Goal: Task Accomplishment & Management: Use online tool/utility

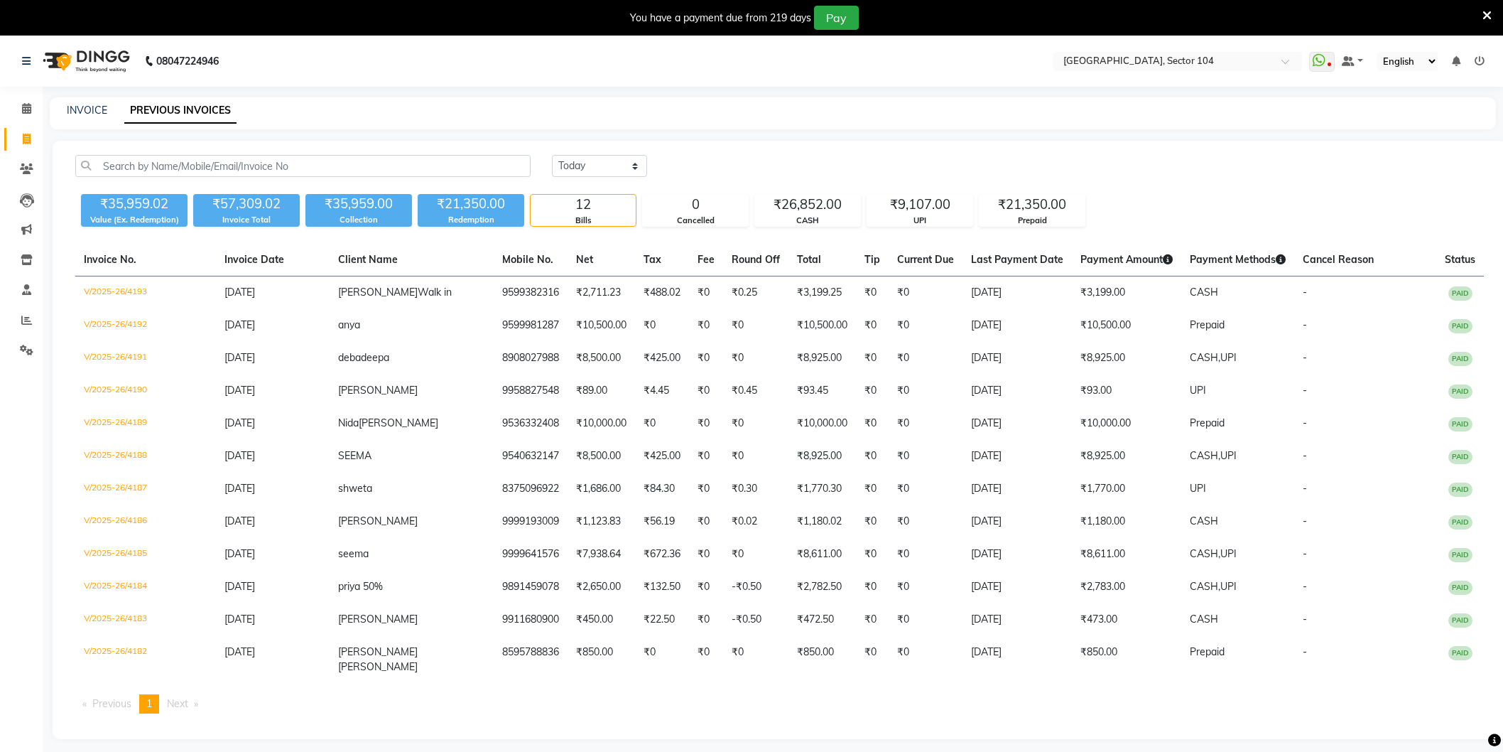
select select "yesterday"
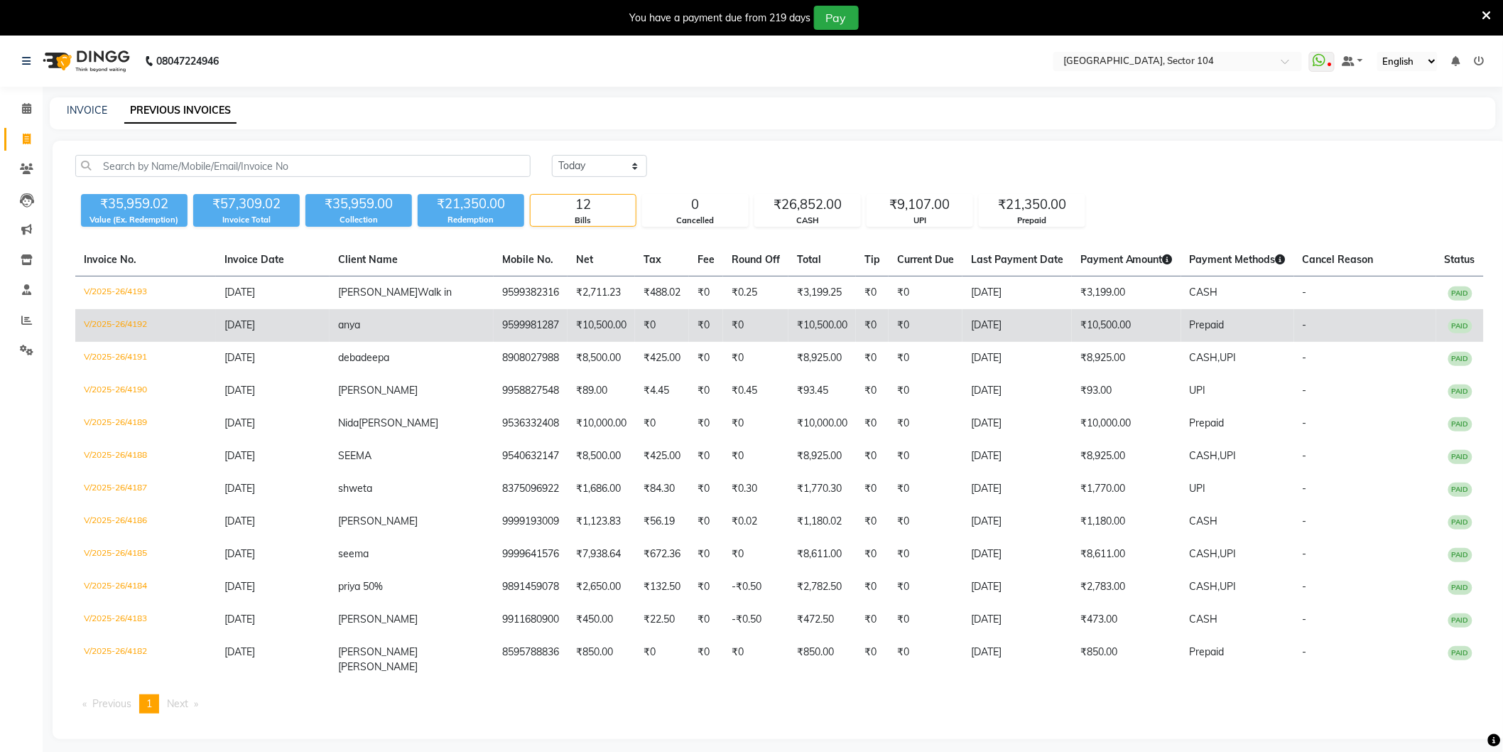
click at [1078, 328] on td "₹10,500.00" at bounding box center [1126, 325] width 109 height 33
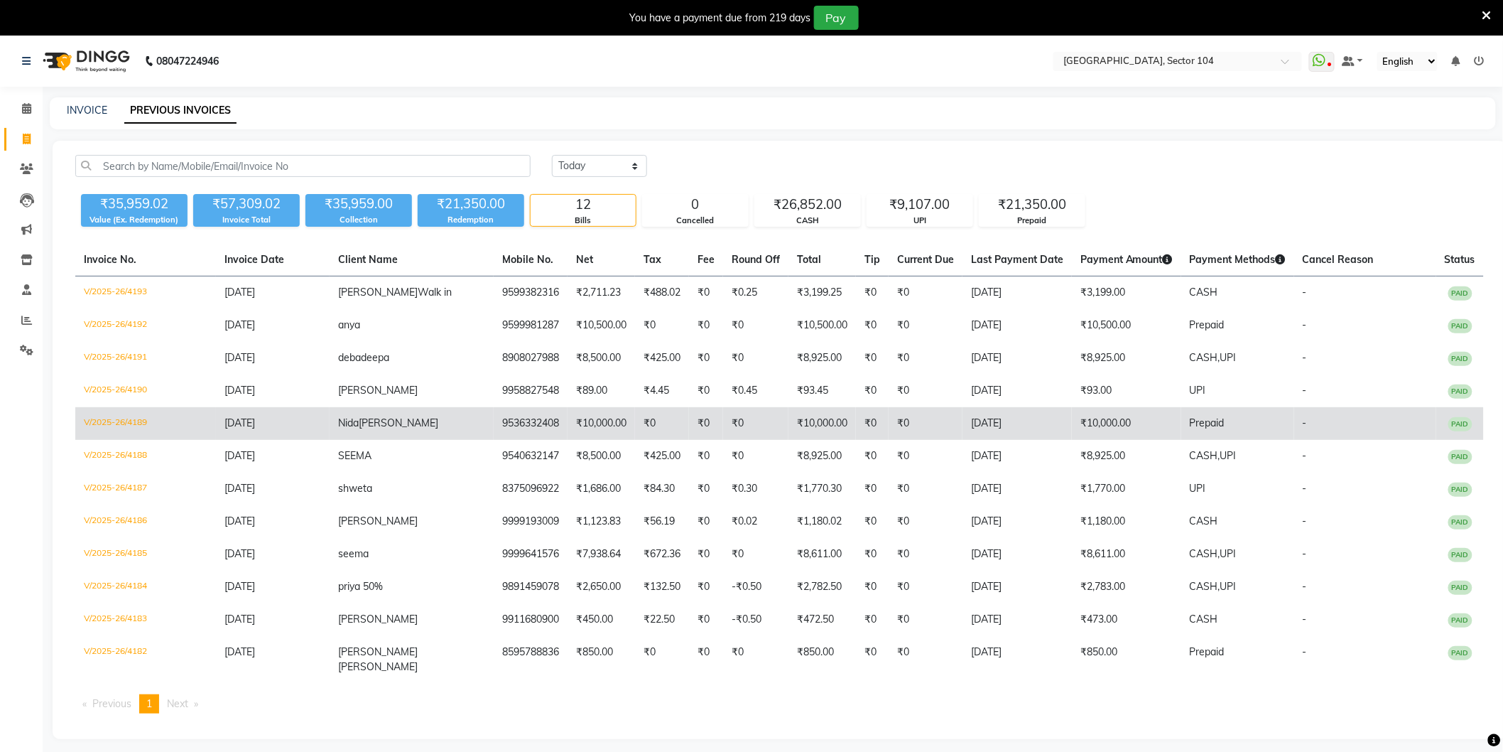
click at [1072, 423] on td "₹10,000.00" at bounding box center [1126, 423] width 109 height 33
click at [372, 428] on span "Sam" at bounding box center [399, 422] width 80 height 13
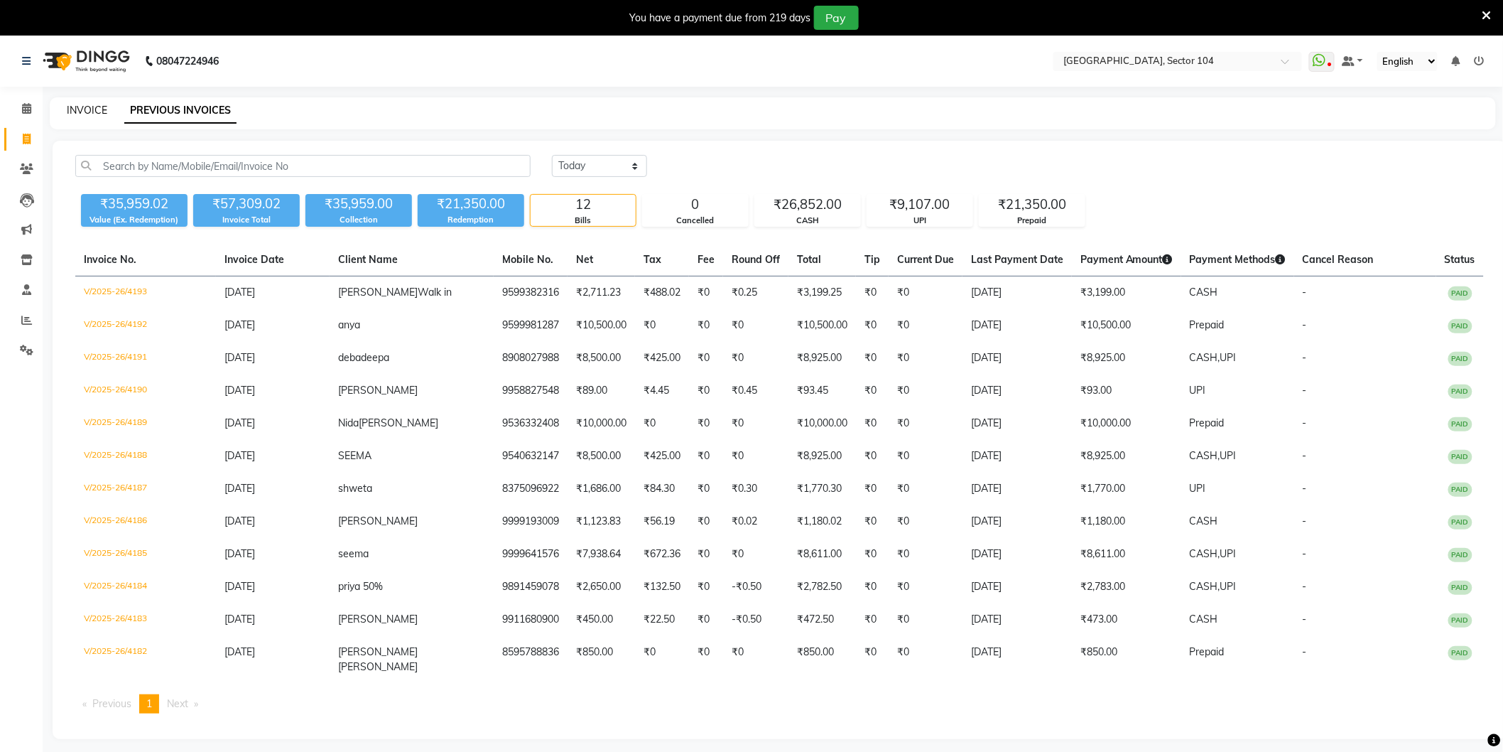
click at [97, 110] on link "INVOICE" at bounding box center [87, 110] width 40 height 13
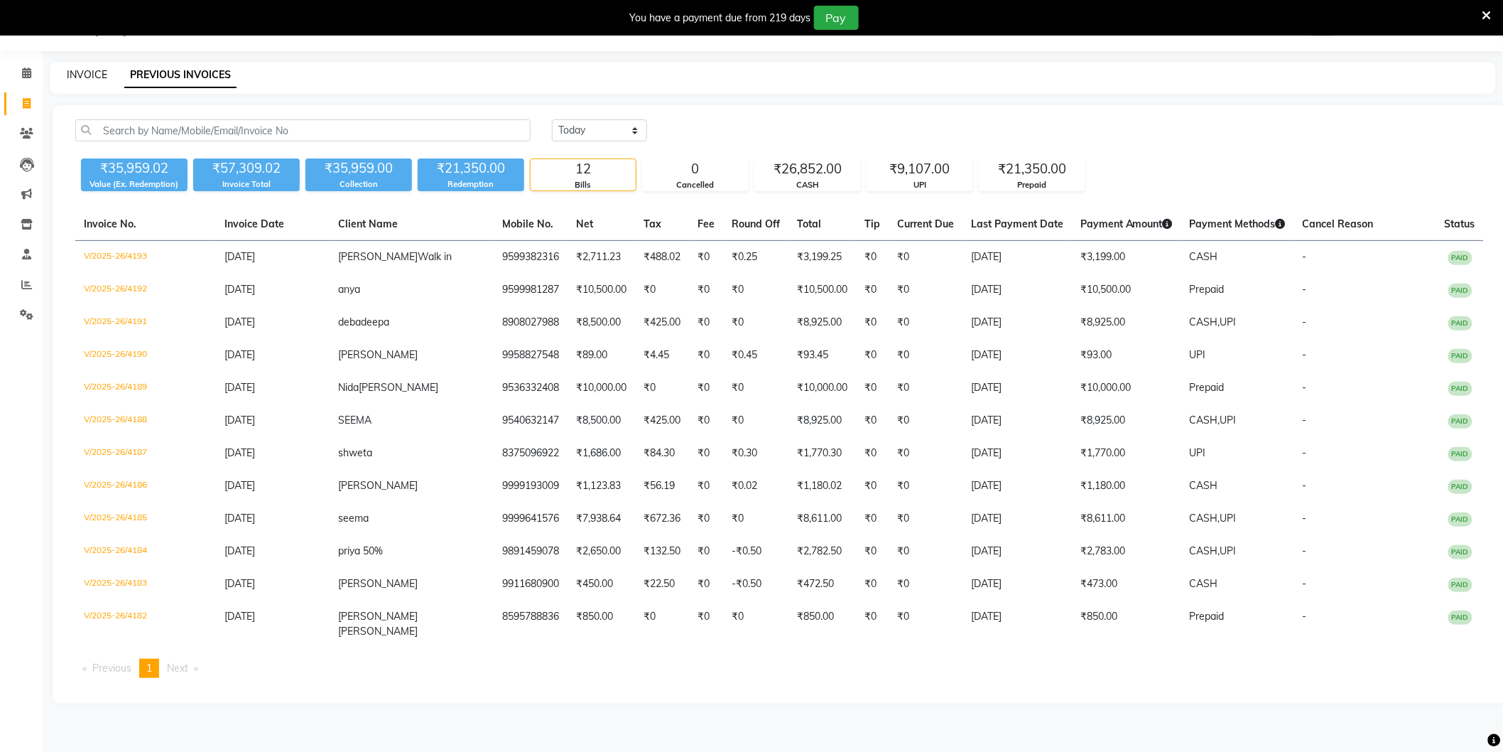
select select "4009"
select select "service"
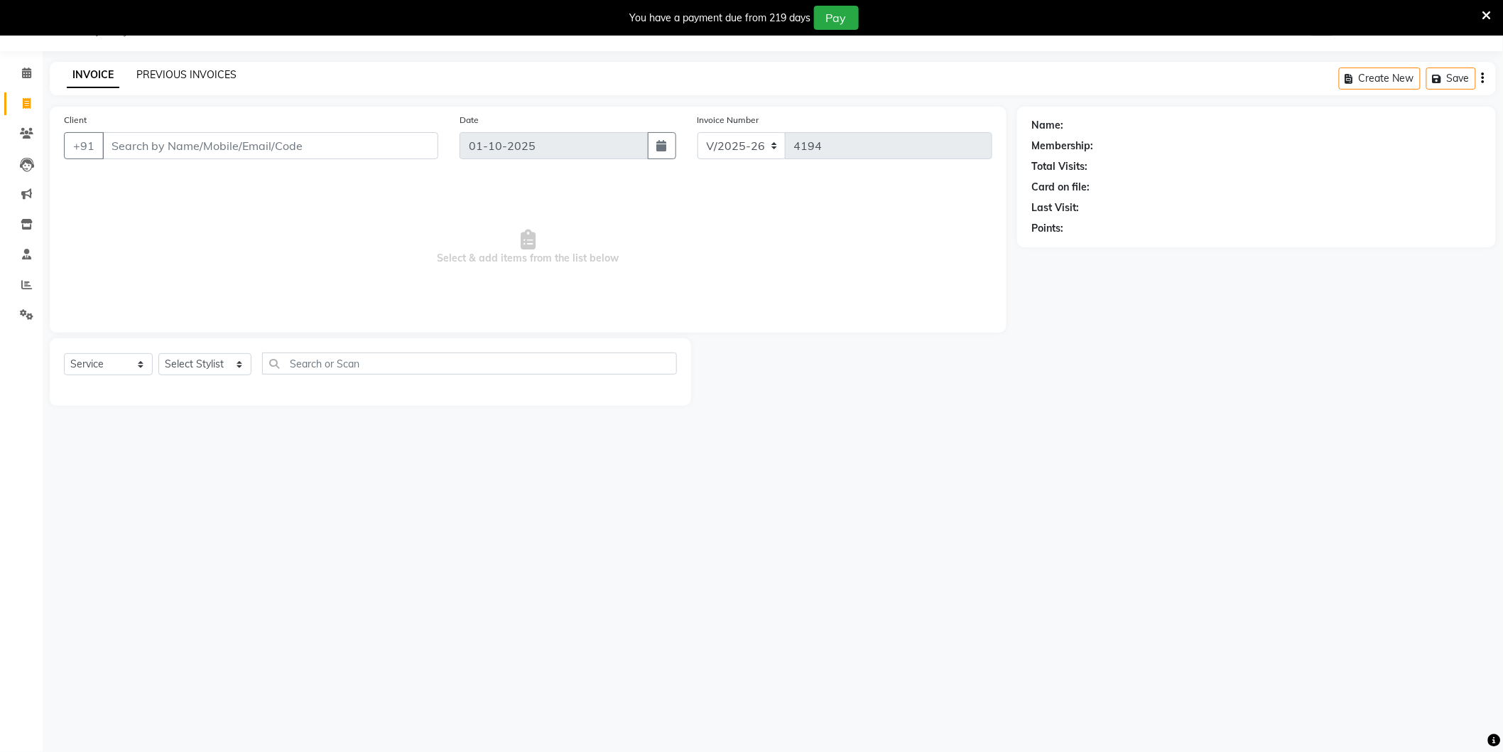
click at [225, 75] on link "PREVIOUS INVOICES" at bounding box center [186, 74] width 100 height 13
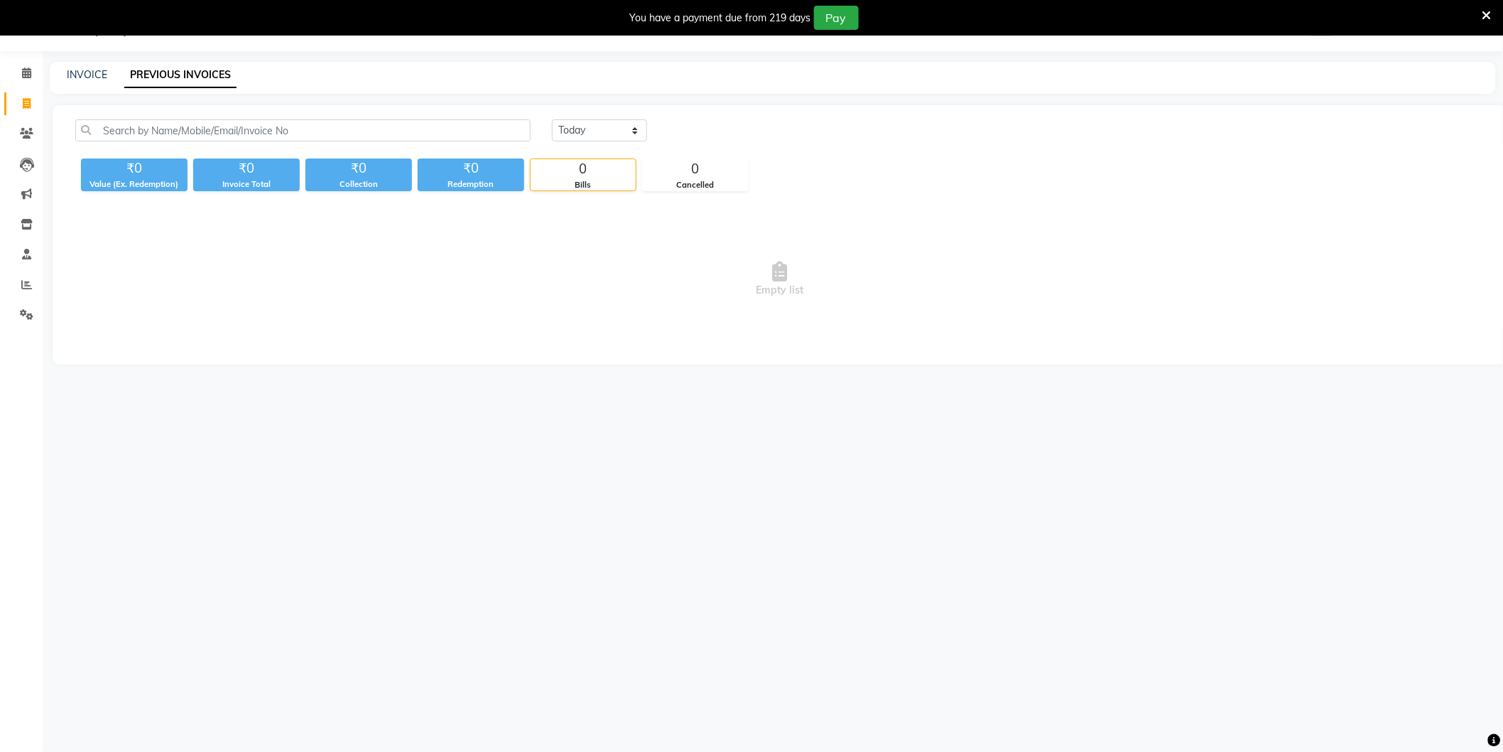
click at [90, 67] on div "INVOICE" at bounding box center [87, 74] width 40 height 15
click at [90, 72] on link "INVOICE" at bounding box center [87, 74] width 40 height 13
select select "service"
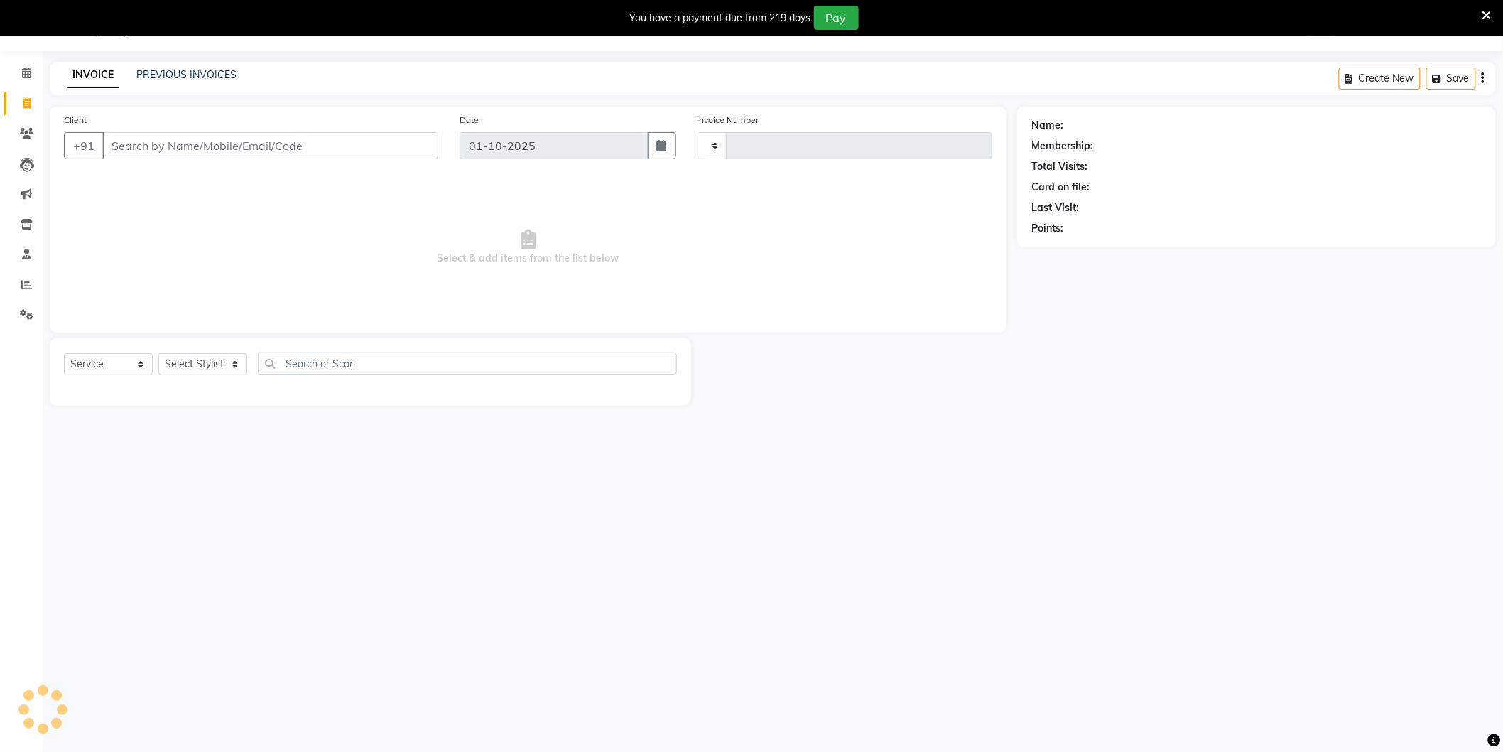
type input "4194"
select select "4009"
type input "919536332408"
click at [240, 151] on input "919536332408" at bounding box center [270, 145] width 336 height 27
click at [1093, 121] on link "Nida Sam" at bounding box center [1106, 125] width 80 height 15
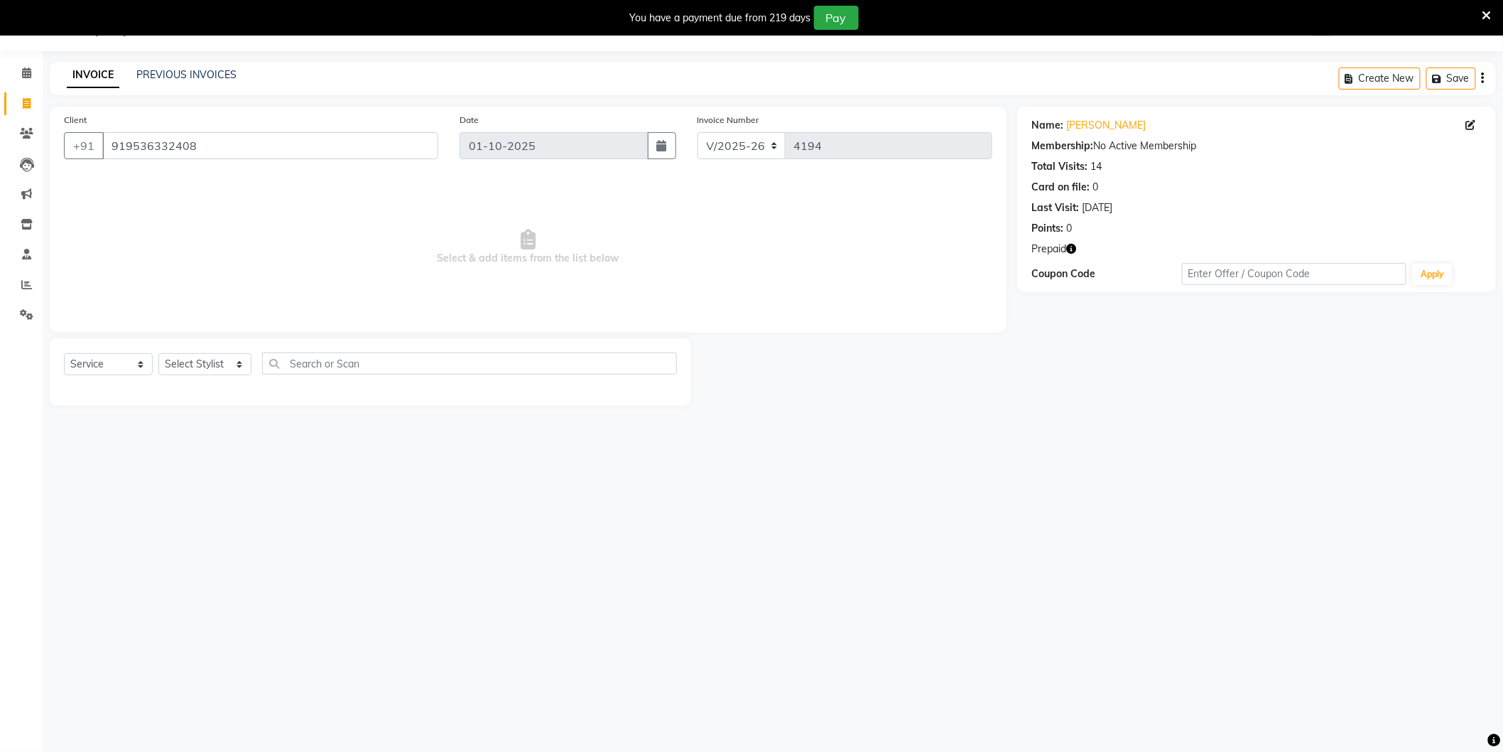
click at [1071, 246] on icon "button" at bounding box center [1071, 249] width 10 height 10
click at [1104, 252] on div "Prepaid" at bounding box center [1257, 249] width 450 height 15
click at [1090, 123] on link "Nida Sam" at bounding box center [1106, 125] width 80 height 15
click at [202, 75] on link "PREVIOUS INVOICES" at bounding box center [186, 74] width 100 height 13
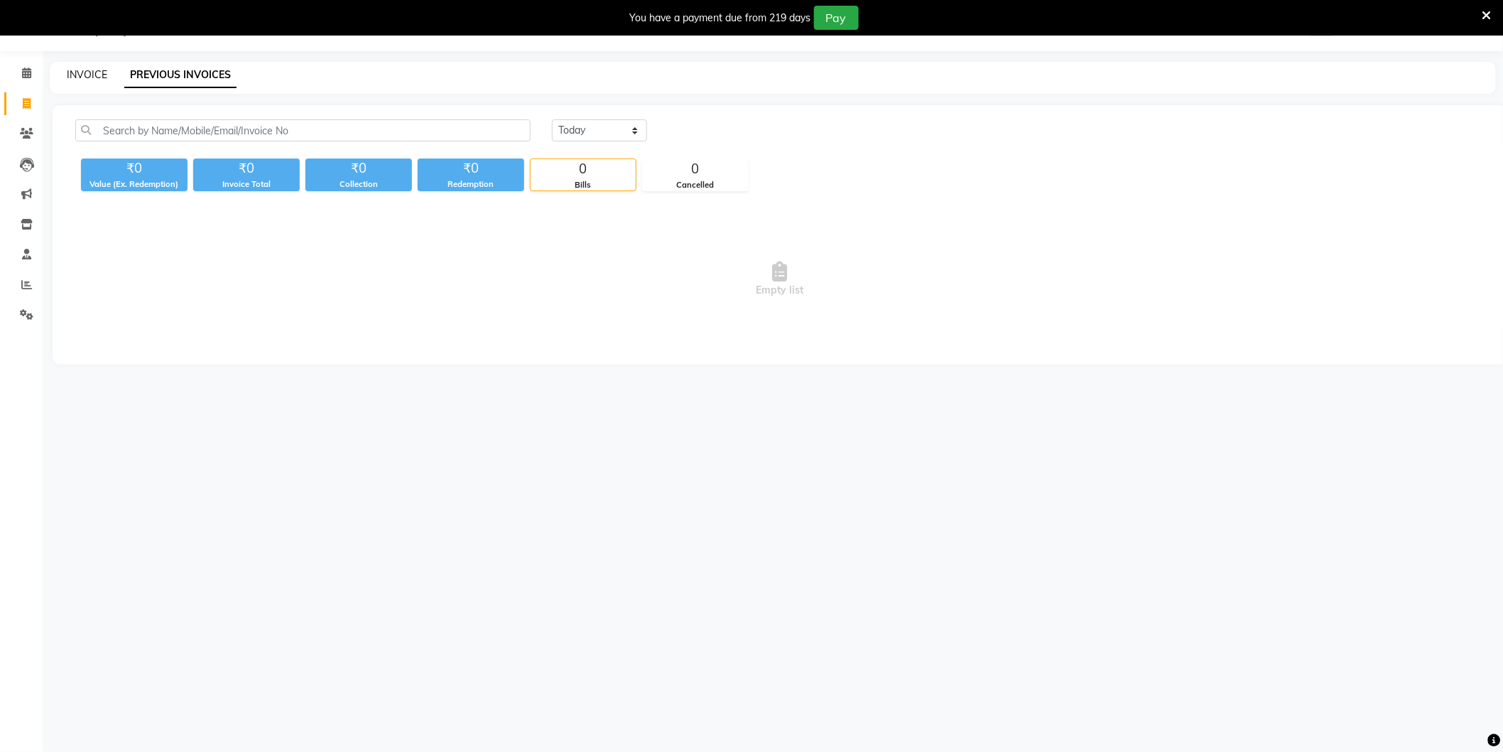
click at [82, 68] on link "INVOICE" at bounding box center [87, 74] width 40 height 13
select select "4009"
select select "service"
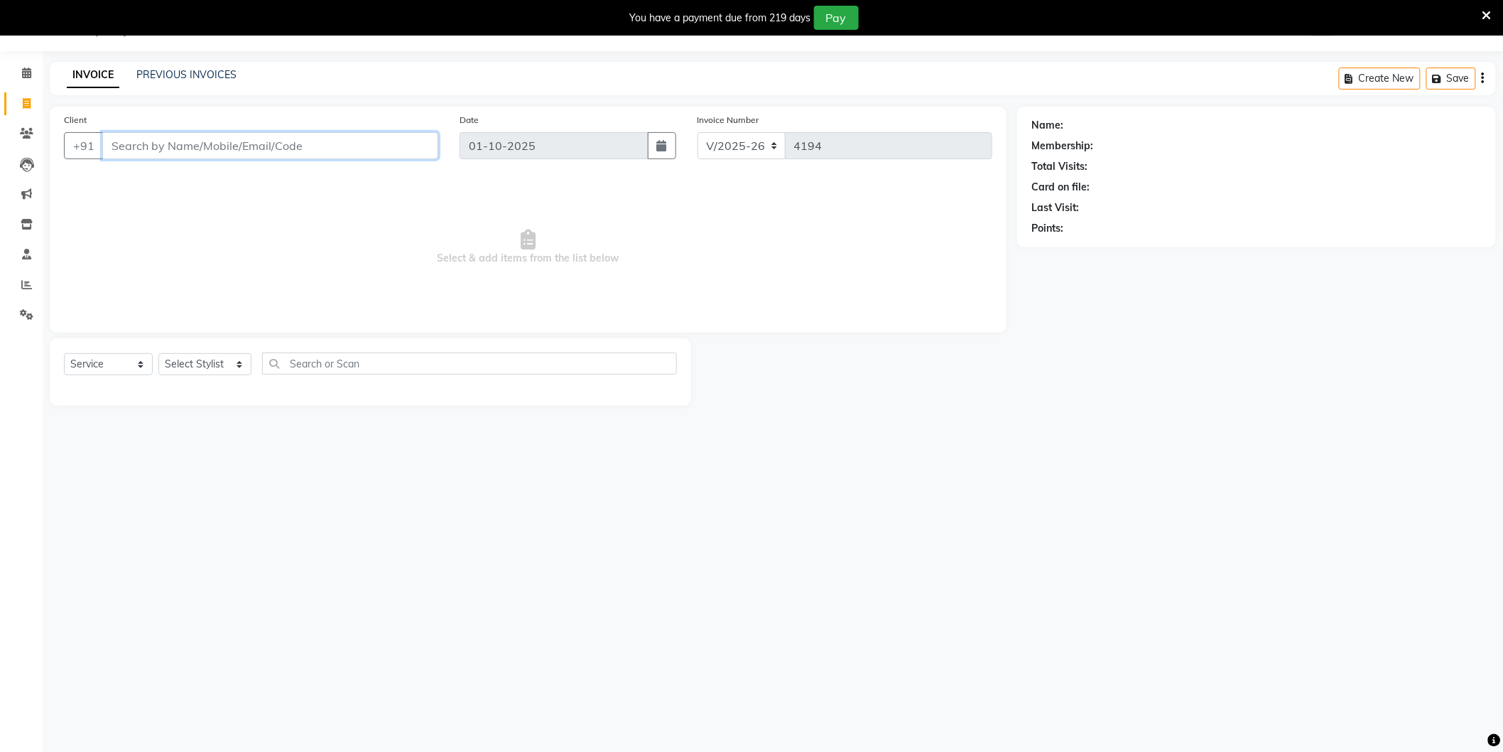
click at [338, 146] on input "Client" at bounding box center [270, 145] width 336 height 27
click at [269, 178] on ngb-highlight "9911559788" at bounding box center [249, 178] width 71 height 14
type input "9911559788"
click at [181, 359] on select "Select Stylist AAMIR Aashis ajay AJEET akram Ali Alic ashok vihar Alice makeup …" at bounding box center [204, 364] width 93 height 22
select select "58995"
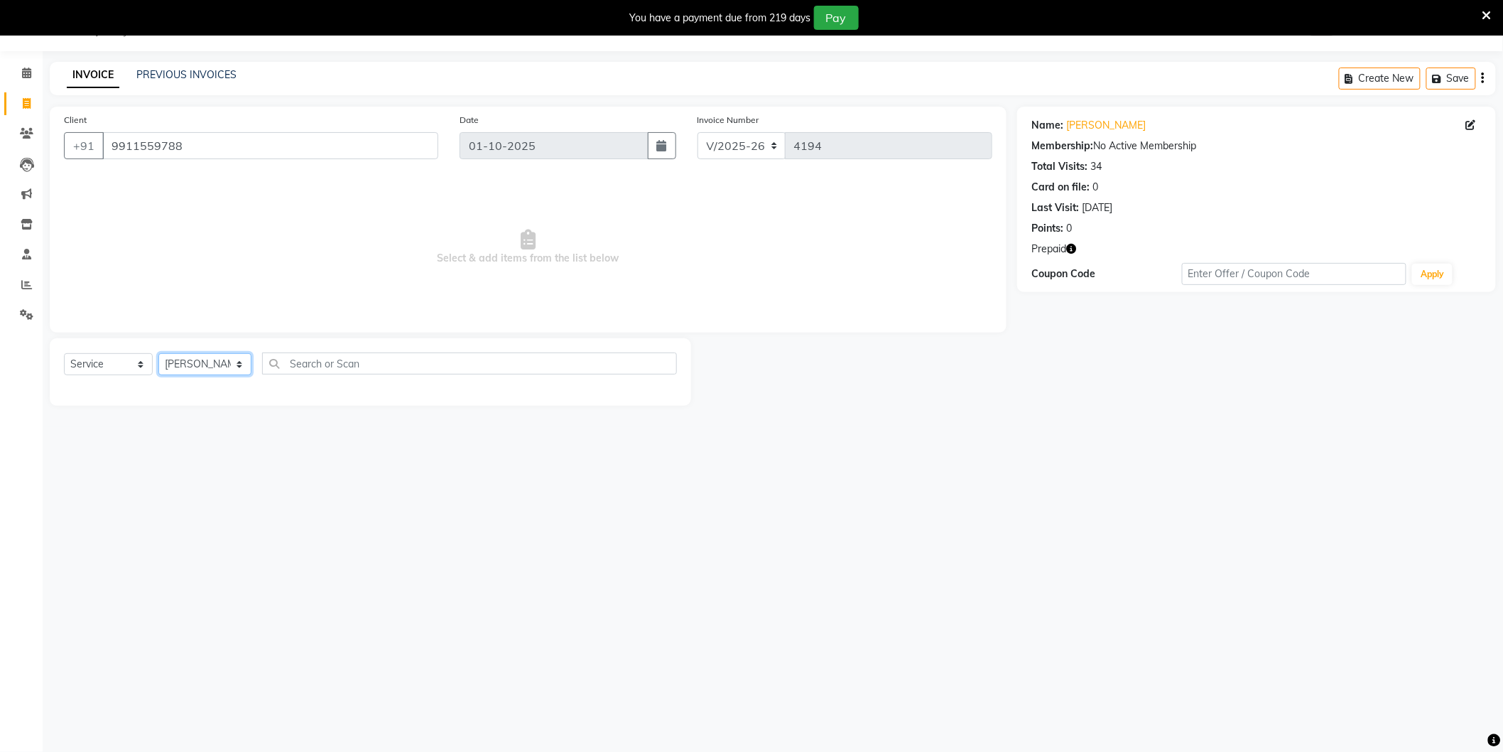
click at [158, 354] on select "Select Stylist AAMIR Aashis ajay AJEET akram Ali Alic ashok vihar Alice makeup …" at bounding box center [204, 364] width 93 height 22
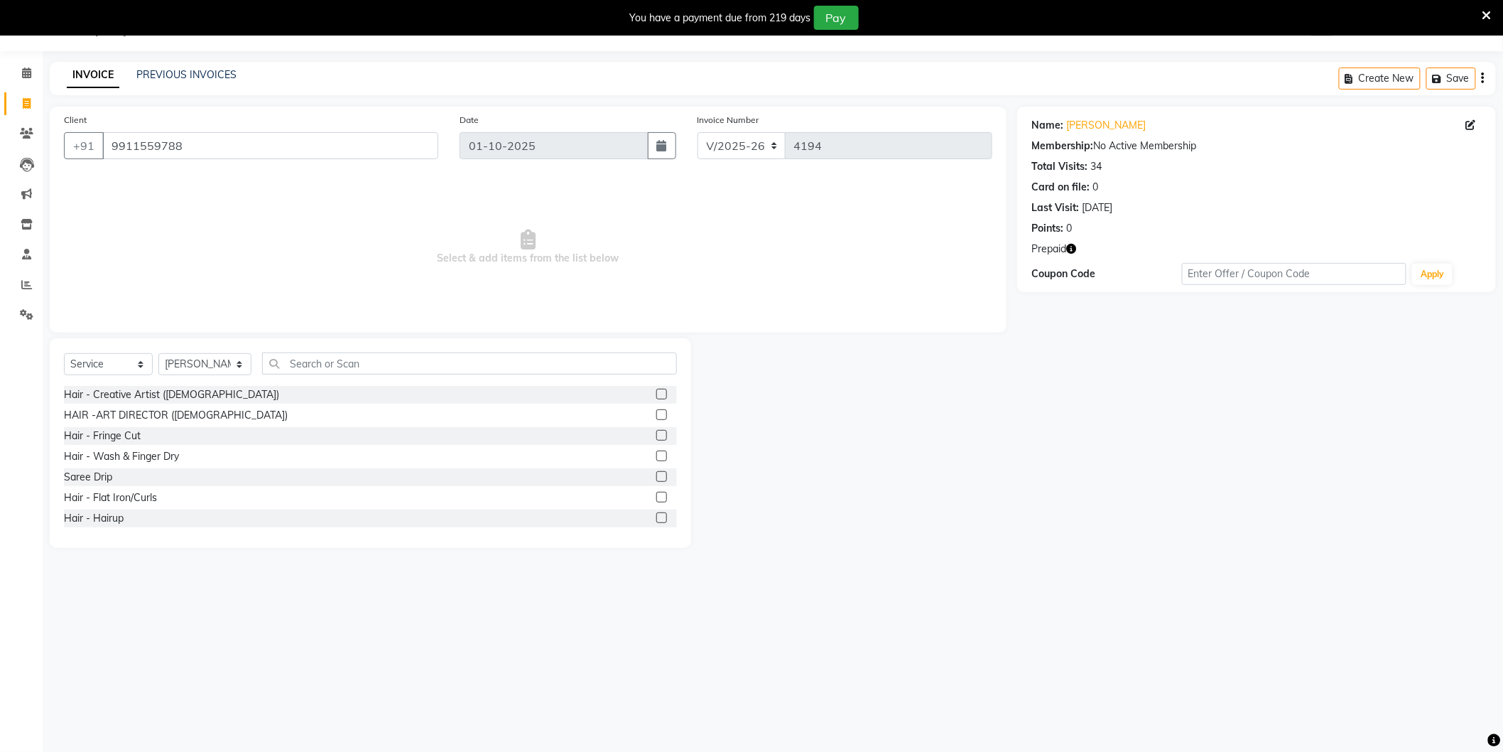
click at [1069, 247] on icon "button" at bounding box center [1071, 249] width 10 height 10
drag, startPoint x: 536, startPoint y: 278, endPoint x: 510, endPoint y: 292, distance: 29.3
click at [535, 278] on span "Select & add items from the list below" at bounding box center [528, 247] width 929 height 142
click at [350, 361] on input "text" at bounding box center [469, 363] width 415 height 22
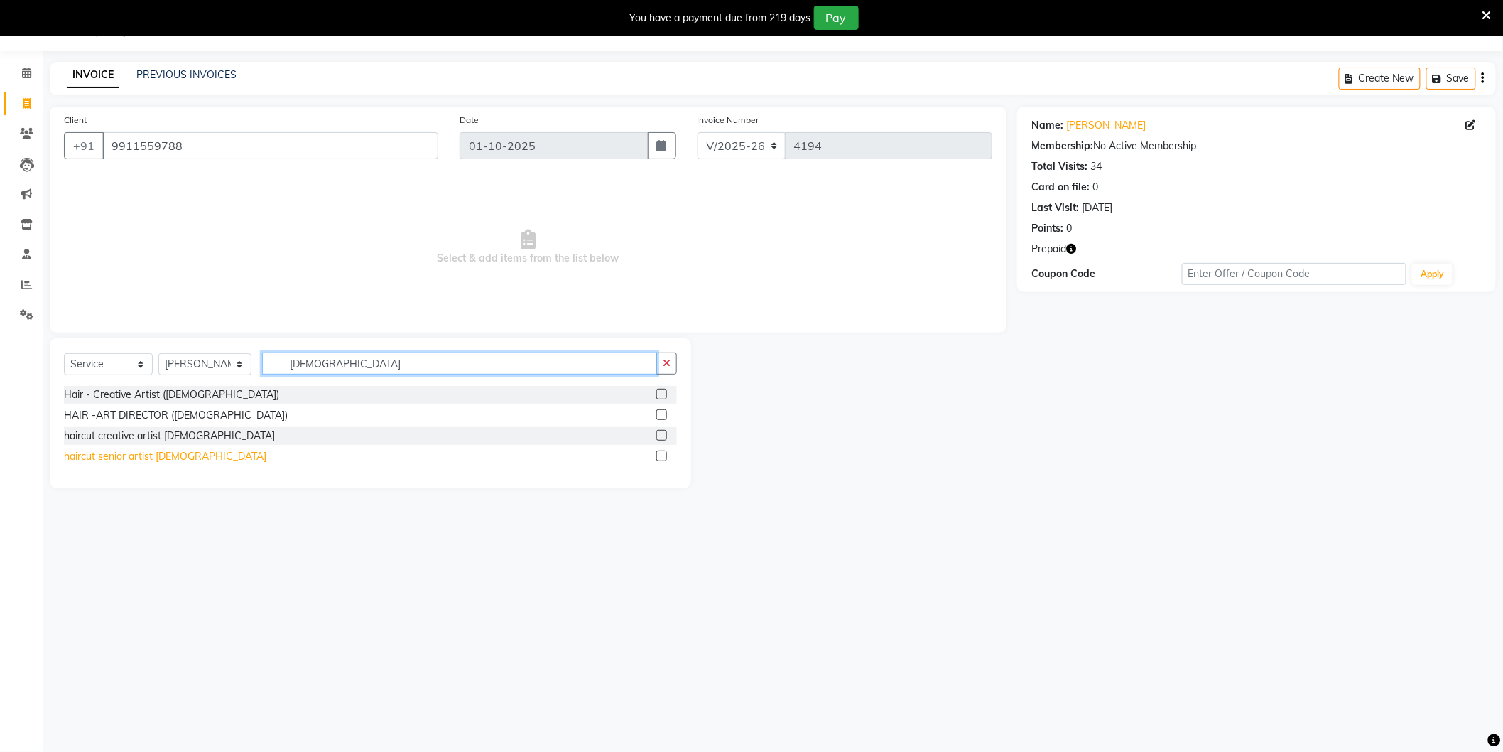
type input "Male"
click at [119, 453] on div "haircut senior artist male" at bounding box center [165, 456] width 202 height 15
checkbox input "false"
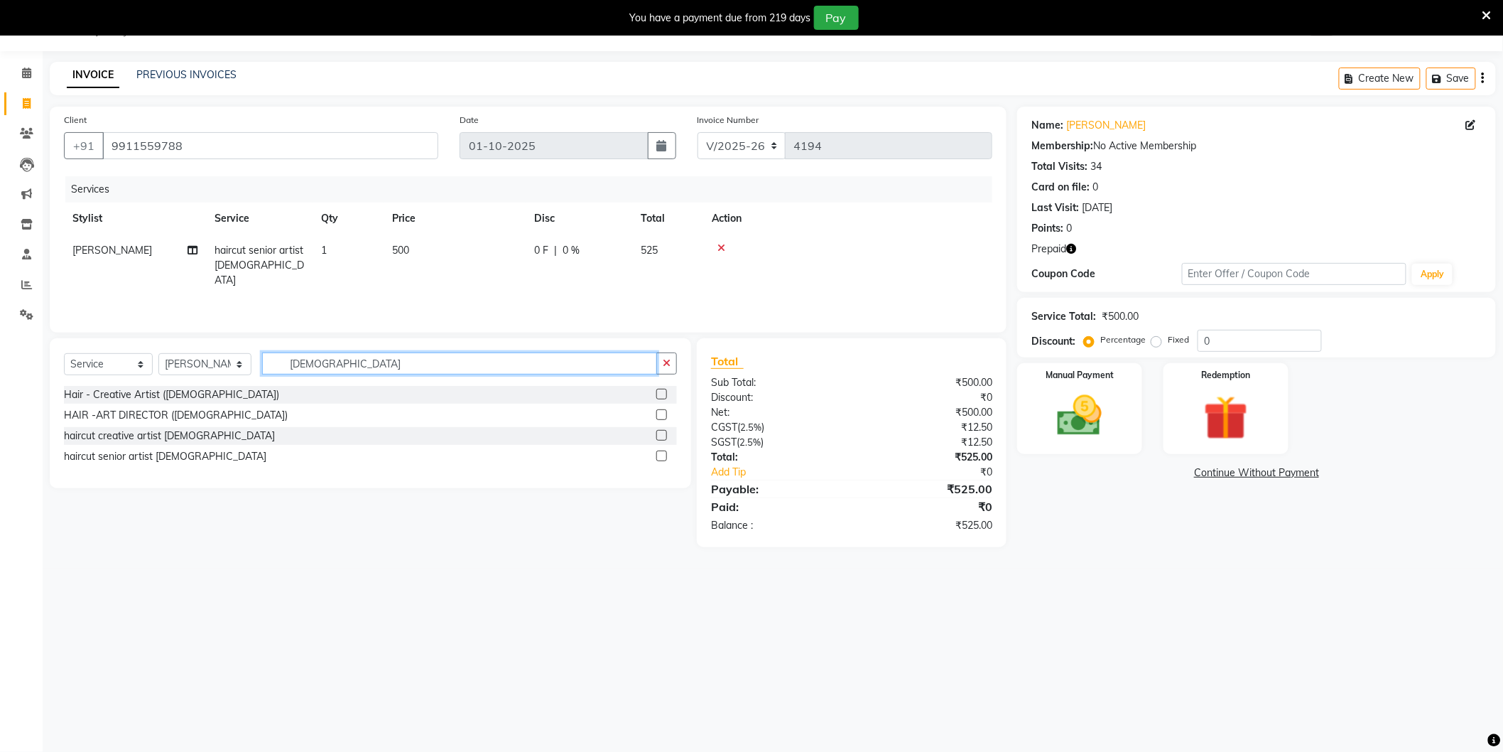
click at [352, 363] on input "Male" at bounding box center [459, 363] width 395 height 22
type input "M"
type input "Beard"
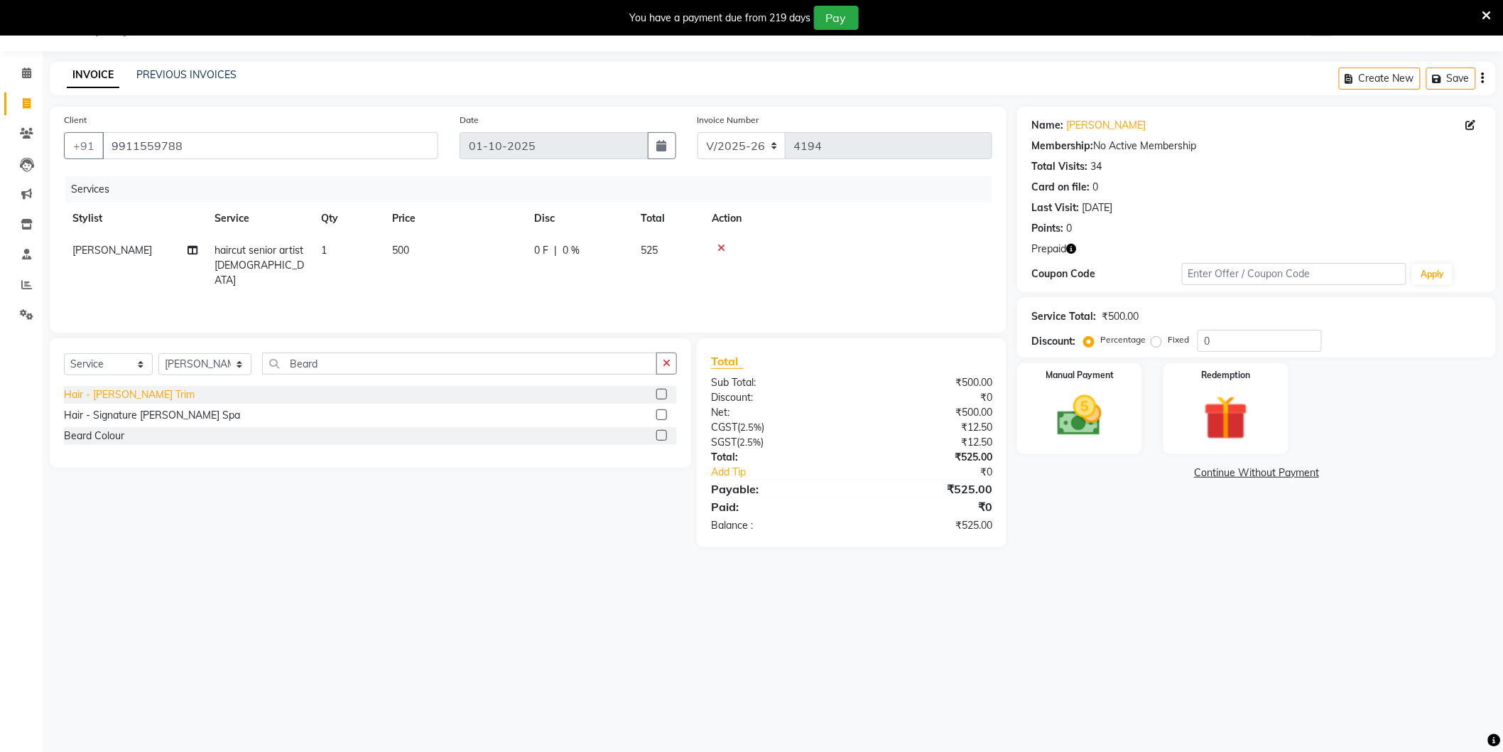
click at [105, 391] on div "Hair - Beard Trim" at bounding box center [129, 394] width 131 height 15
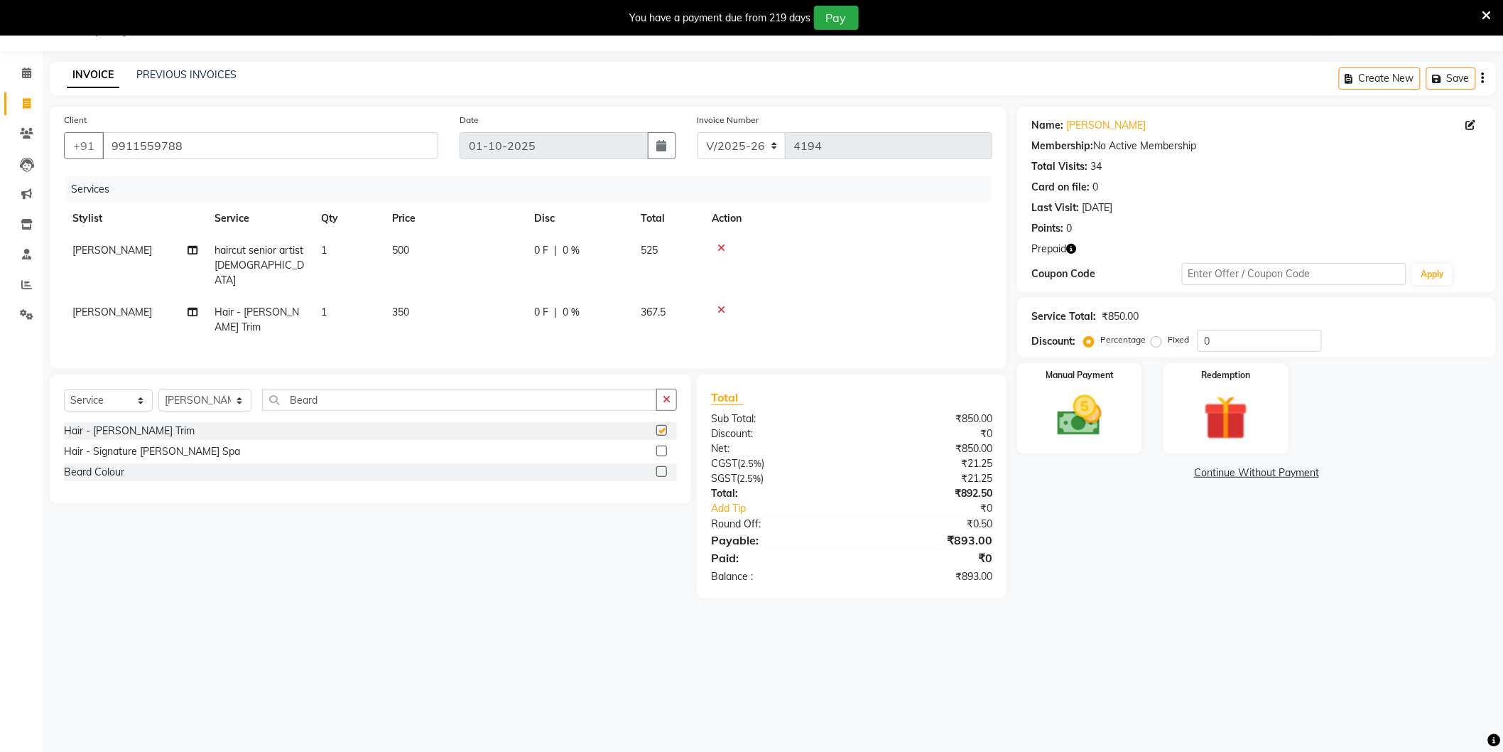
checkbox input "false"
click at [1230, 423] on img at bounding box center [1226, 418] width 75 height 58
click at [1232, 475] on span "Prepaid 1" at bounding box center [1234, 475] width 46 height 16
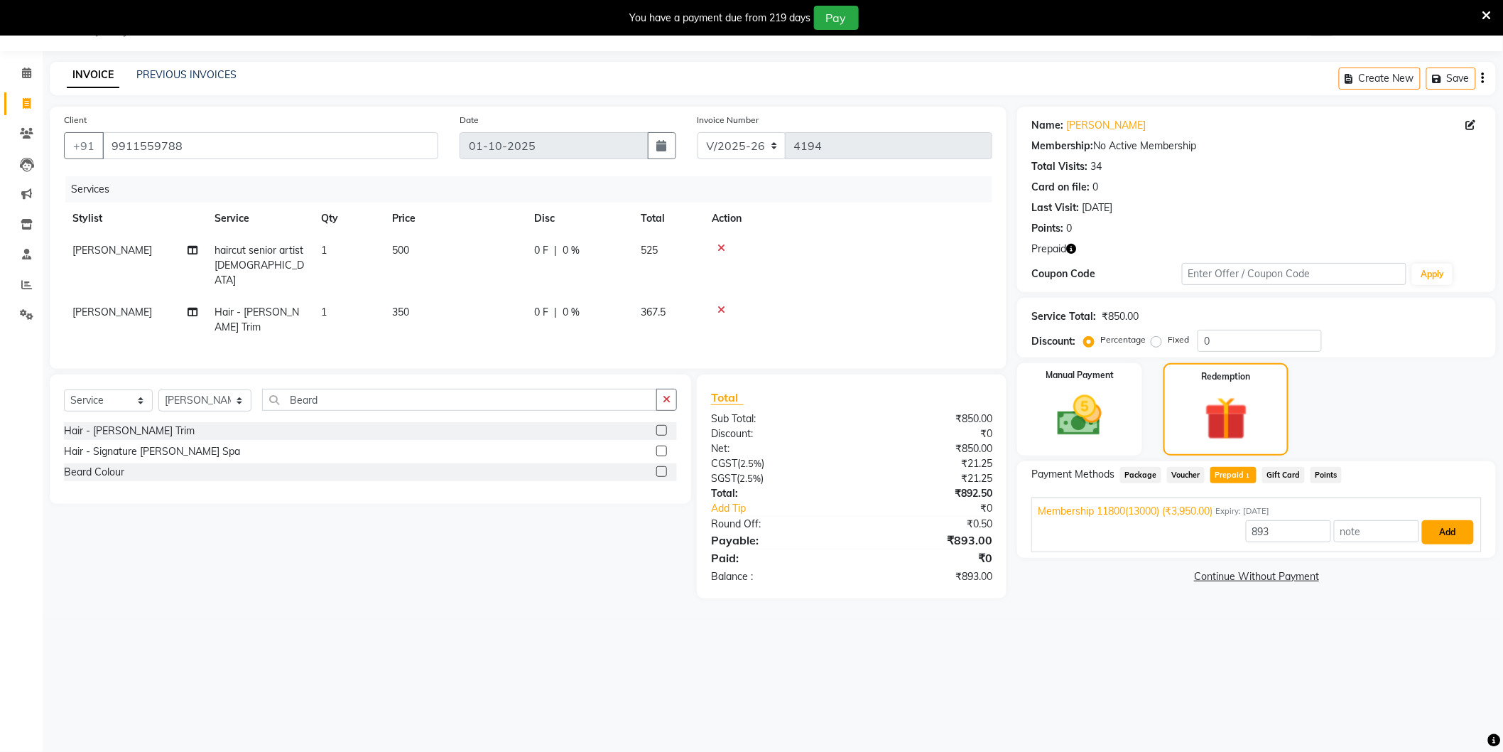
click at [1440, 524] on button "Add" at bounding box center [1448, 532] width 52 height 24
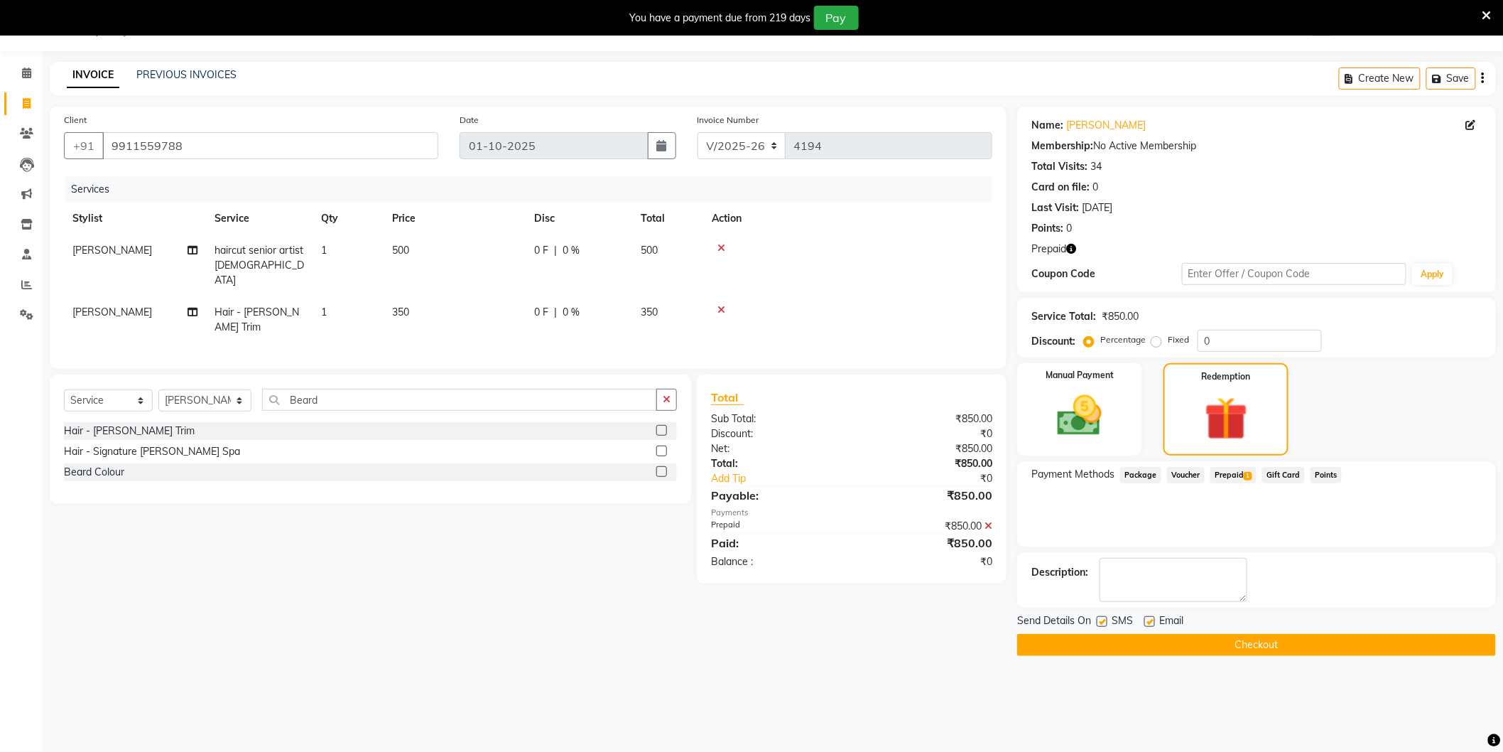
click at [1265, 635] on button "Checkout" at bounding box center [1256, 645] width 479 height 22
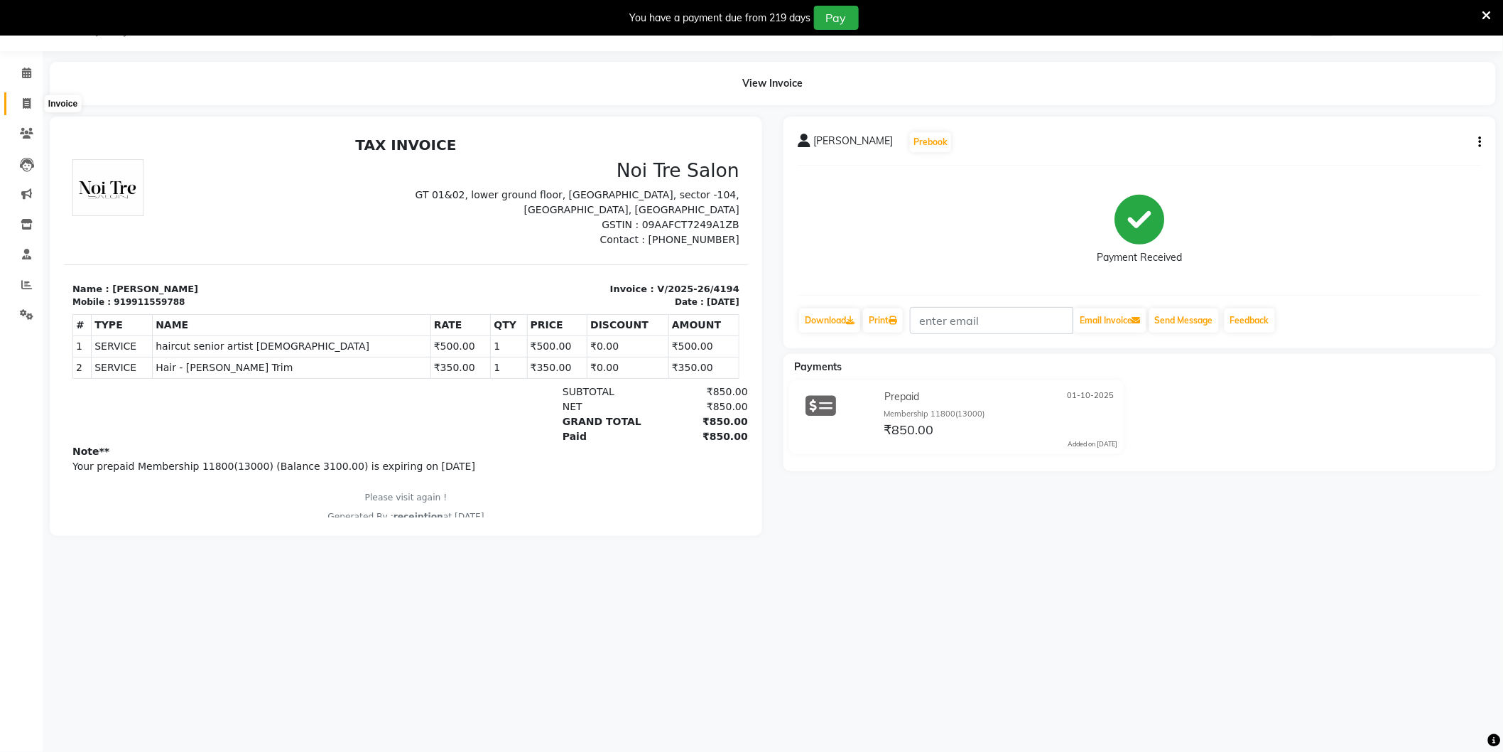
click at [33, 93] on link "Invoice" at bounding box center [21, 103] width 34 height 23
select select "service"
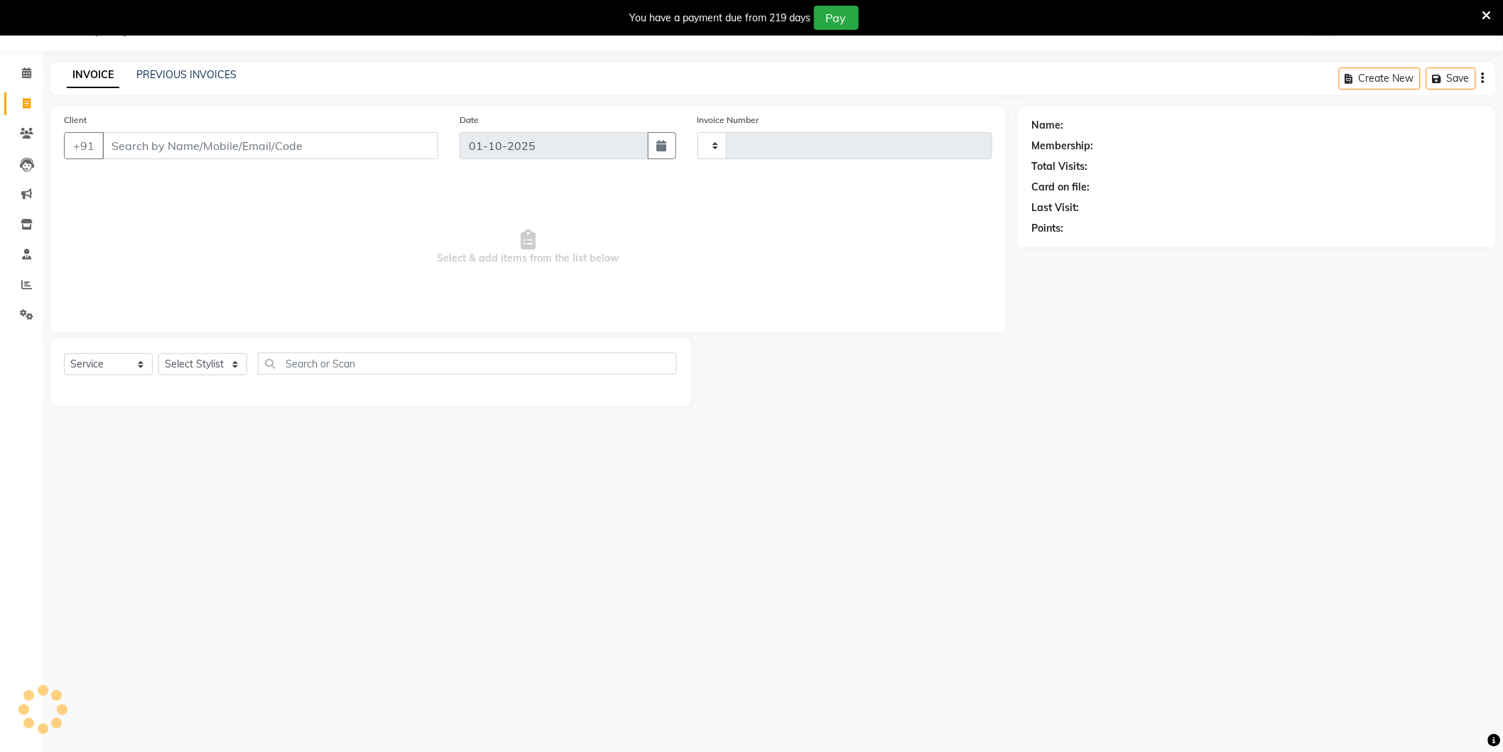
type input "4195"
select select "4009"
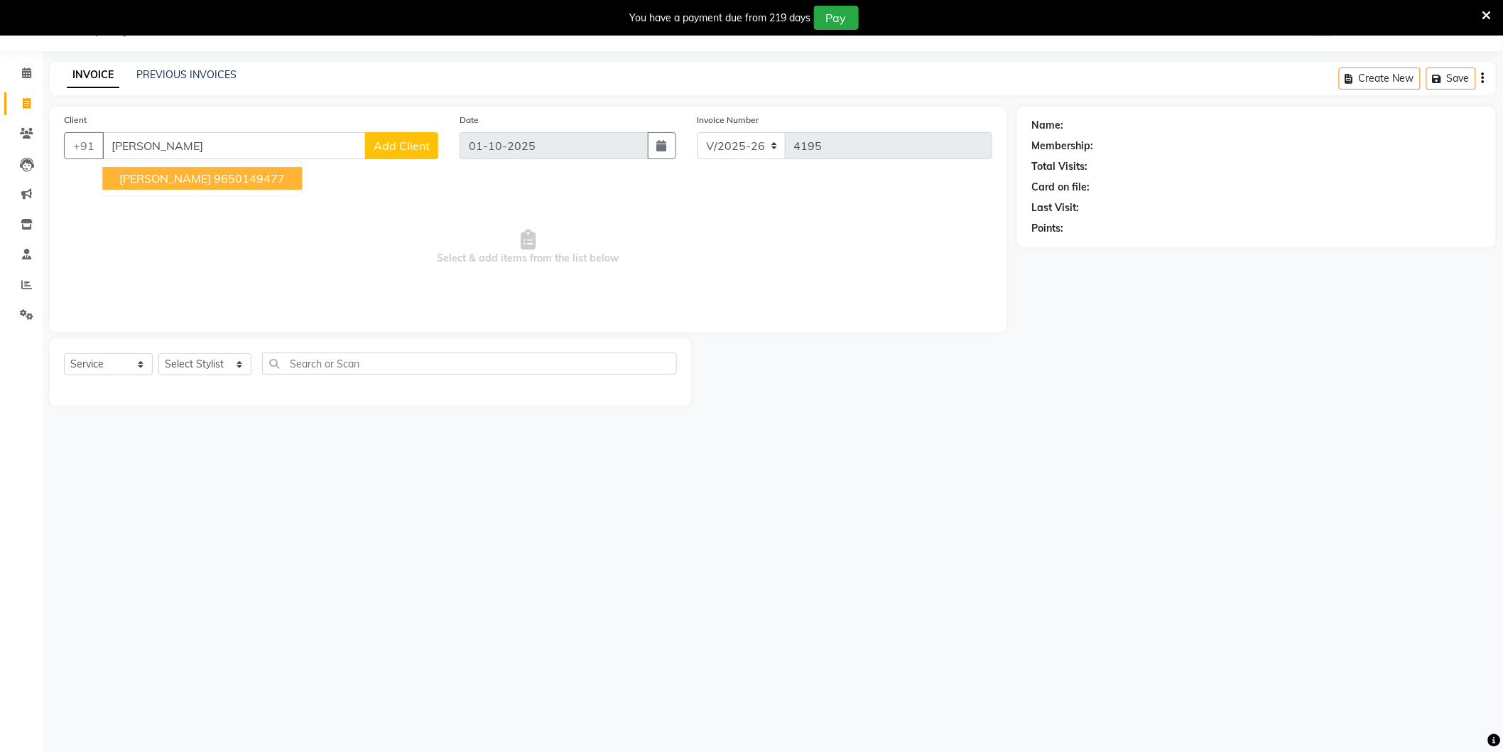
click at [214, 178] on ngb-highlight "9650149477" at bounding box center [249, 178] width 71 height 14
type input "9650149477"
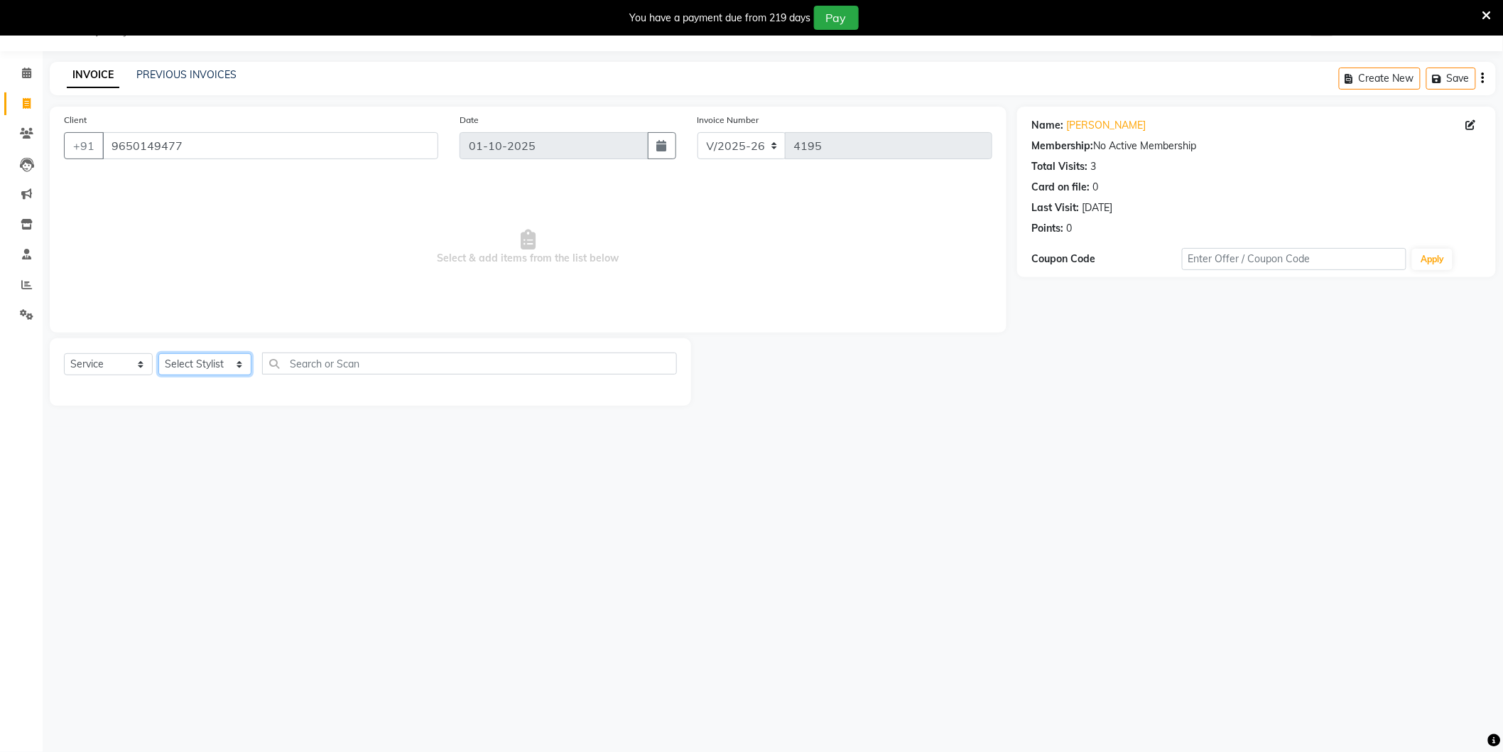
click at [189, 364] on select "Select Stylist AAMIR Aashis ajay AJEET akram Ali Alic ashok vihar Alice makeup …" at bounding box center [204, 364] width 93 height 22
select select "20899"
click at [158, 354] on select "Select Stylist AAMIR Aashis ajay AJEET akram Ali Alic ashok vihar Alice makeup …" at bounding box center [204, 364] width 93 height 22
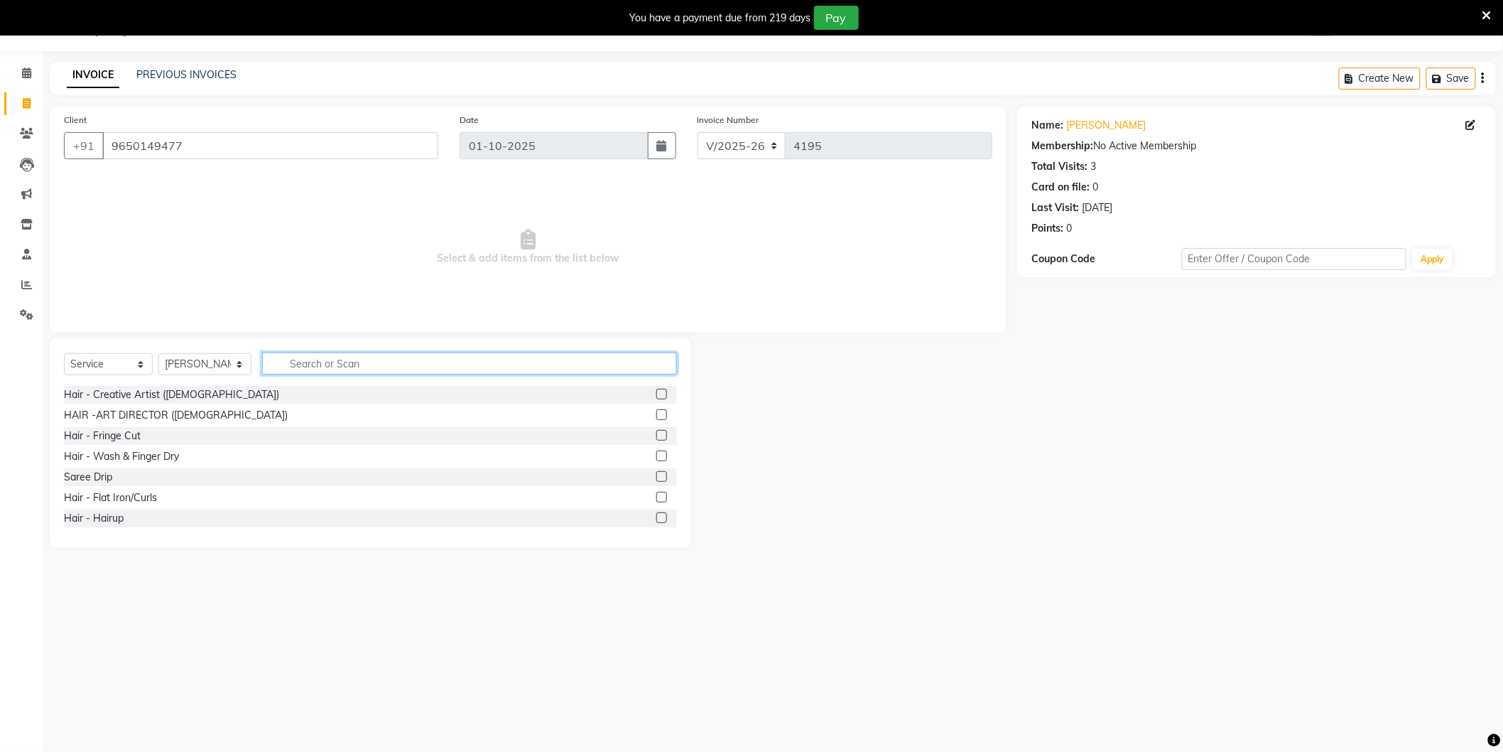
click at [306, 352] on input "text" at bounding box center [469, 363] width 415 height 22
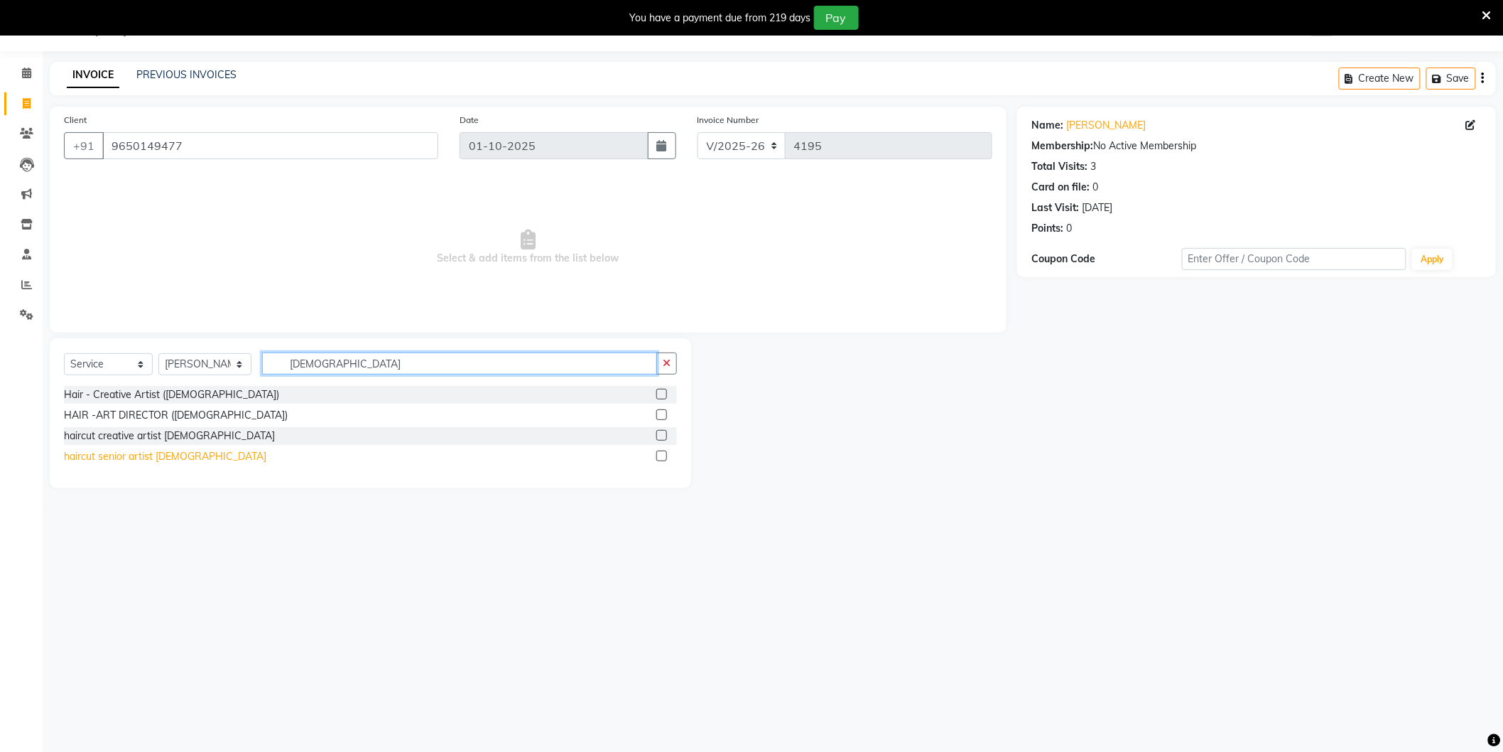
type input "Male"
click at [136, 455] on div "haircut senior artist male" at bounding box center [165, 456] width 202 height 15
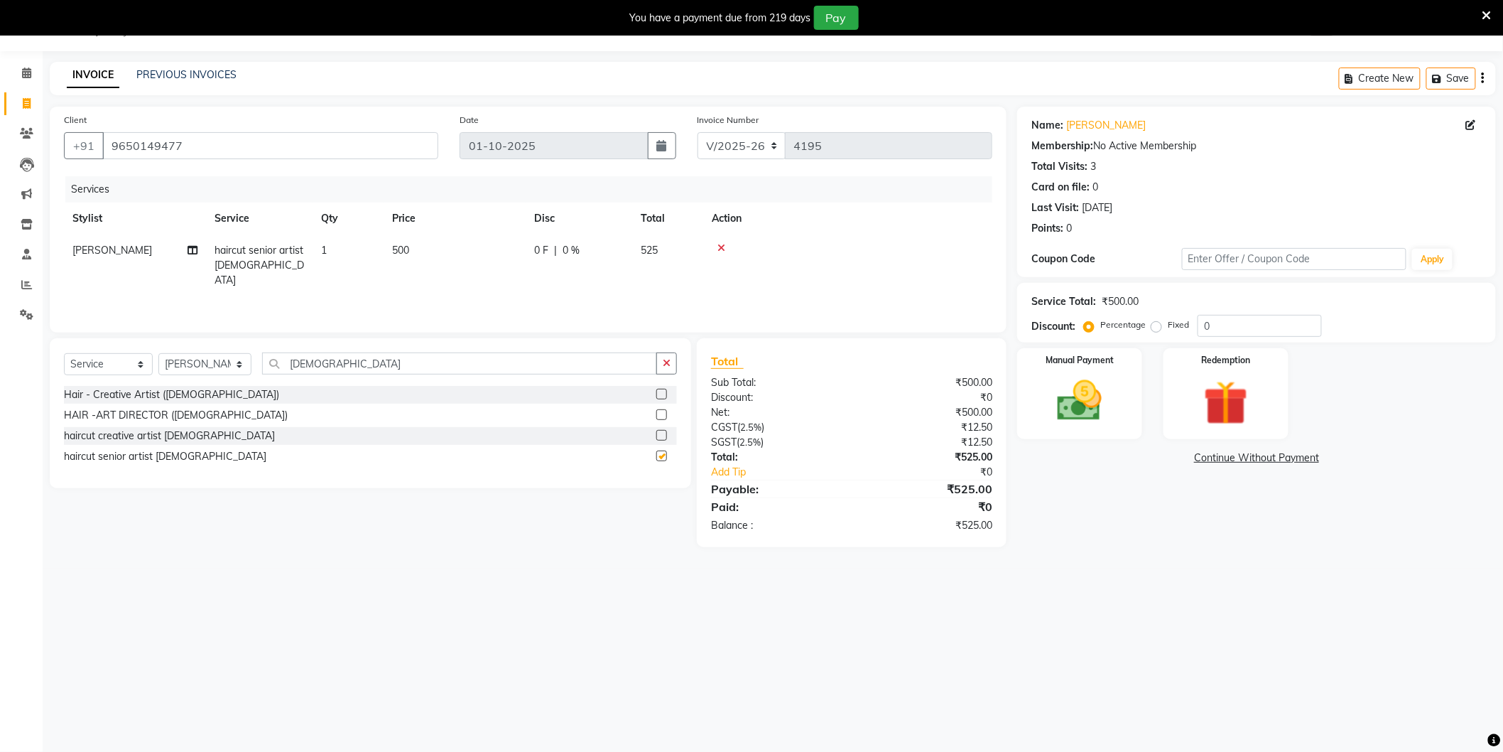
checkbox input "false"
click at [321, 366] on input "Male" at bounding box center [459, 363] width 395 height 22
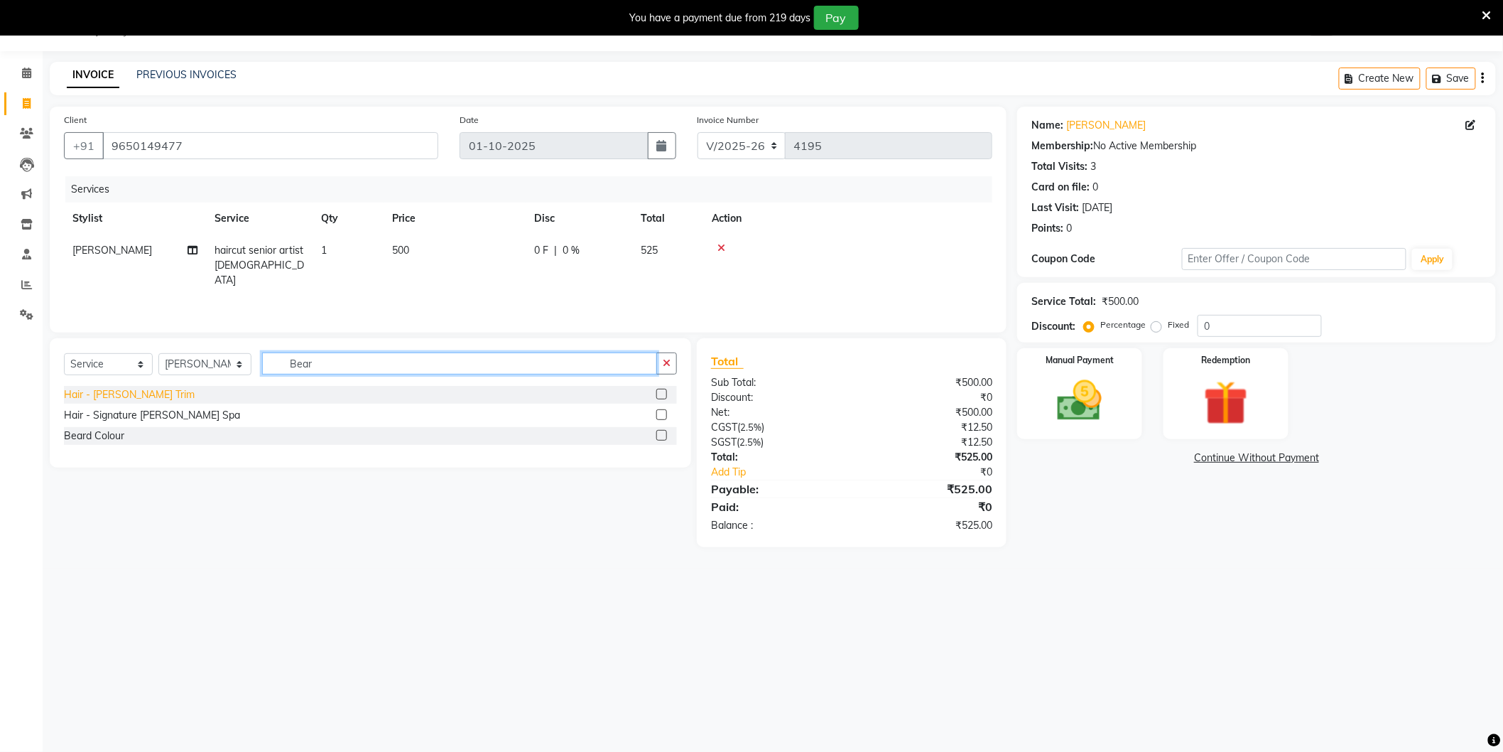
type input "Bear"
click at [126, 398] on div "Hair - Beard Trim" at bounding box center [129, 394] width 131 height 15
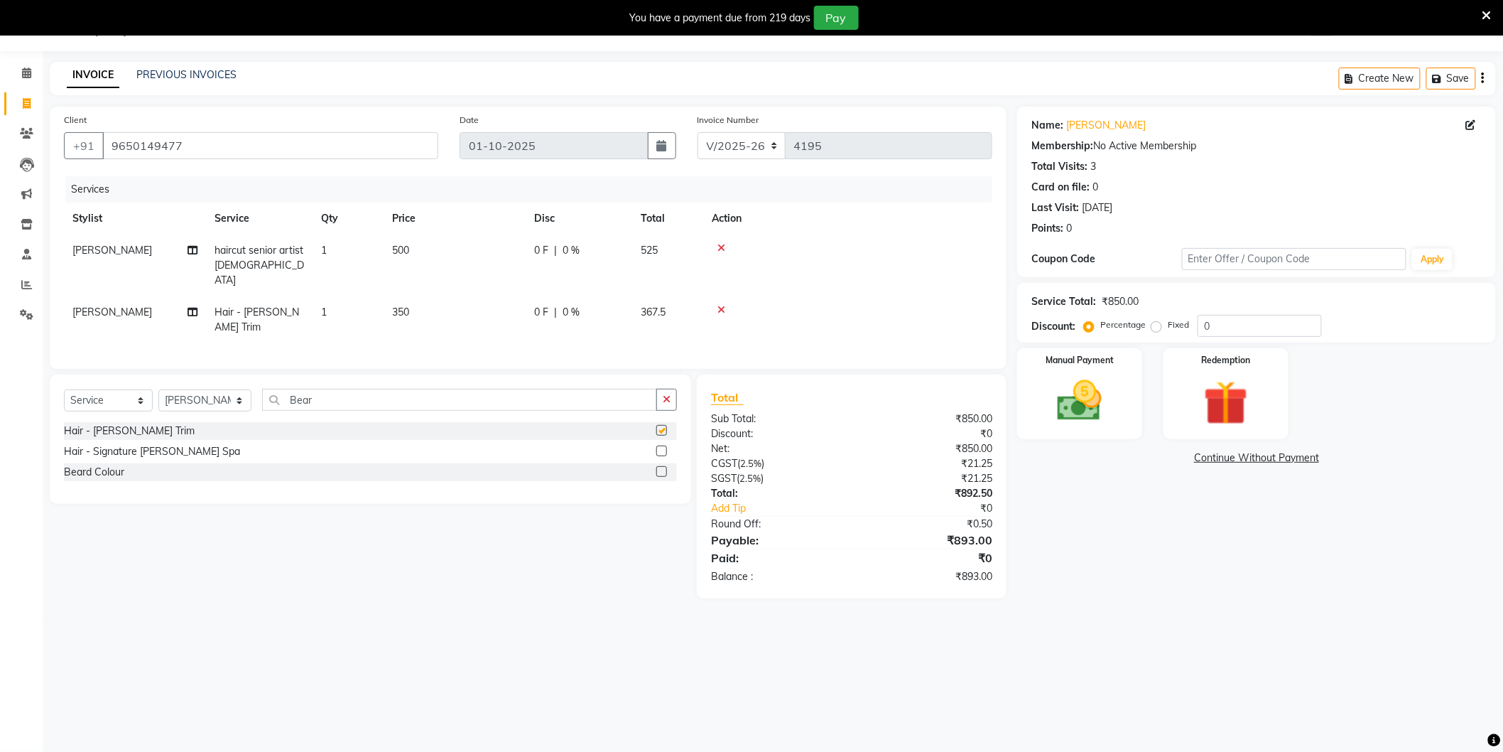
checkbox input "false"
click at [196, 389] on select "Select Stylist AAMIR Aashis ajay AJEET akram Ali Alic ashok vihar Alice makeup …" at bounding box center [204, 400] width 93 height 22
select select "58995"
click at [158, 389] on select "Select Stylist AAMIR Aashis ajay AJEET akram Ali Alic ashok vihar Alice makeup …" at bounding box center [204, 400] width 93 height 22
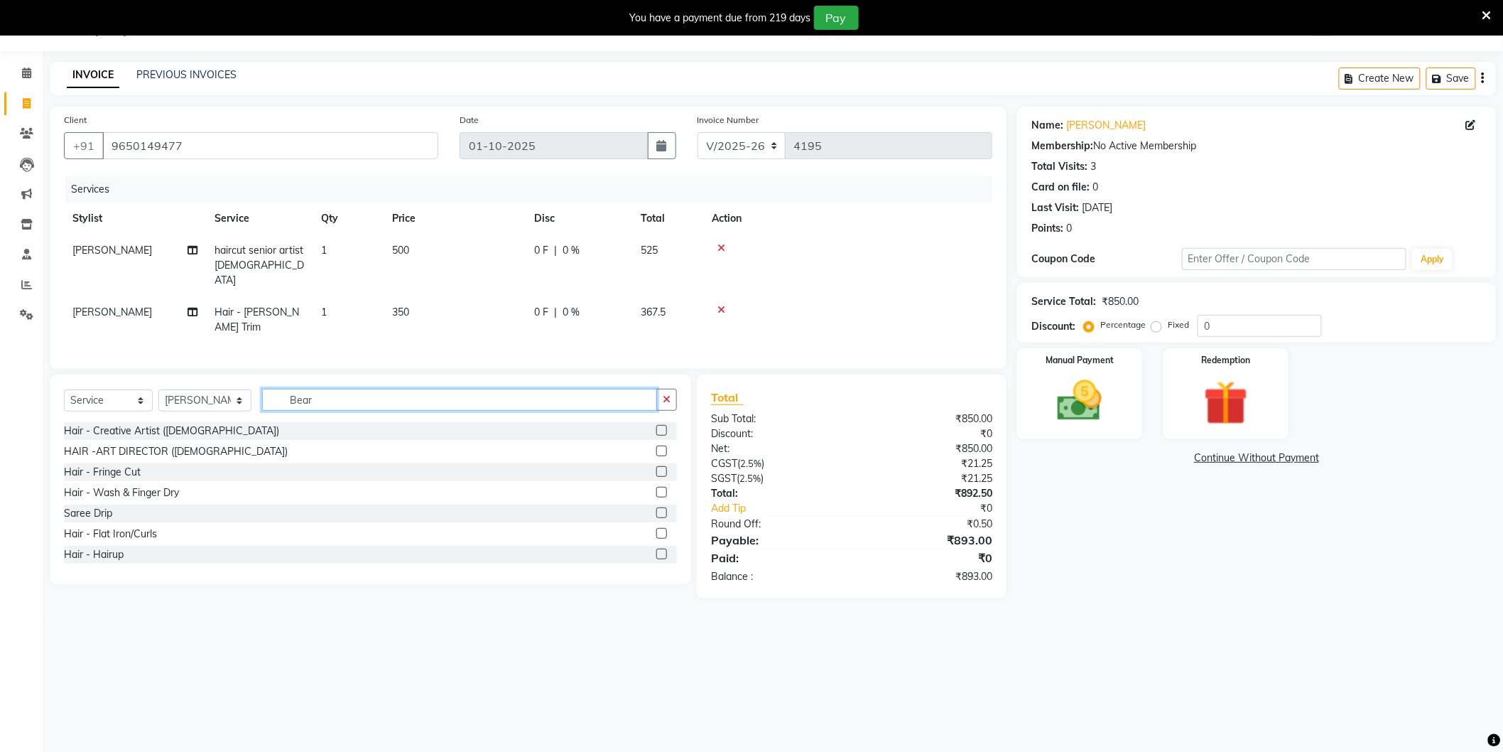
click at [315, 389] on input "Bear" at bounding box center [459, 400] width 395 height 22
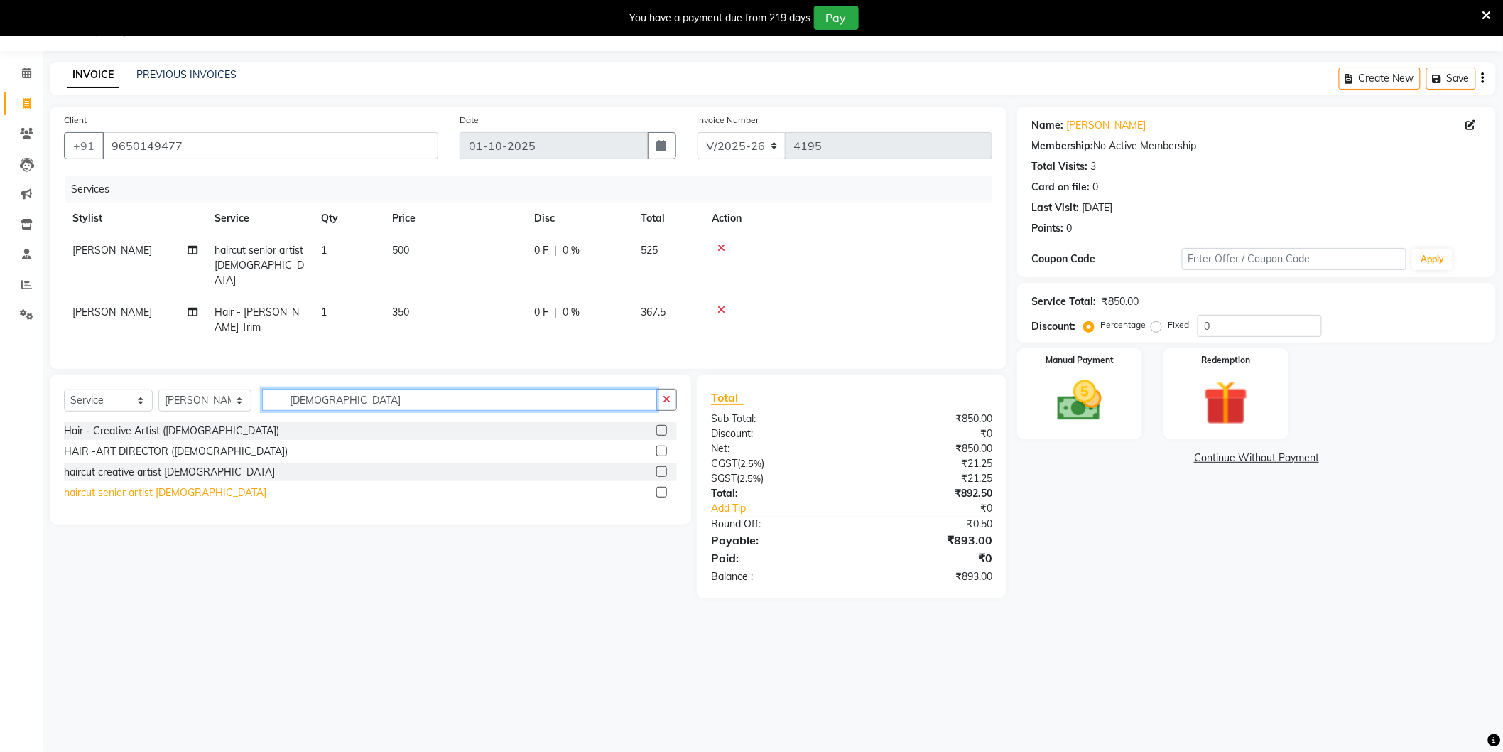
type input "Male"
click at [164, 485] on div "haircut senior artist male" at bounding box center [165, 492] width 202 height 15
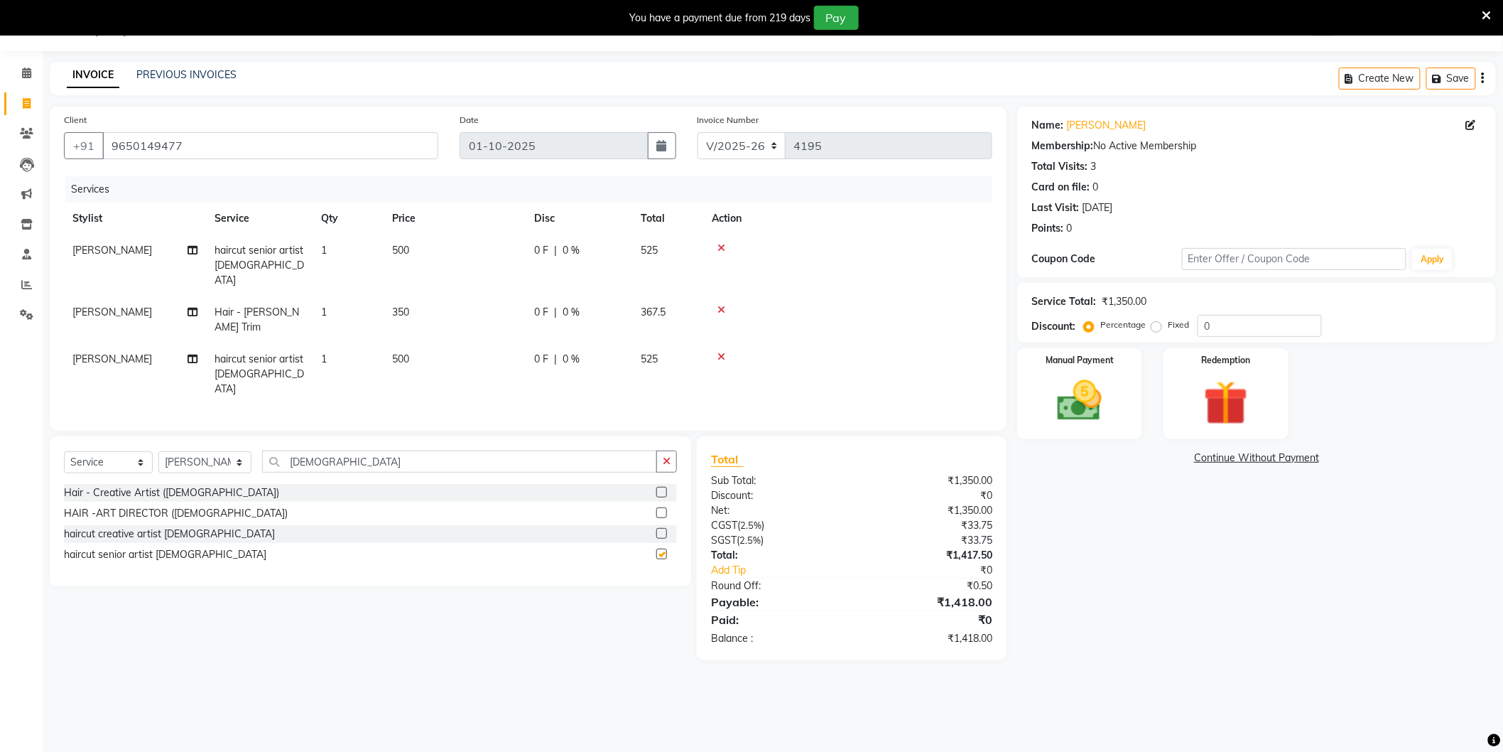
checkbox input "false"
click at [188, 451] on select "Select Stylist AAMIR Aashis ajay AJEET akram Ali Alic ashok vihar Alice makeup …" at bounding box center [204, 462] width 93 height 22
select select "20899"
click at [158, 451] on select "Select Stylist AAMIR Aashis ajay AJEET akram Ali Alic ashok vihar Alice makeup …" at bounding box center [204, 462] width 93 height 22
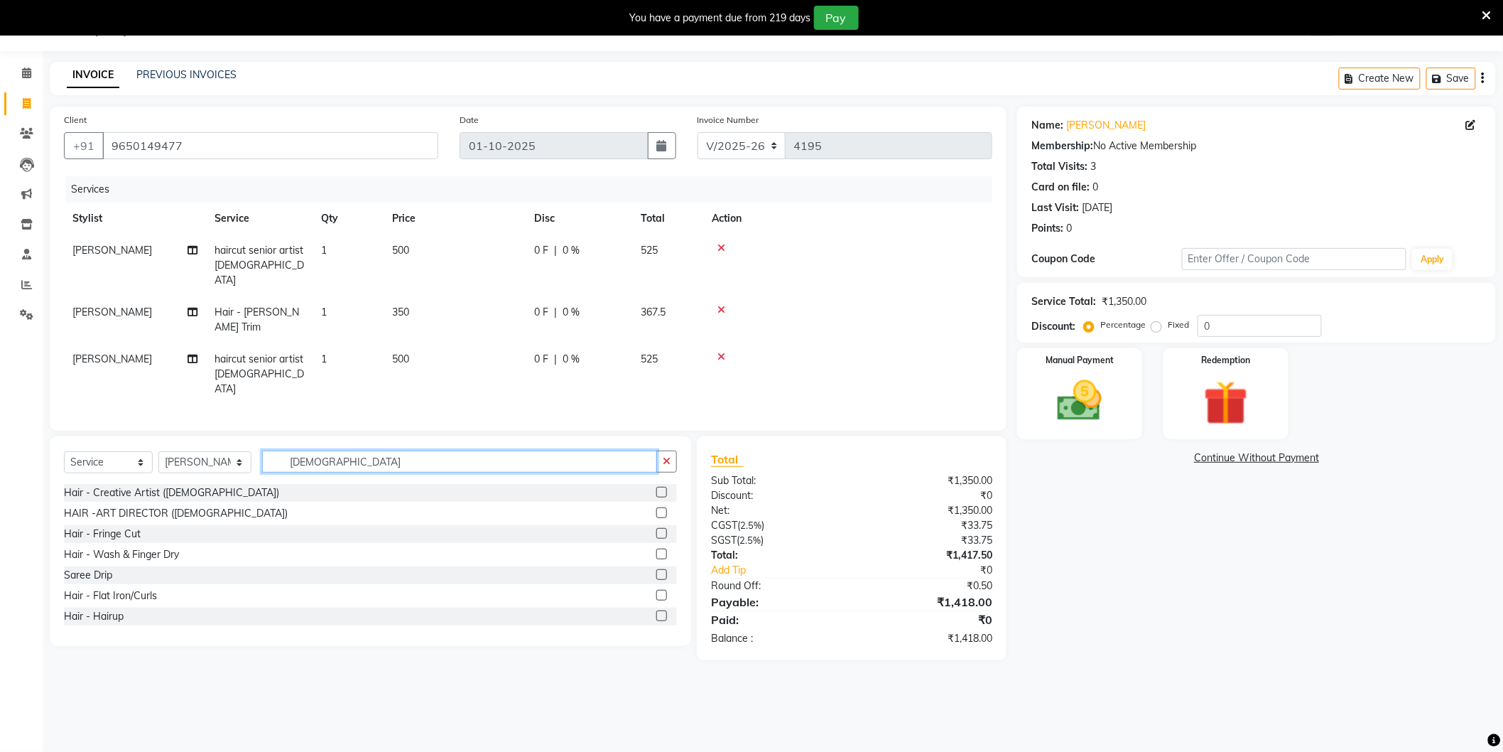
click at [340, 450] on input "Male" at bounding box center [459, 461] width 395 height 22
type input "Clean"
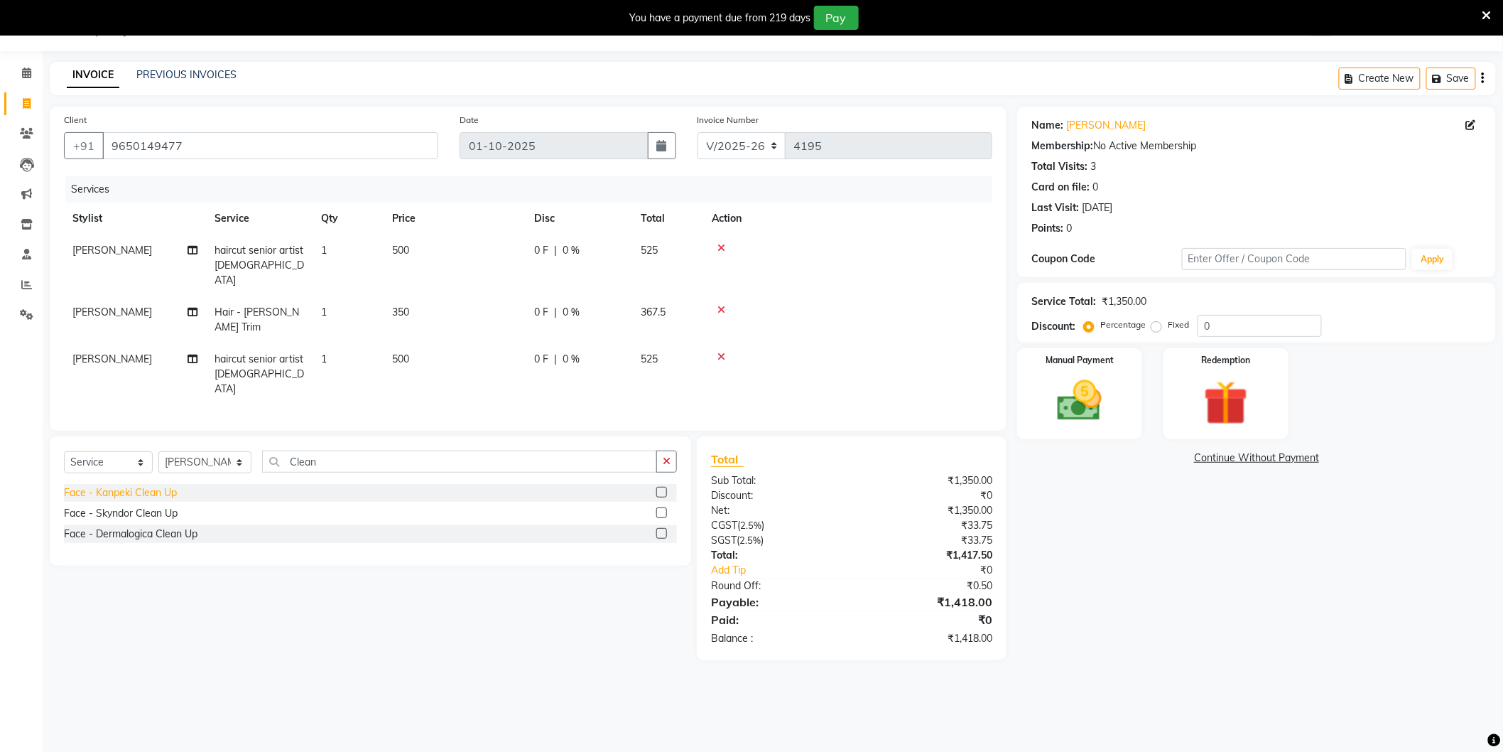
click at [157, 485] on div "Face - Kanpeki Clean Up" at bounding box center [120, 492] width 113 height 15
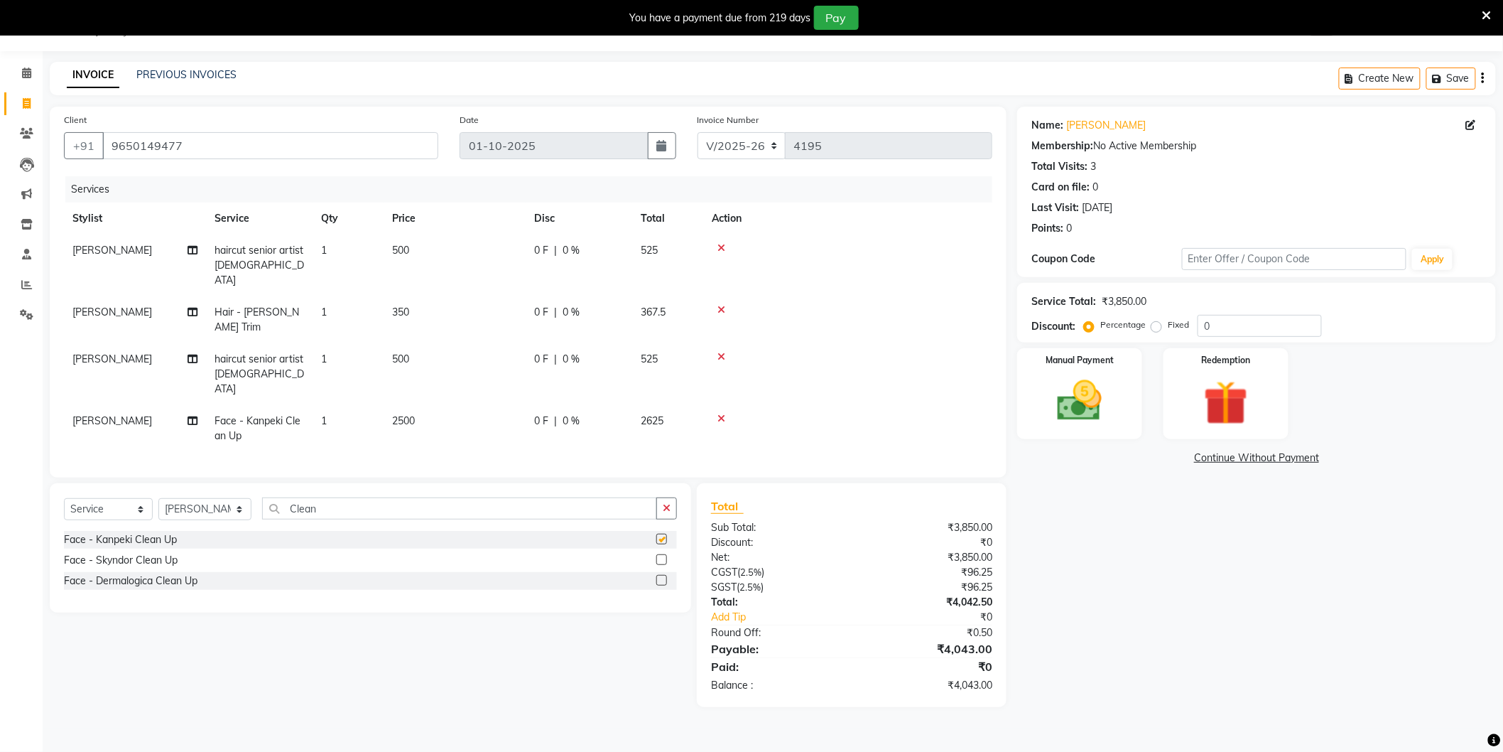
checkbox input "false"
click at [721, 245] on icon at bounding box center [722, 248] width 8 height 10
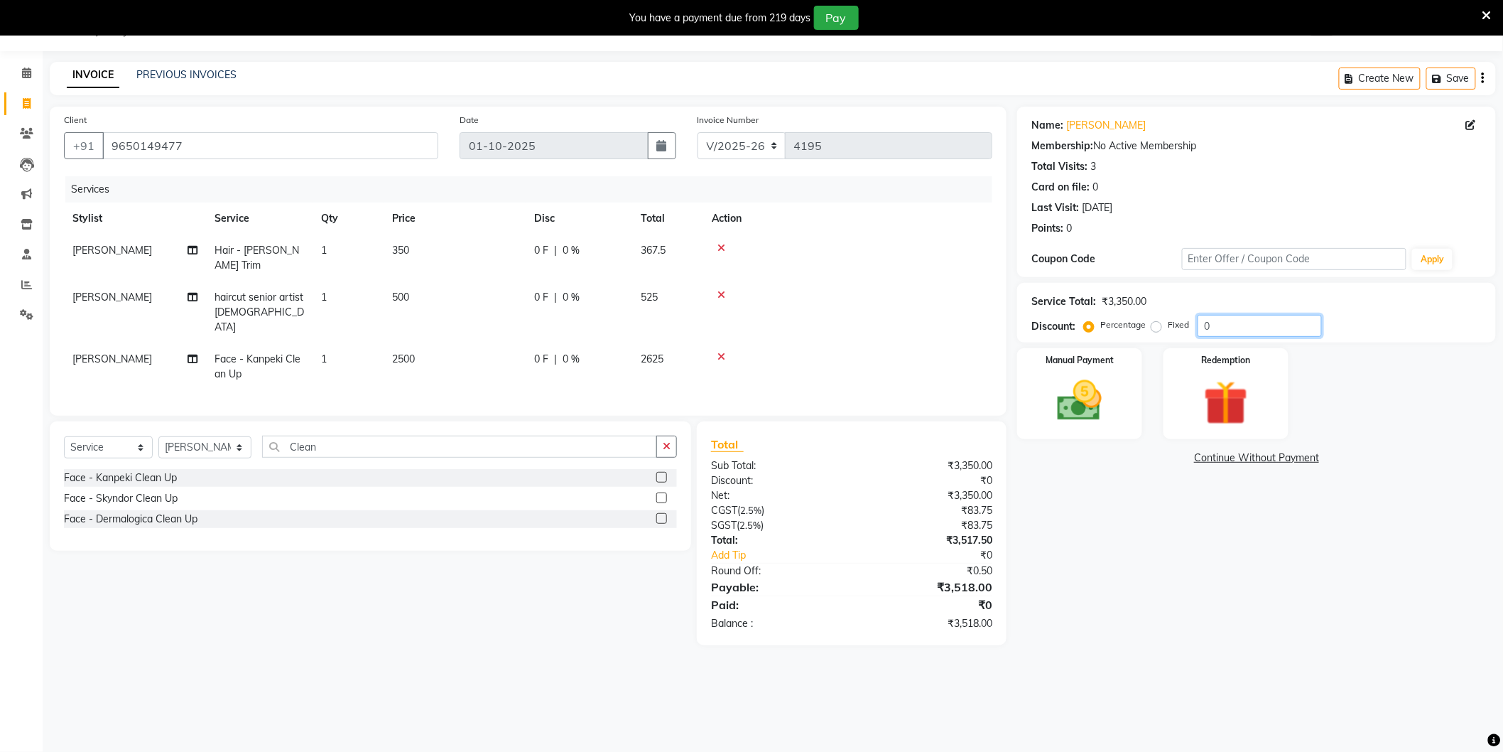
click at [1219, 322] on input "0" at bounding box center [1260, 326] width 124 height 22
type input "20"
click at [1104, 534] on div "Name: Jitu Membership: No Active Membership Total Visits: 3 Card on file: 0 Las…" at bounding box center [1262, 369] width 490 height 524
click at [1095, 387] on img at bounding box center [1079, 400] width 75 height 53
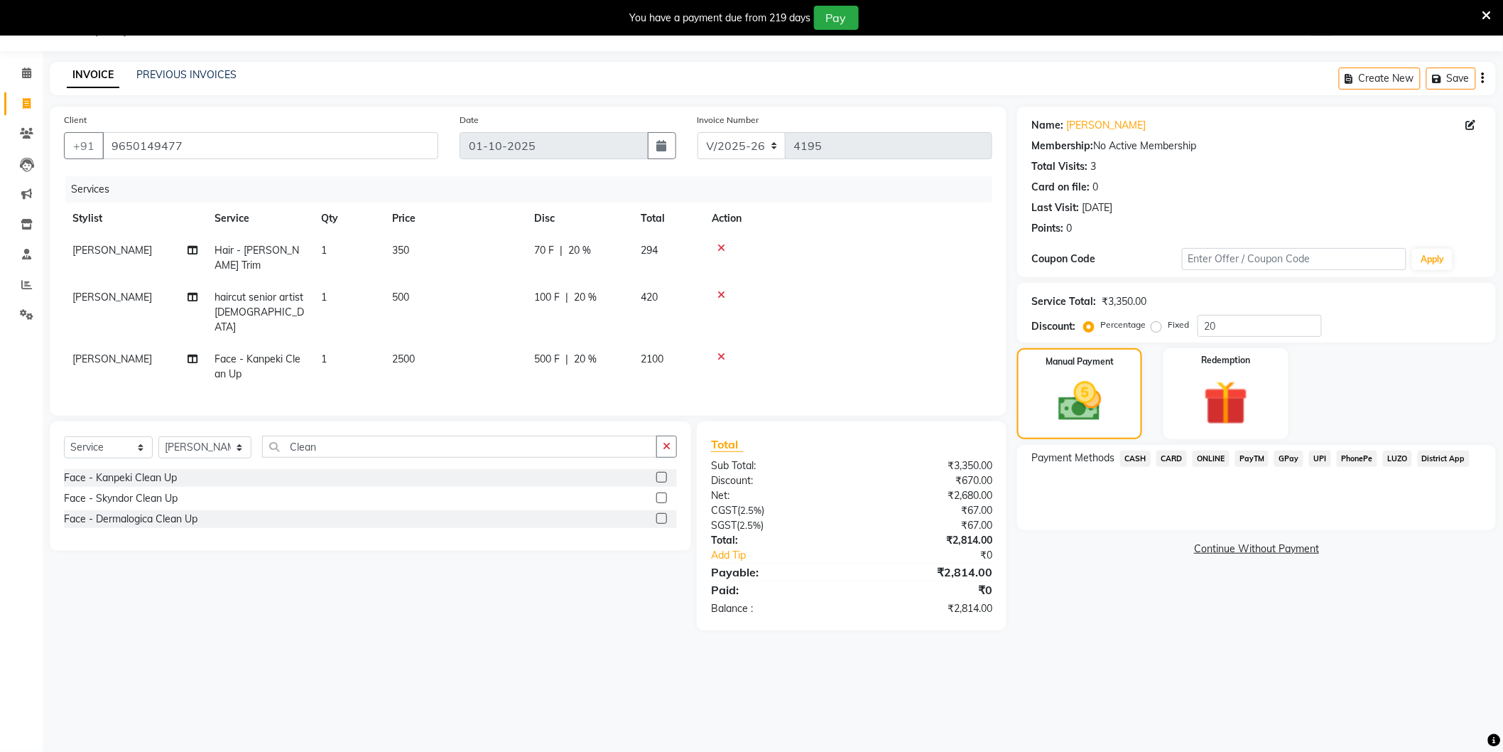
click at [1164, 453] on span "CARD" at bounding box center [1172, 458] width 31 height 16
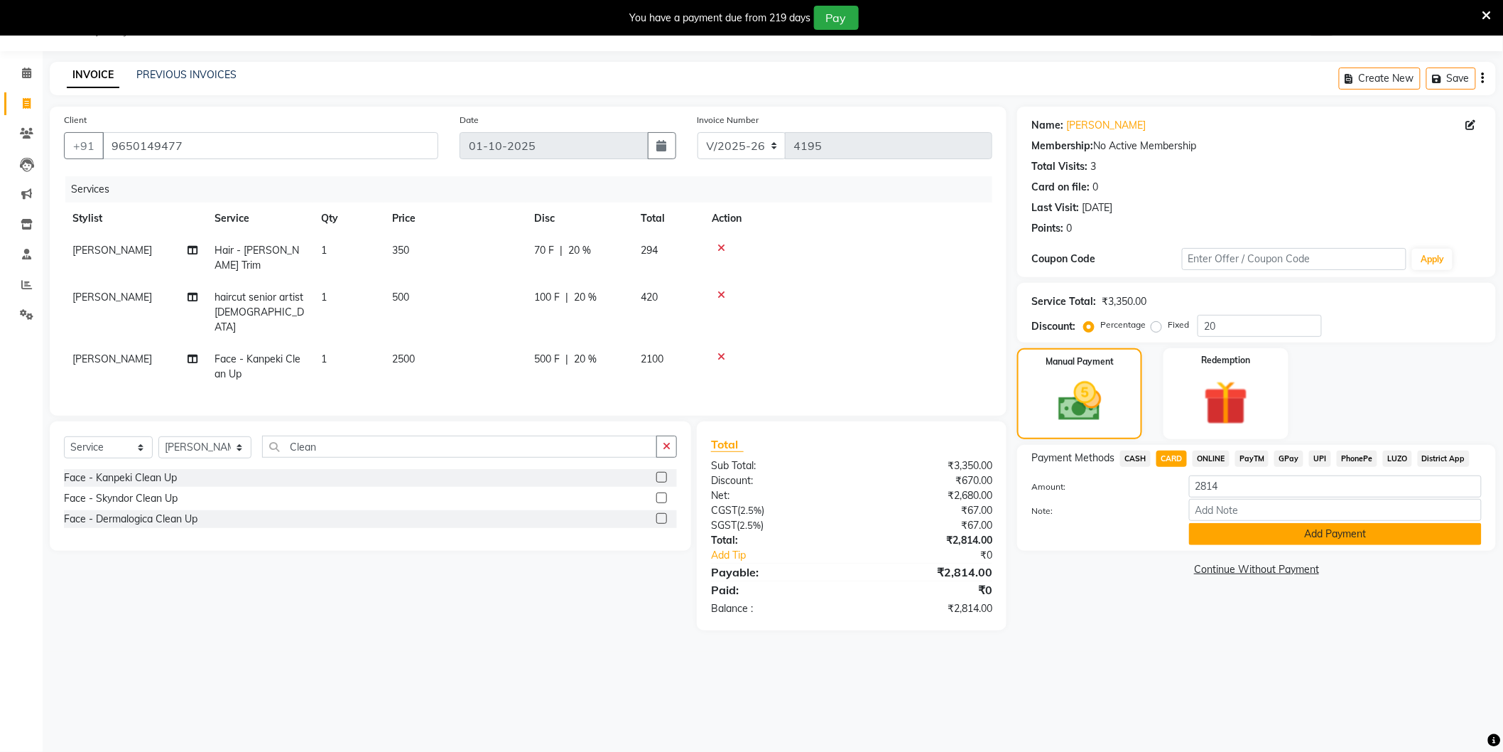
click at [1242, 529] on button "Add Payment" at bounding box center [1335, 534] width 293 height 22
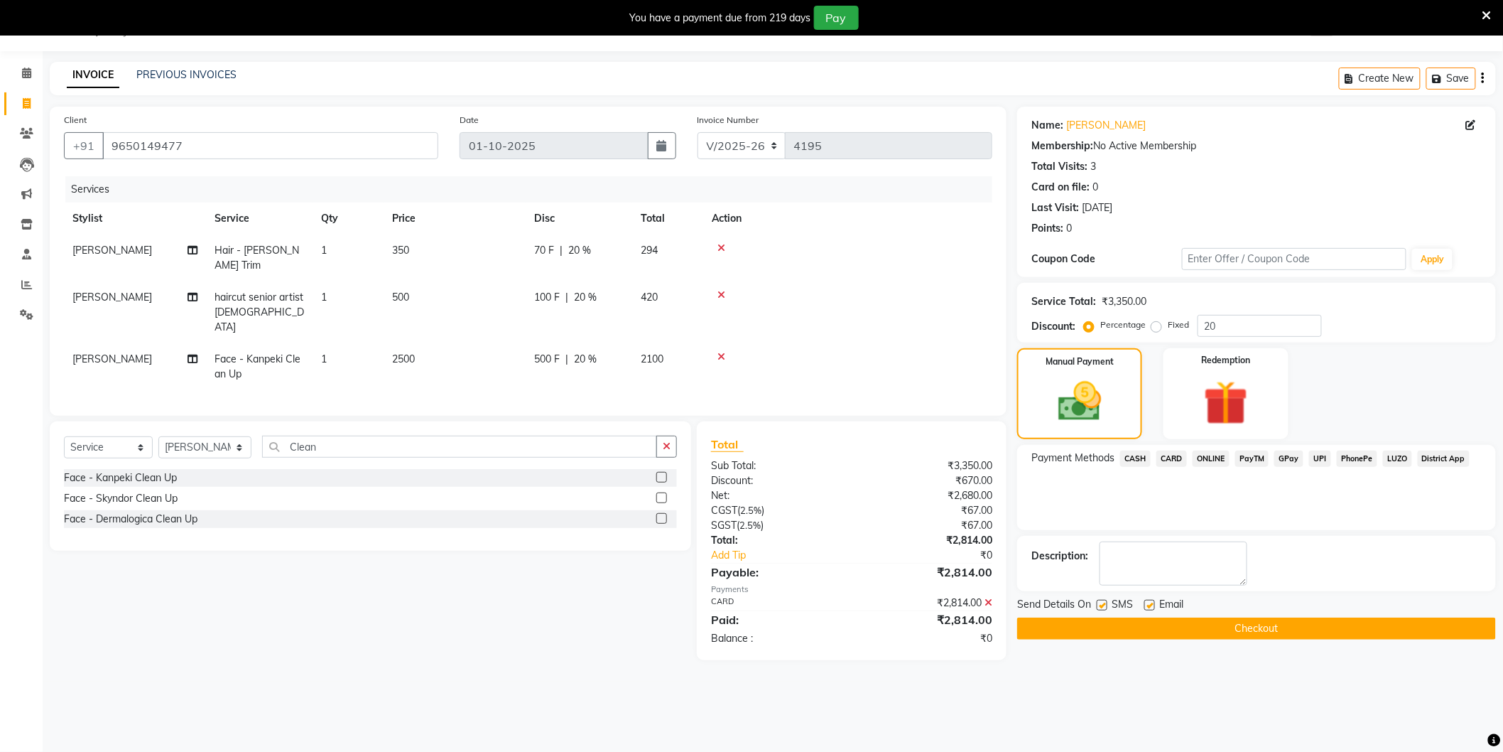
click at [1188, 631] on button "Checkout" at bounding box center [1256, 628] width 479 height 22
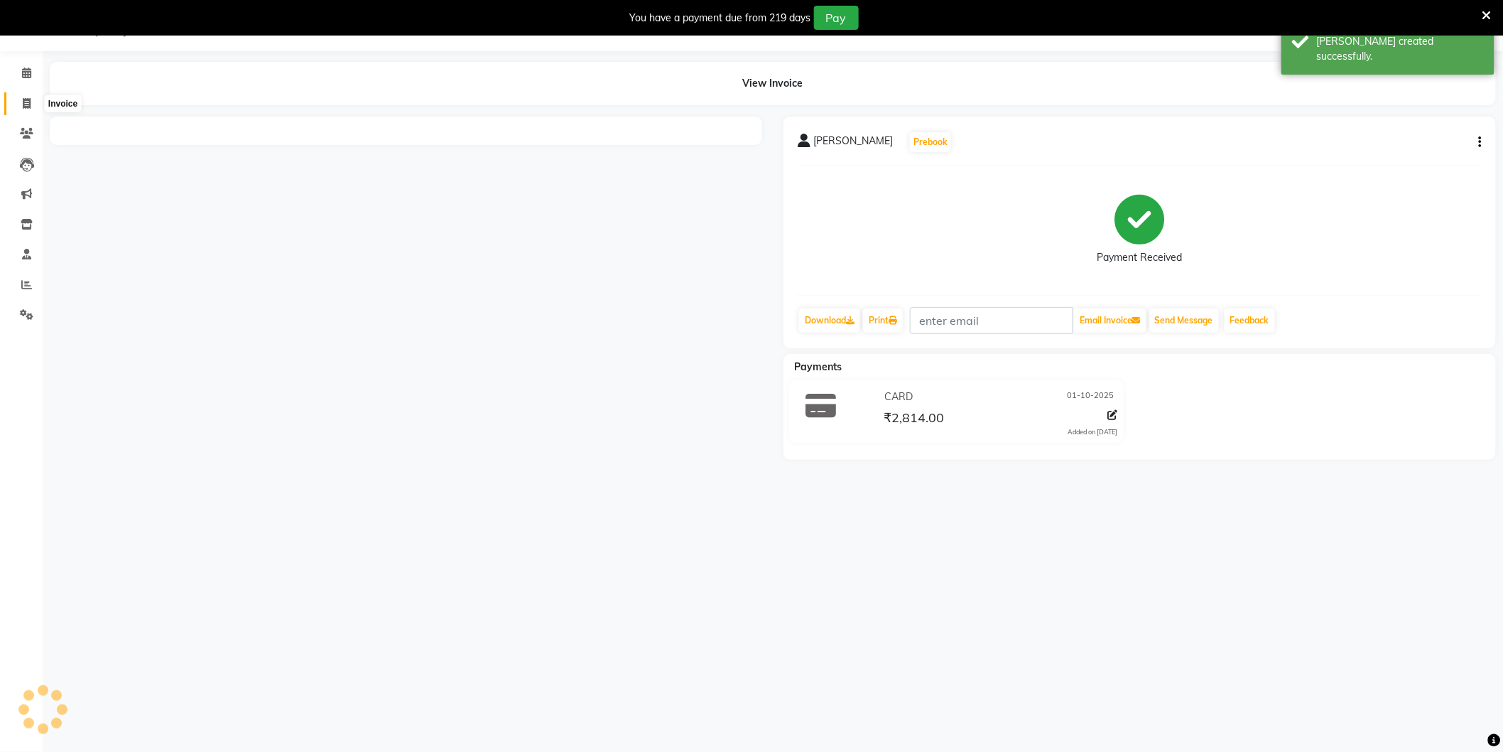
click at [31, 104] on span at bounding box center [26, 104] width 25 height 16
select select "4009"
select select "service"
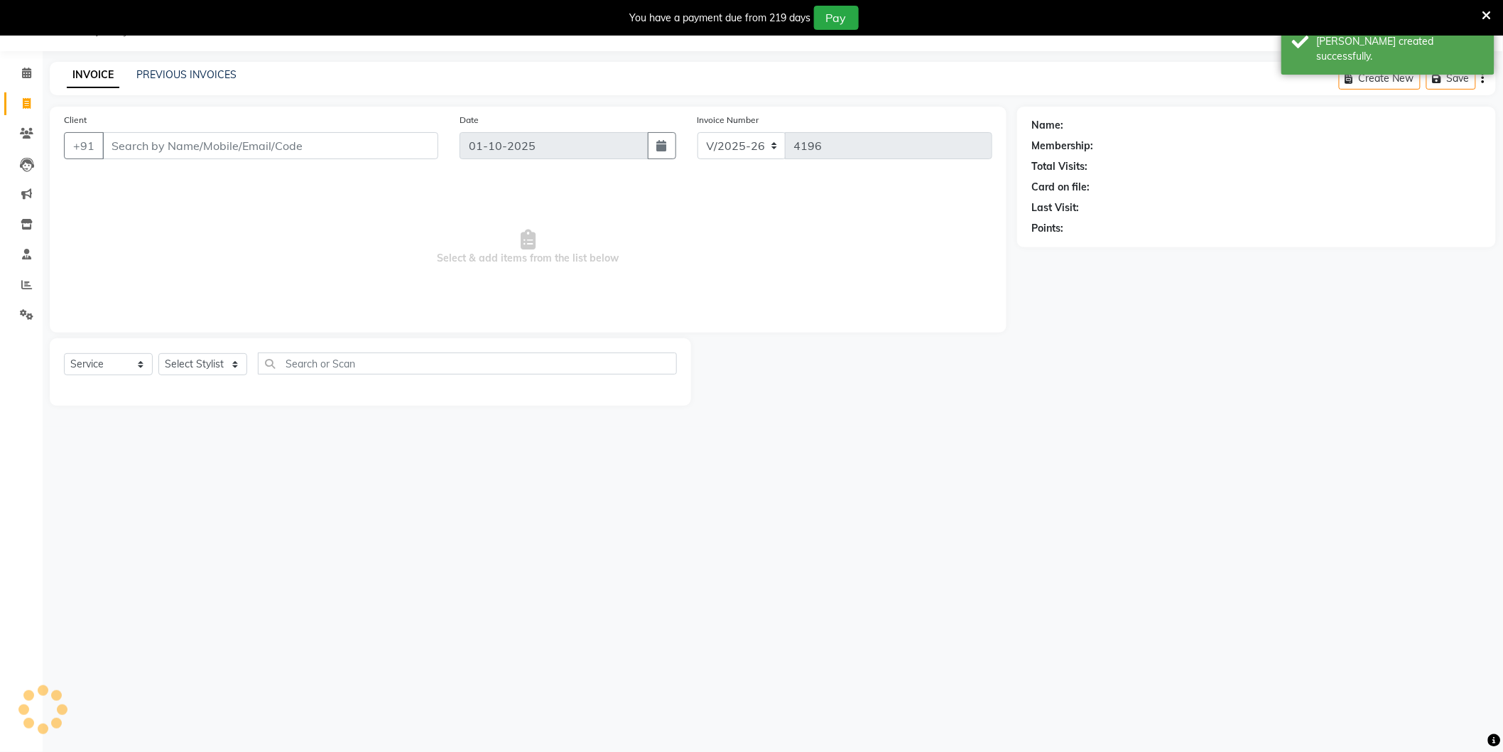
click at [139, 81] on div "PREVIOUS INVOICES" at bounding box center [186, 74] width 100 height 15
click at [173, 72] on link "PREVIOUS INVOICES" at bounding box center [186, 74] width 100 height 13
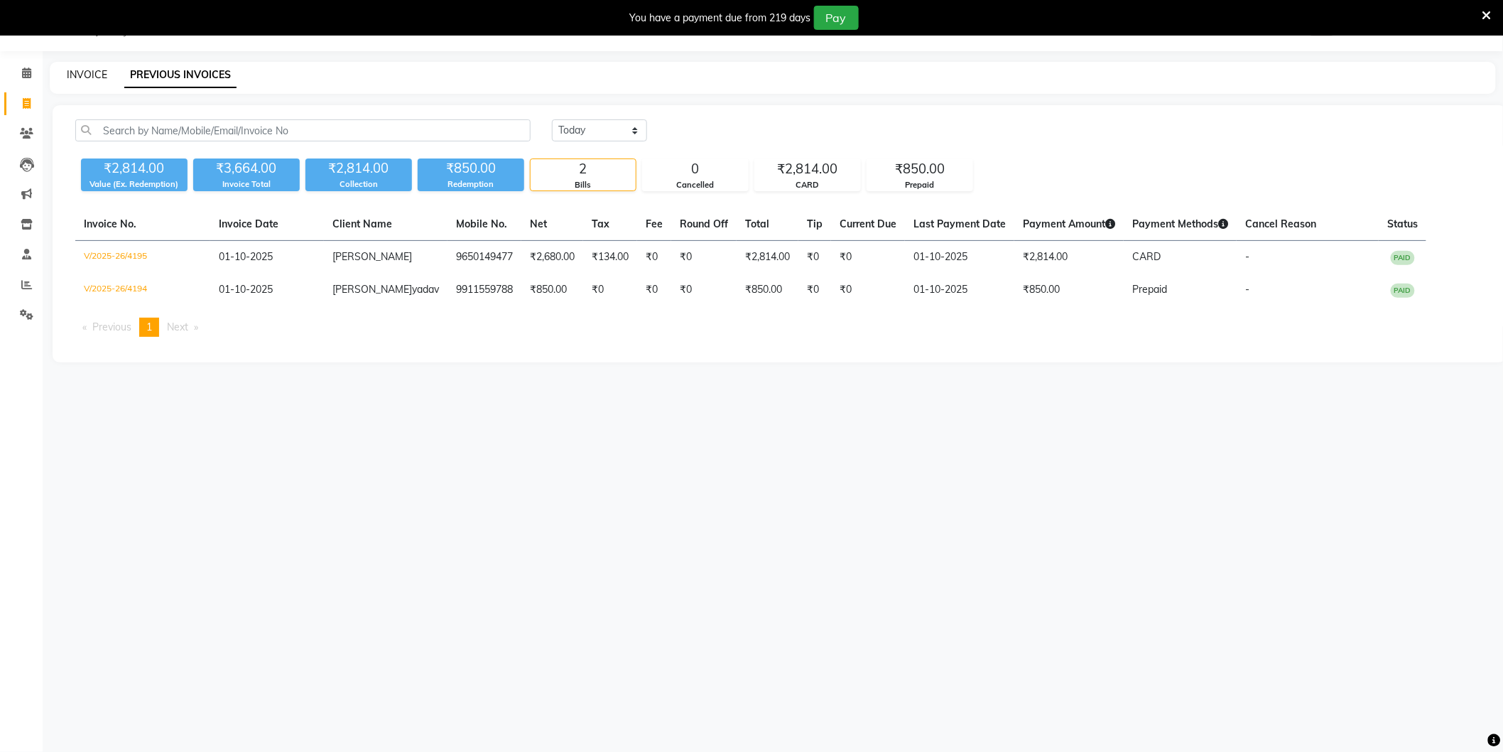
click at [90, 72] on link "INVOICE" at bounding box center [87, 74] width 40 height 13
select select "4009"
select select "service"
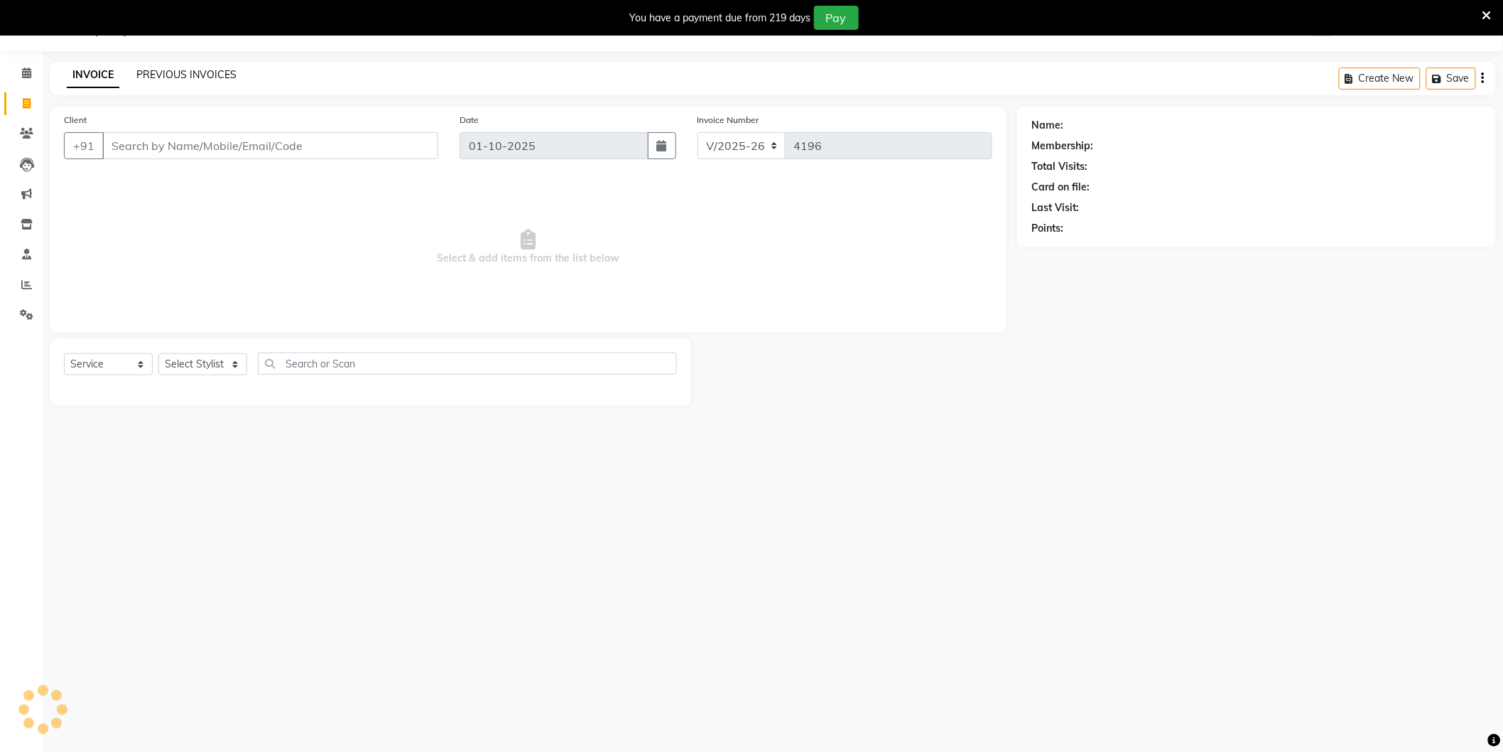
click at [159, 75] on link "PREVIOUS INVOICES" at bounding box center [186, 74] width 100 height 13
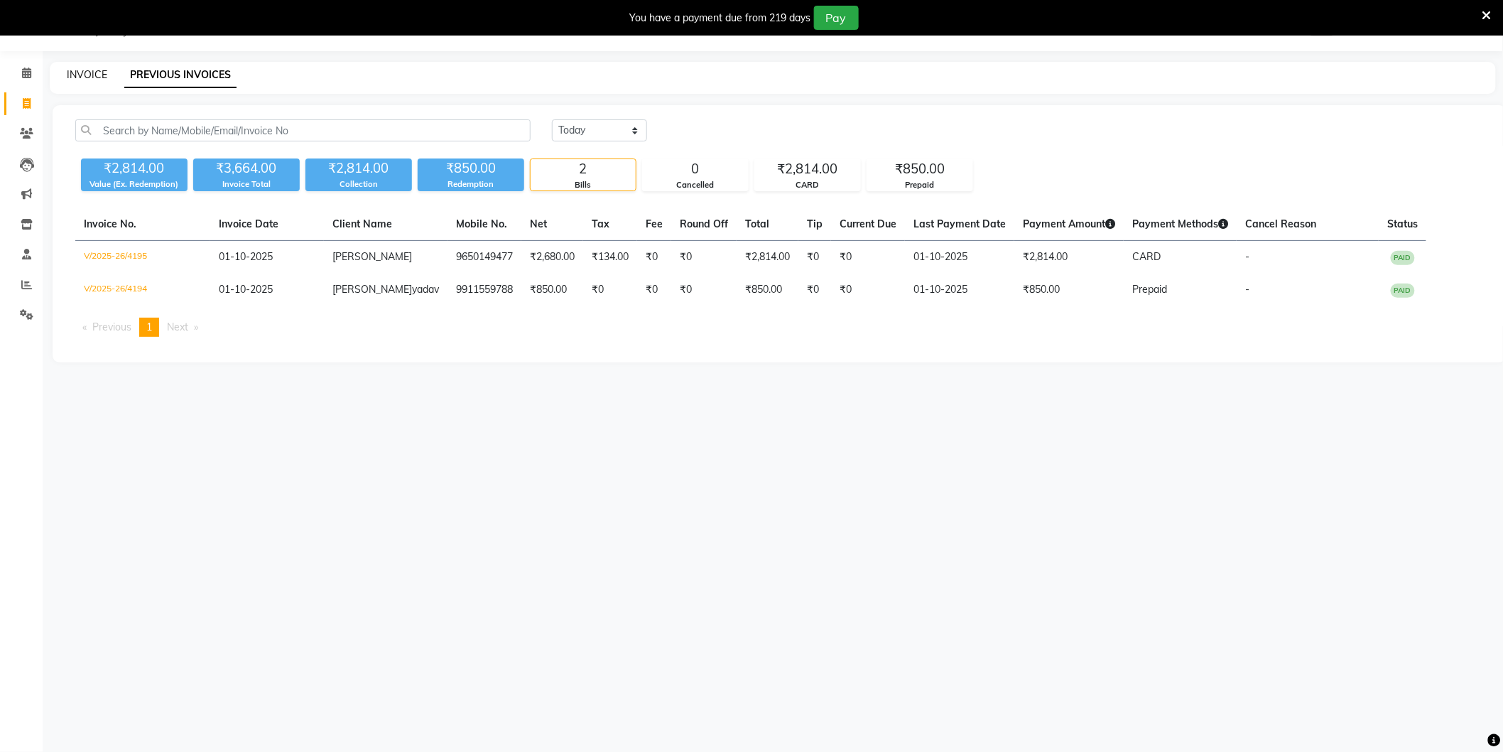
click at [94, 75] on link "INVOICE" at bounding box center [87, 74] width 40 height 13
select select "4009"
select select "service"
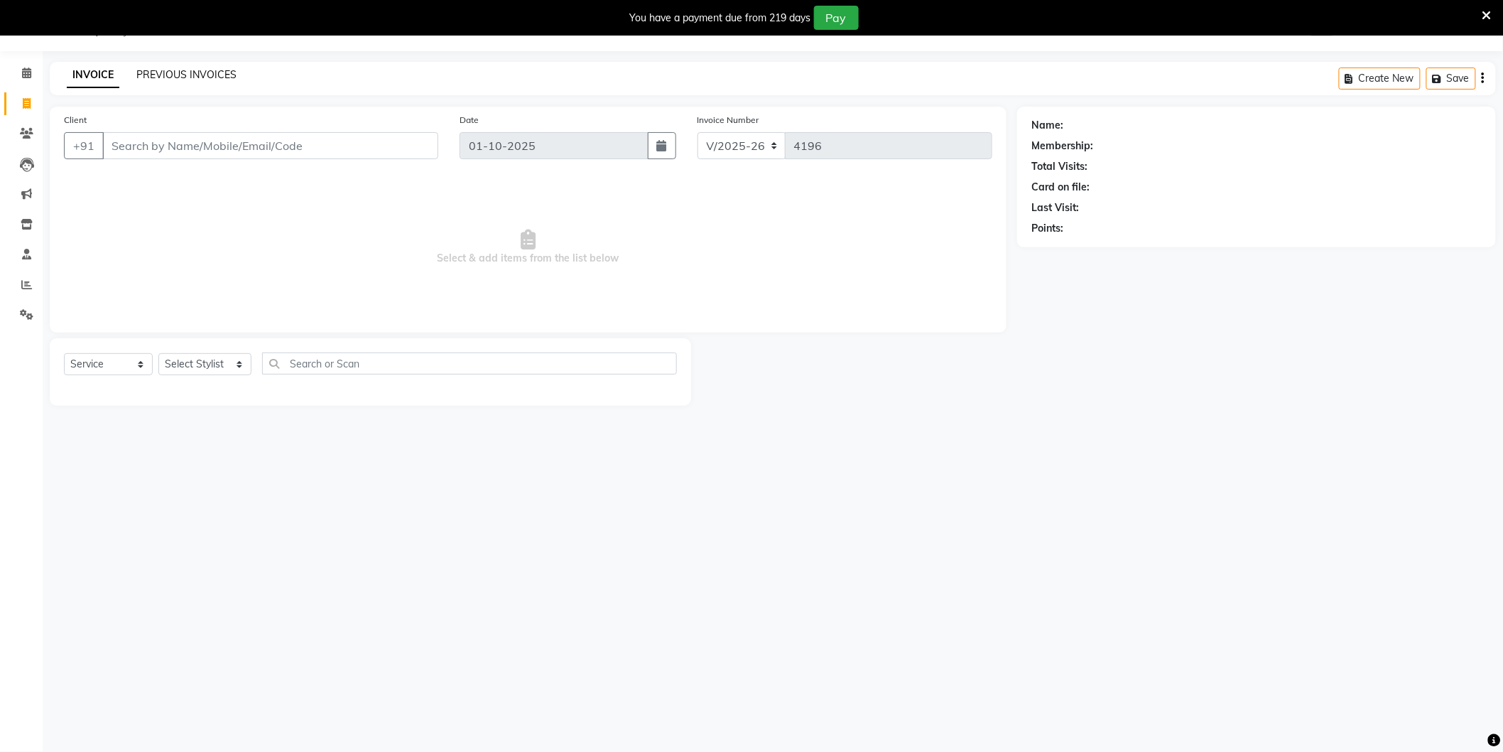
click at [206, 80] on link "PREVIOUS INVOICES" at bounding box center [186, 74] width 100 height 13
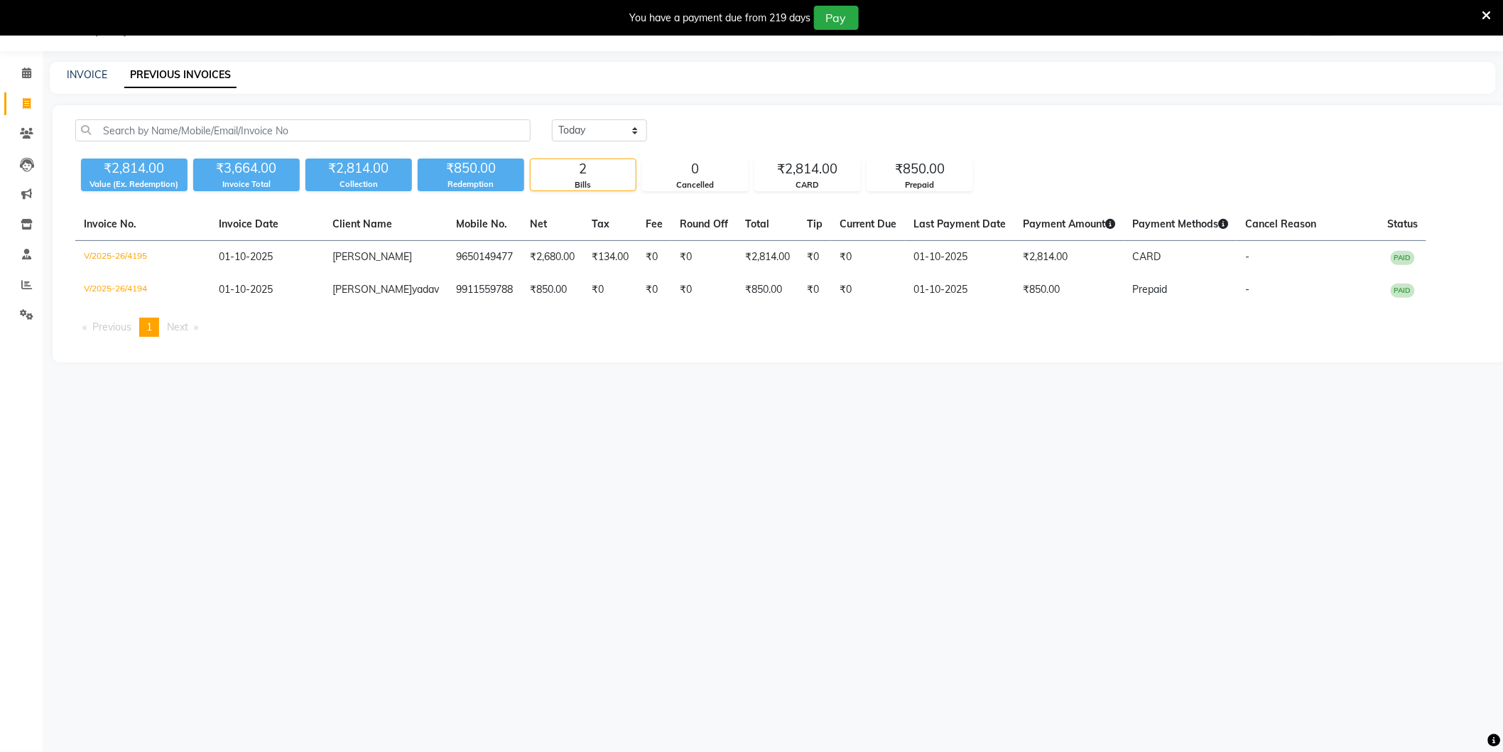
click at [94, 81] on div "INVOICE" at bounding box center [87, 74] width 40 height 15
click at [94, 76] on link "INVOICE" at bounding box center [87, 74] width 40 height 13
select select "4009"
select select "service"
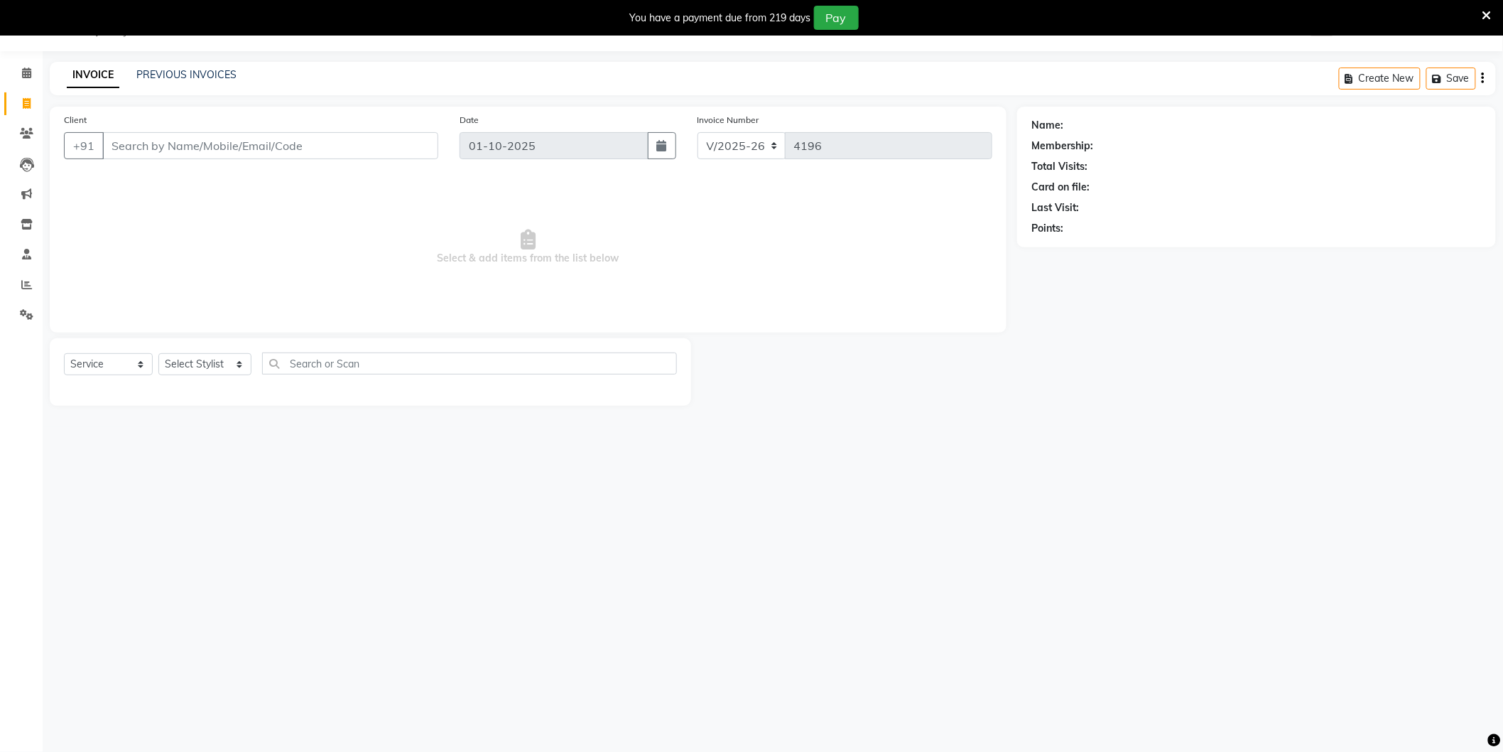
click at [206, 146] on input "Client" at bounding box center [270, 145] width 336 height 27
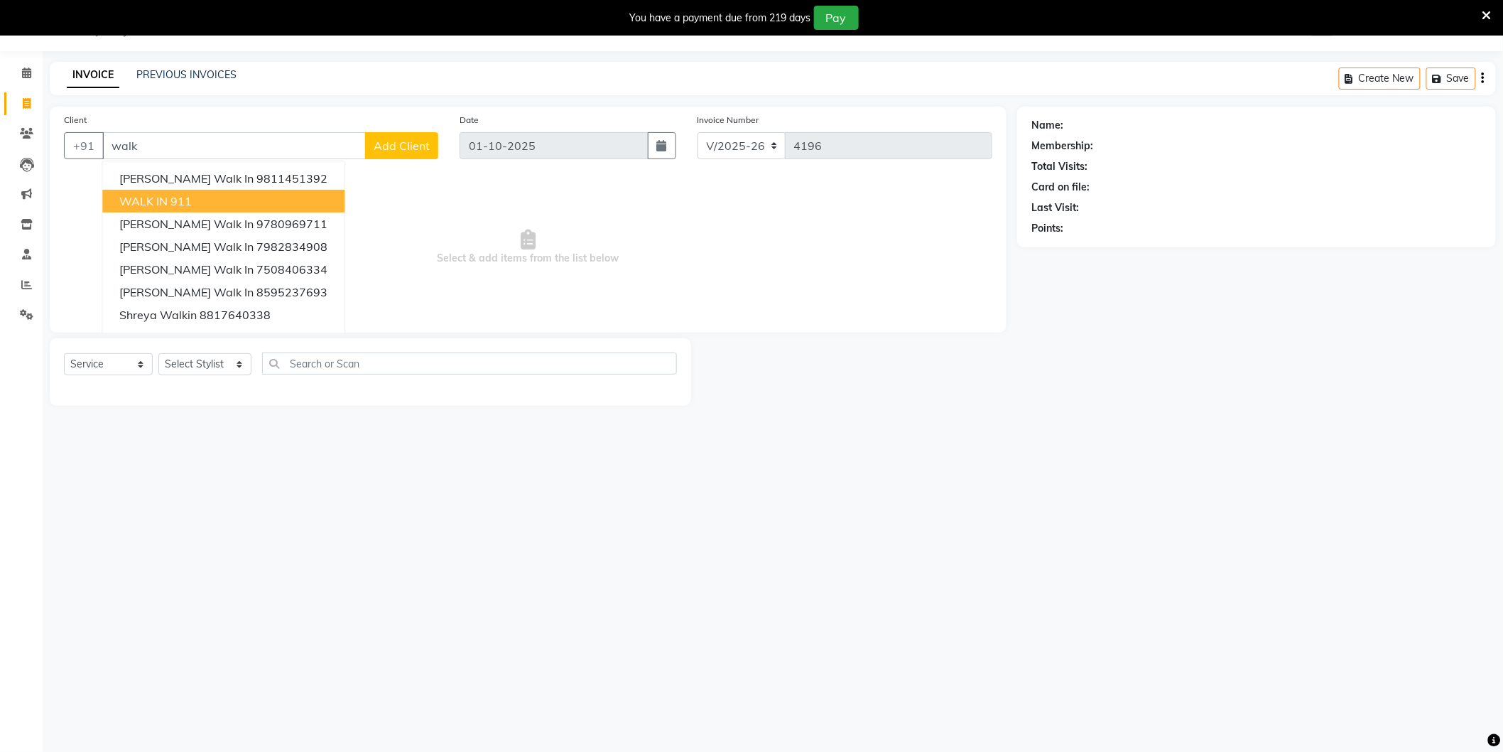
click at [207, 207] on button "WALK IN 911" at bounding box center [223, 201] width 242 height 23
type input "911"
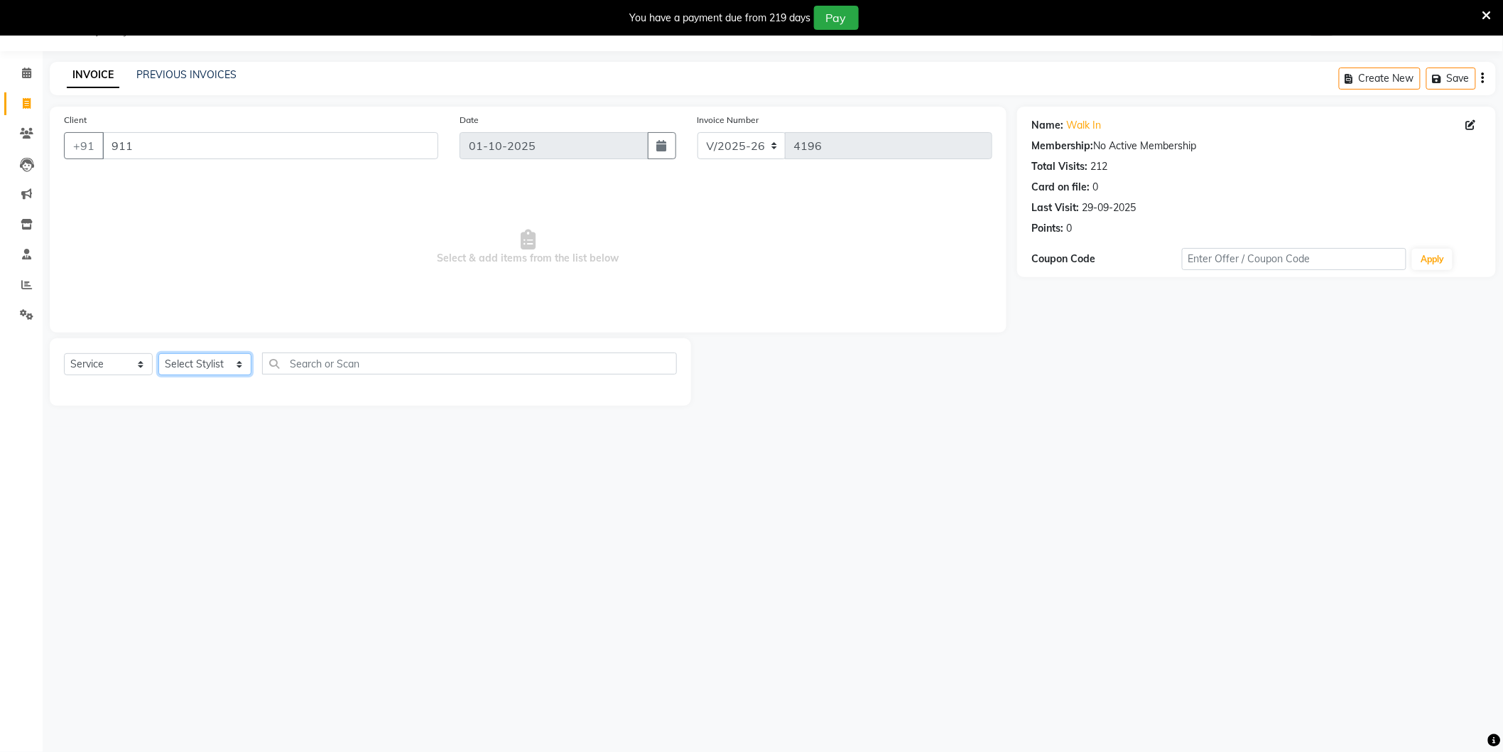
click at [203, 364] on select "Select Stylist AAMIR Aashis ajay AJEET akram Ali Alic ashok vihar Alice makeup …" at bounding box center [204, 364] width 93 height 22
select select "44687"
click at [158, 354] on select "Select Stylist AAMIR Aashis ajay AJEET akram Ali Alic ashok vihar Alice makeup …" at bounding box center [204, 364] width 93 height 22
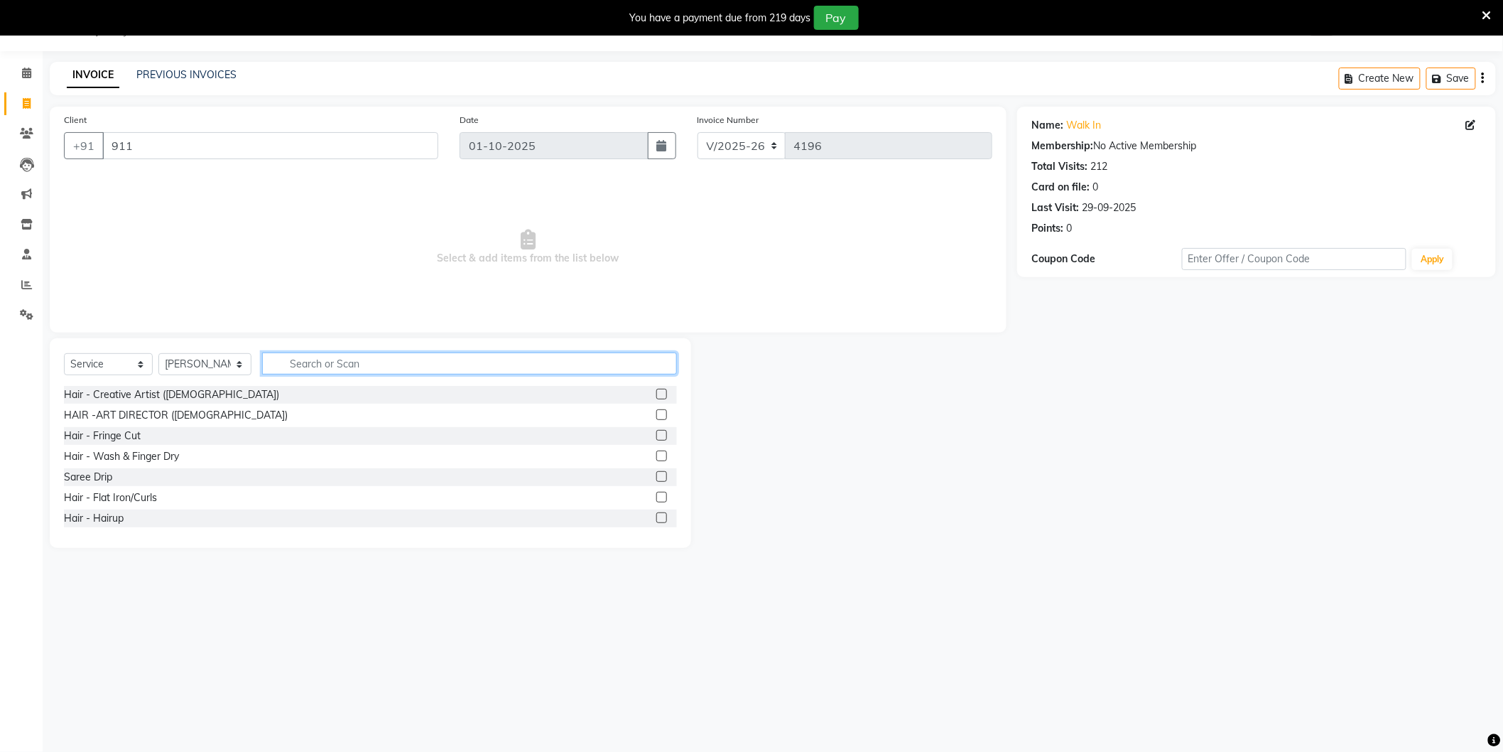
click at [306, 368] on input "text" at bounding box center [469, 363] width 415 height 22
type input "m"
type input "shave"
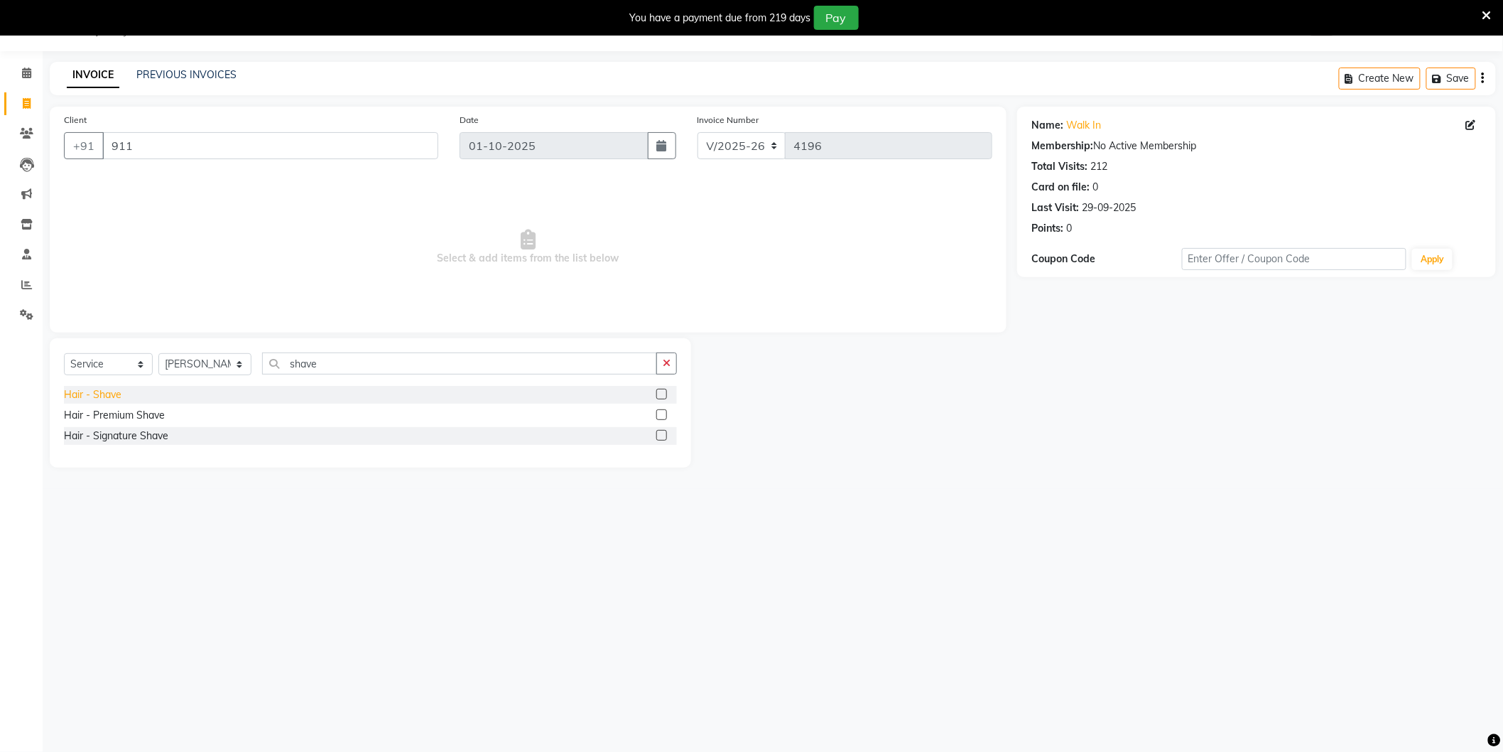
click at [92, 394] on div "Hair - Shave" at bounding box center [93, 394] width 58 height 15
checkbox input "false"
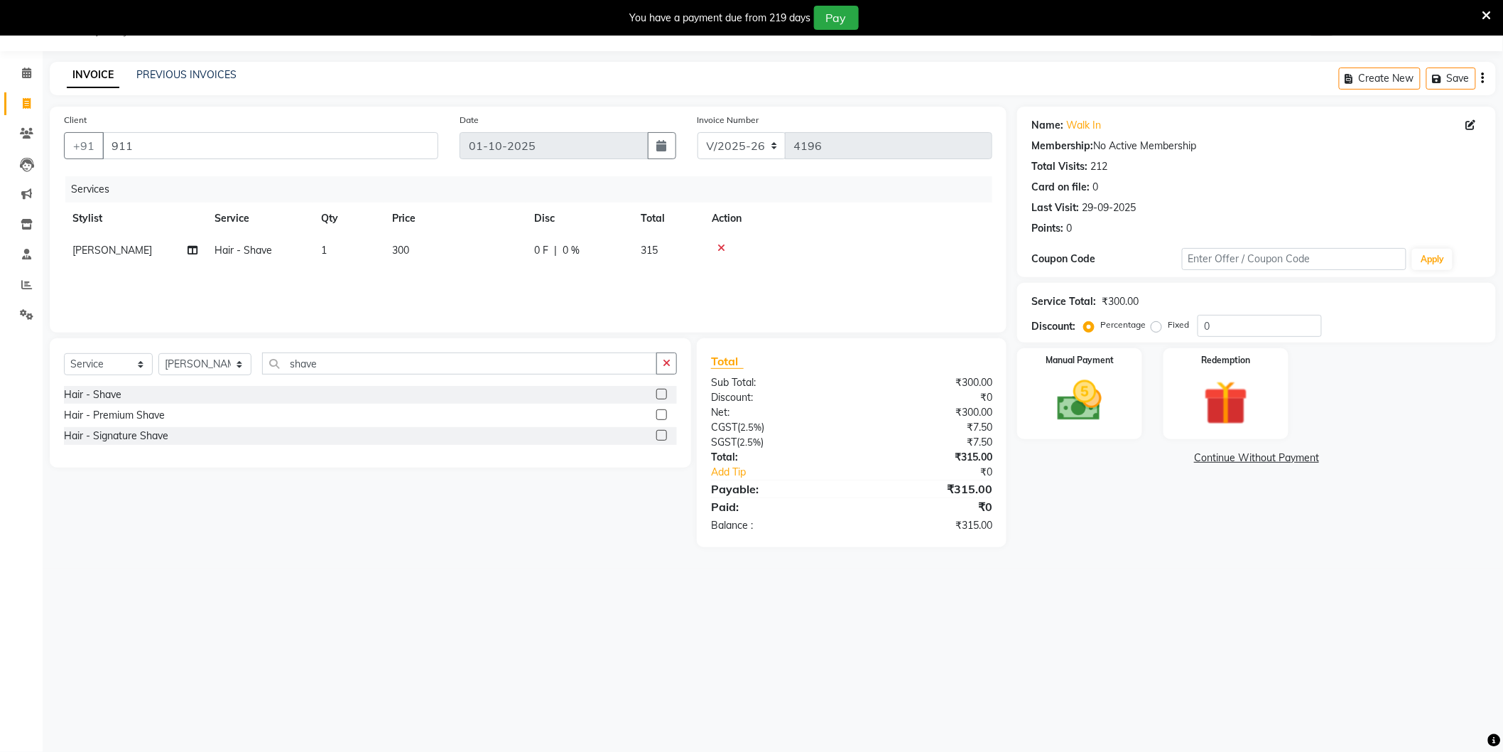
click at [431, 256] on td "300" at bounding box center [455, 250] width 142 height 32
select select "44687"
click at [497, 249] on input "300" at bounding box center [521, 254] width 125 height 22
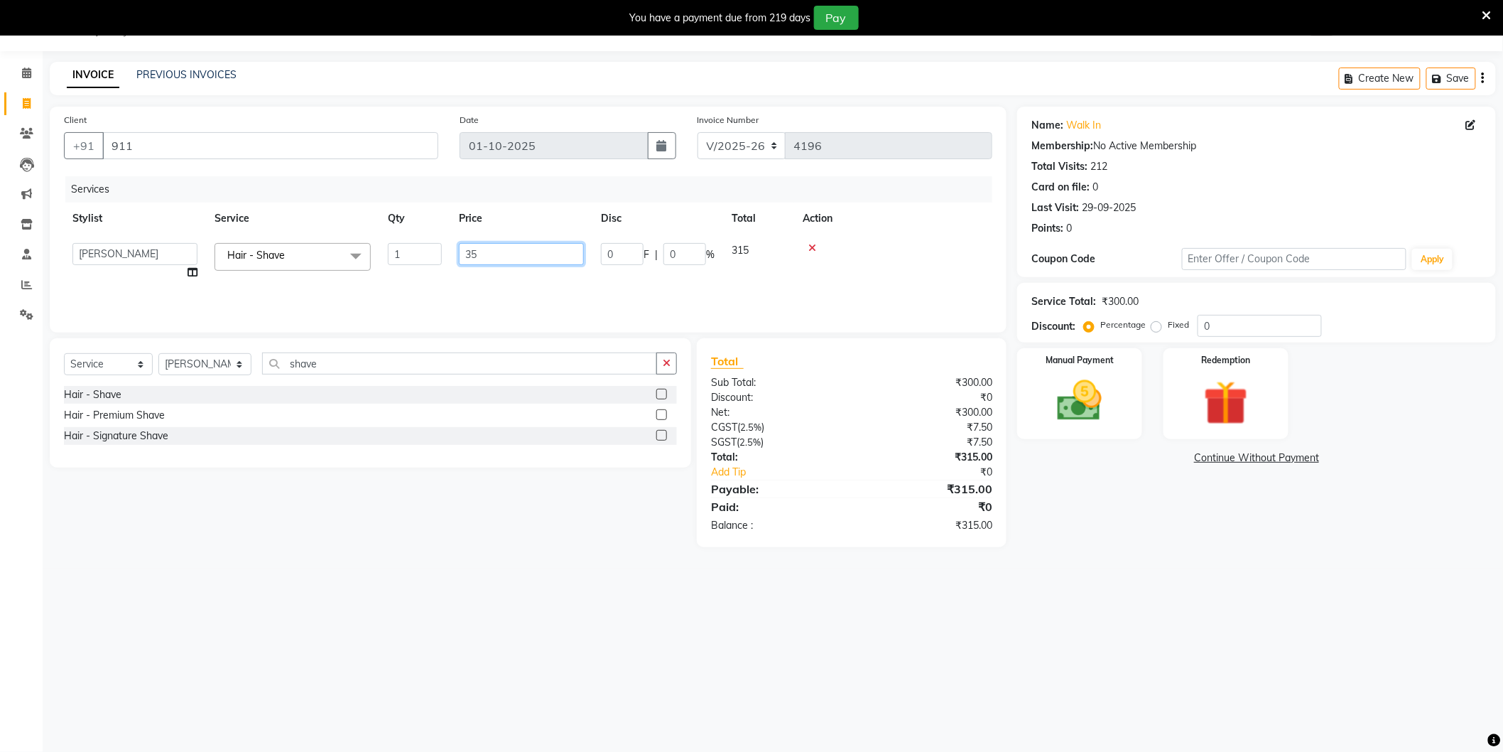
type input "350"
click at [1140, 529] on div "Name: Walk In Membership: No Active Membership Total Visits: 212 Card on file: …" at bounding box center [1262, 327] width 490 height 440
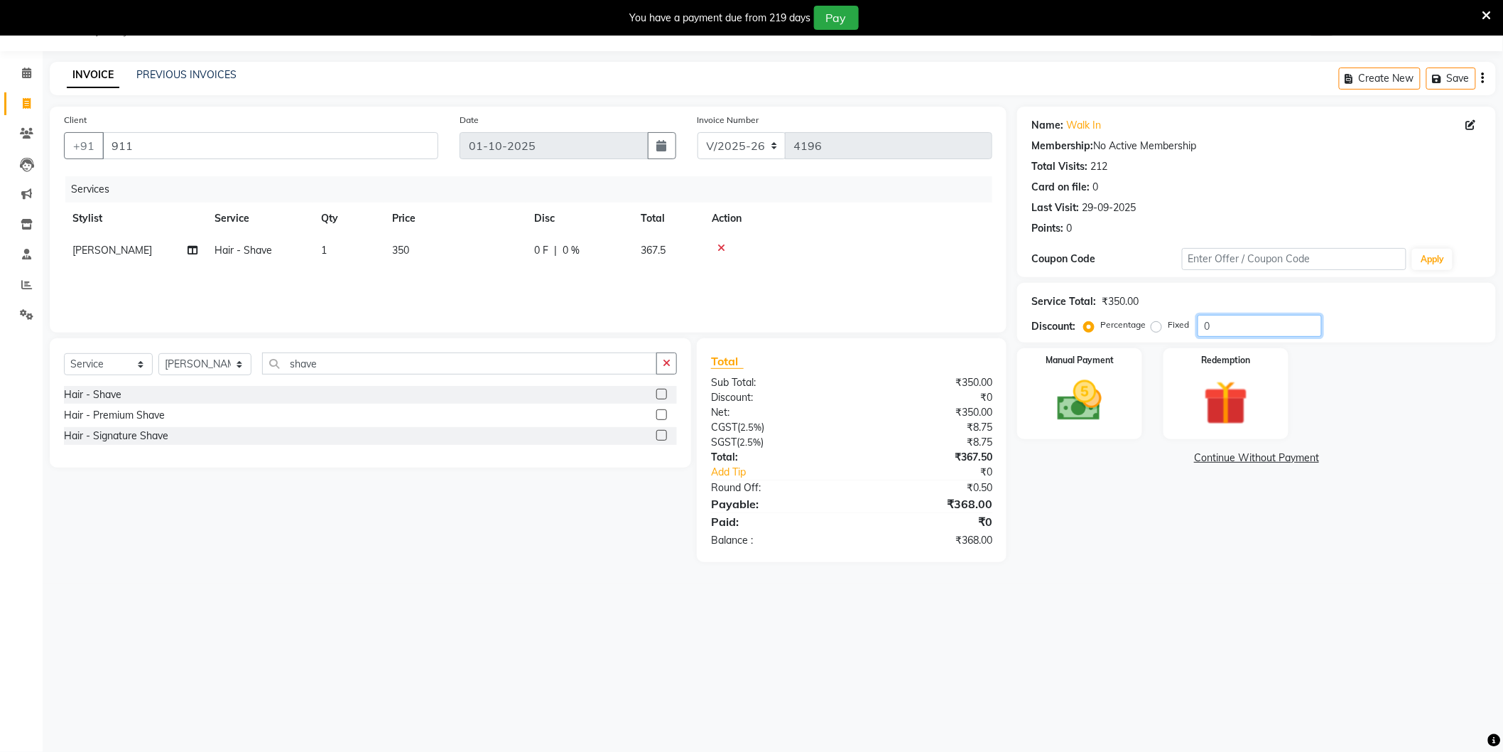
click at [1249, 330] on input "0" at bounding box center [1260, 326] width 124 height 22
type input "4.761"
click at [1086, 494] on div "Name: Walk In Membership: No Active Membership Total Visits: 212 Card on file: …" at bounding box center [1262, 334] width 490 height 455
click at [1107, 389] on img at bounding box center [1079, 400] width 75 height 53
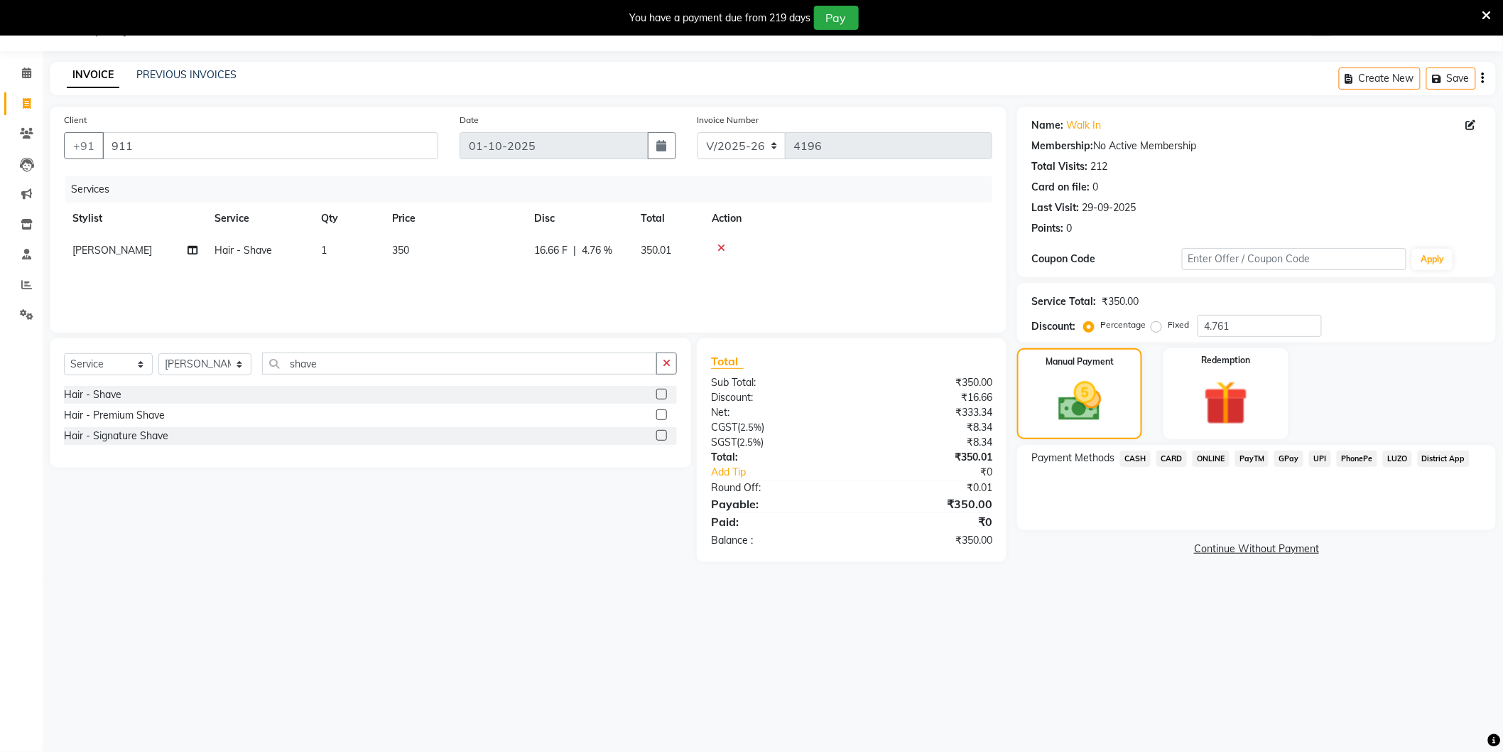
click at [1142, 458] on span "CASH" at bounding box center [1135, 458] width 31 height 16
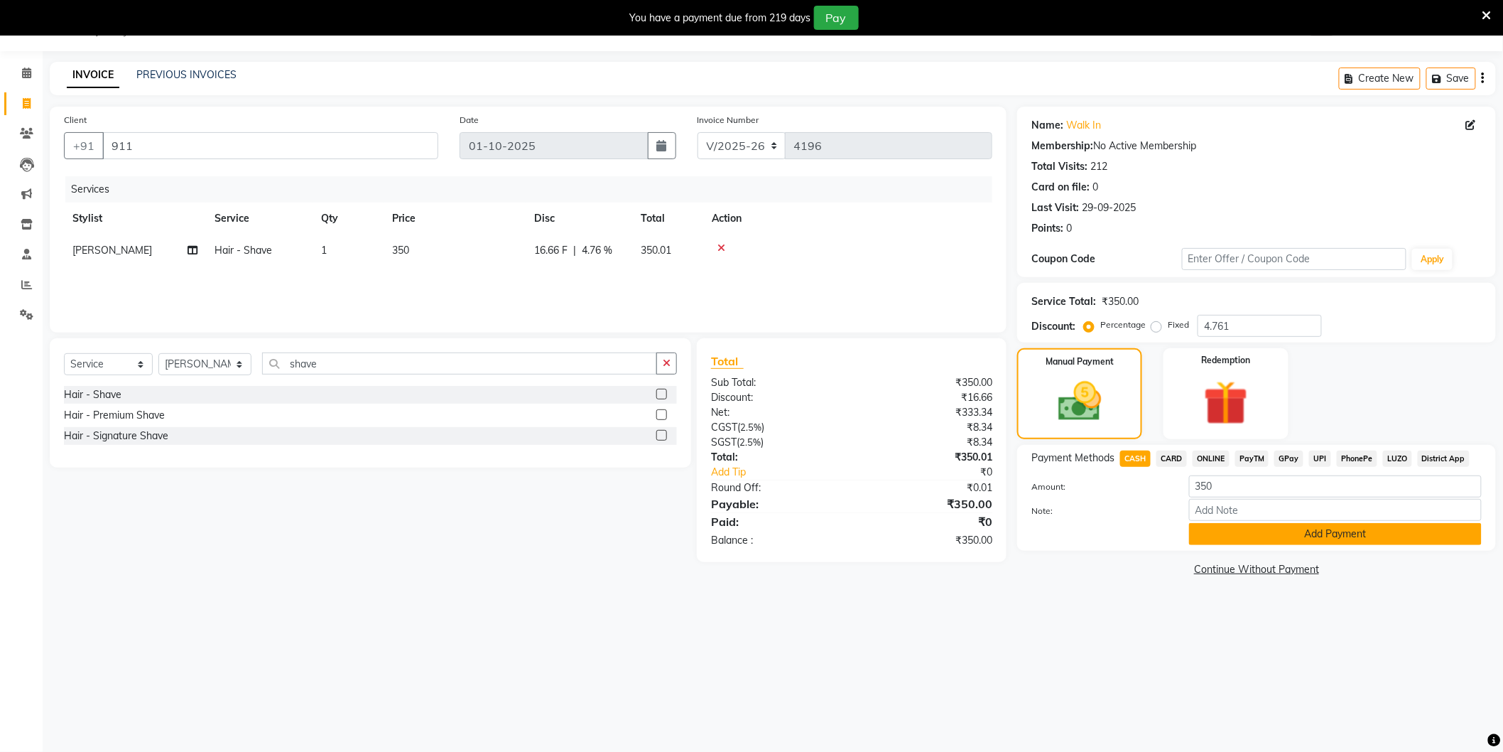
click at [1258, 531] on button "Add Payment" at bounding box center [1335, 534] width 293 height 22
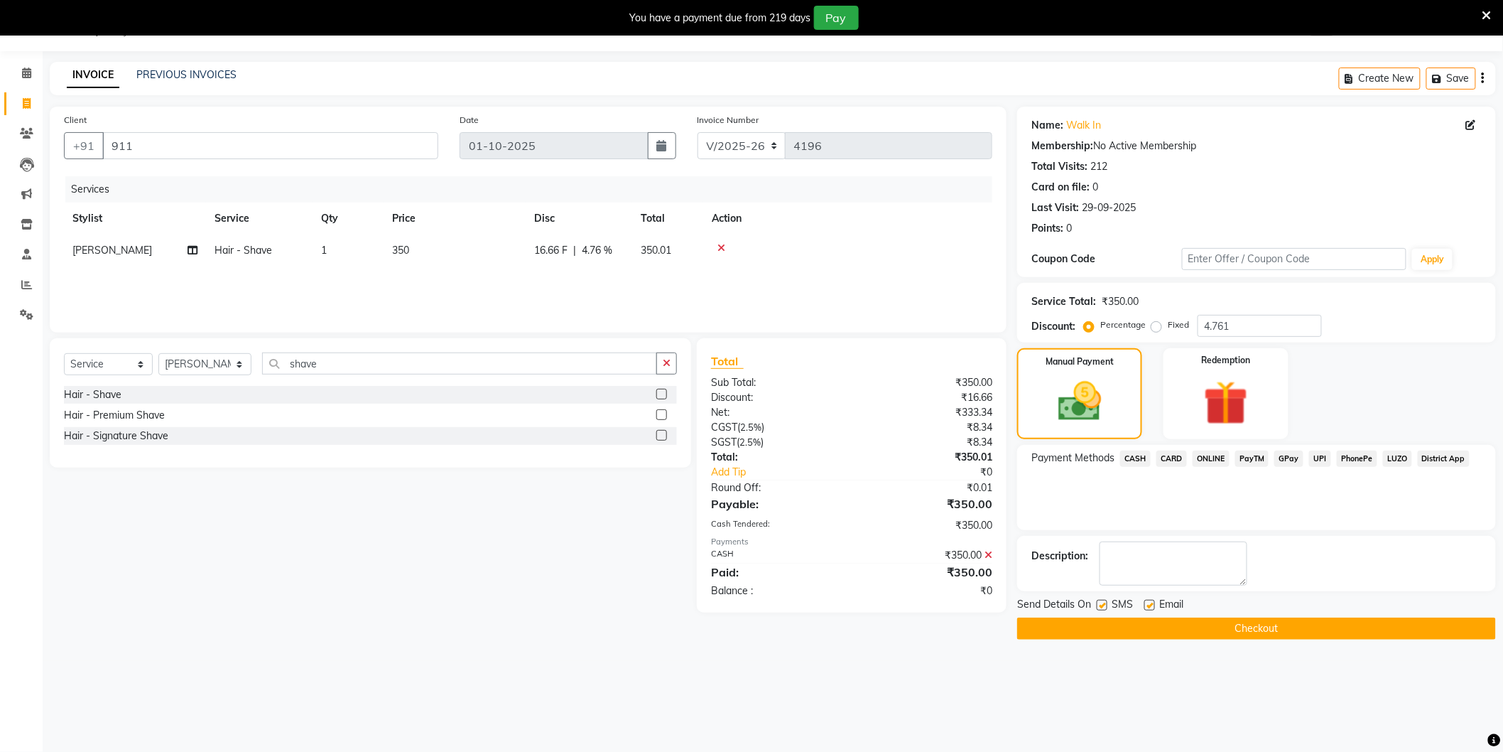
click at [1201, 621] on button "Checkout" at bounding box center [1256, 628] width 479 height 22
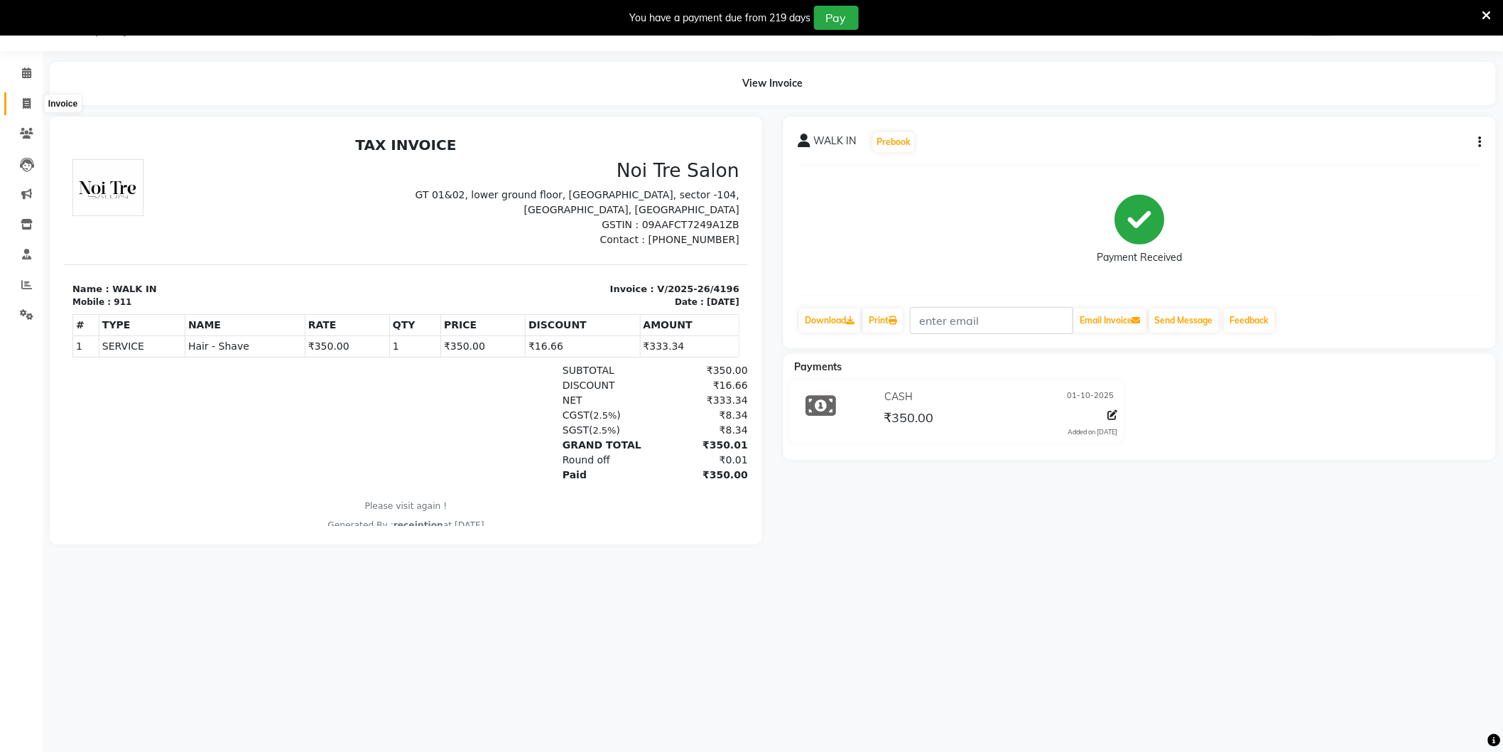
click at [32, 101] on span at bounding box center [26, 104] width 25 height 16
select select "service"
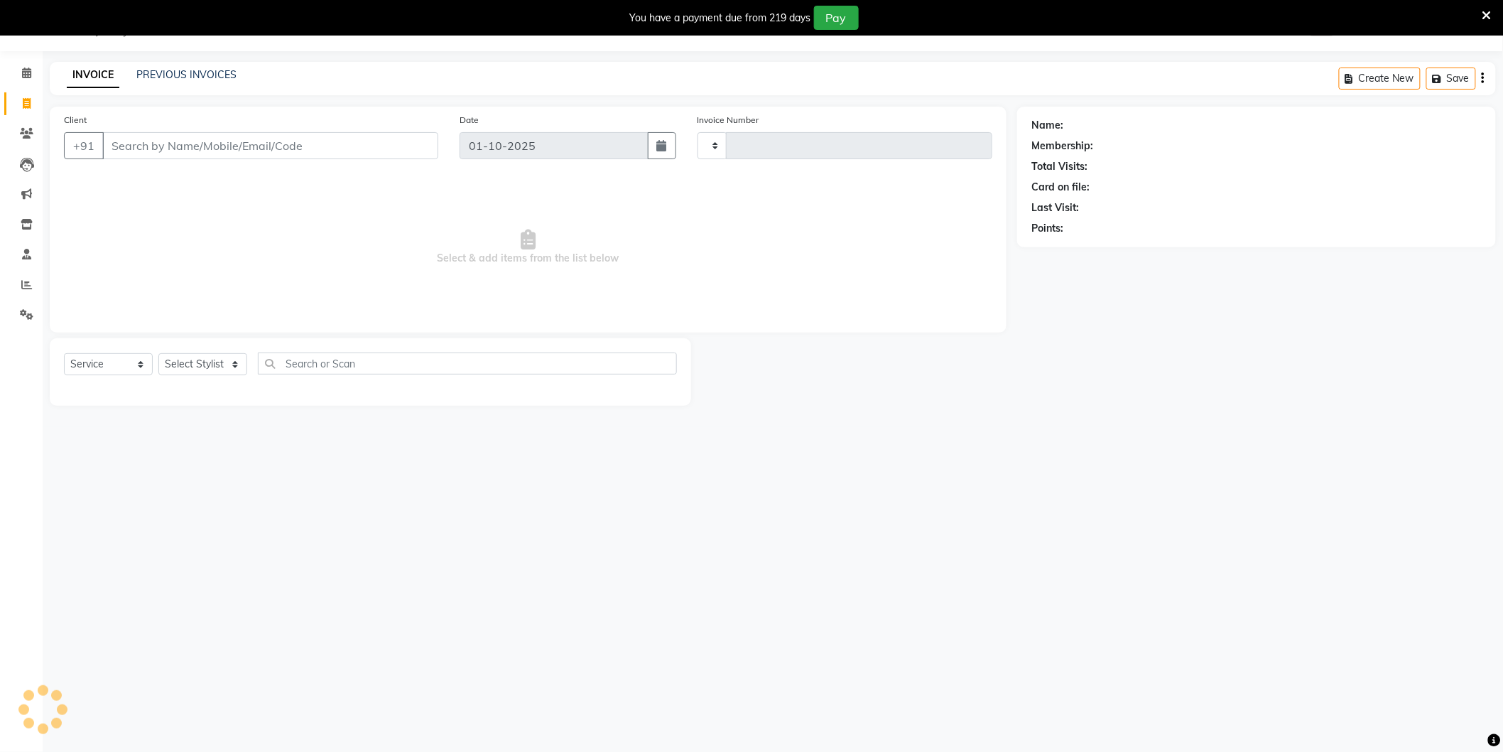
type input "4197"
select select "4009"
click at [178, 80] on link "PREVIOUS INVOICES" at bounding box center [186, 74] width 100 height 13
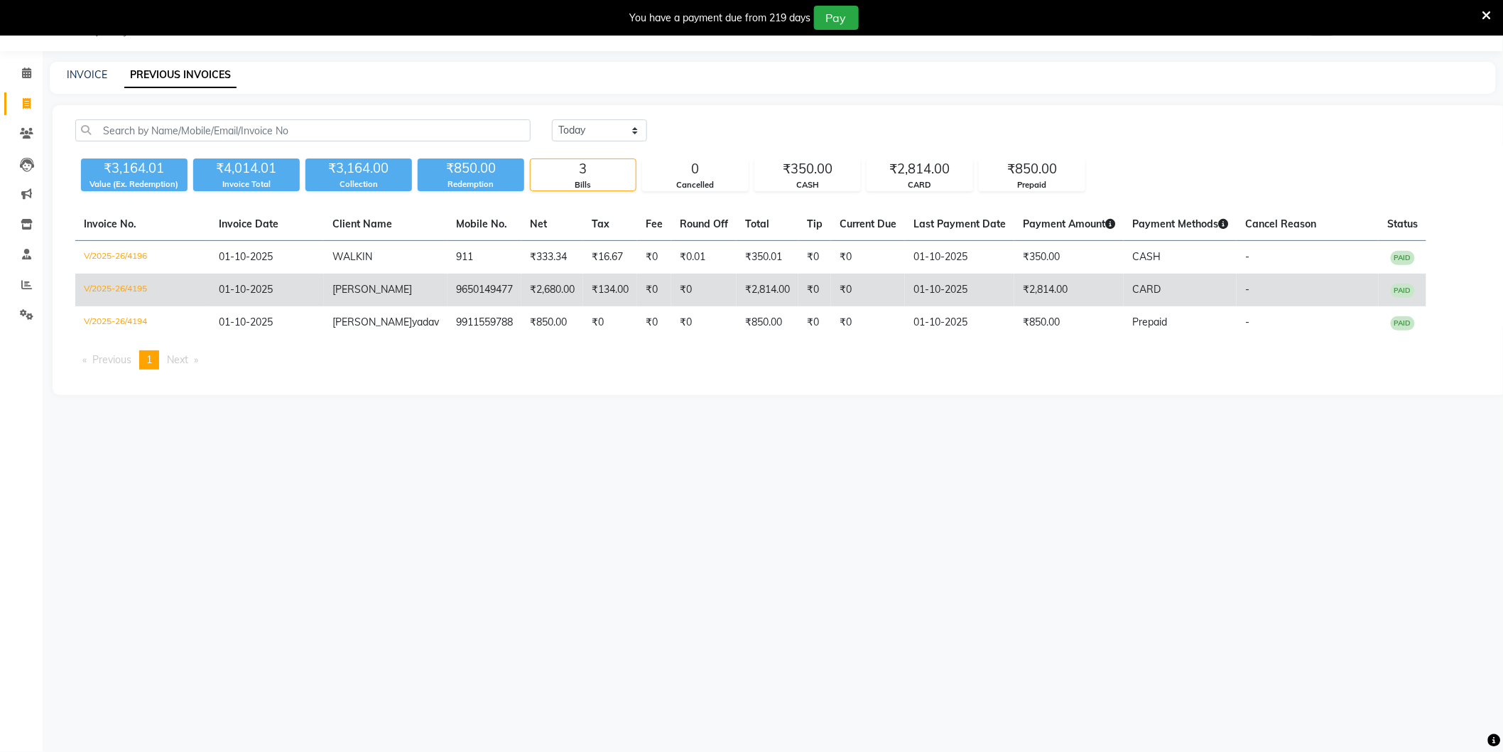
click at [1023, 289] on td "₹2,814.00" at bounding box center [1069, 290] width 109 height 33
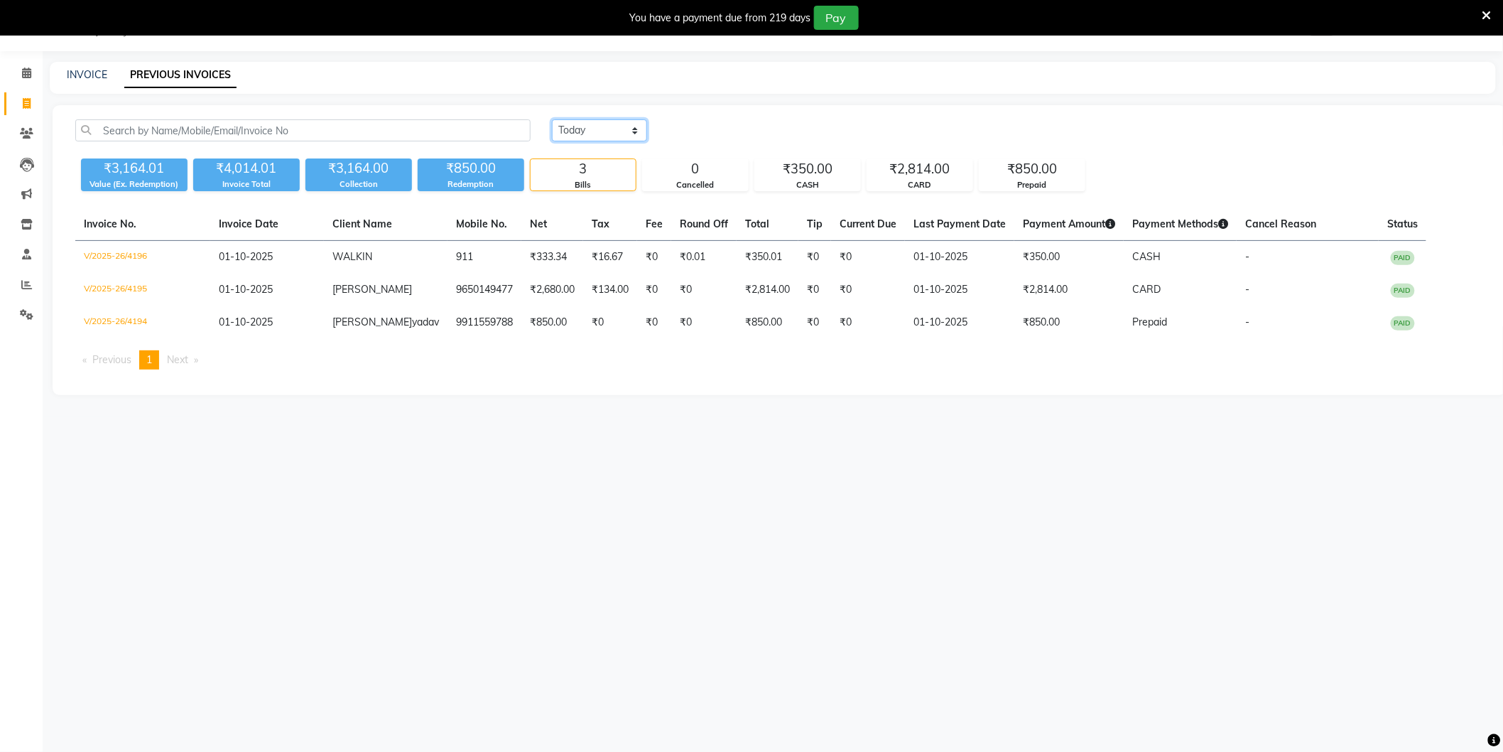
click at [615, 121] on select "Today Yesterday Custom Range" at bounding box center [599, 130] width 95 height 22
select select "yesterday"
click at [552, 119] on select "Today Yesterday Custom Range" at bounding box center [599, 130] width 95 height 22
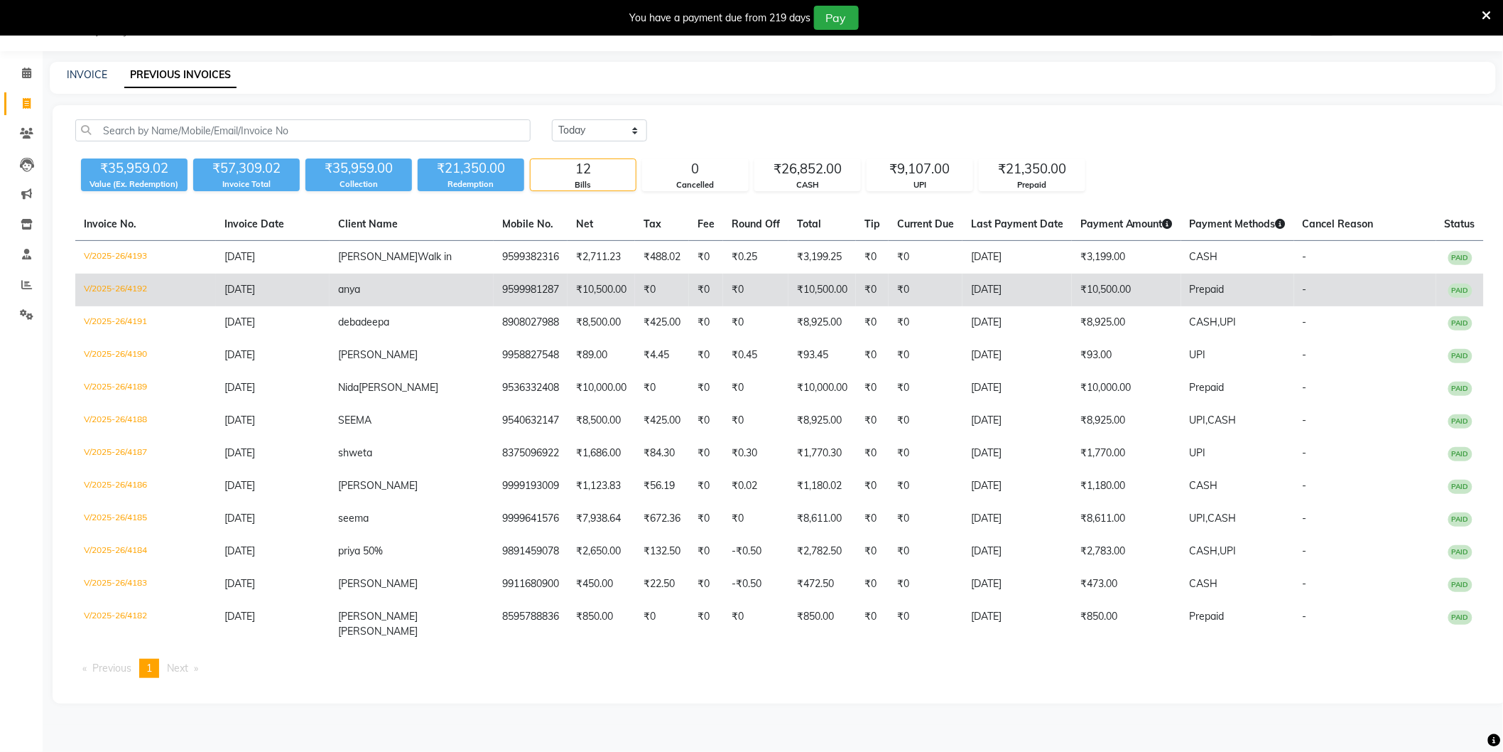
click at [1072, 285] on td "₹10,500.00" at bounding box center [1126, 290] width 109 height 33
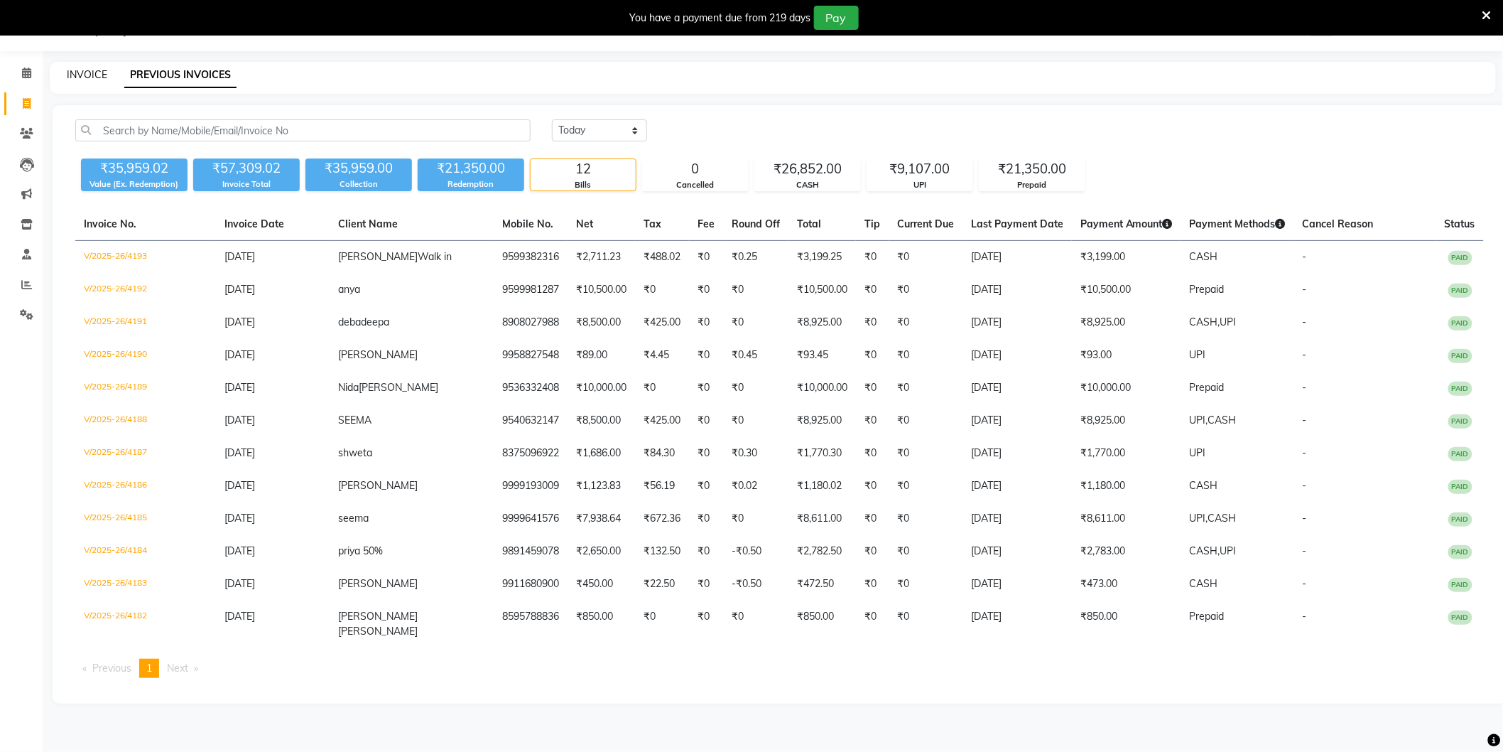
click at [98, 75] on link "INVOICE" at bounding box center [87, 74] width 40 height 13
select select "4009"
select select "service"
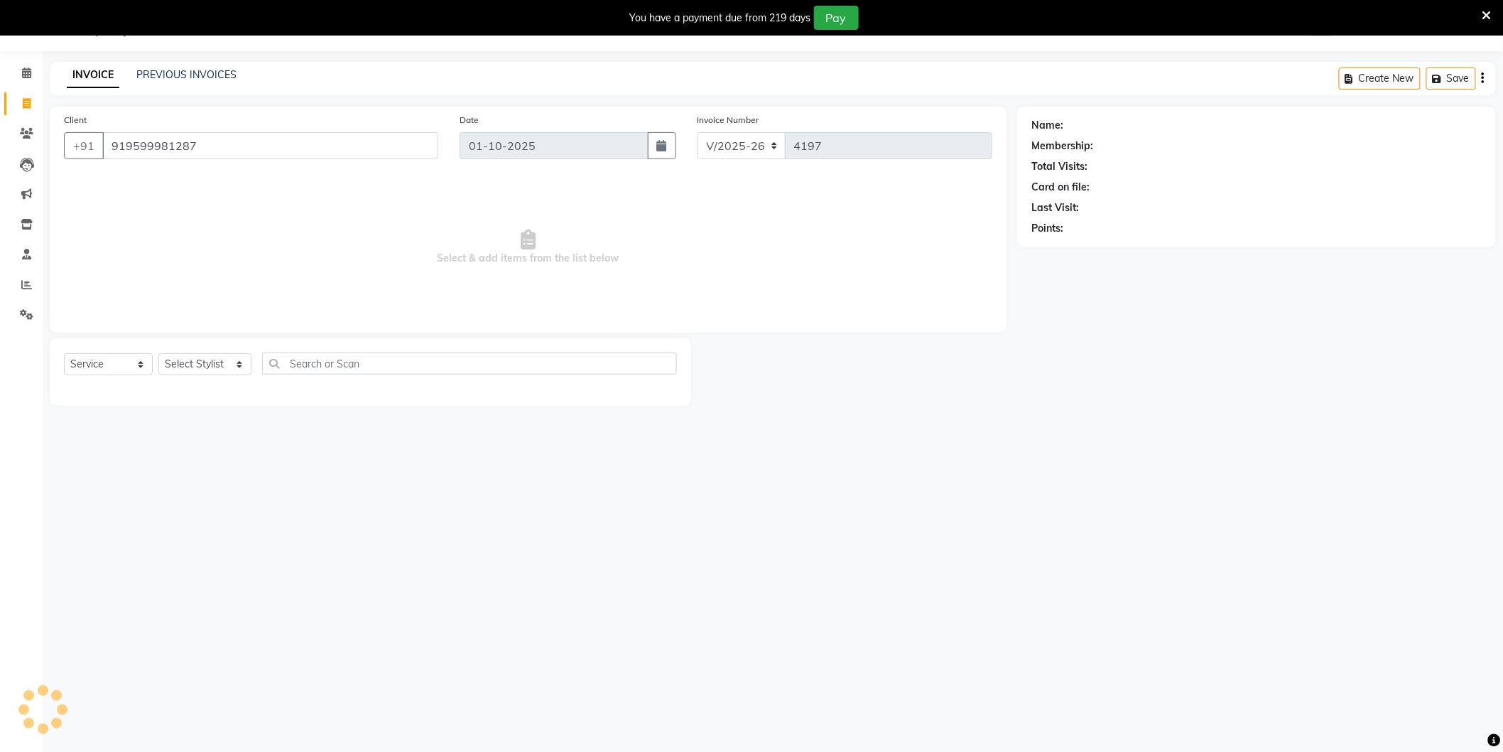
type input "919599981287"
click at [213, 367] on select "Select Stylist AAMIR Aashis ajay AJEET akram Ali Alic ashok vihar Alice makeup …" at bounding box center [204, 364] width 93 height 22
drag, startPoint x: 871, startPoint y: 401, endPoint x: 881, endPoint y: 391, distance: 14.1
click at [871, 401] on div at bounding box center [854, 371] width 326 height 67
click at [1083, 124] on link "Anya" at bounding box center [1077, 125] width 23 height 15
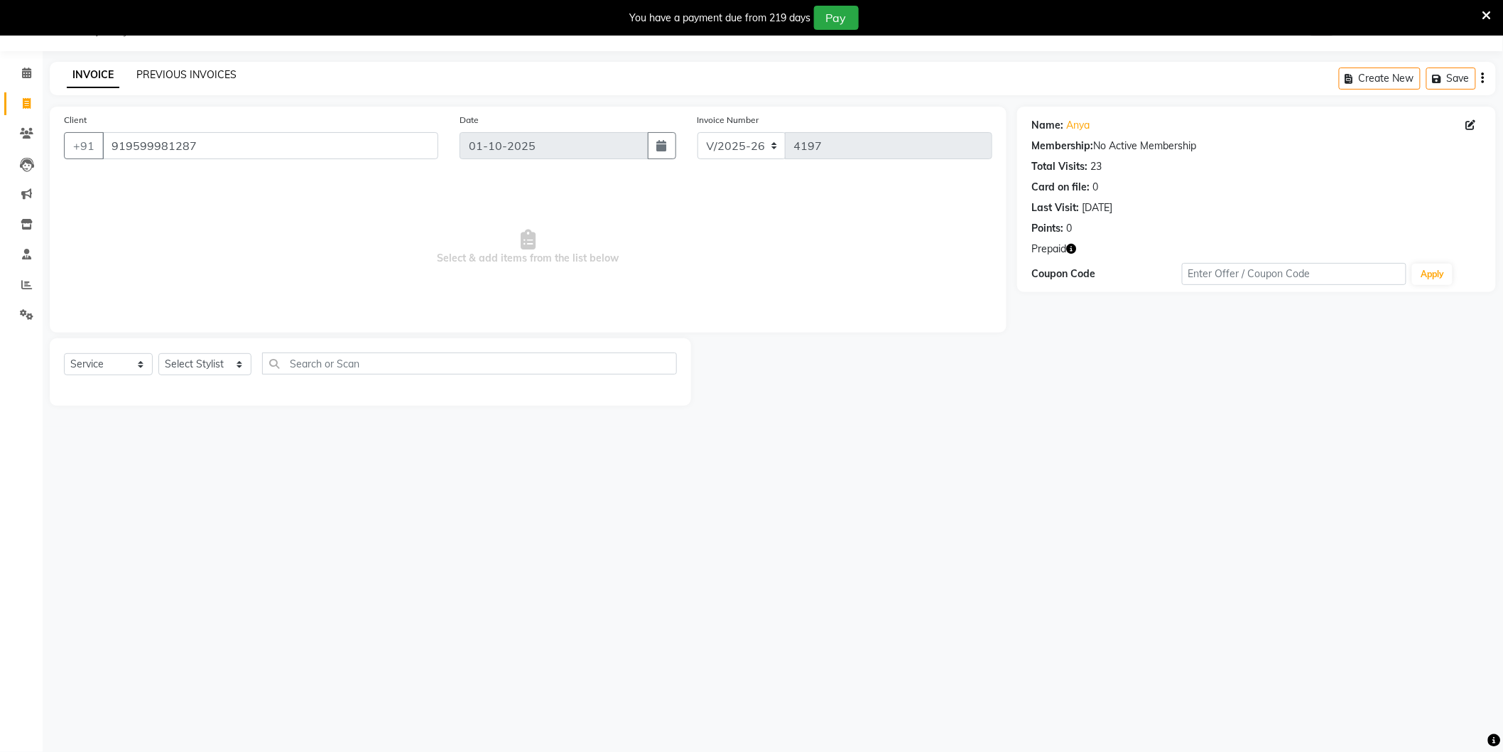
click at [186, 72] on link "PREVIOUS INVOICES" at bounding box center [186, 74] width 100 height 13
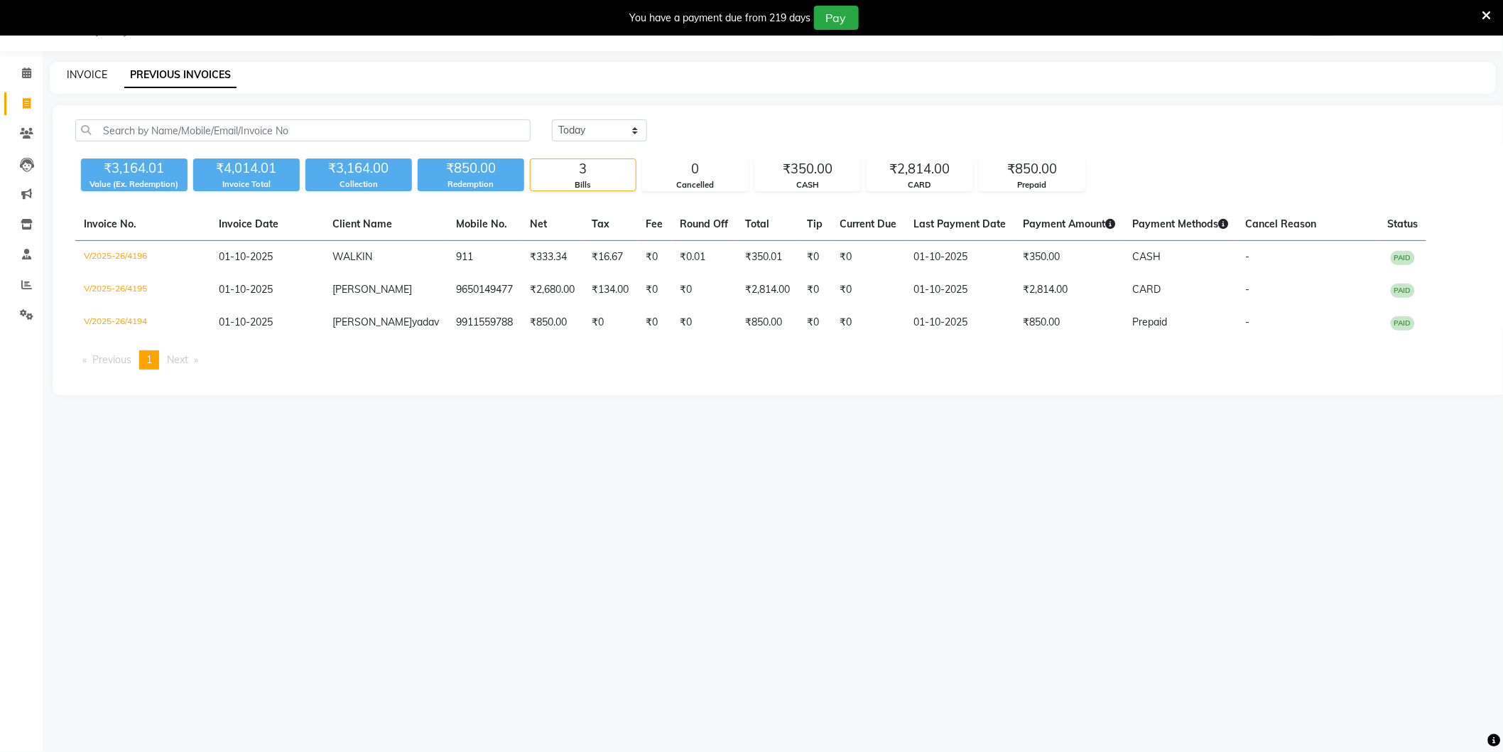
click at [89, 72] on link "INVOICE" at bounding box center [87, 74] width 40 height 13
select select "service"
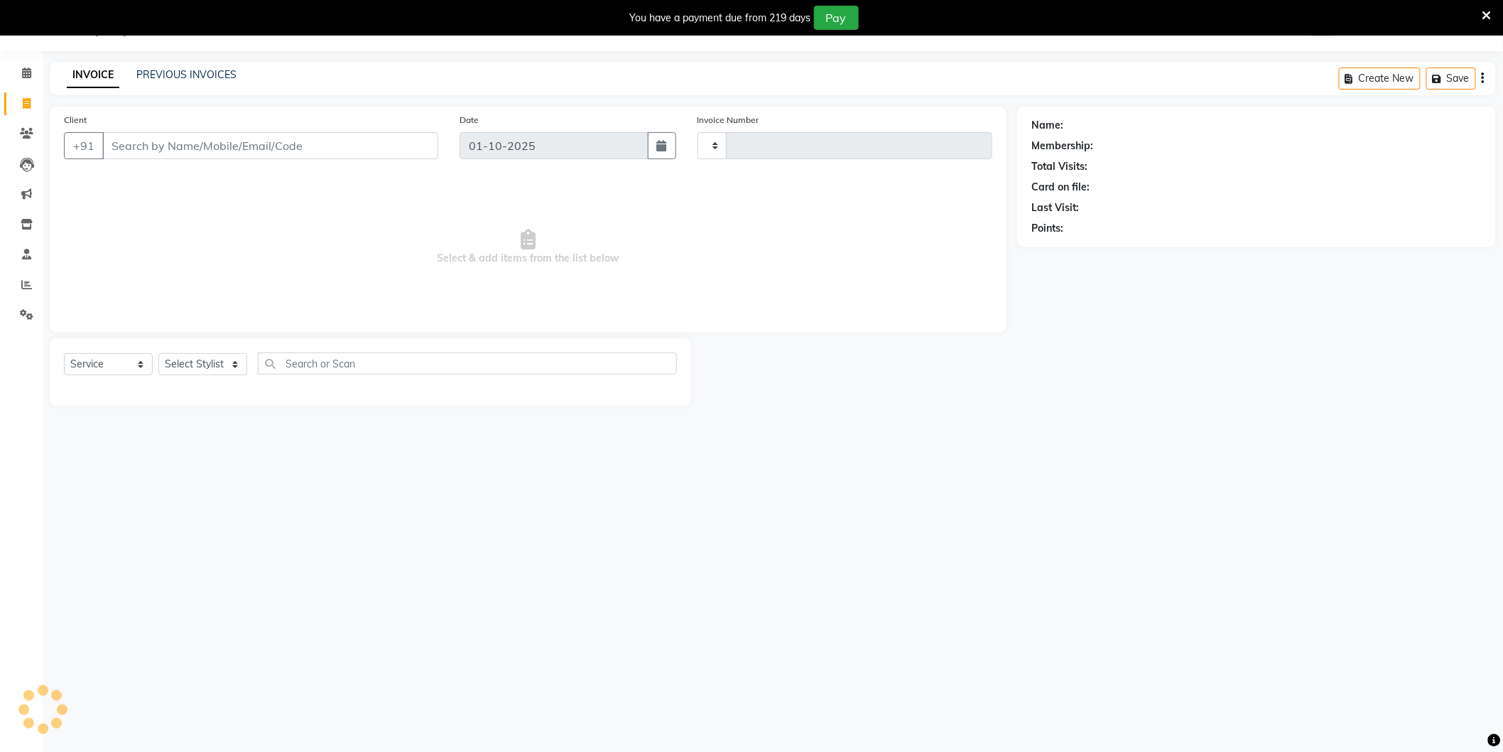
type input "4197"
select select "4009"
click at [237, 142] on input "Client" at bounding box center [270, 145] width 336 height 27
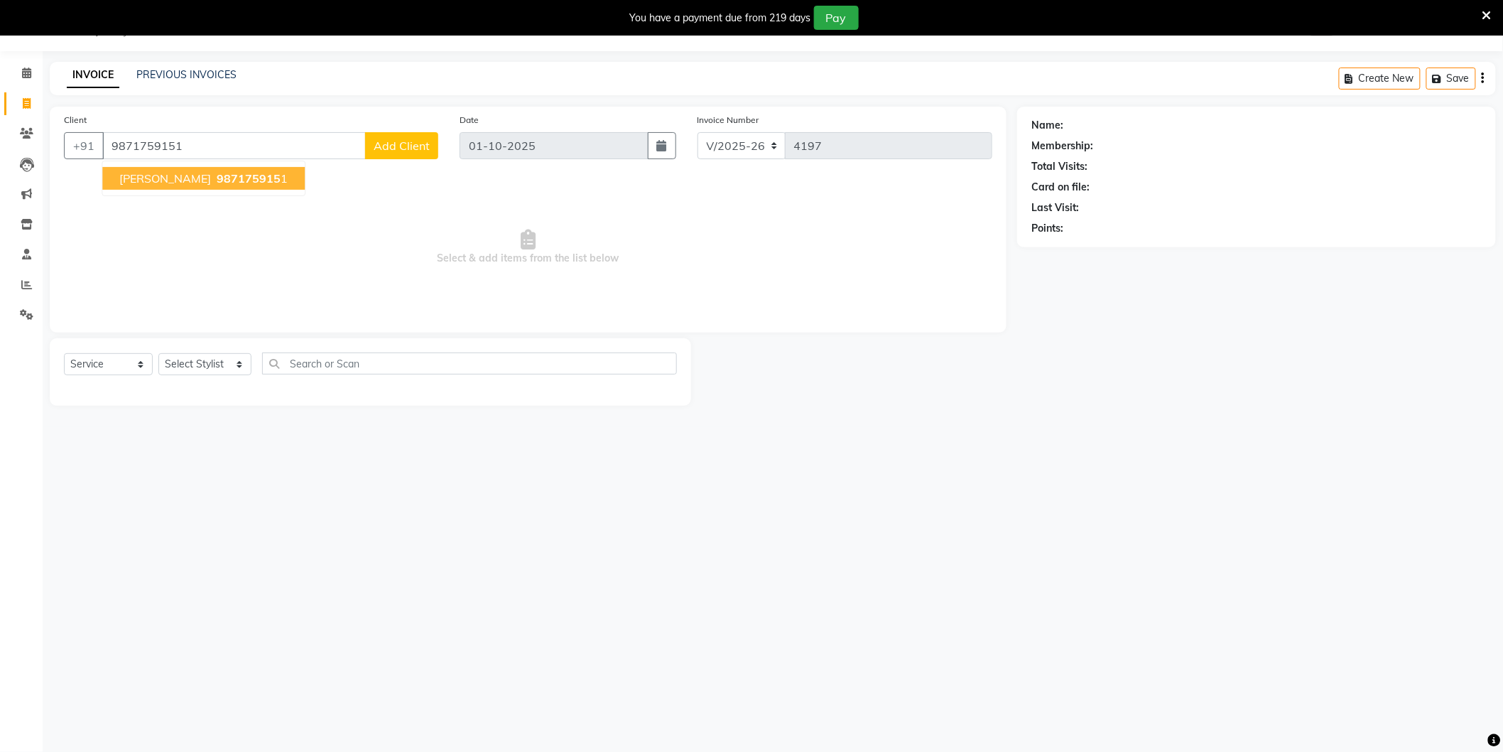
type input "9871759151"
click at [167, 176] on span "anjali singh" at bounding box center [165, 178] width 92 height 14
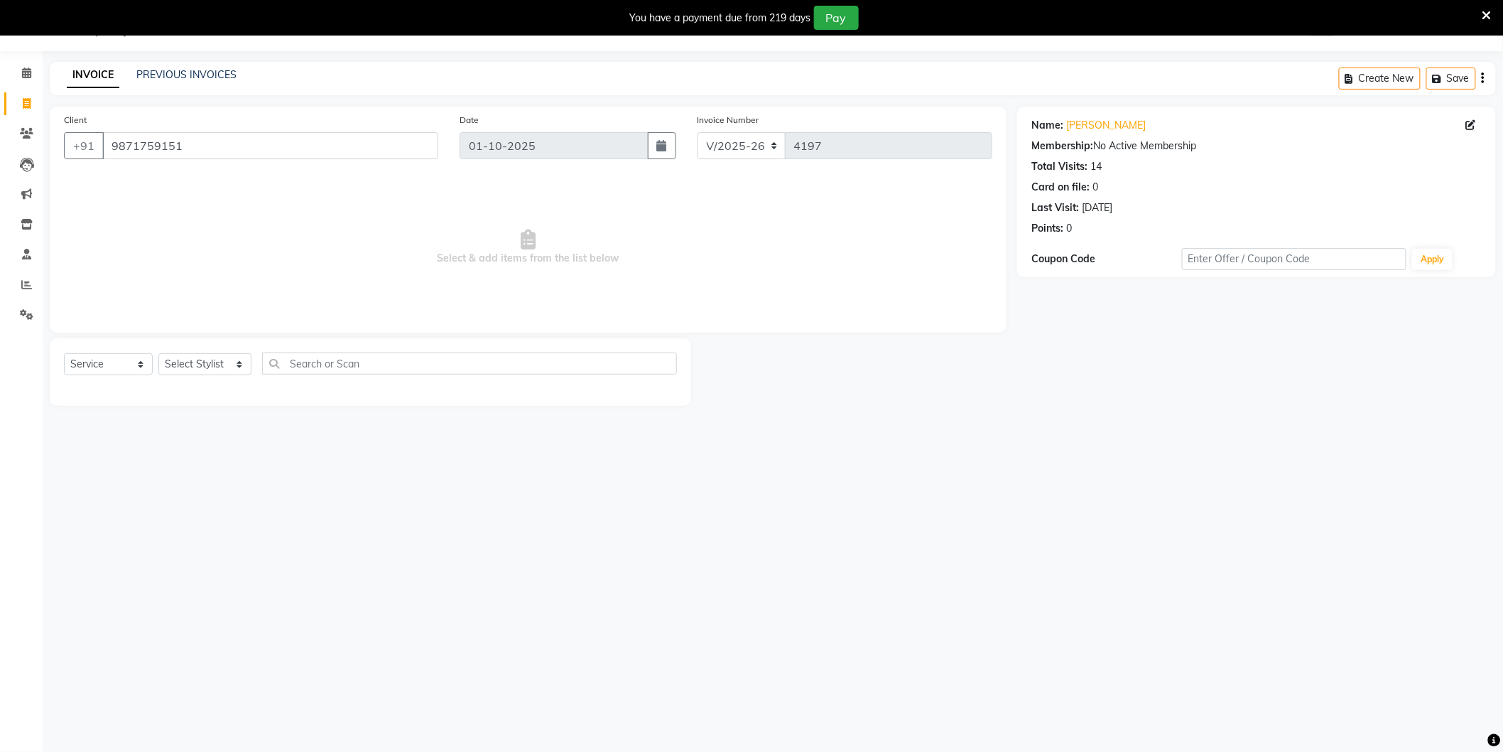
click at [624, 218] on span "Select & add items from the list below" at bounding box center [528, 247] width 929 height 142
click at [377, 150] on input "9871759151" at bounding box center [270, 145] width 336 height 27
click at [198, 76] on link "PREVIOUS INVOICES" at bounding box center [186, 74] width 100 height 13
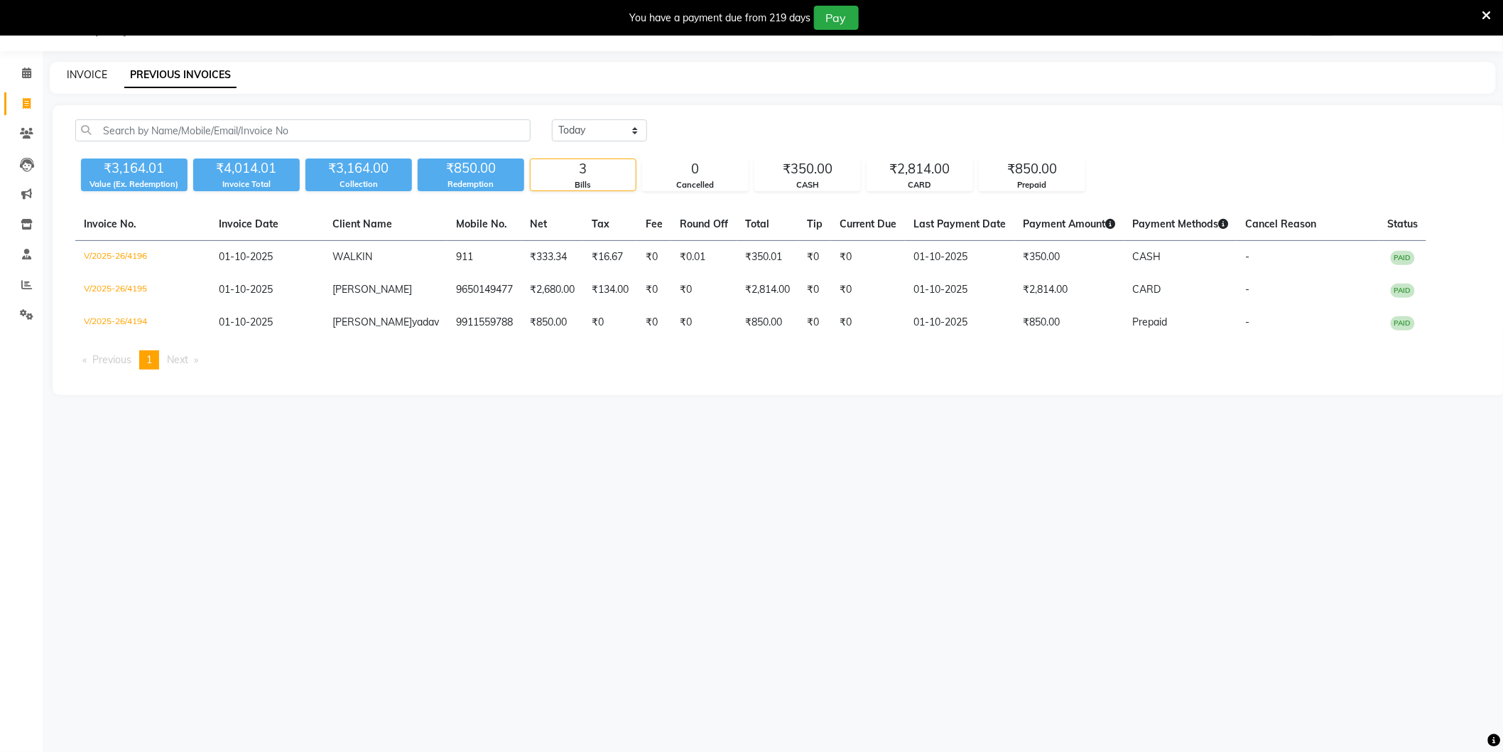
click at [92, 73] on link "INVOICE" at bounding box center [87, 74] width 40 height 13
select select "4009"
select select "service"
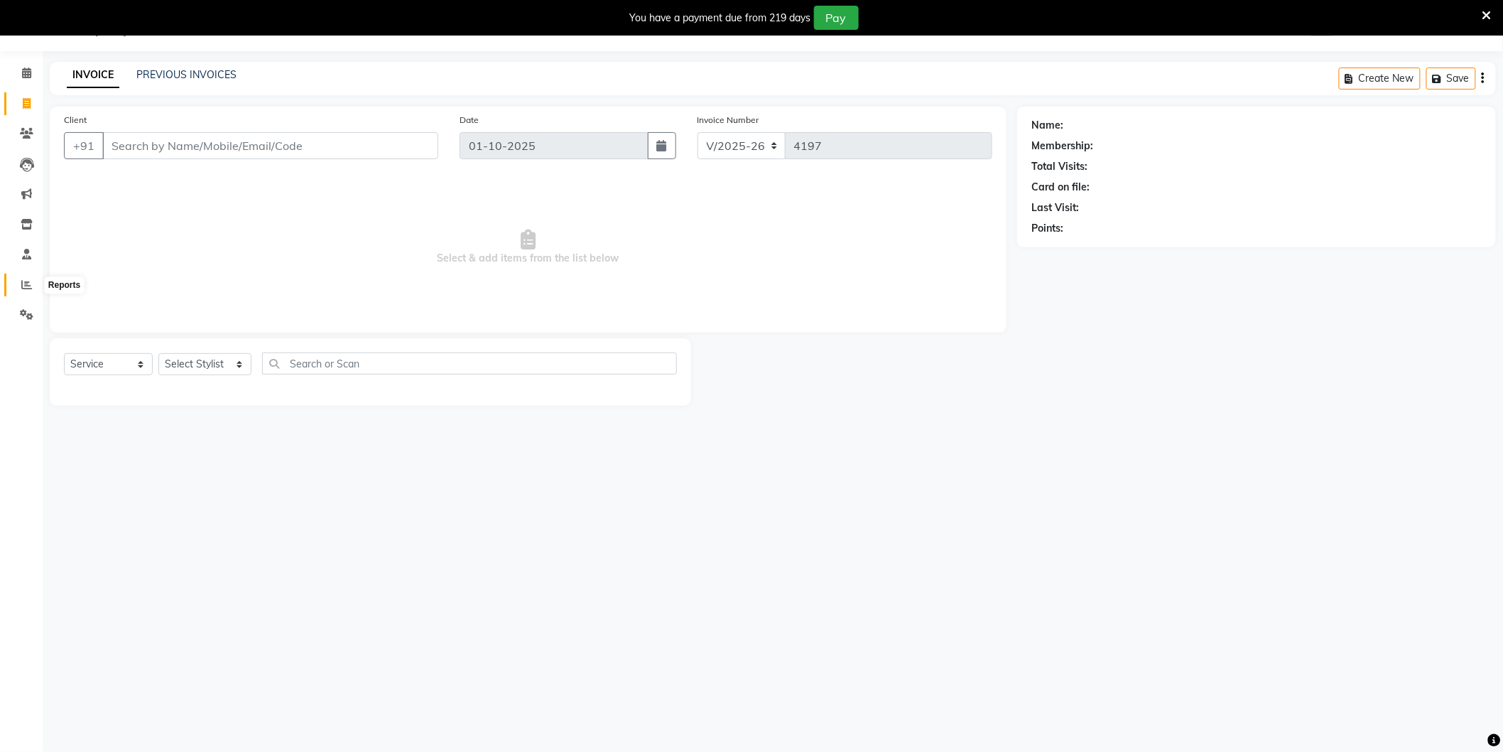
click at [23, 283] on icon at bounding box center [26, 284] width 11 height 11
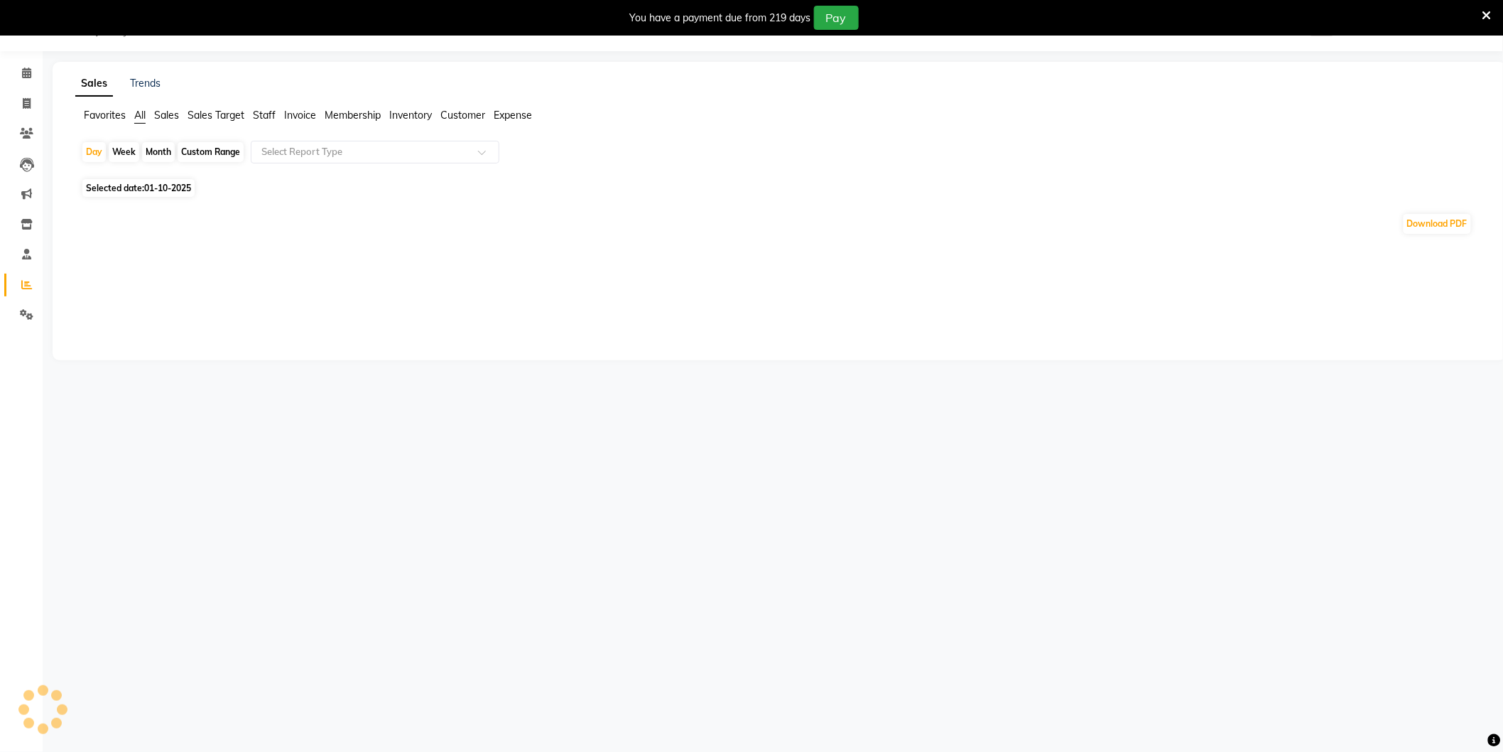
click at [151, 151] on div "Month" at bounding box center [158, 152] width 33 height 20
select select "10"
select select "2025"
click at [168, 180] on span "Selected date: 01-10-2025" at bounding box center [138, 188] width 112 height 18
select select "10"
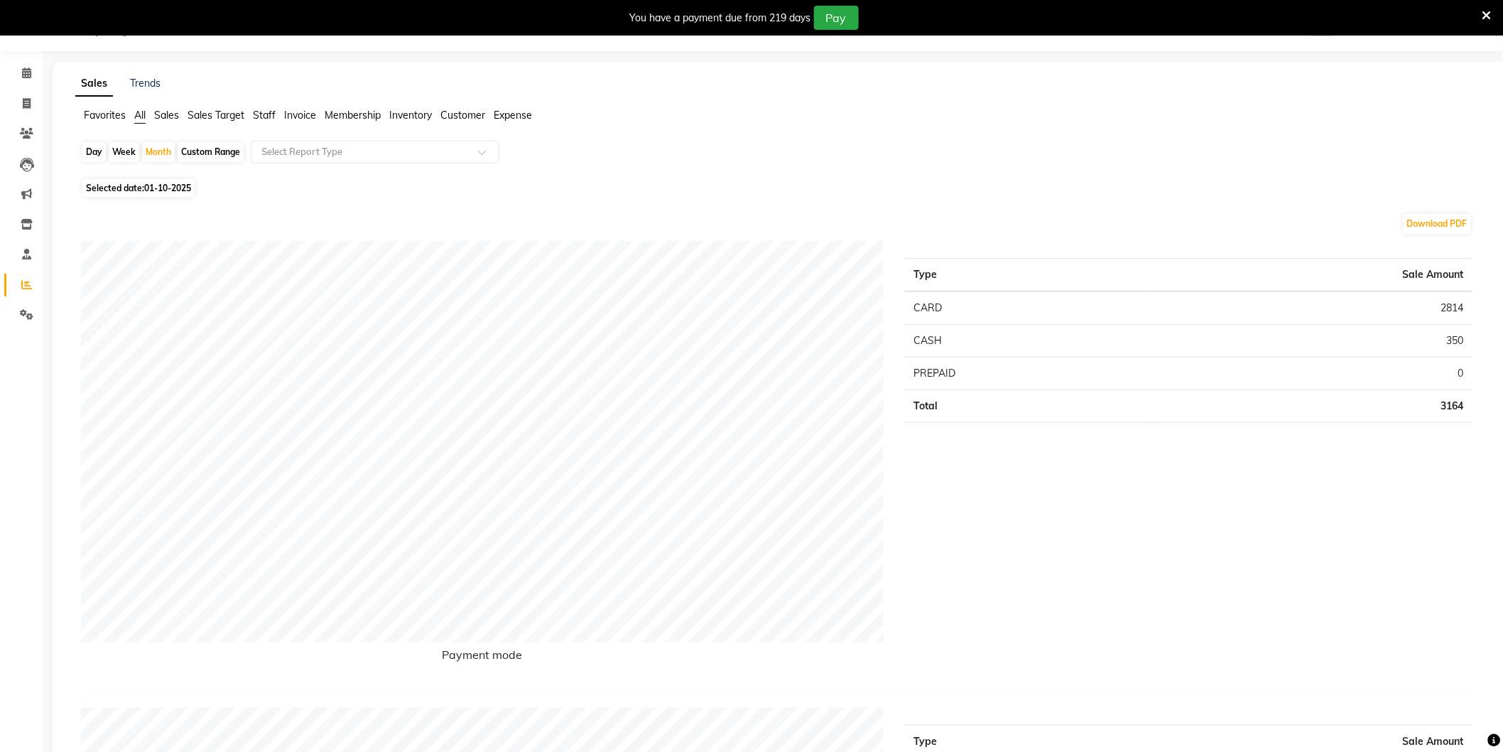
select select "2025"
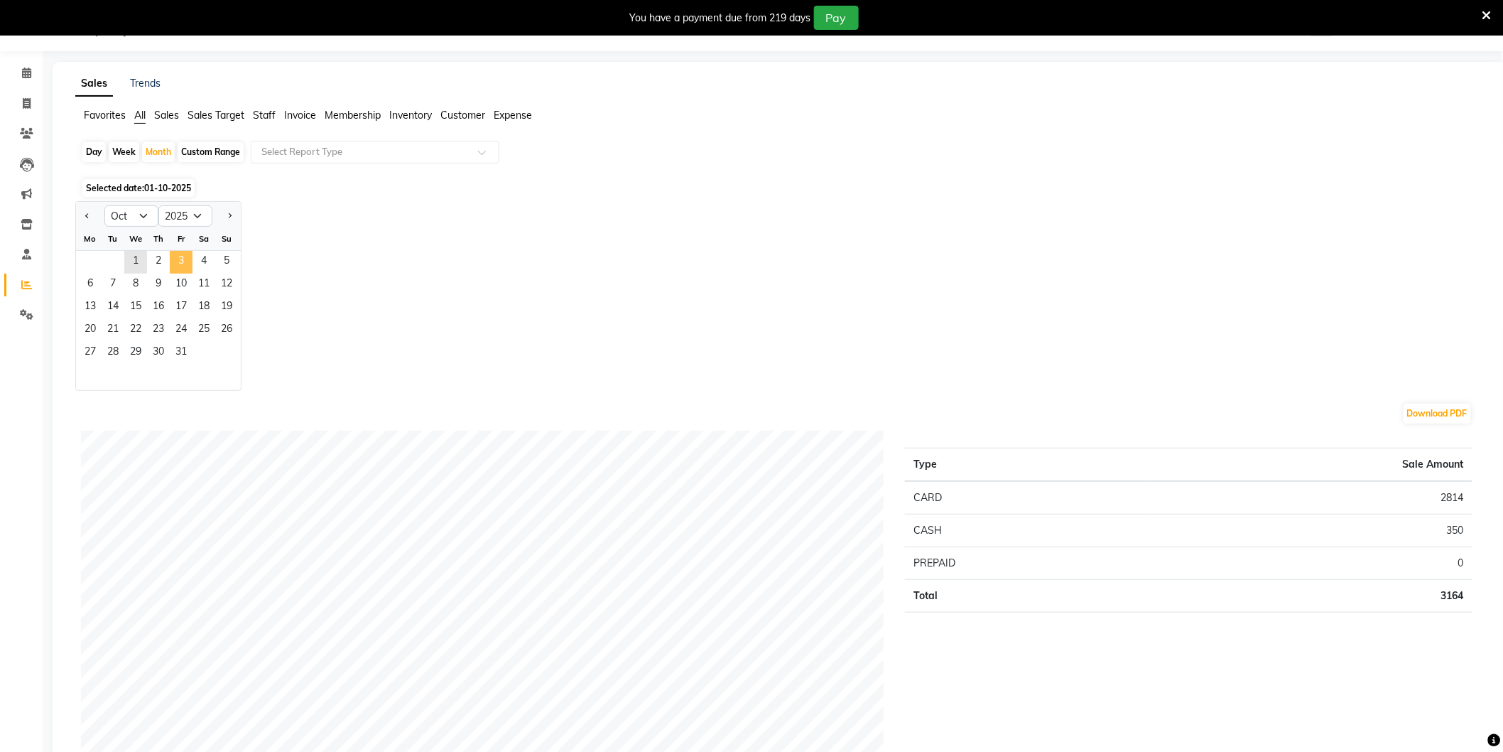
click at [178, 257] on span "3" at bounding box center [181, 262] width 23 height 23
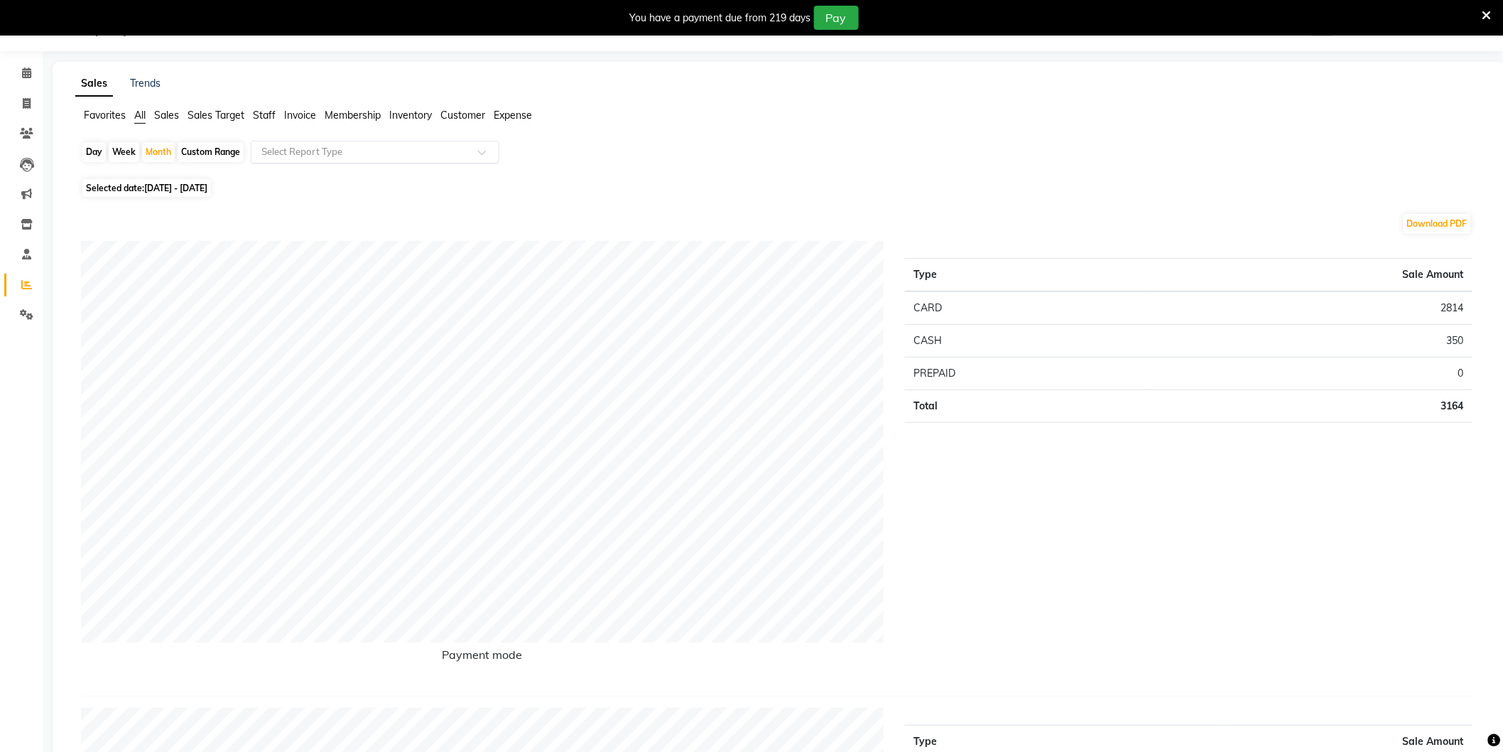
click at [342, 147] on input "text" at bounding box center [361, 152] width 205 height 14
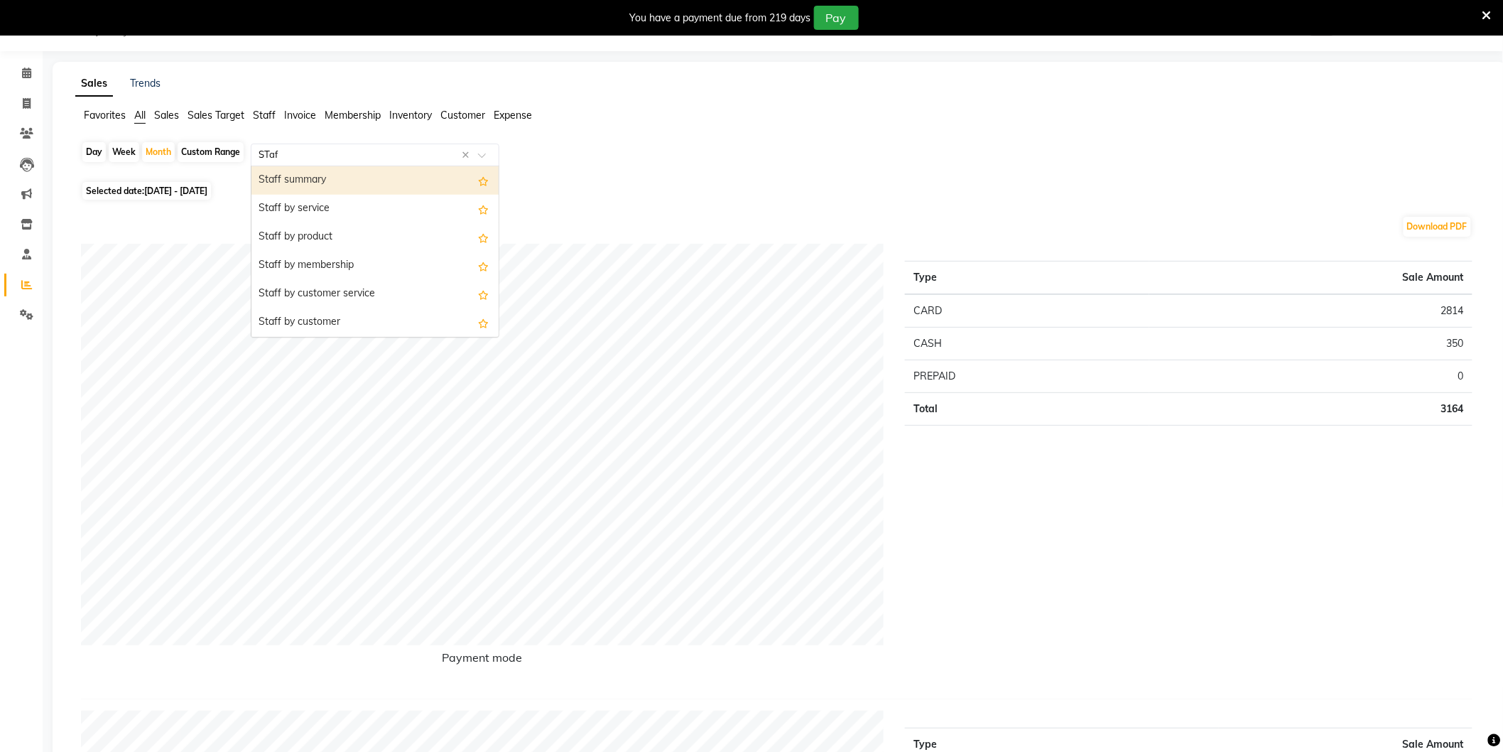
type input "STaff"
click at [328, 176] on div "Staff summary" at bounding box center [375, 180] width 247 height 28
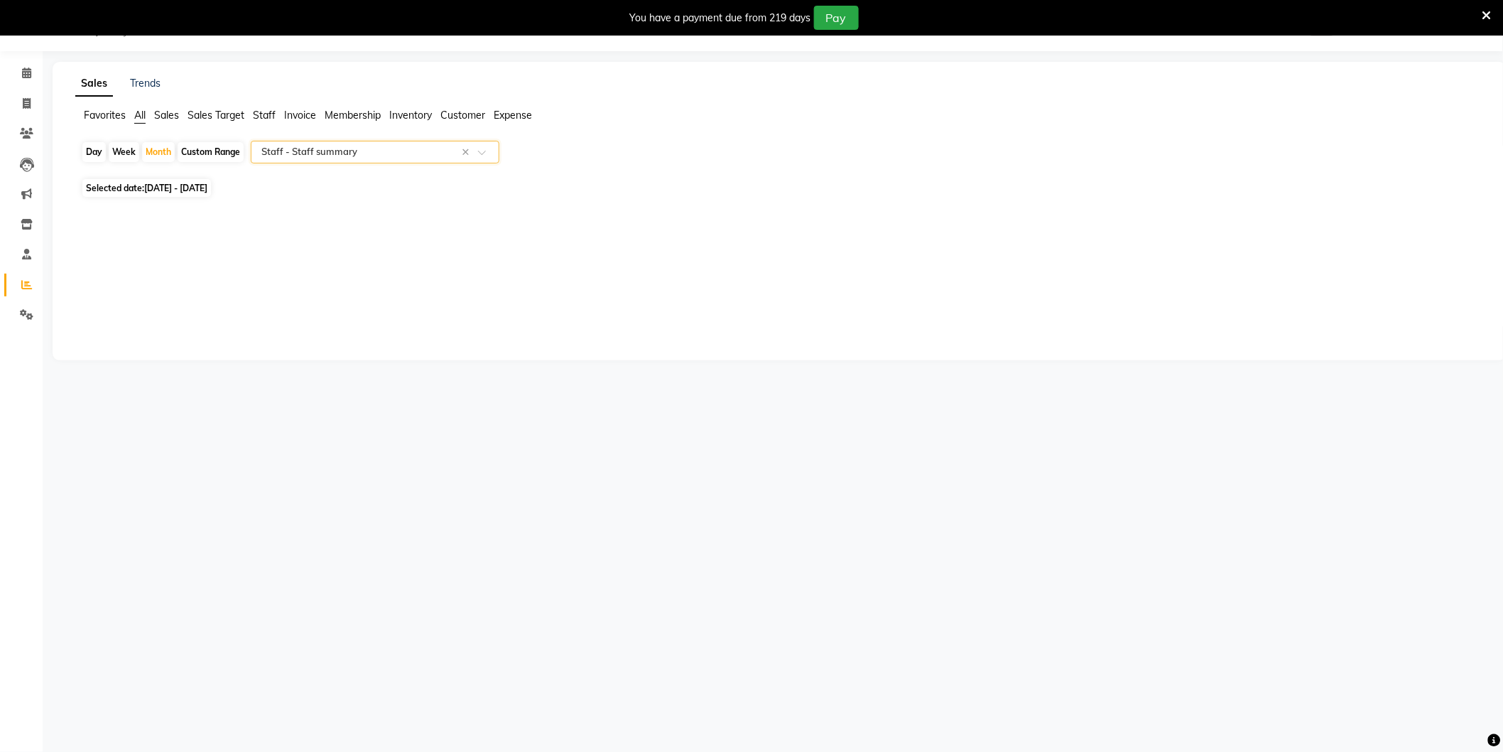
select select "full_report"
select select "csv"
click at [155, 149] on div "Month" at bounding box center [158, 152] width 33 height 20
select select "10"
select select "2025"
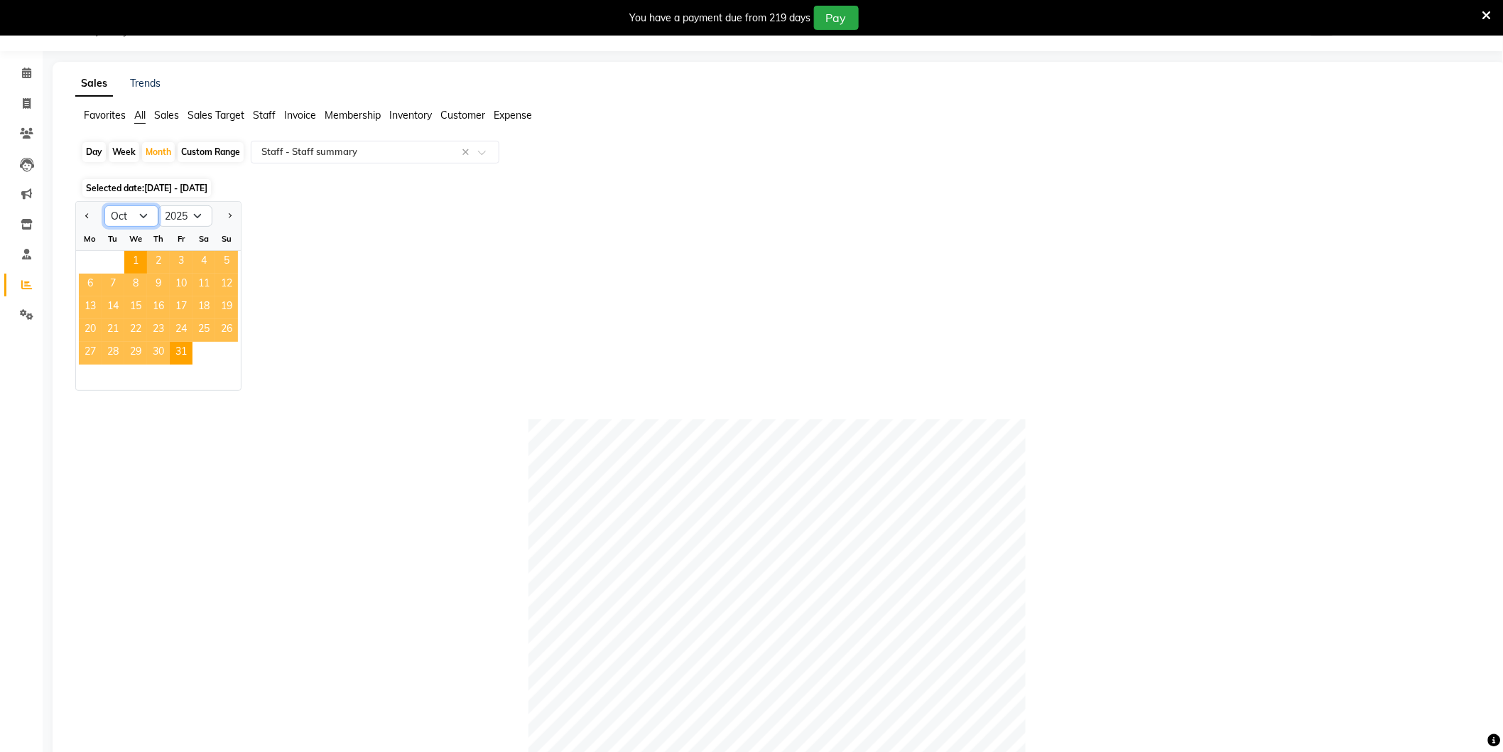
click at [145, 213] on select "Jan Feb Mar Apr May Jun Jul Aug Sep Oct Nov Dec" at bounding box center [131, 215] width 54 height 21
select select "9"
click at [104, 205] on select "Jan Feb Mar Apr May Jun Jul Aug Sep Oct Nov Dec" at bounding box center [131, 215] width 54 height 21
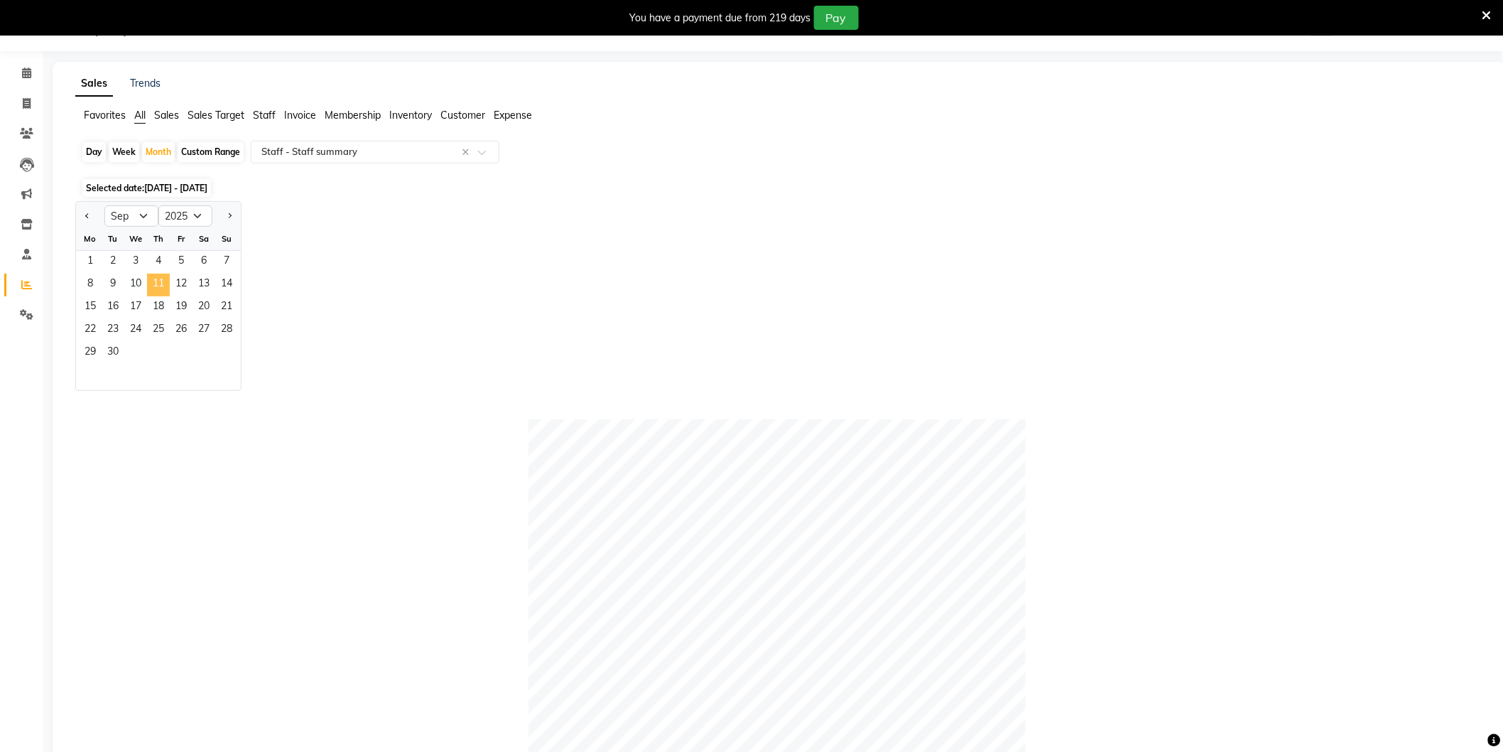
click at [153, 294] on span "11" at bounding box center [158, 285] width 23 height 23
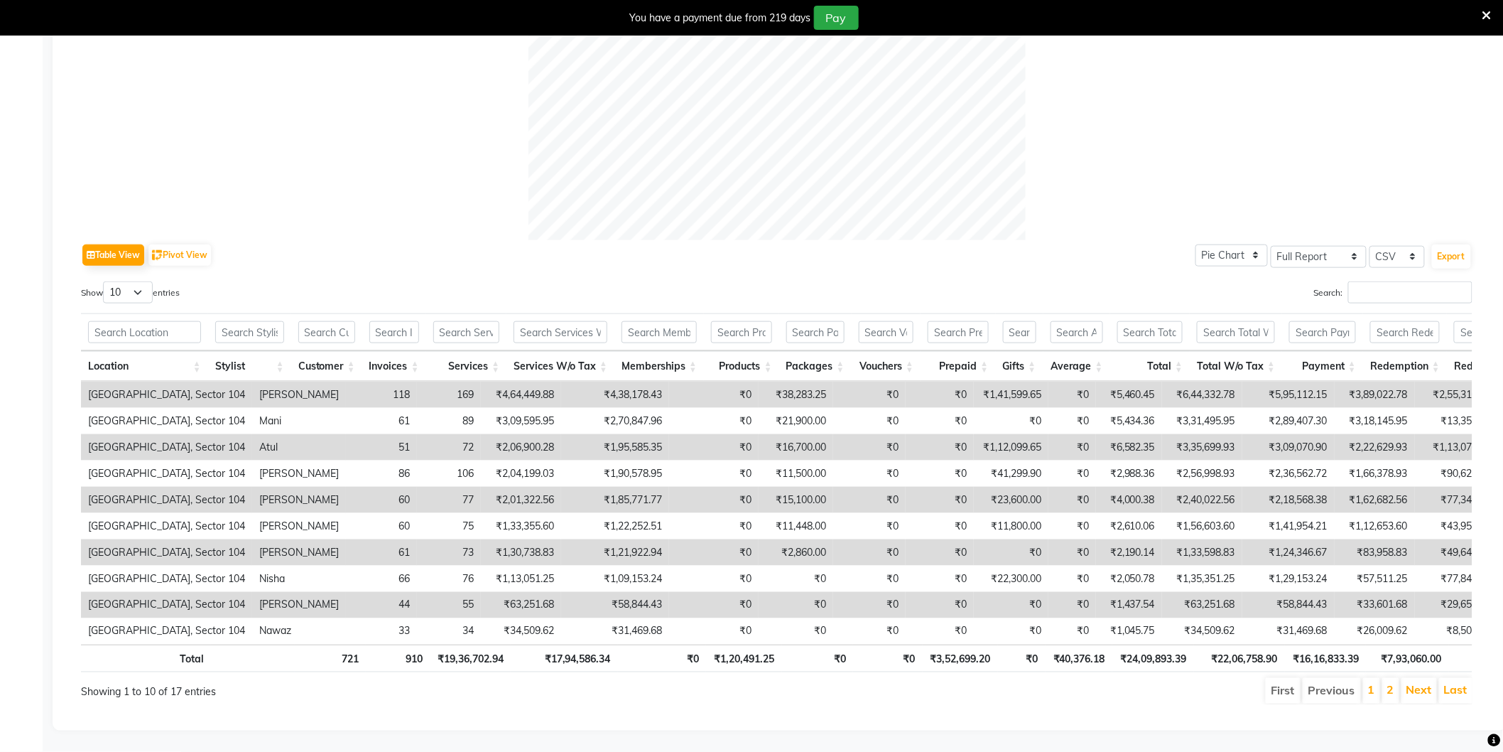
scroll to position [545, 0]
click at [1451, 244] on button "Export" at bounding box center [1451, 256] width 39 height 24
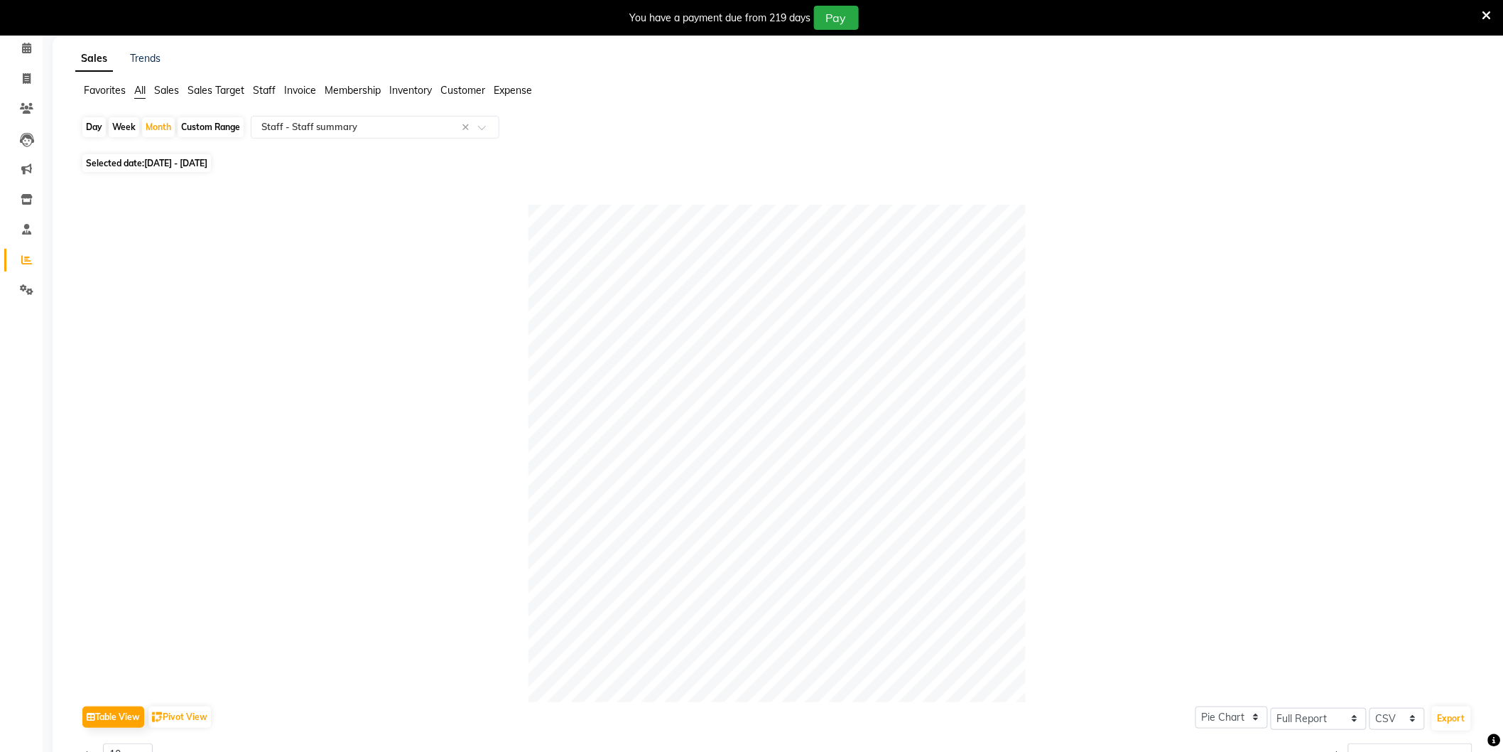
scroll to position [0, 0]
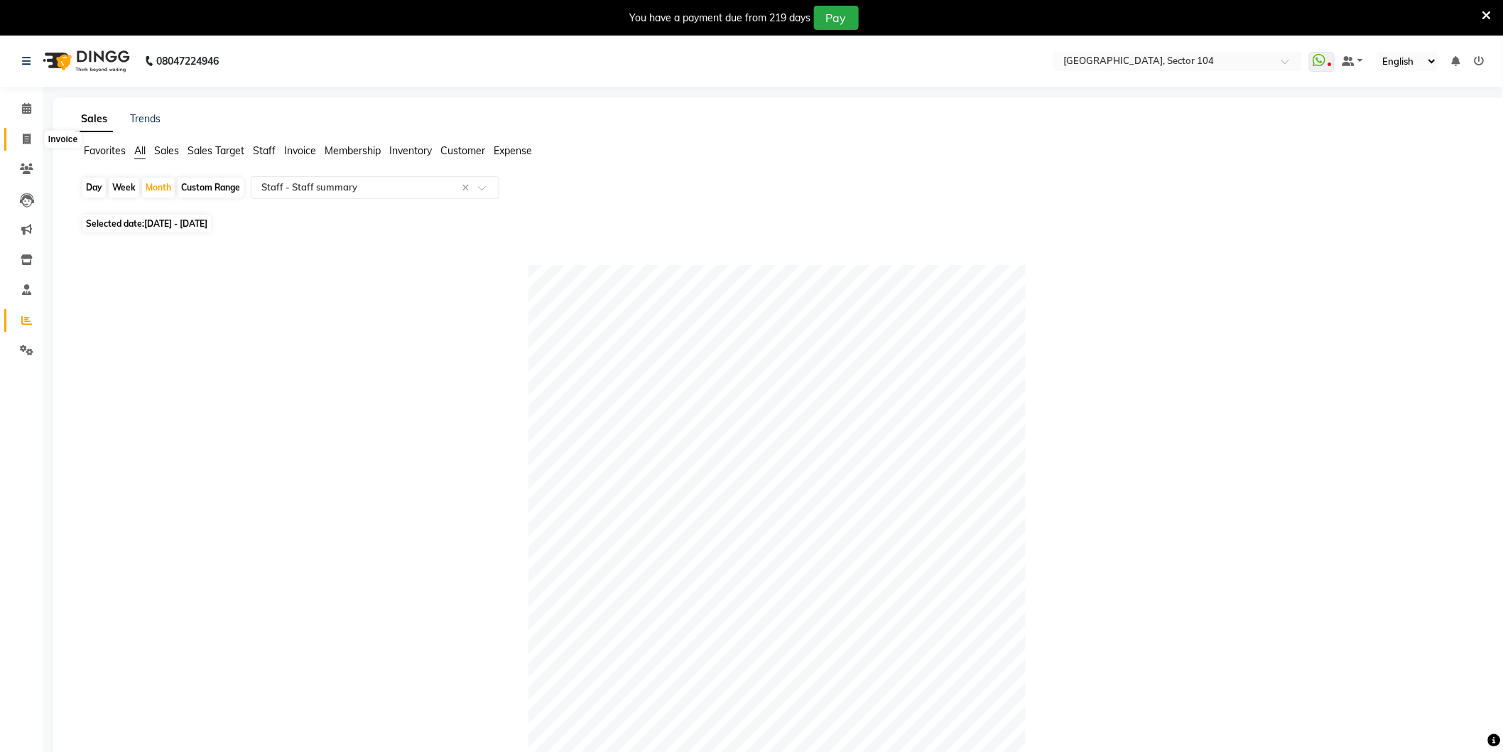
click at [33, 132] on span at bounding box center [26, 139] width 25 height 16
select select "4009"
select select "service"
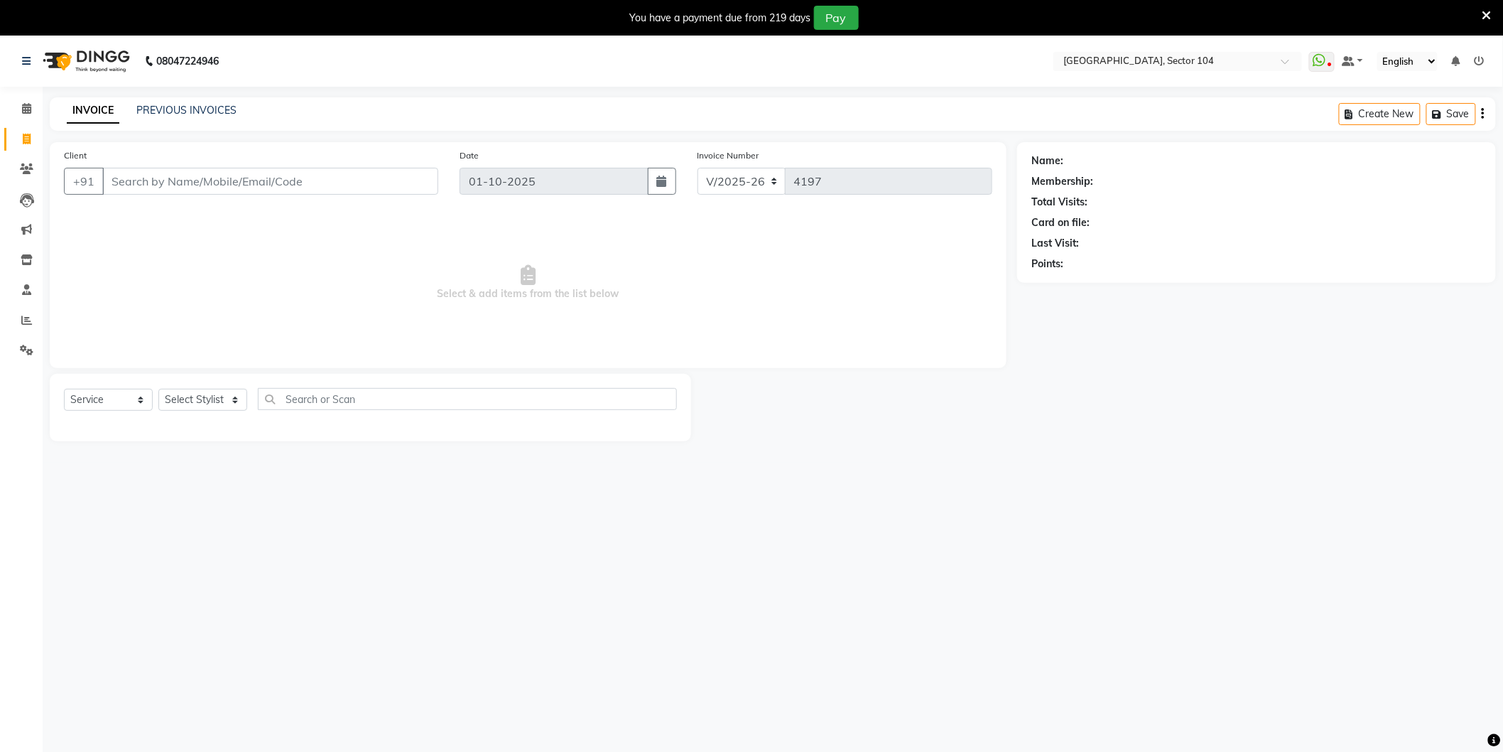
click at [178, 176] on input "Client" at bounding box center [270, 181] width 336 height 27
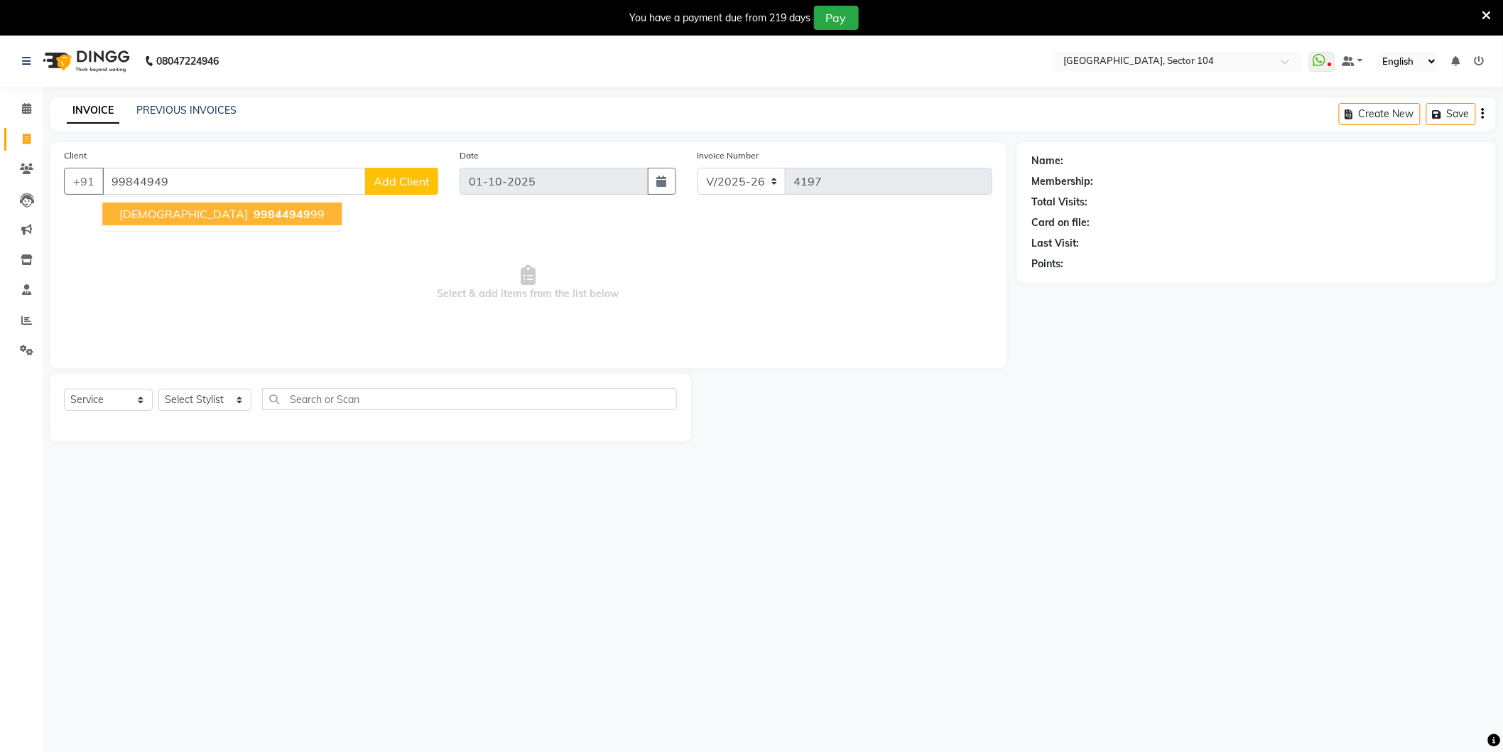
click at [254, 212] on span "99844949" at bounding box center [282, 214] width 57 height 14
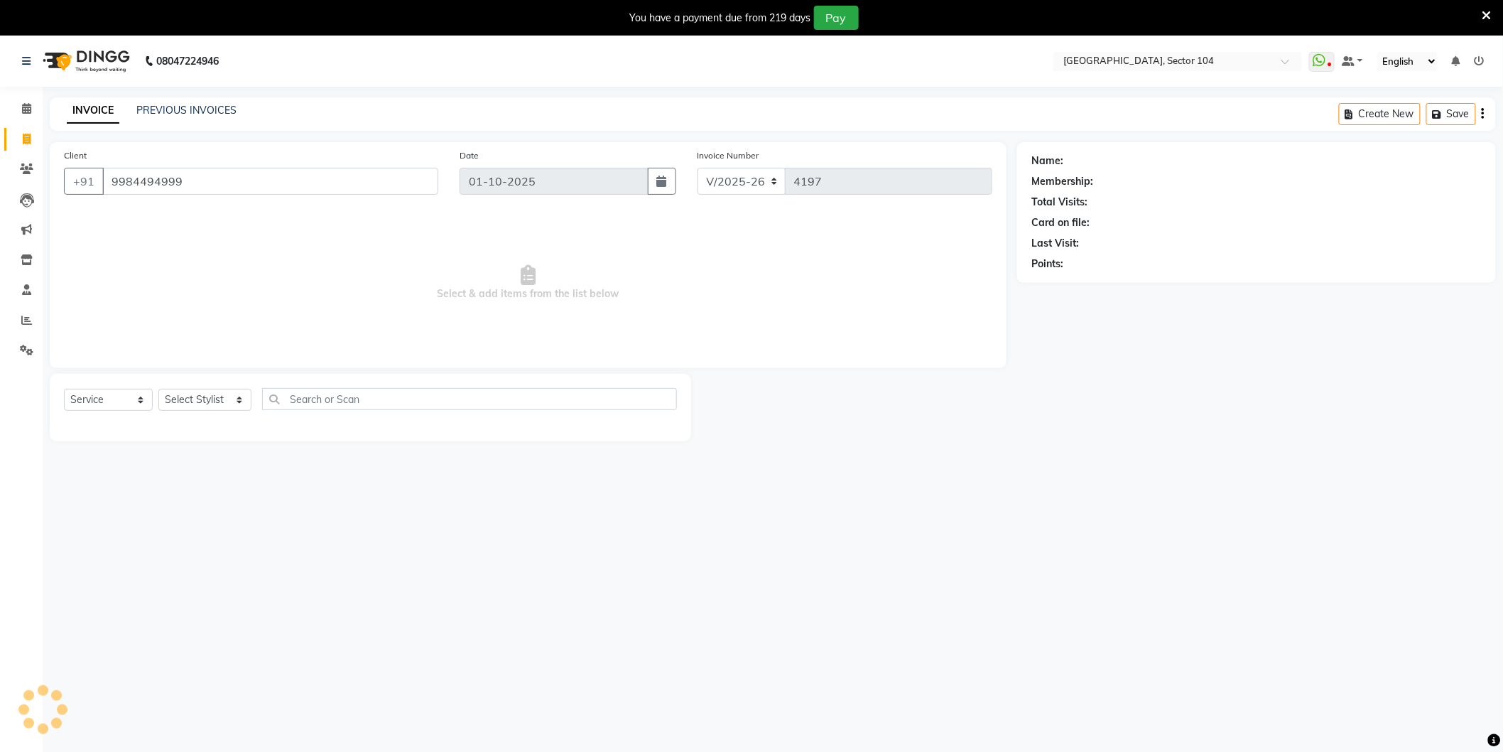
type input "9984494999"
click at [194, 401] on select "Select Stylist AAMIR Aashis ajay AJEET akram Ali Alic ashok vihar Alice makeup …" at bounding box center [204, 400] width 93 height 22
select select "20899"
click at [158, 389] on select "Select Stylist AAMIR Aashis ajay AJEET akram Ali Alic ashok vihar Alice makeup …" at bounding box center [204, 400] width 93 height 22
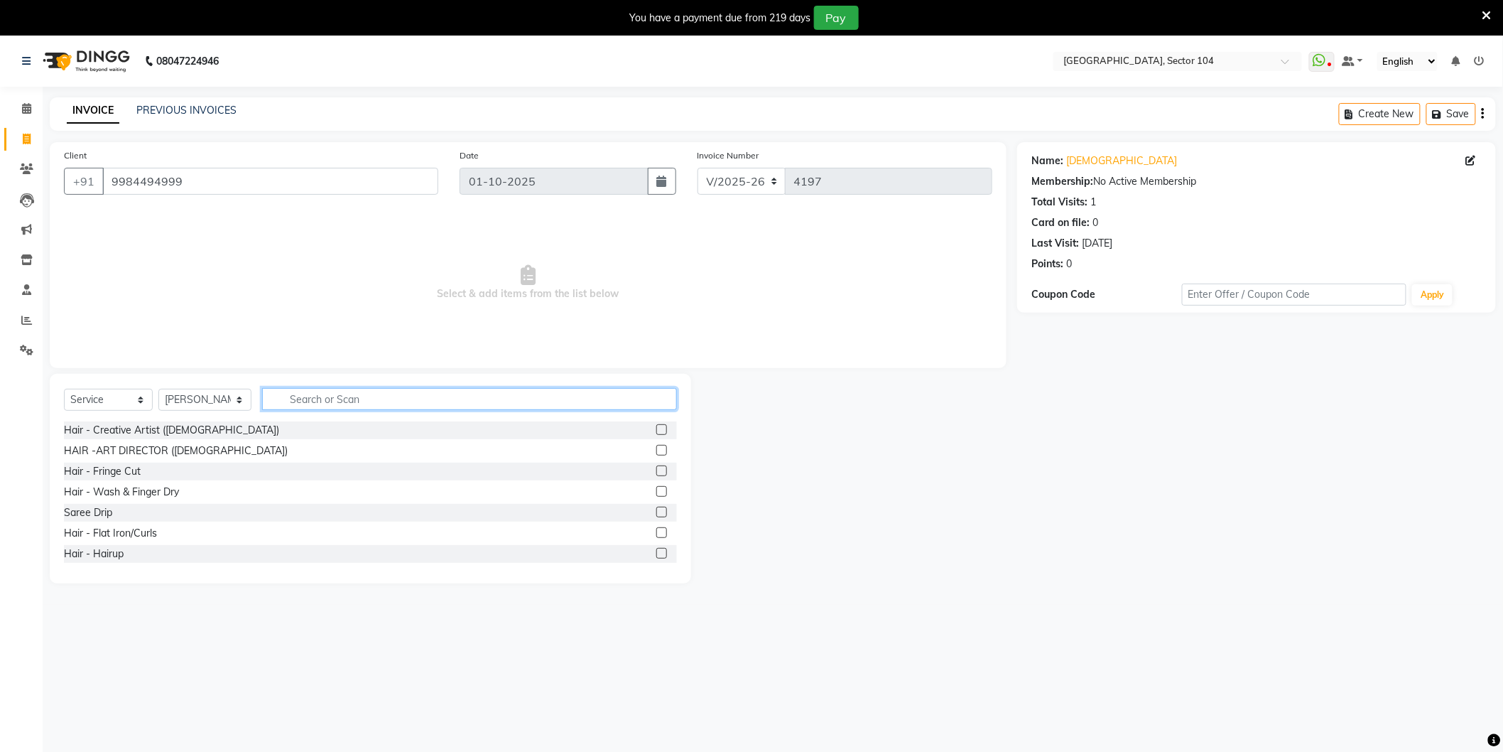
click at [455, 401] on input "text" at bounding box center [469, 399] width 415 height 22
click at [323, 403] on input "Shave" at bounding box center [459, 399] width 395 height 22
type input "Beard"
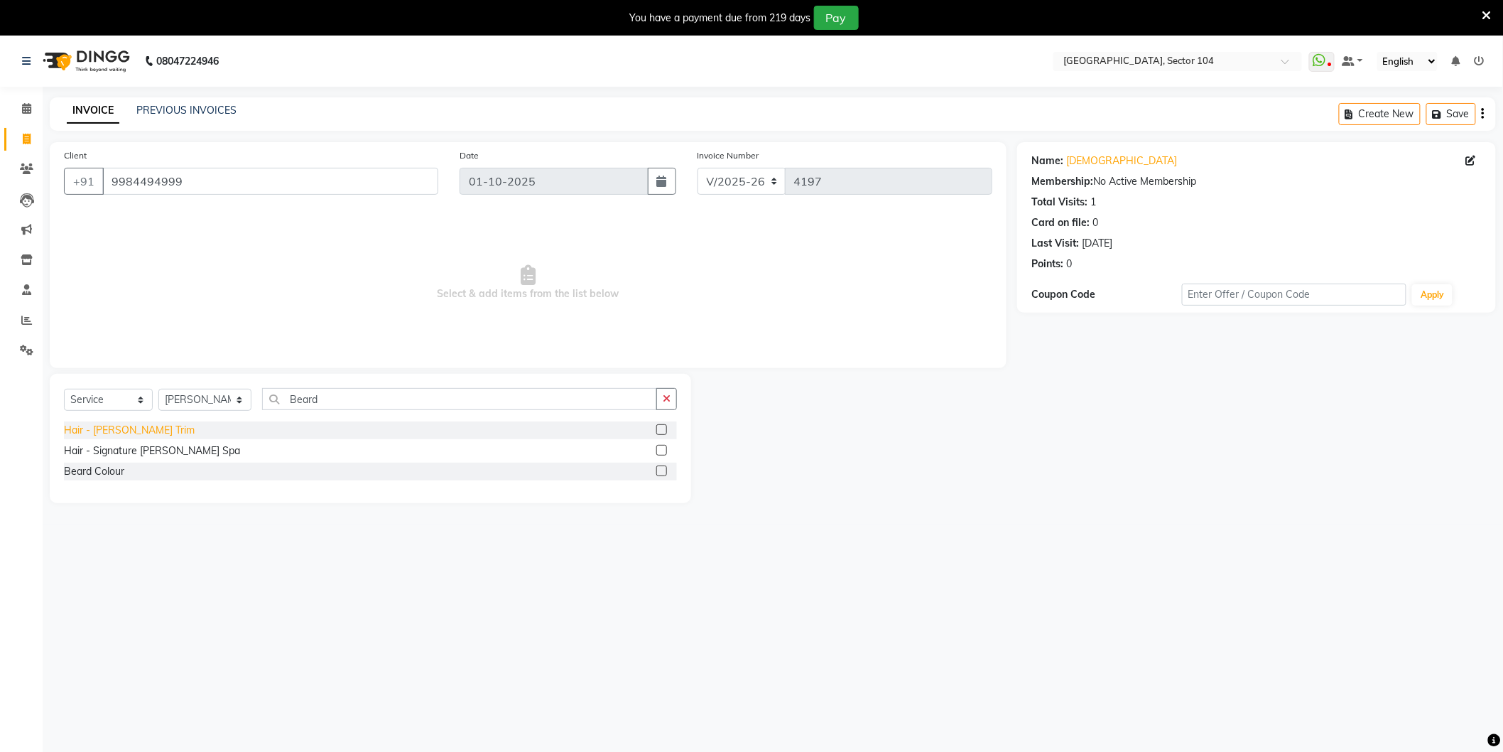
click at [131, 423] on div "Hair - Beard Trim" at bounding box center [129, 430] width 131 height 15
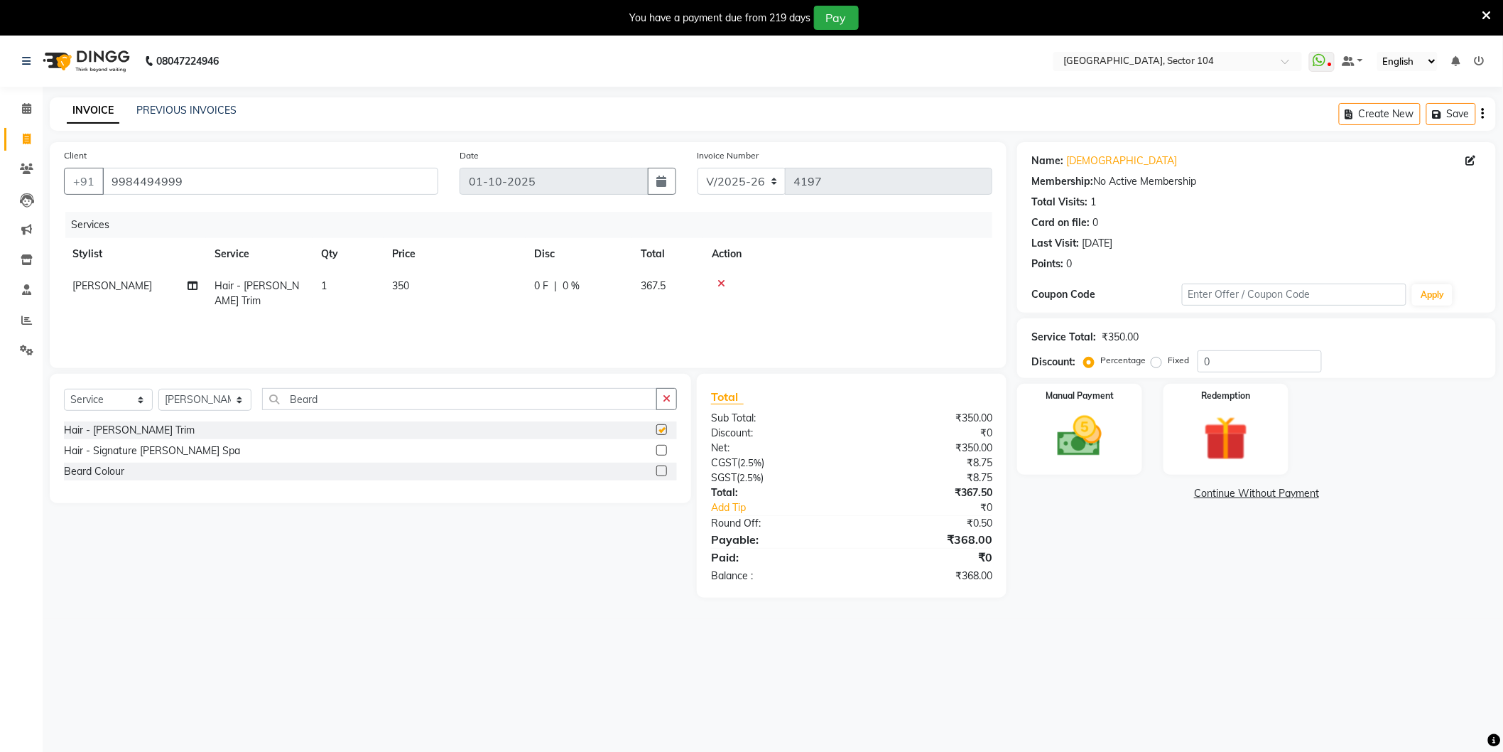
checkbox input "false"
click at [1090, 426] on img at bounding box center [1079, 436] width 75 height 53
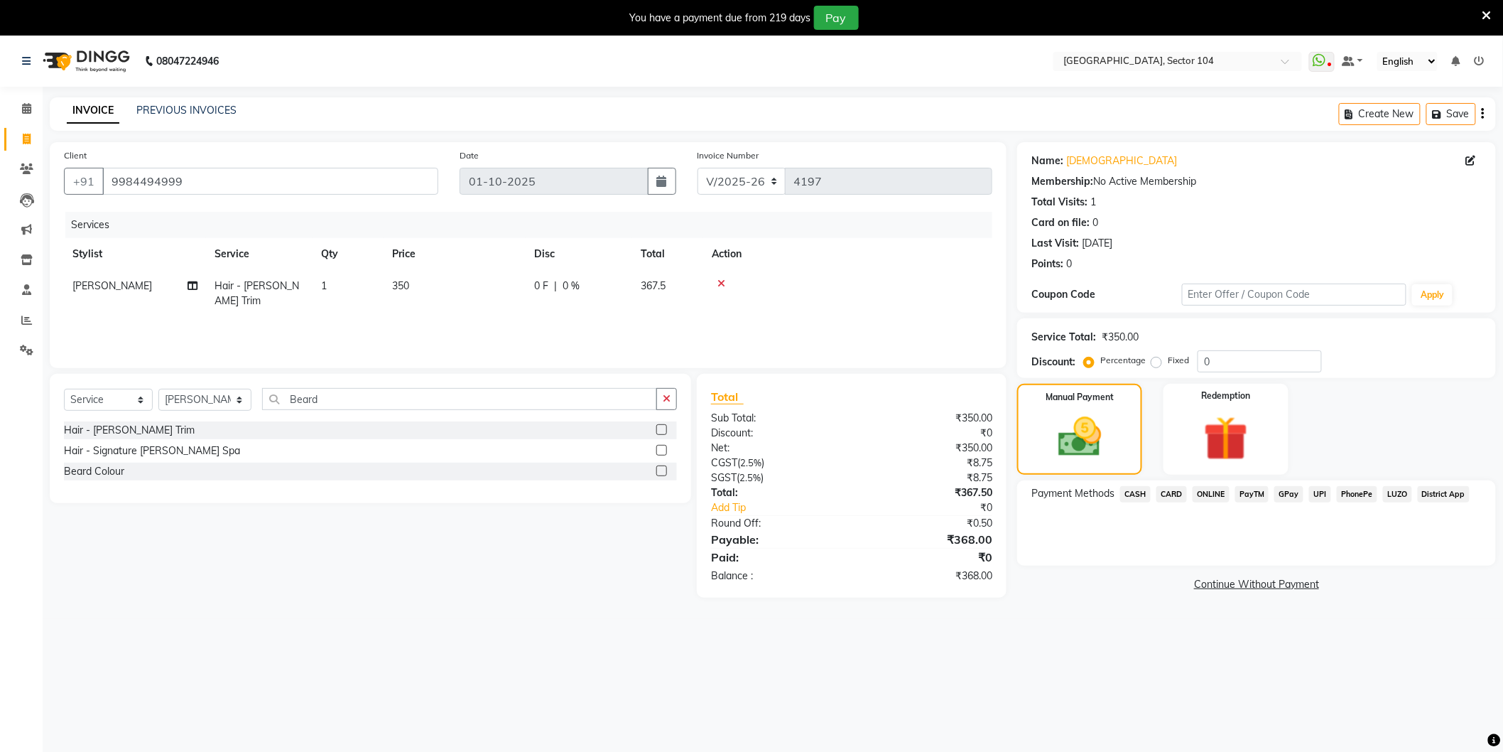
click at [1137, 499] on span "CASH" at bounding box center [1135, 494] width 31 height 16
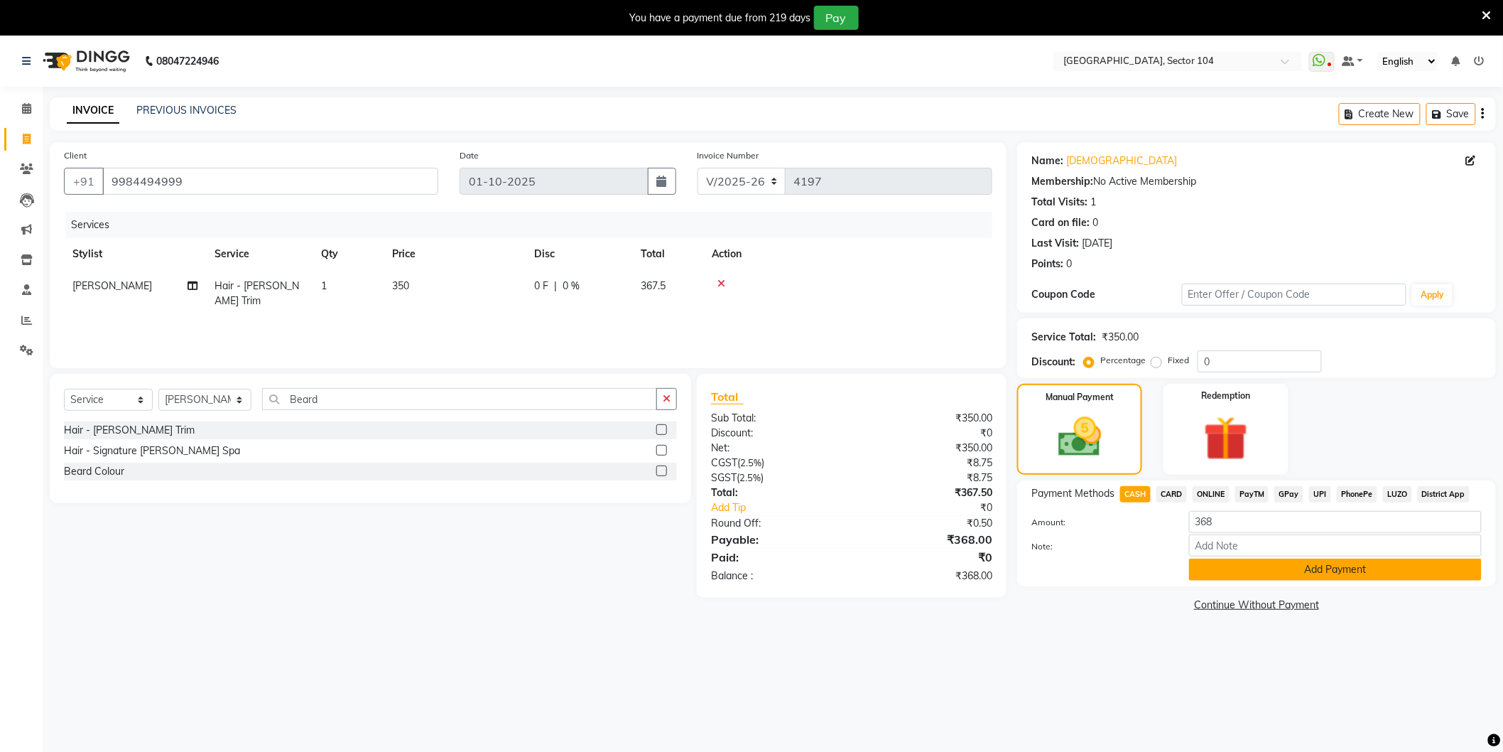
click at [1240, 561] on button "Add Payment" at bounding box center [1335, 569] width 293 height 22
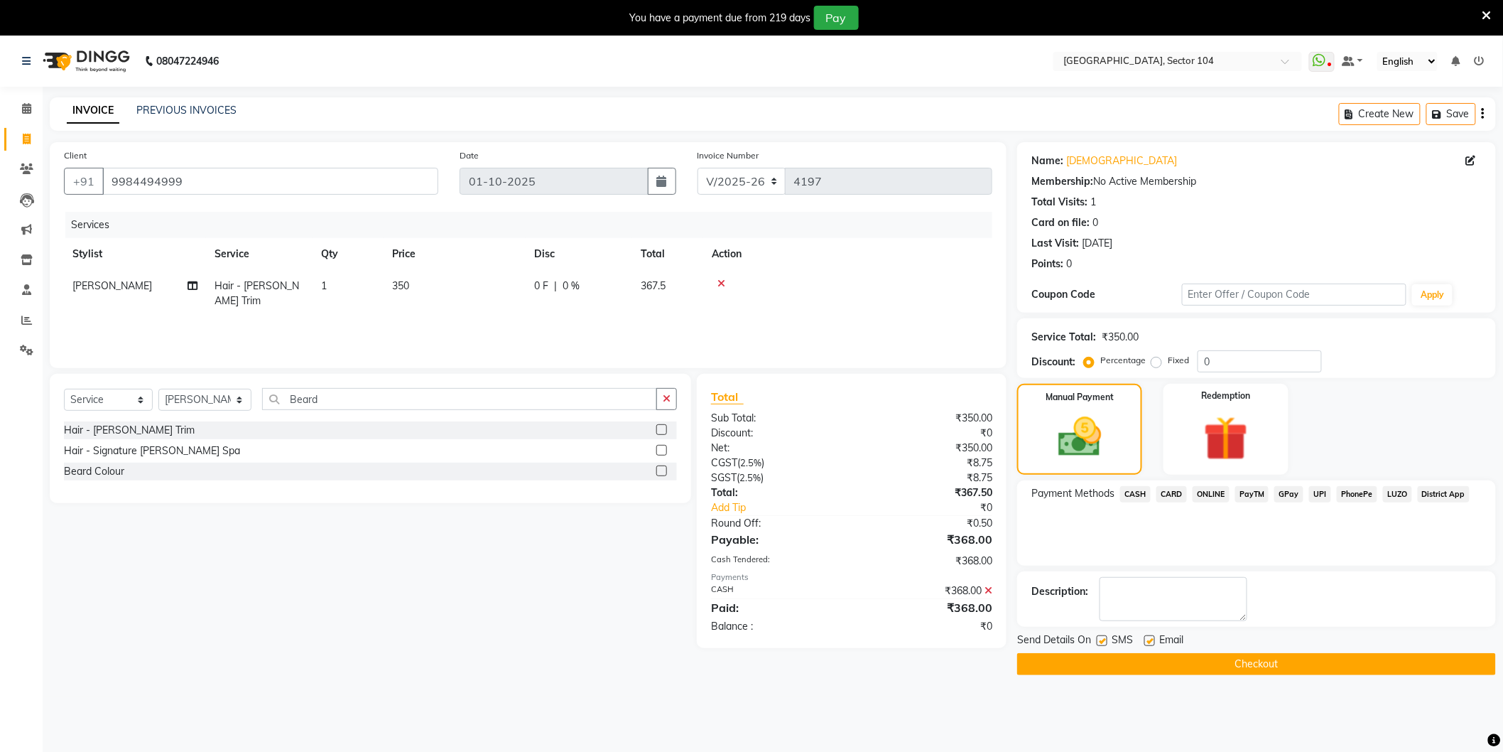
click at [1210, 651] on div "Send Details On SMS Email Checkout" at bounding box center [1256, 653] width 479 height 43
click at [1206, 658] on button "Checkout" at bounding box center [1256, 664] width 479 height 22
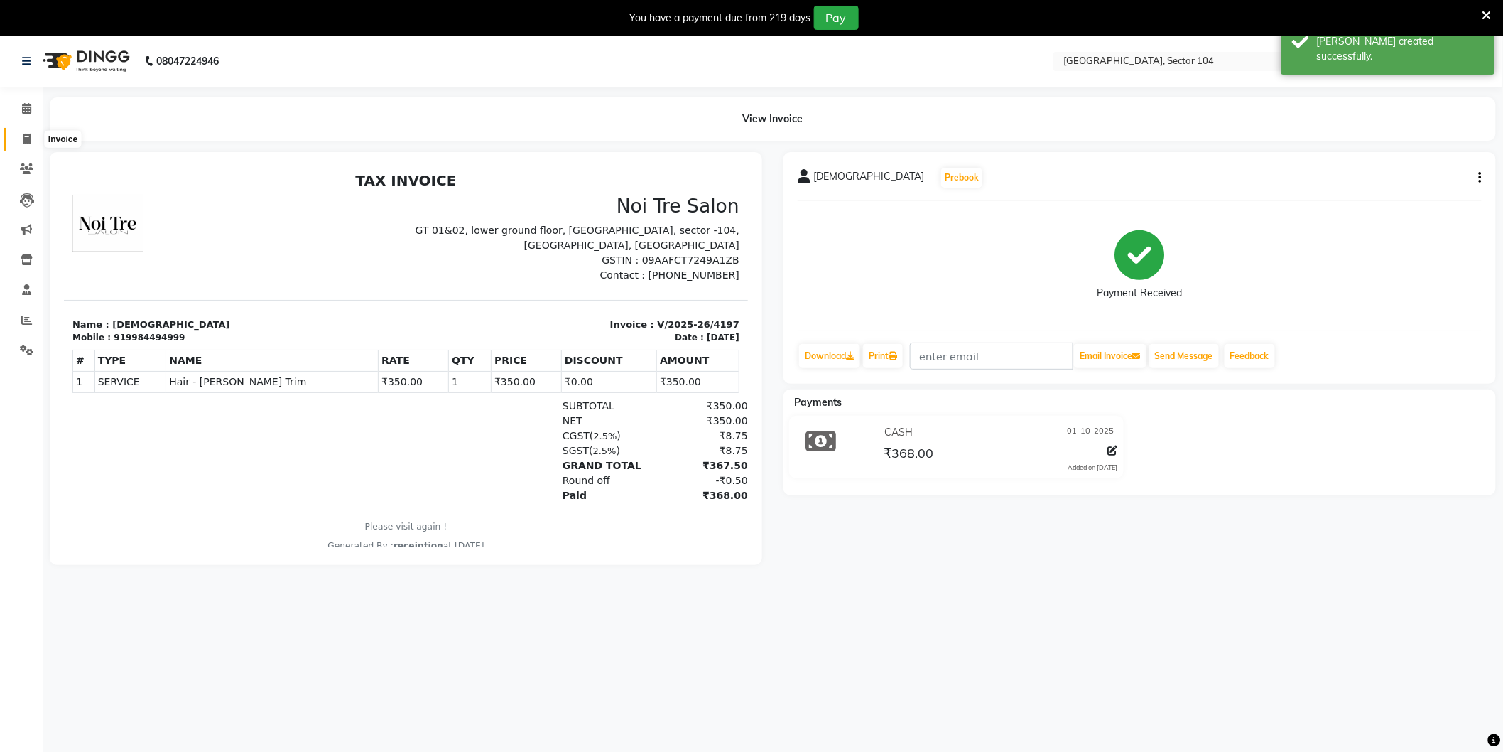
click at [33, 139] on span at bounding box center [26, 139] width 25 height 16
select select "4009"
select select "service"
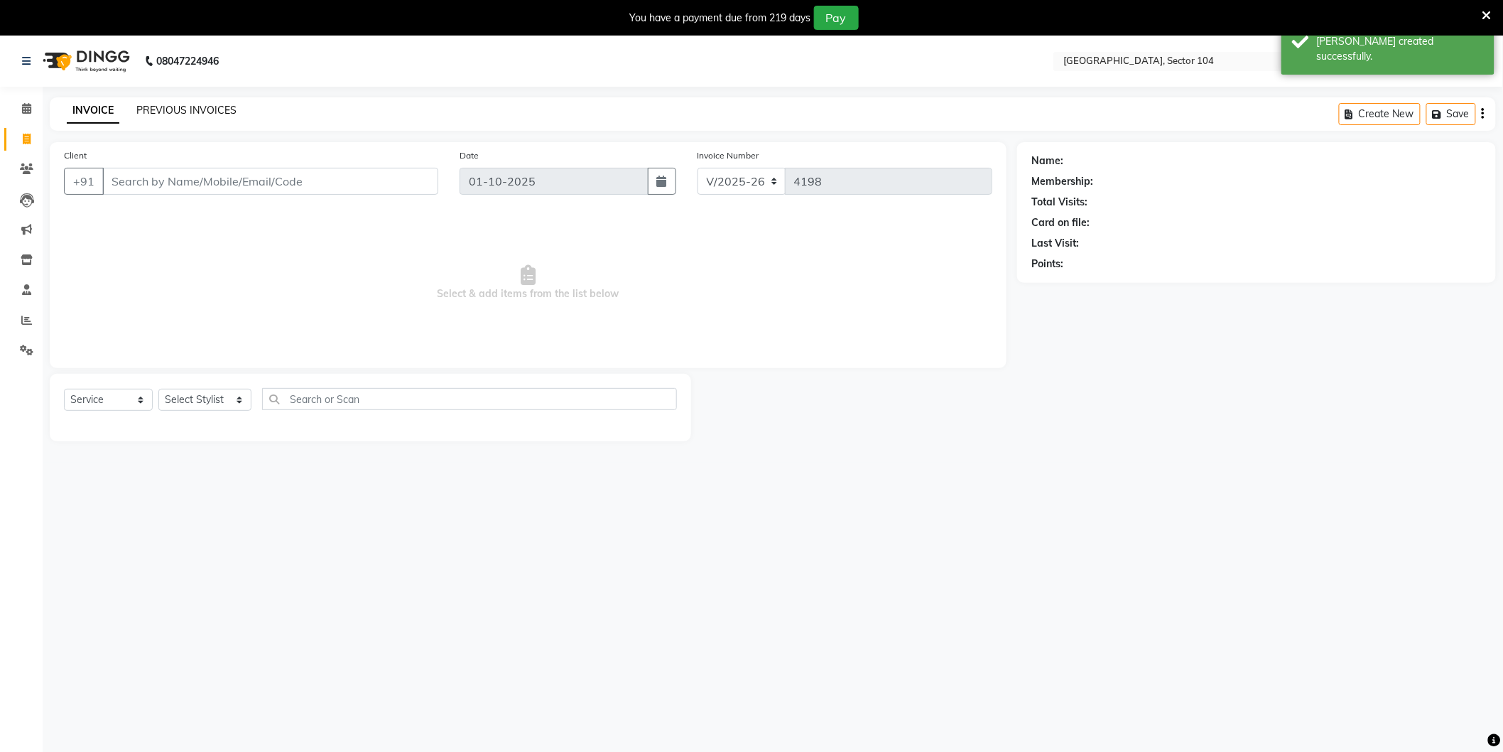
click at [140, 108] on link "PREVIOUS INVOICES" at bounding box center [186, 110] width 100 height 13
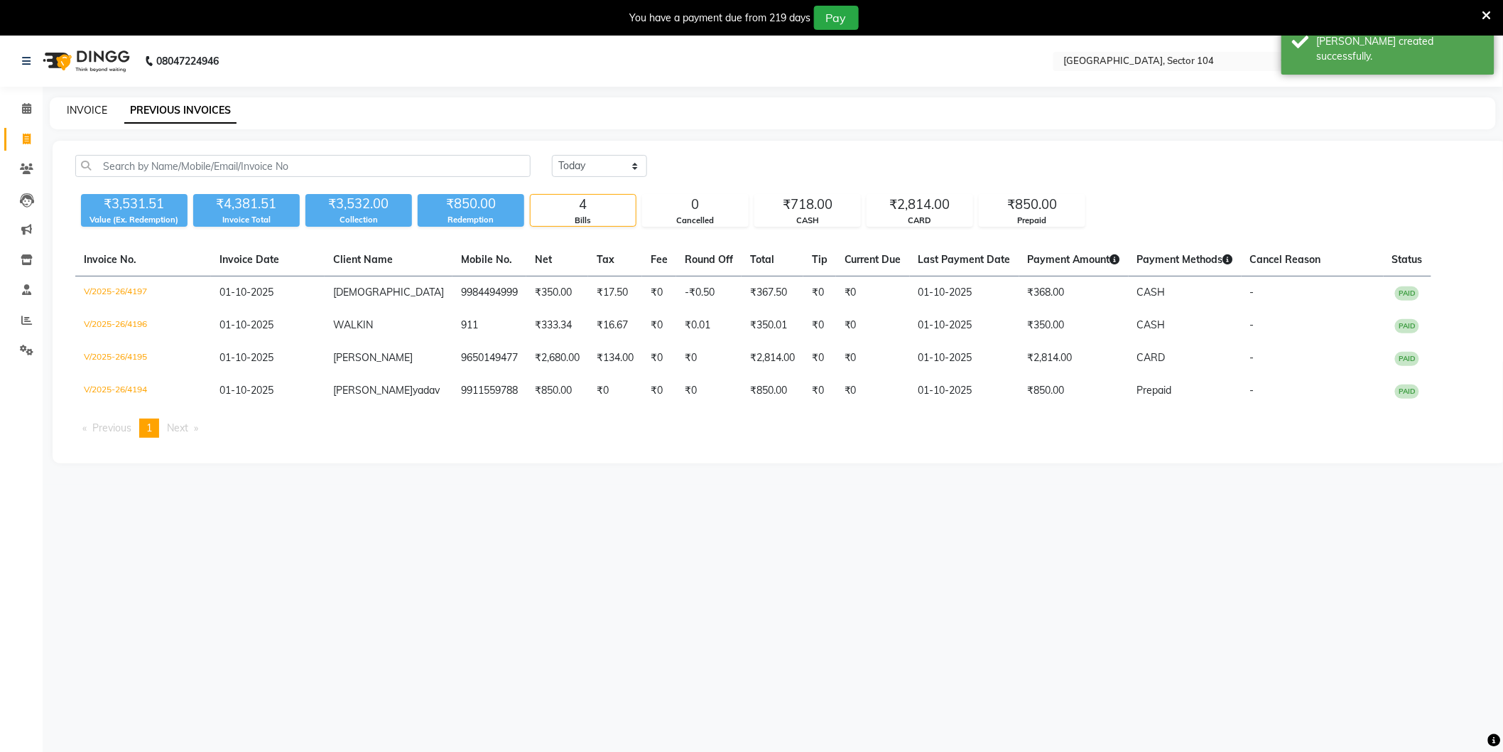
click at [102, 114] on link "INVOICE" at bounding box center [87, 110] width 40 height 13
select select "4009"
select select "service"
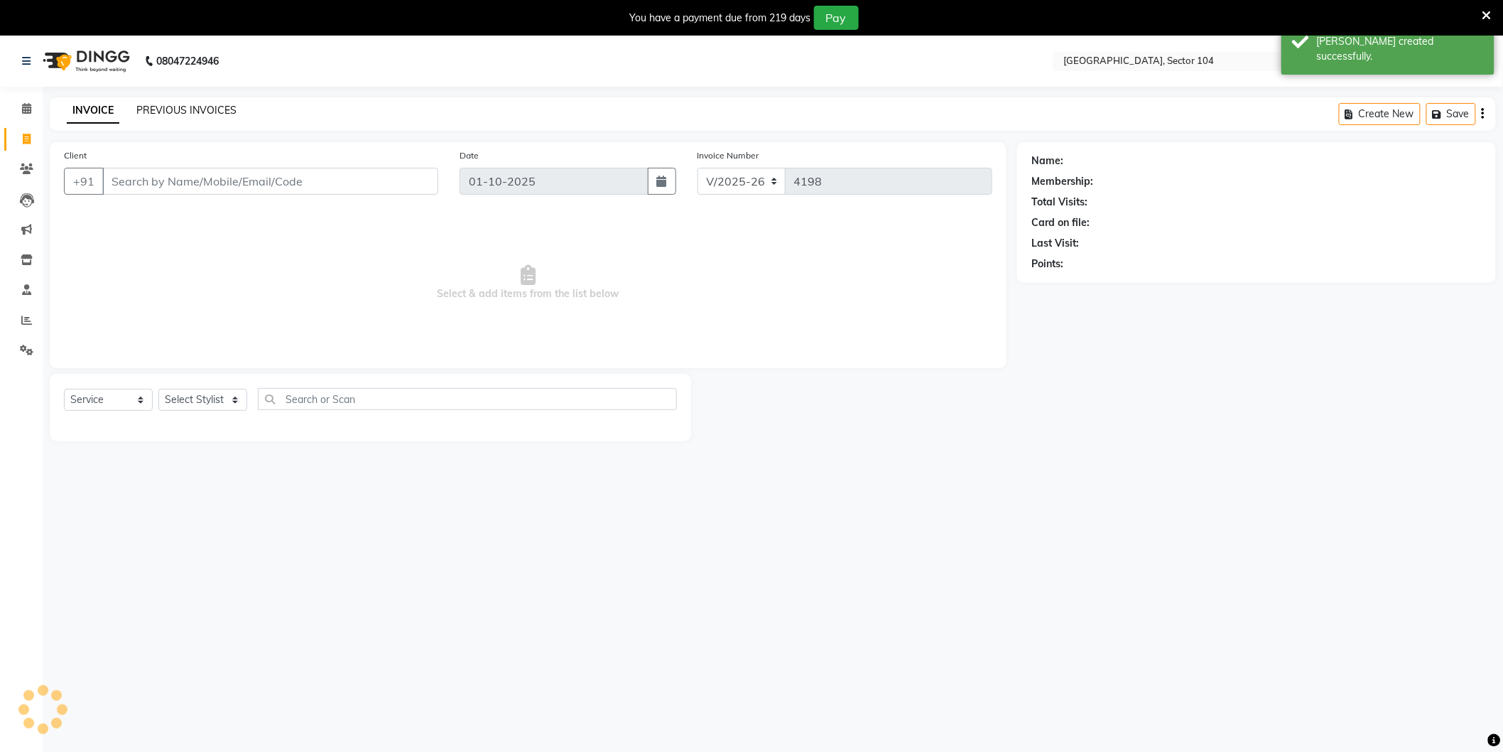
click at [171, 114] on link "PREVIOUS INVOICES" at bounding box center [186, 110] width 100 height 13
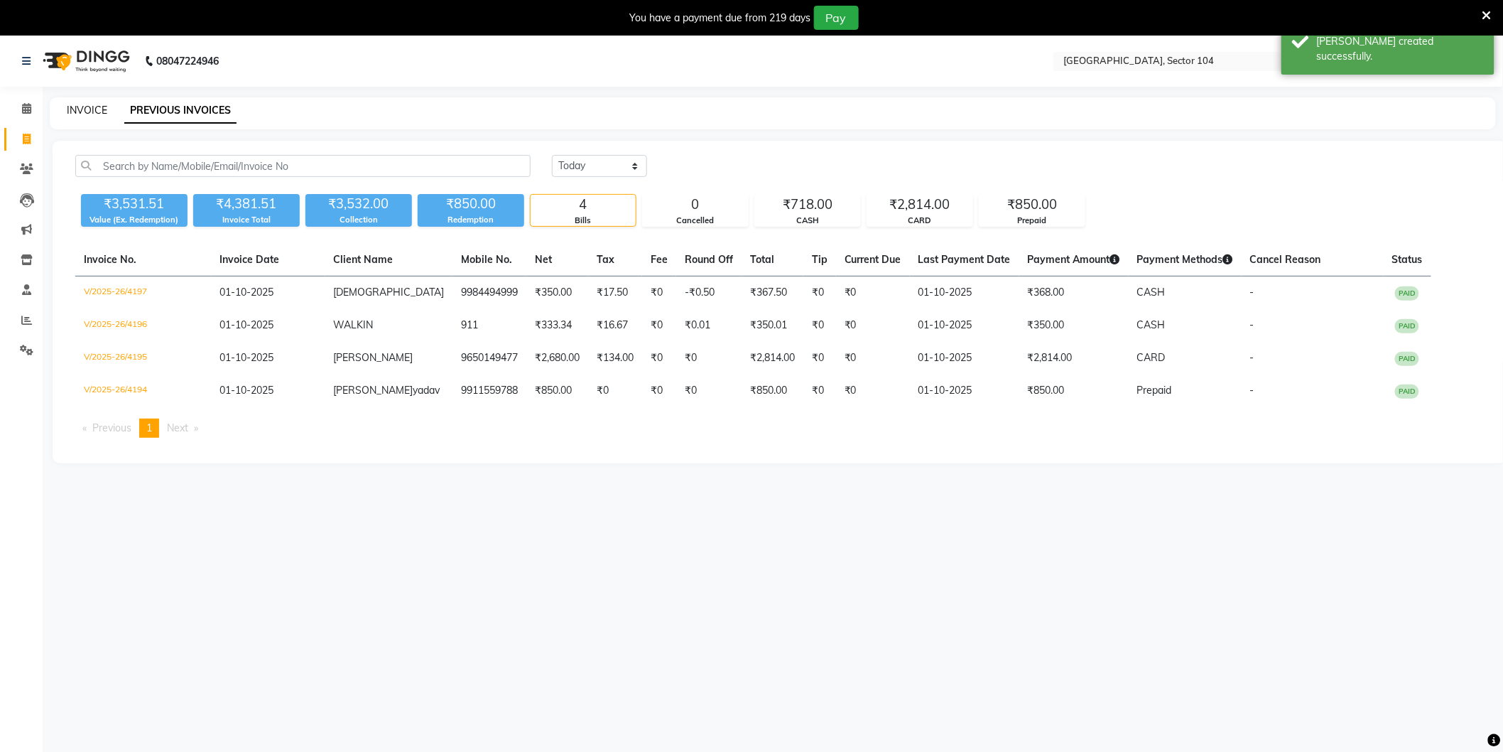
click at [97, 110] on link "INVOICE" at bounding box center [87, 110] width 40 height 13
select select "service"
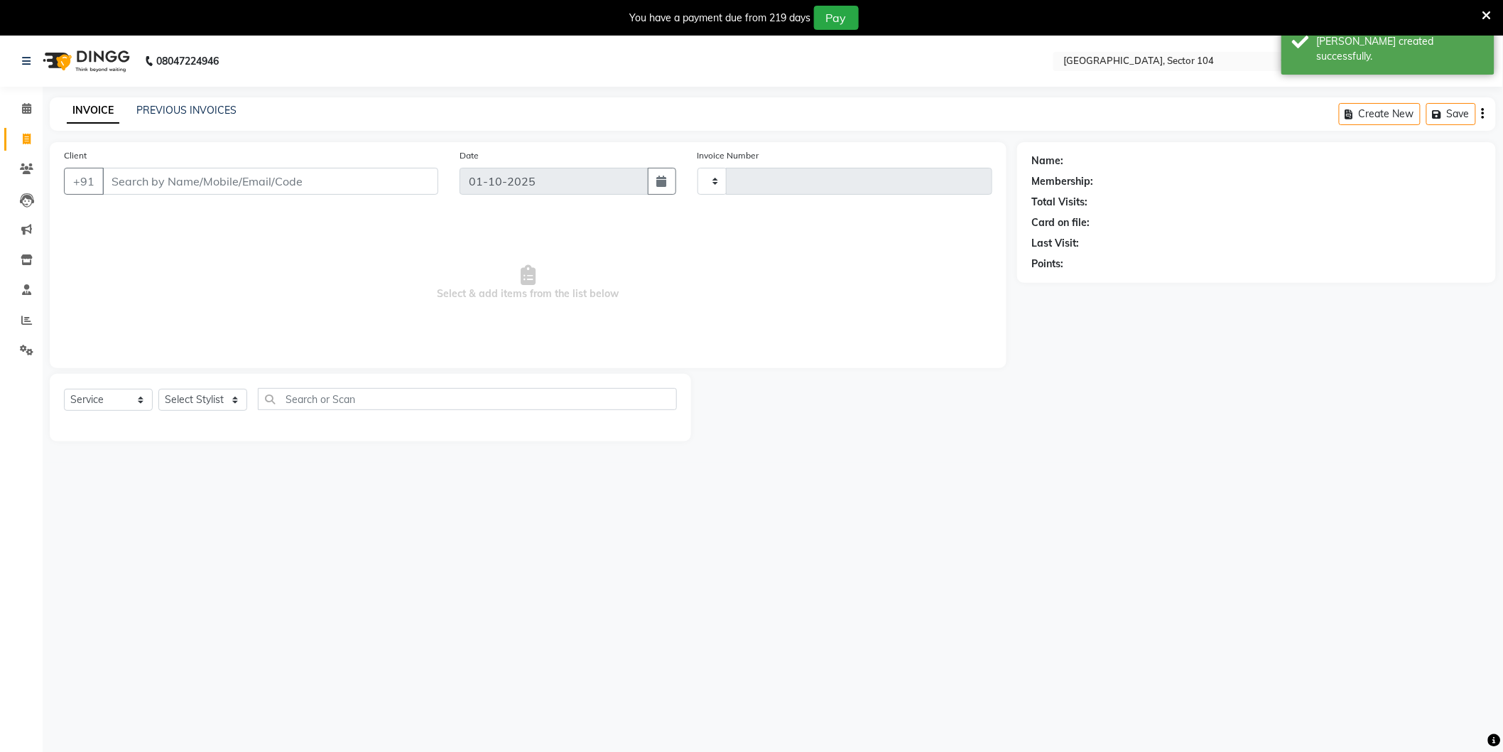
type input "4198"
select select "4009"
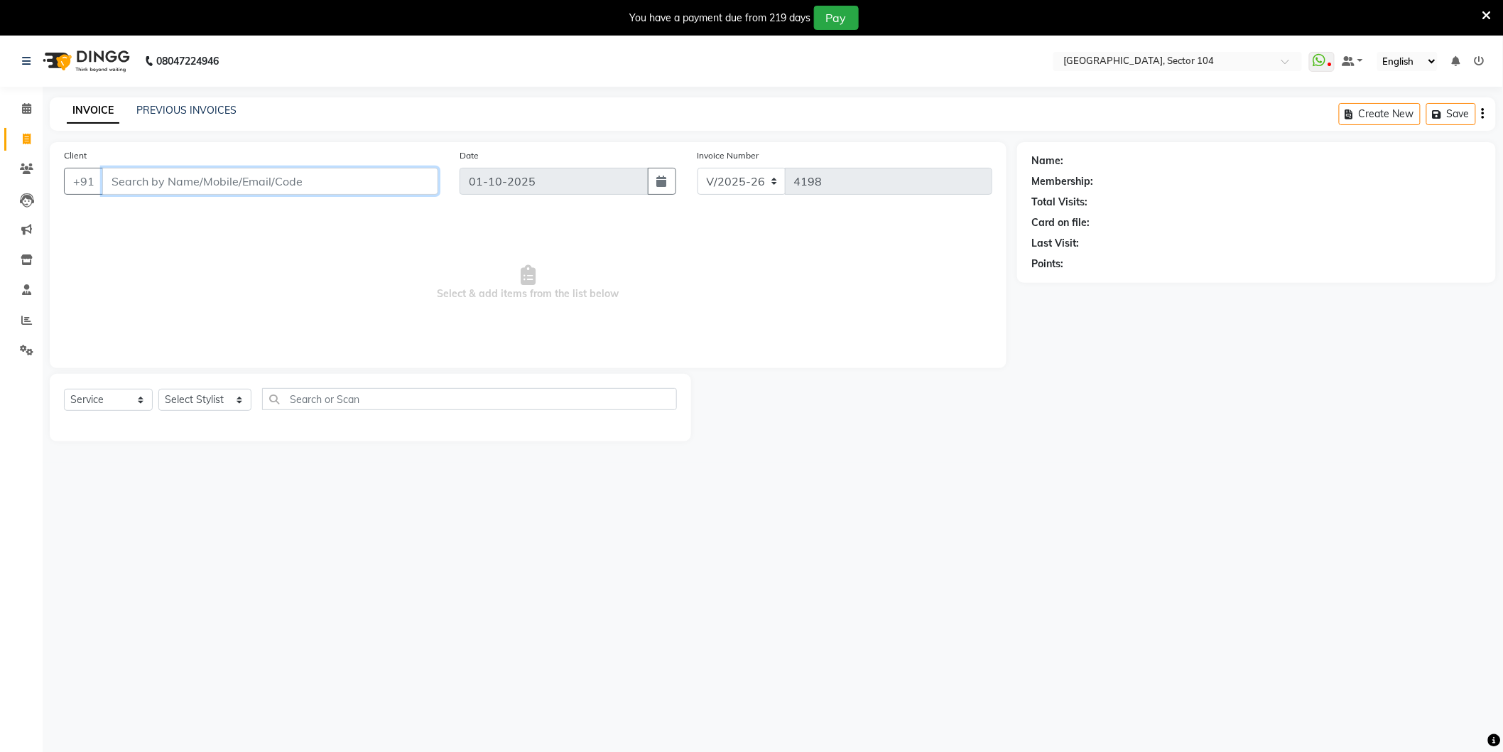
click at [225, 180] on input "Client" at bounding box center [270, 181] width 336 height 27
click at [230, 217] on span "904455" at bounding box center [238, 214] width 43 height 14
type input "9044557756"
click at [190, 395] on select "Select Stylist AAMIR Aashis ajay AJEET akram Ali Alic ashok vihar Alice makeup …" at bounding box center [204, 400] width 93 height 22
click at [158, 389] on select "Select Stylist AAMIR Aashis ajay AJEET akram Ali Alic ashok vihar Alice makeup …" at bounding box center [204, 400] width 93 height 22
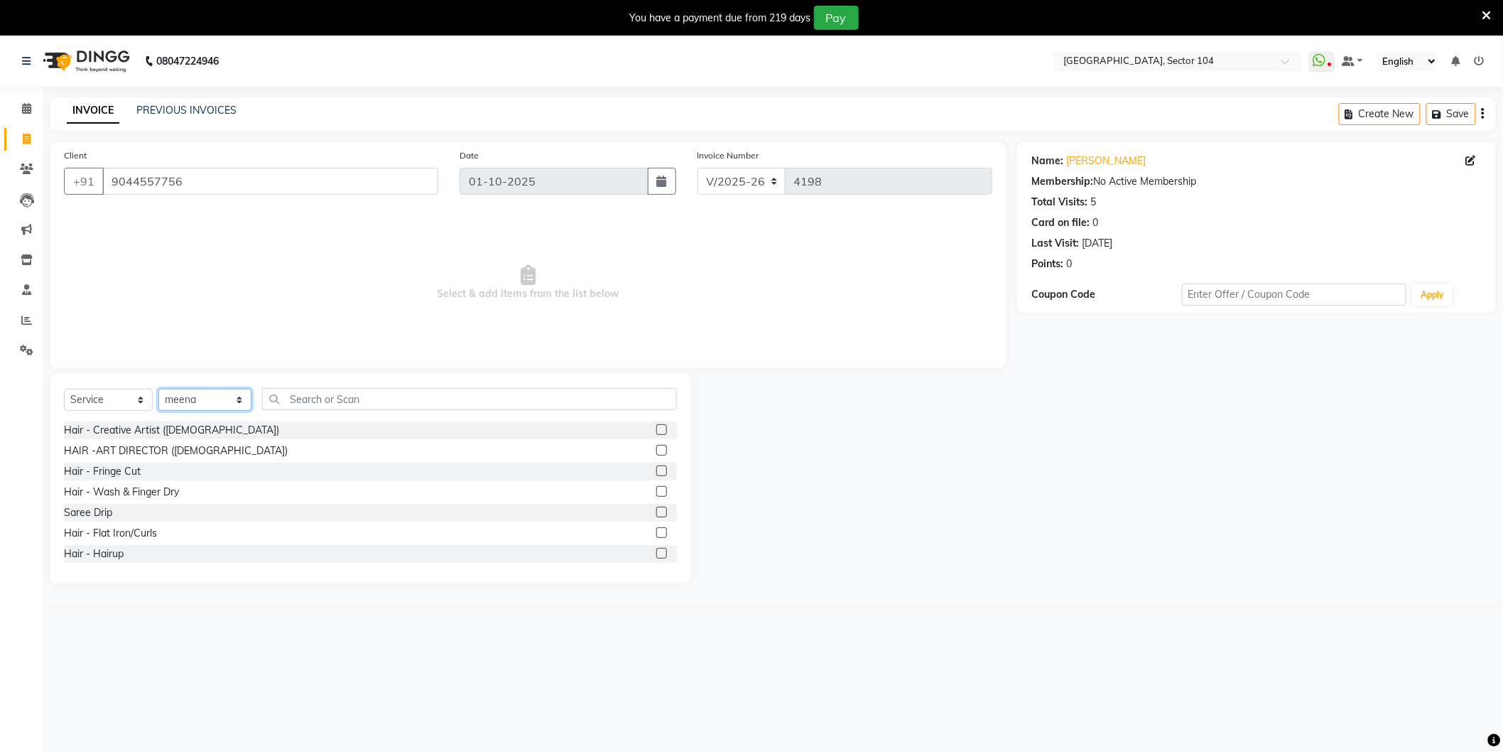
select select "58995"
click at [293, 396] on input "text" at bounding box center [469, 399] width 415 height 22
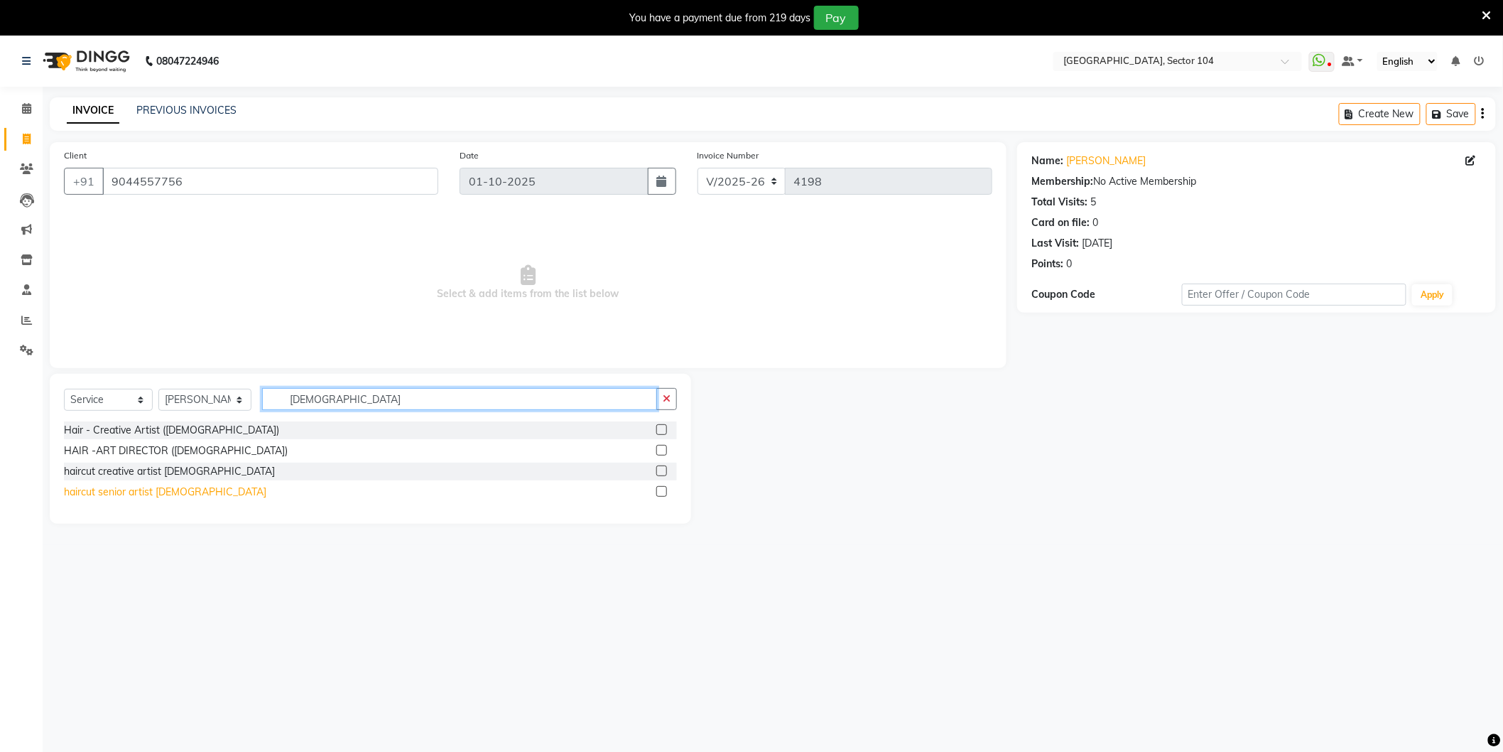
type input "Male"
click at [97, 492] on div "haircut senior artist male" at bounding box center [165, 492] width 202 height 15
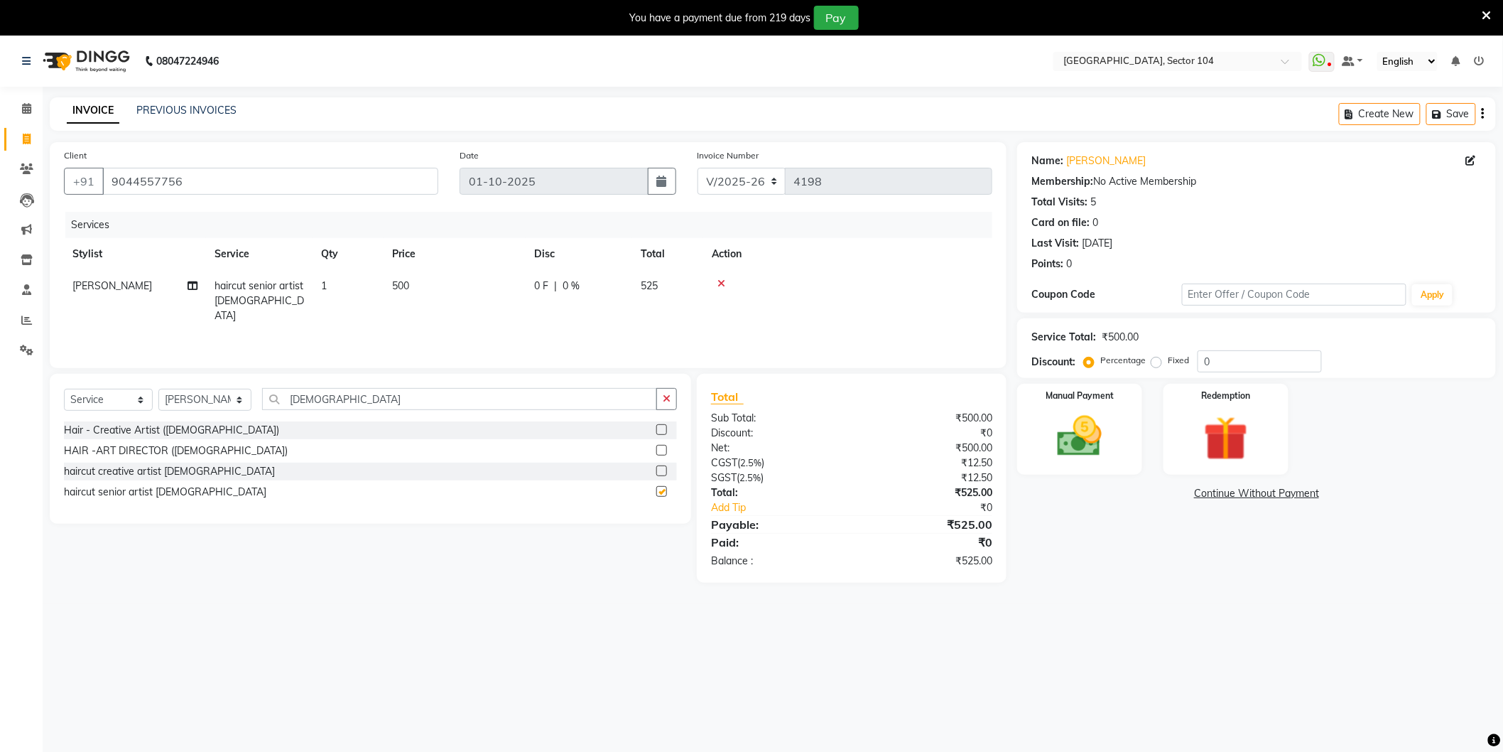
checkbox input "false"
click at [1115, 436] on img at bounding box center [1079, 436] width 75 height 53
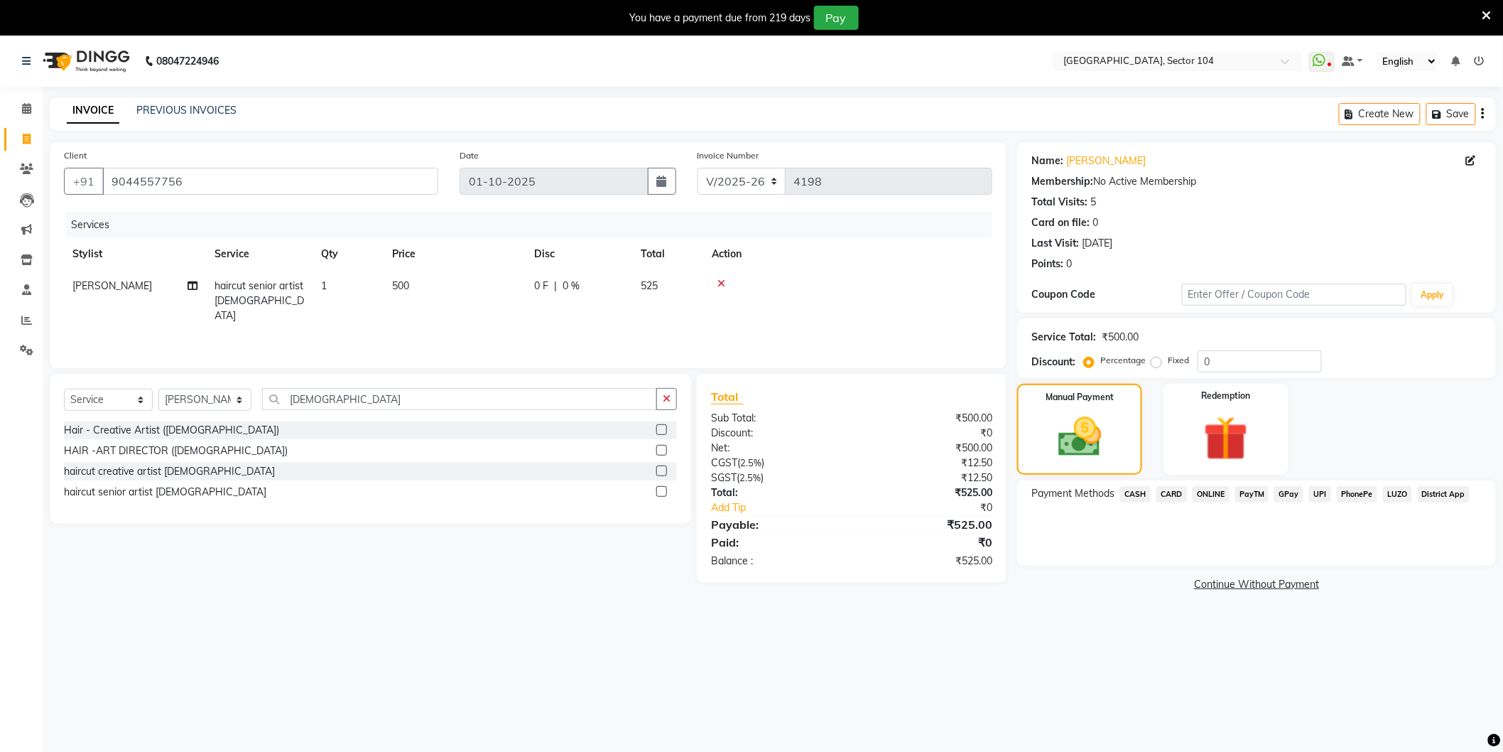
click at [1215, 498] on span "ONLINE" at bounding box center [1211, 494] width 37 height 16
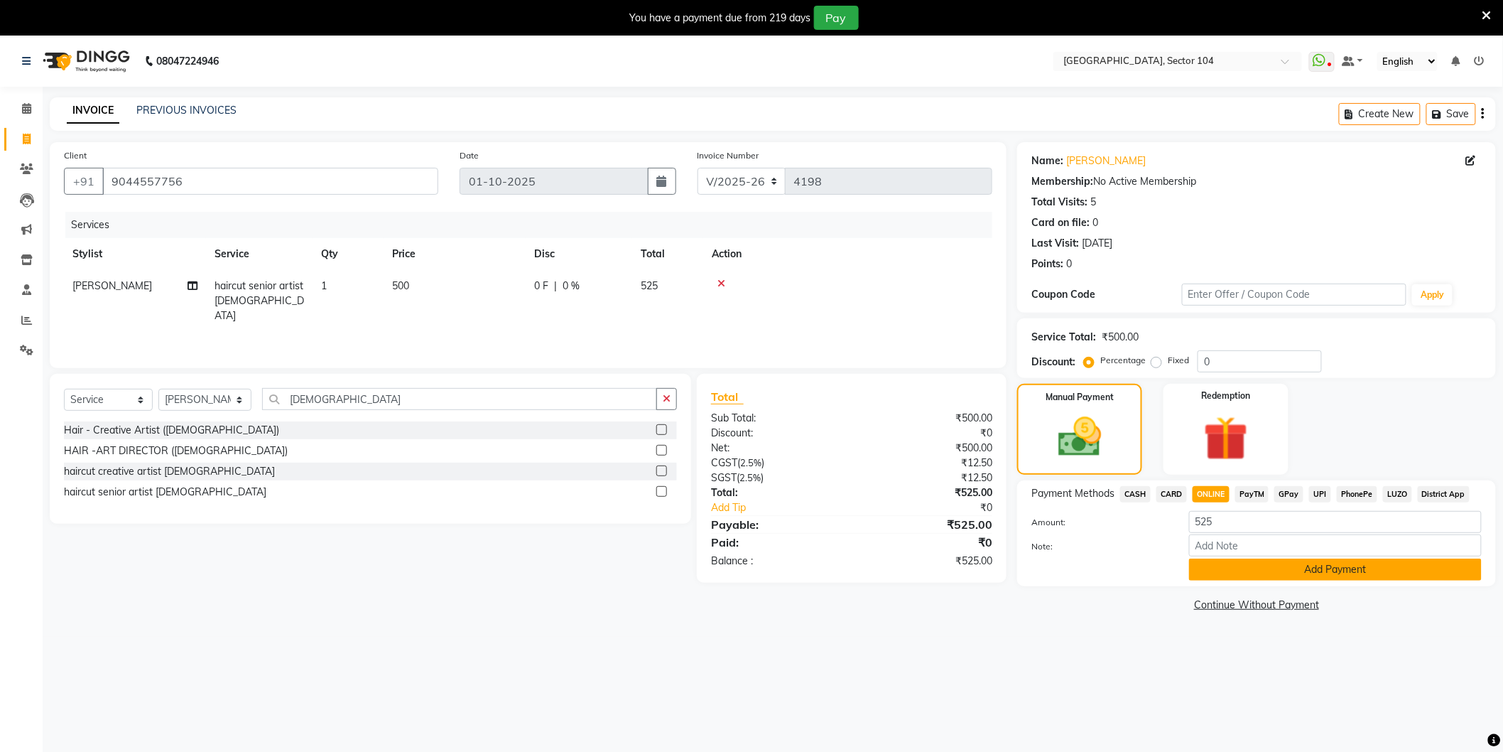
click at [1226, 577] on button "Add Payment" at bounding box center [1335, 569] width 293 height 22
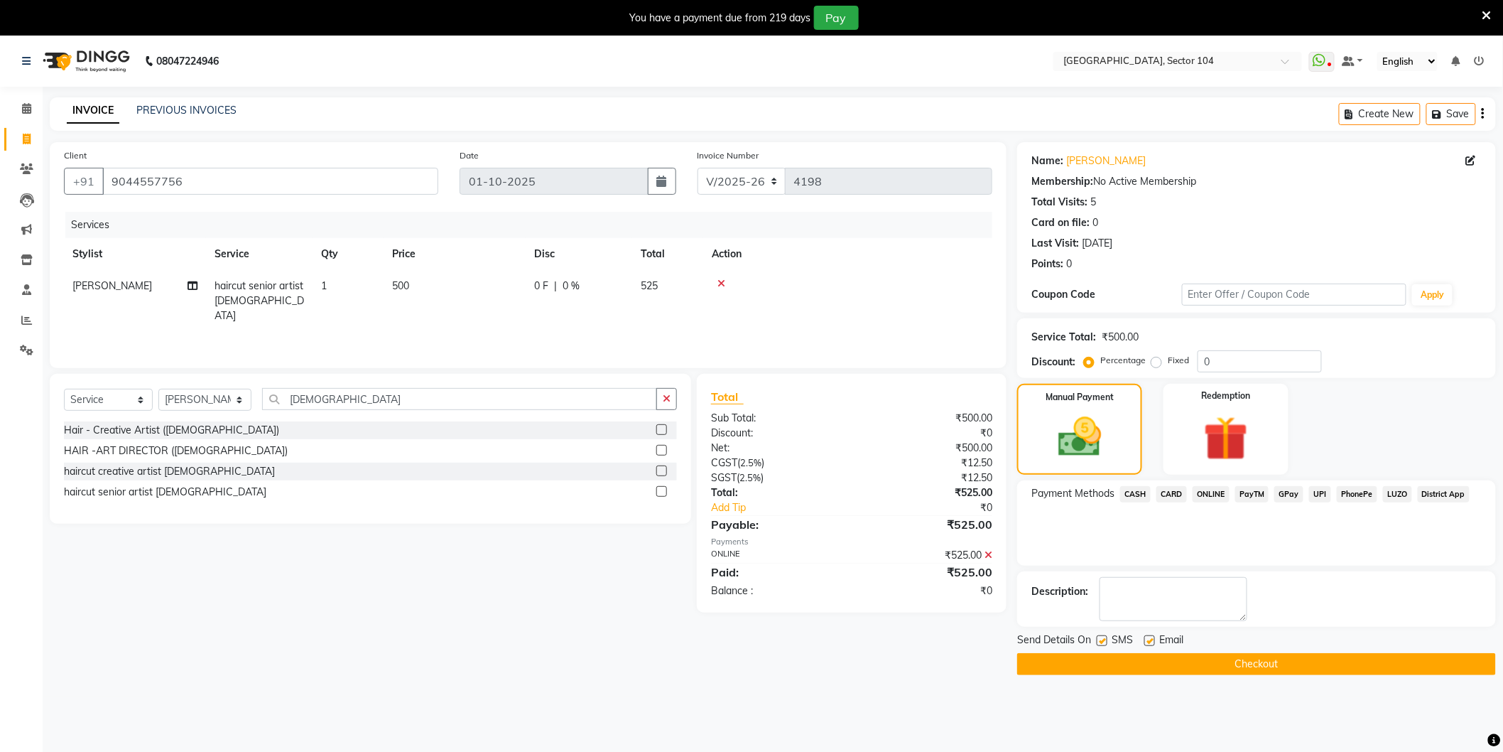
click at [1060, 677] on main "INVOICE PREVIOUS INVOICES Create New Save Client +91 9044557756 Date 01-10-2025…" at bounding box center [773, 396] width 1461 height 599
click at [1061, 671] on button "Checkout" at bounding box center [1256, 664] width 479 height 22
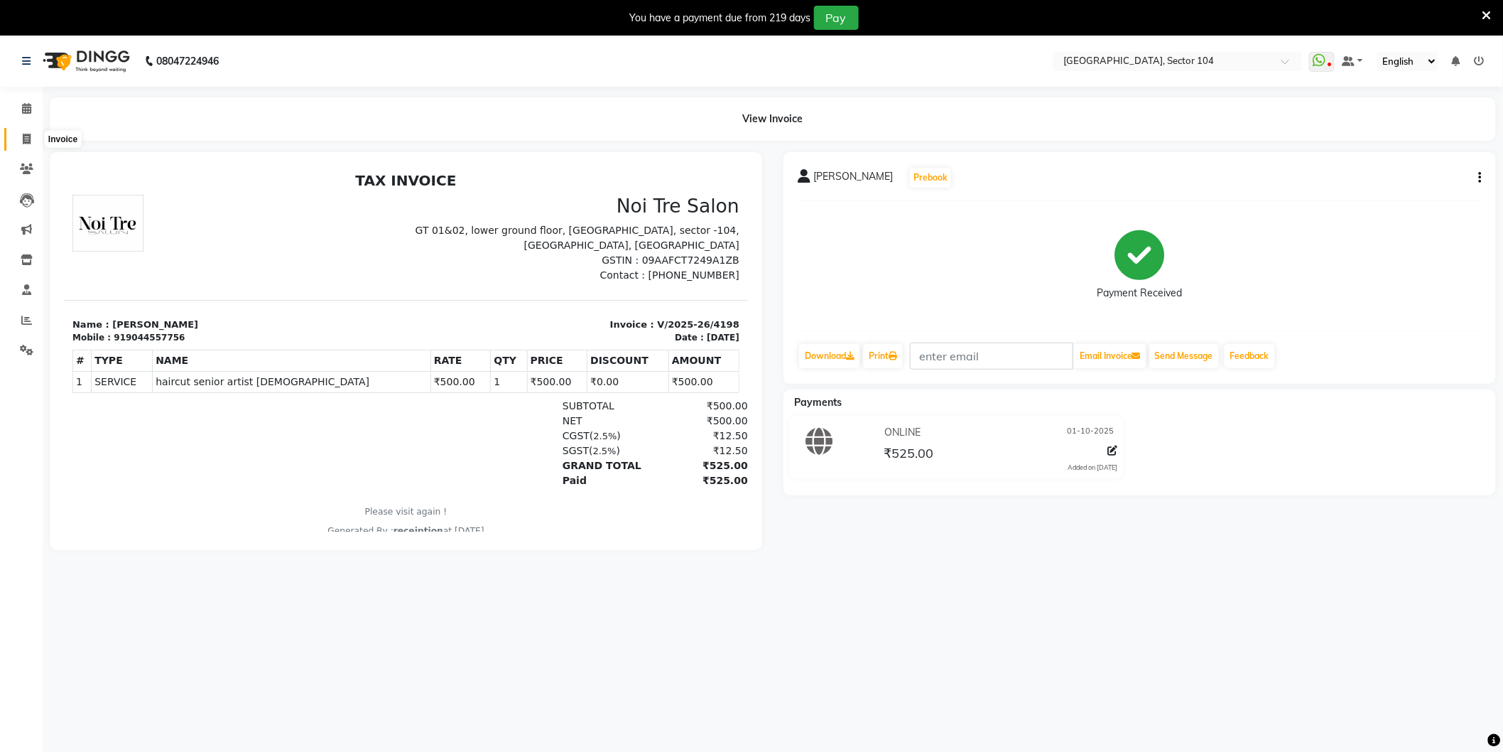
click at [23, 131] on span at bounding box center [26, 139] width 25 height 16
select select "service"
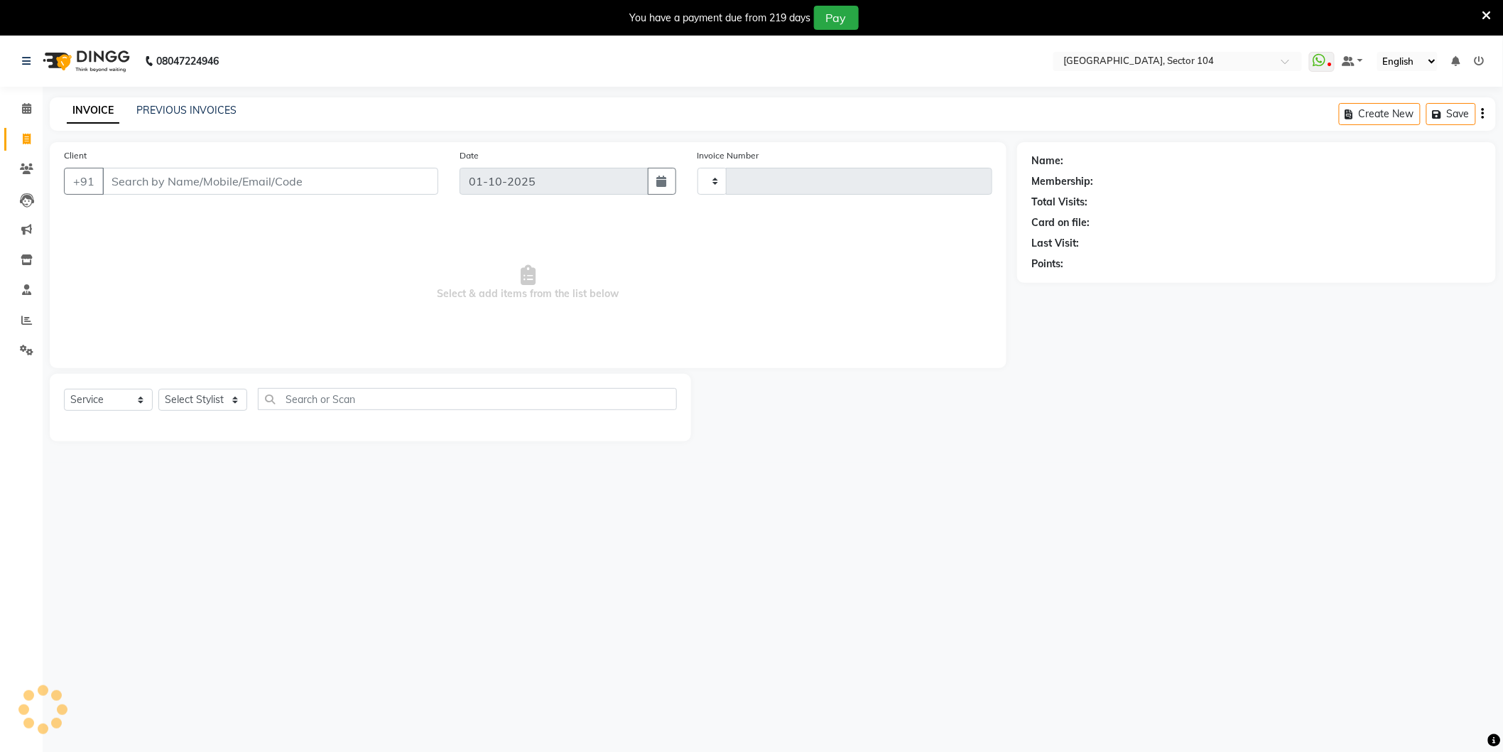
type input "4199"
select select "4009"
type input "9811935351"
click at [203, 413] on select "Select Stylist AAMIR Aashis ajay AJEET akram Ali Alic ashok vihar Alice makeup …" at bounding box center [204, 405] width 93 height 22
select select "44687"
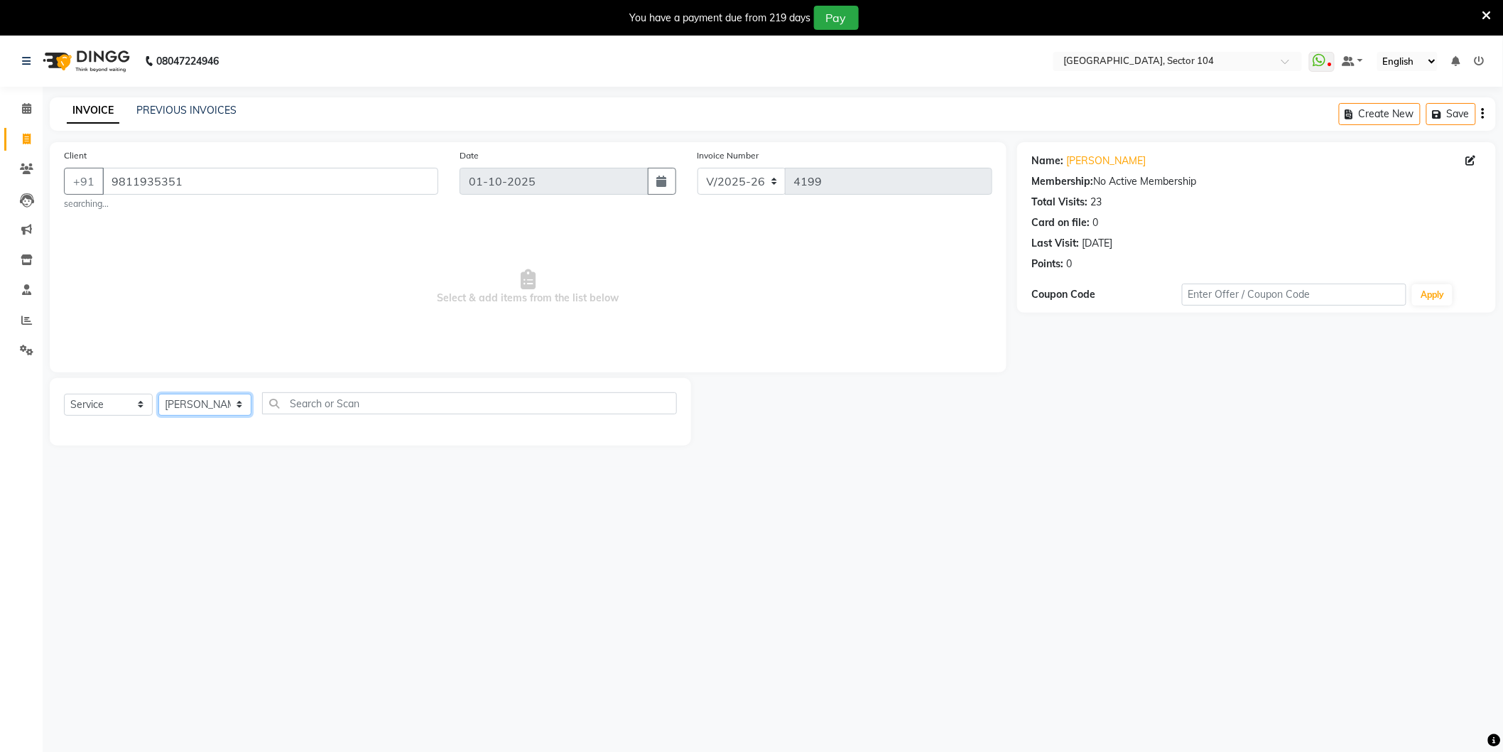
click at [158, 394] on select "Select Stylist AAMIR Aashis ajay AJEET akram Ali Alic ashok vihar Alice makeup …" at bounding box center [204, 405] width 93 height 22
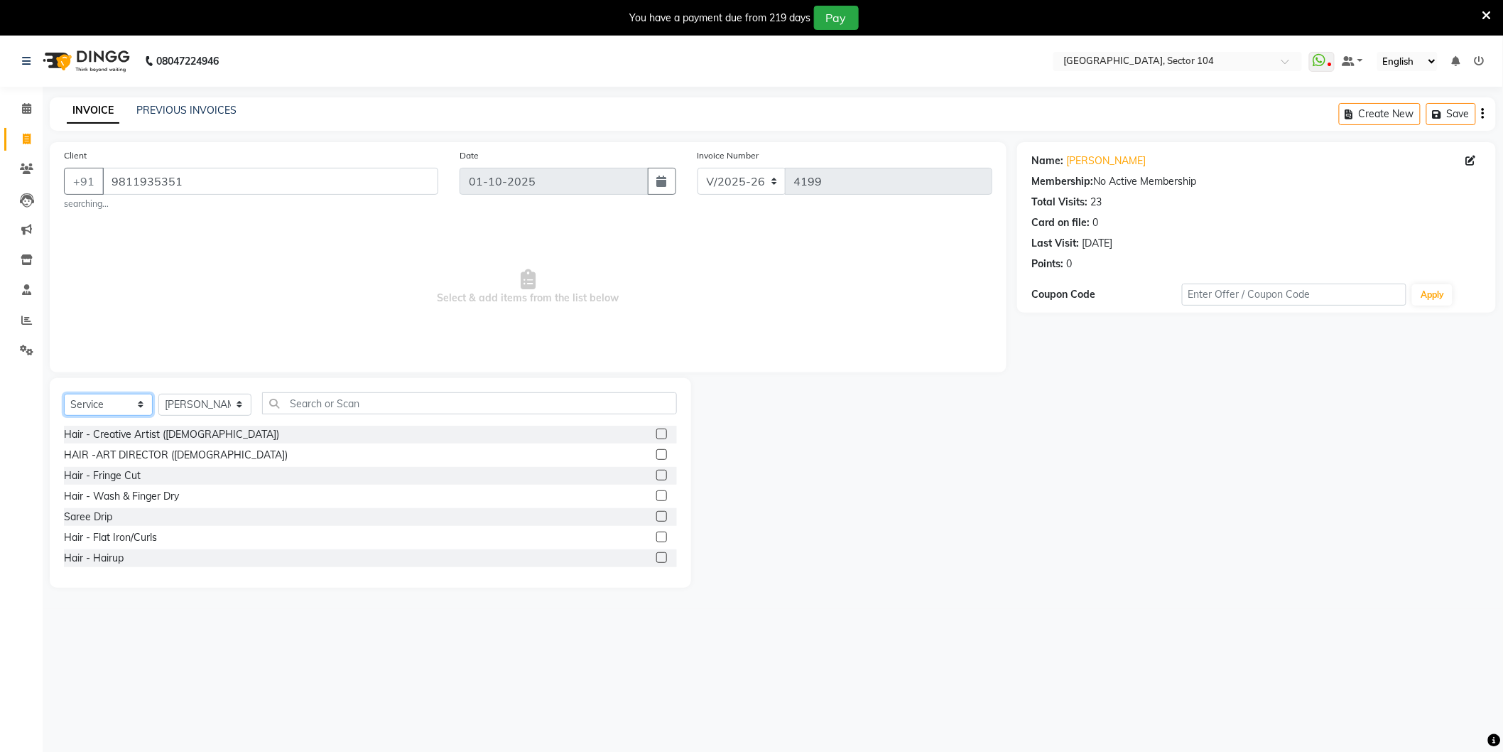
click at [109, 407] on select "Select Service Product Membership Package Voucher Prepaid Gift Card" at bounding box center [108, 405] width 89 height 22
select select "P"
click at [64, 394] on select "Select Service Product Membership Package Voucher Prepaid Gift Card" at bounding box center [108, 405] width 89 height 22
click at [169, 436] on div "Membership 11800(13000)" at bounding box center [124, 434] width 121 height 15
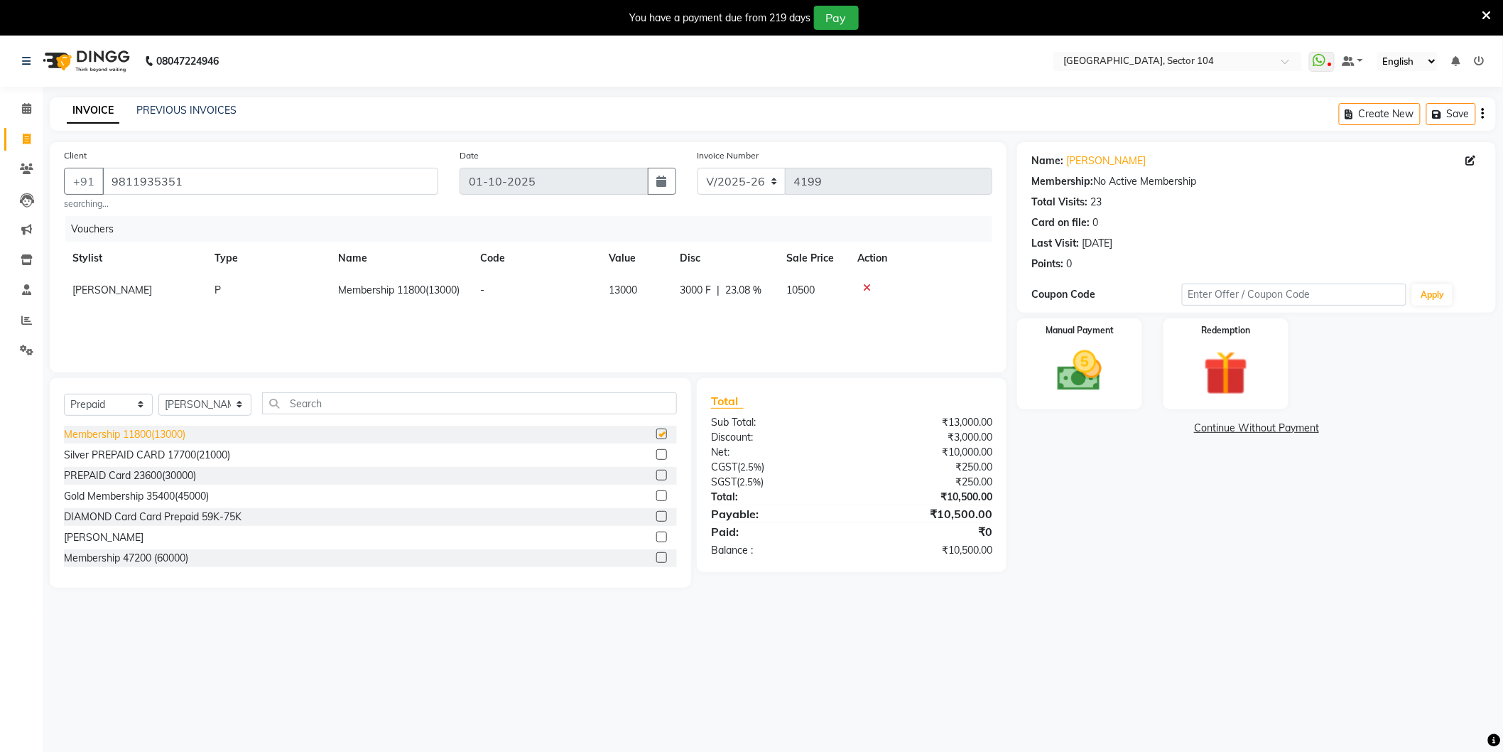
checkbox input "false"
click at [705, 293] on span "3000 F" at bounding box center [695, 290] width 31 height 15
select select "44687"
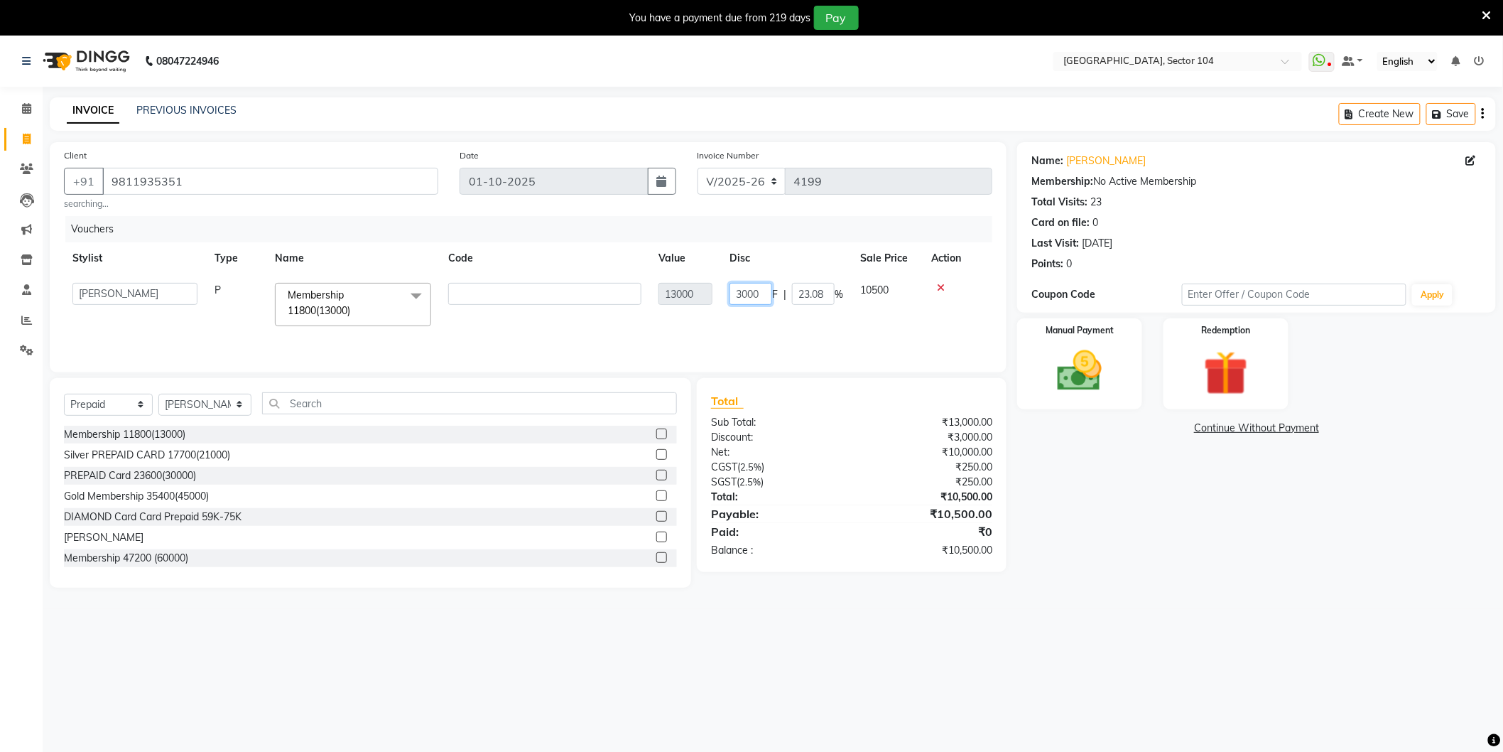
click at [767, 289] on input "3000" at bounding box center [751, 294] width 43 height 22
click at [768, 288] on input "3000" at bounding box center [751, 294] width 43 height 22
type input "1762"
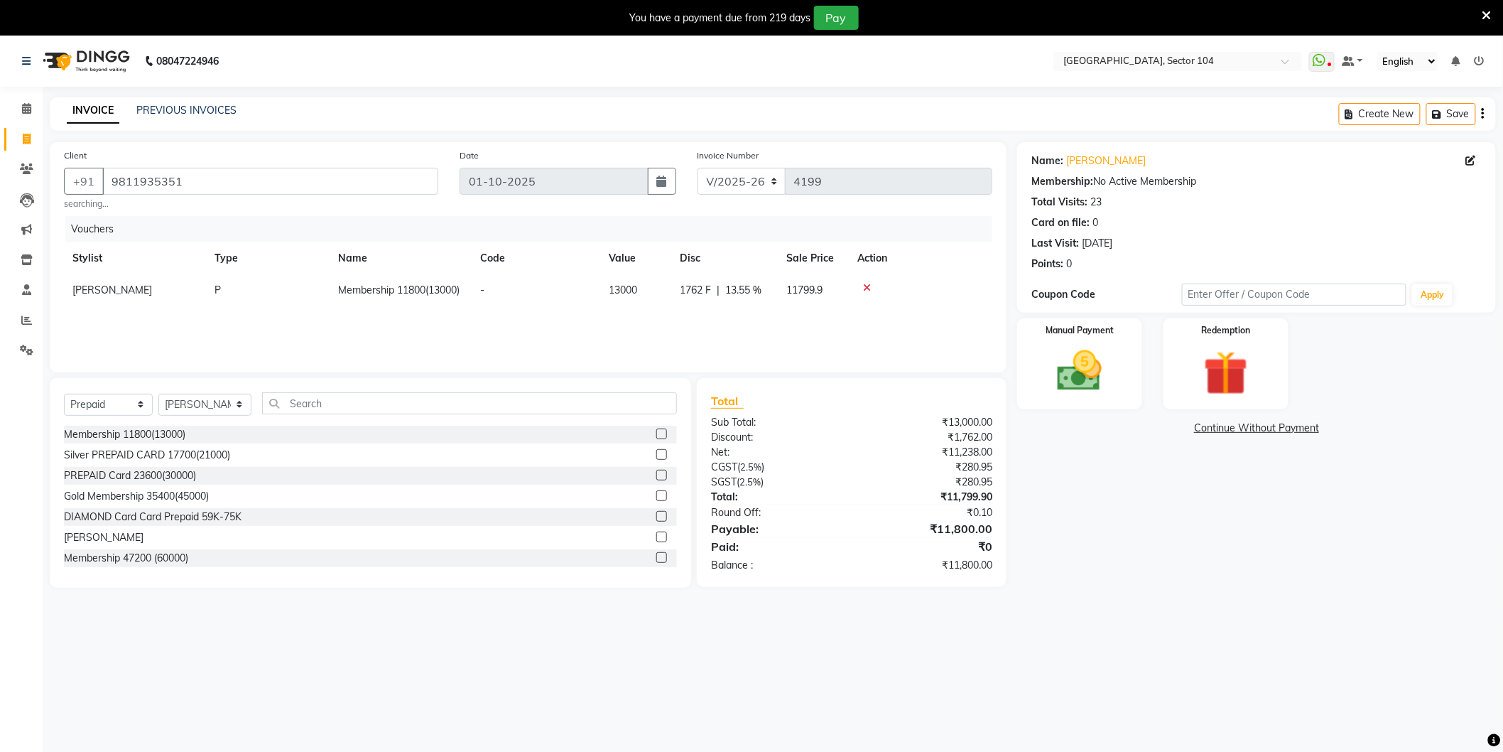
click at [1139, 580] on div "Name: Sidhant Membership: No Active Membership Total Visits: 23 Card on file: 0…" at bounding box center [1262, 364] width 490 height 445
click at [1096, 362] on img at bounding box center [1079, 371] width 75 height 53
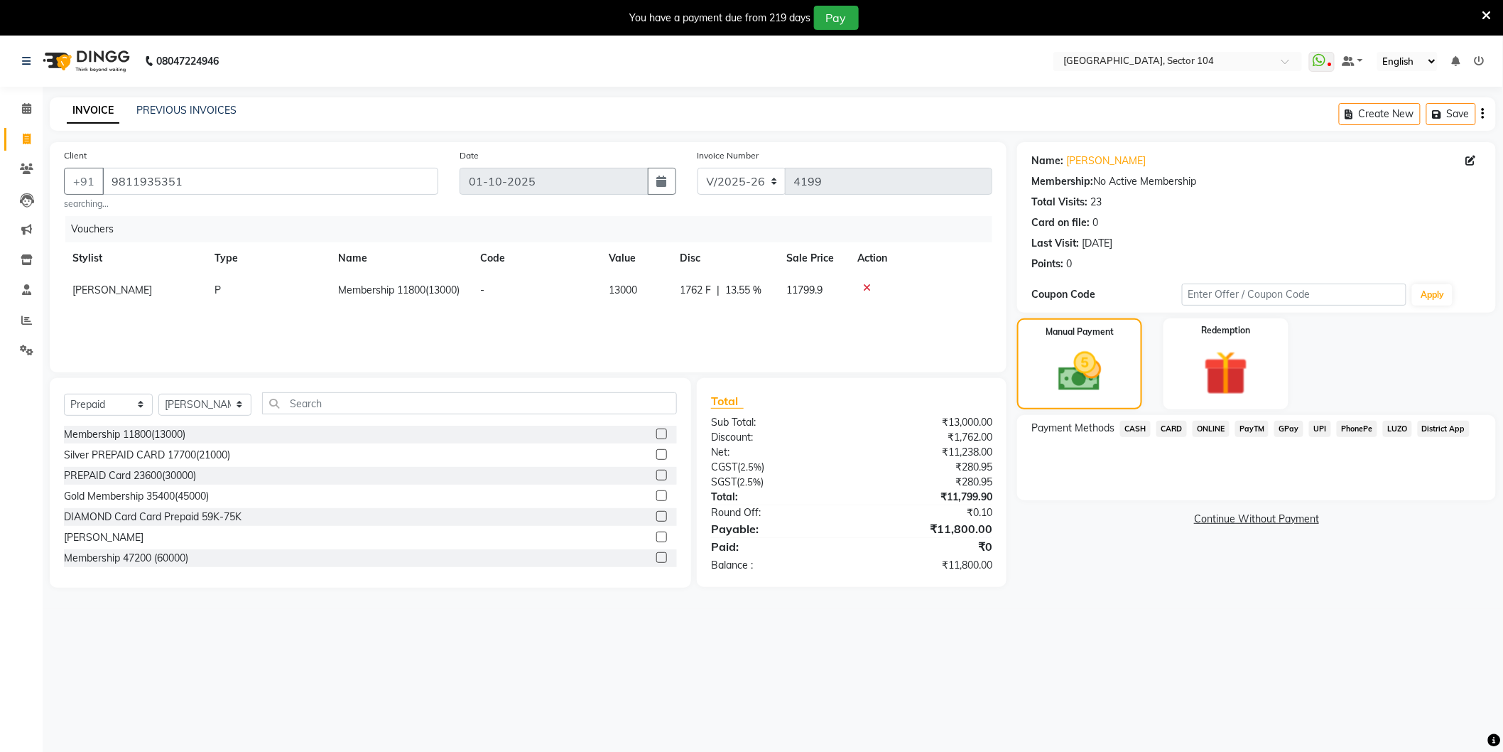
click at [685, 288] on span "1762 F" at bounding box center [695, 290] width 31 height 15
select select "44687"
click at [755, 287] on input "1762" at bounding box center [751, 294] width 43 height 22
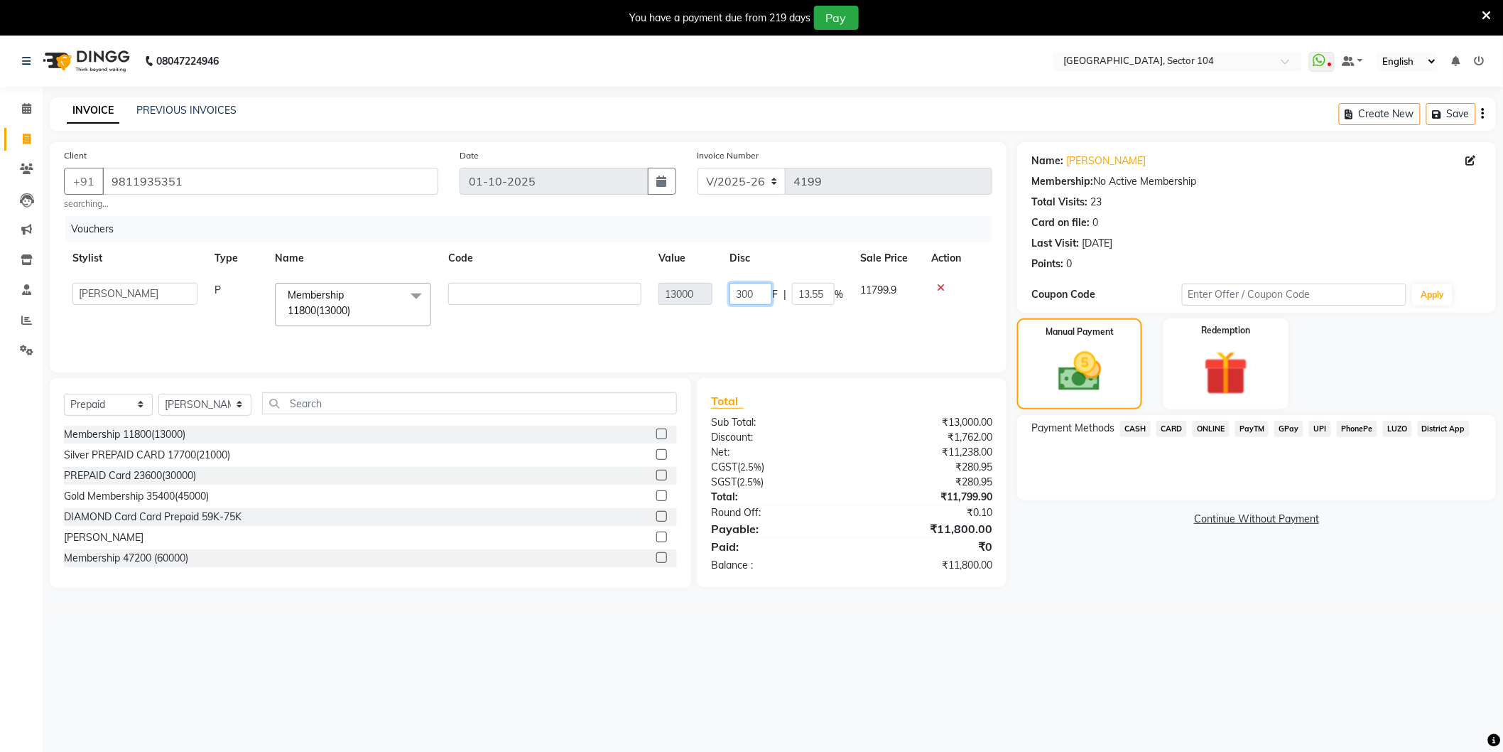
type input "3000"
click at [1099, 628] on div "08047224946 Select Location × Noi Tre Salon, Sector 104 WhatsApp Status ✕ Statu…" at bounding box center [751, 412] width 1503 height 752
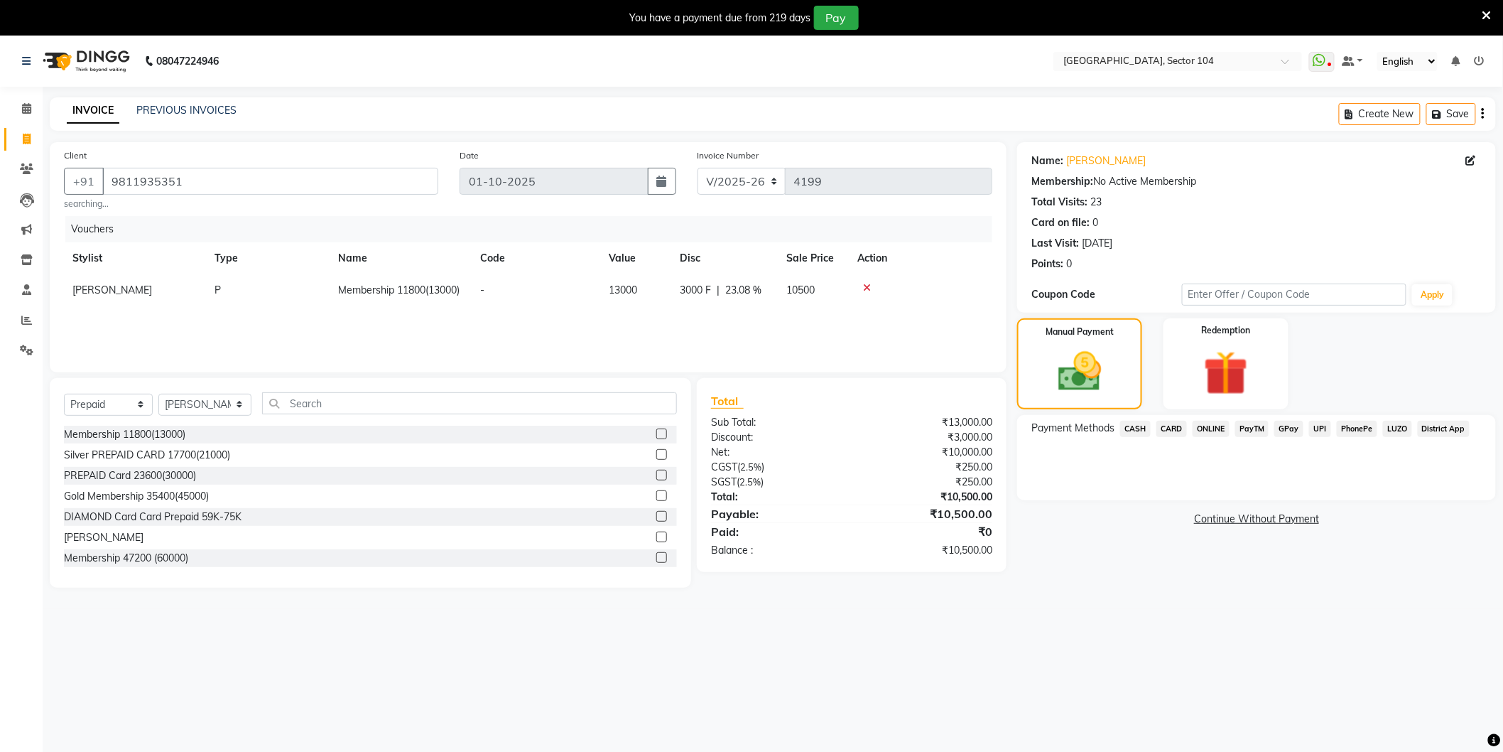
click at [692, 290] on span "3000 F" at bounding box center [695, 290] width 31 height 15
select select "44687"
click at [757, 296] on input "3000" at bounding box center [751, 294] width 43 height 22
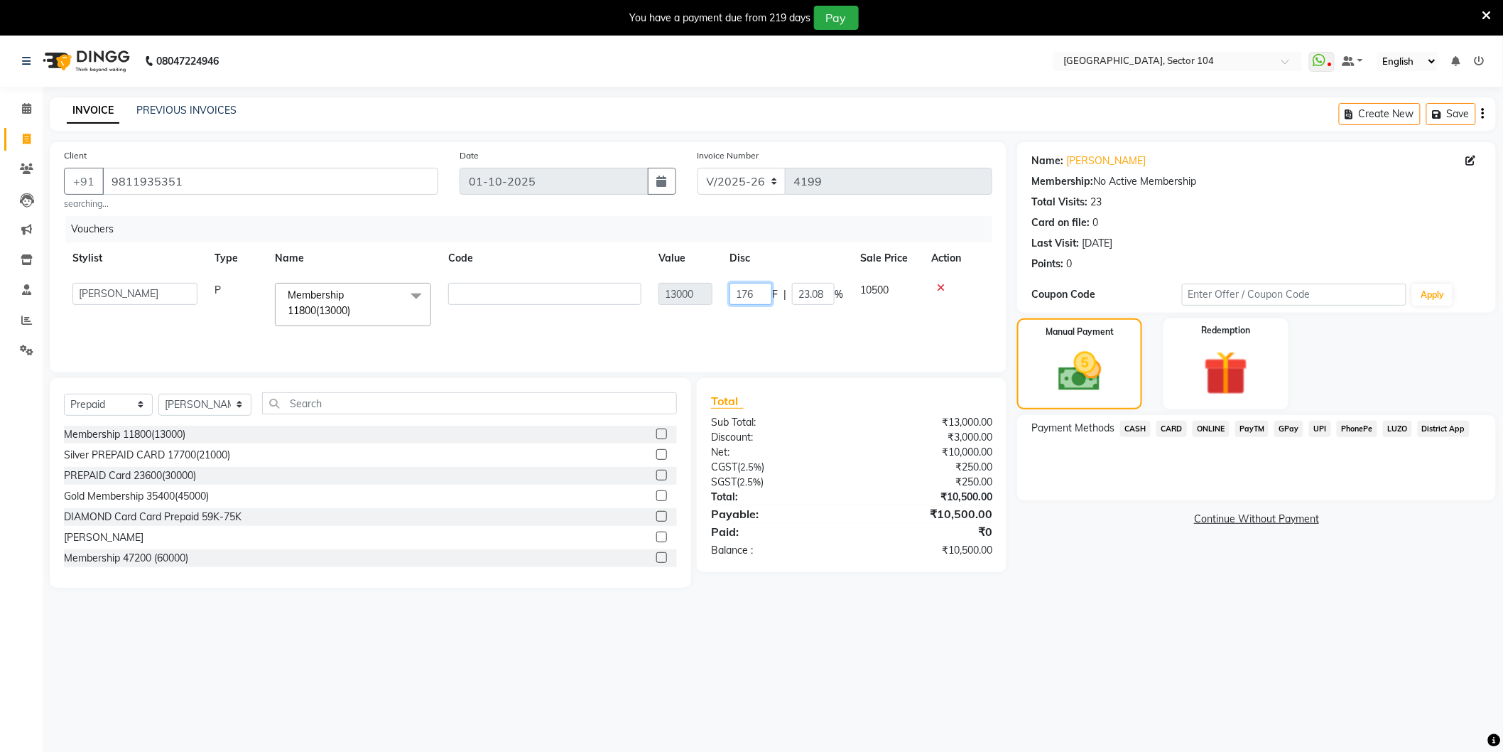
type input "1762"
click at [1077, 619] on div "08047224946 Select Location × Noi Tre Salon, Sector 104 WhatsApp Status ✕ Statu…" at bounding box center [751, 412] width 1503 height 752
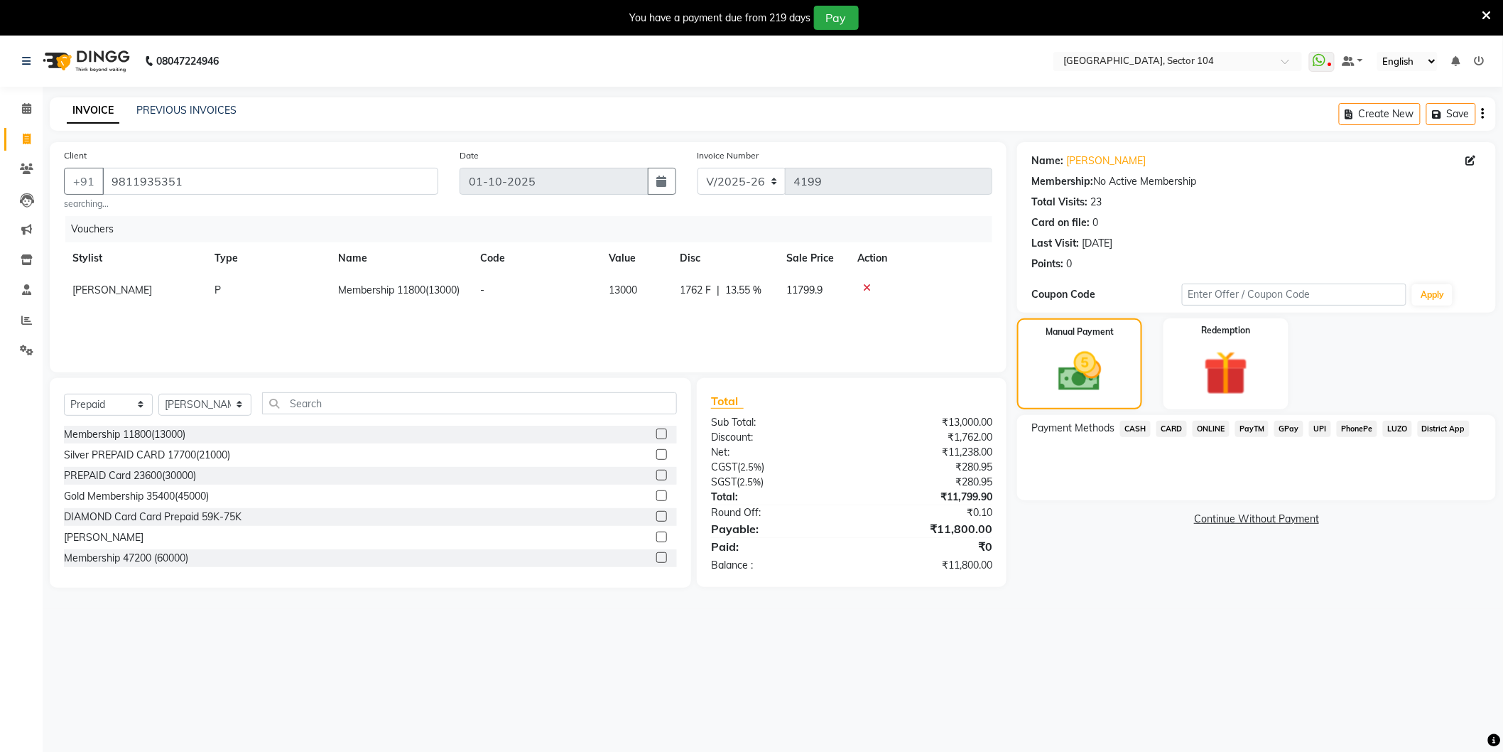
click at [1164, 424] on span "CARD" at bounding box center [1172, 429] width 31 height 16
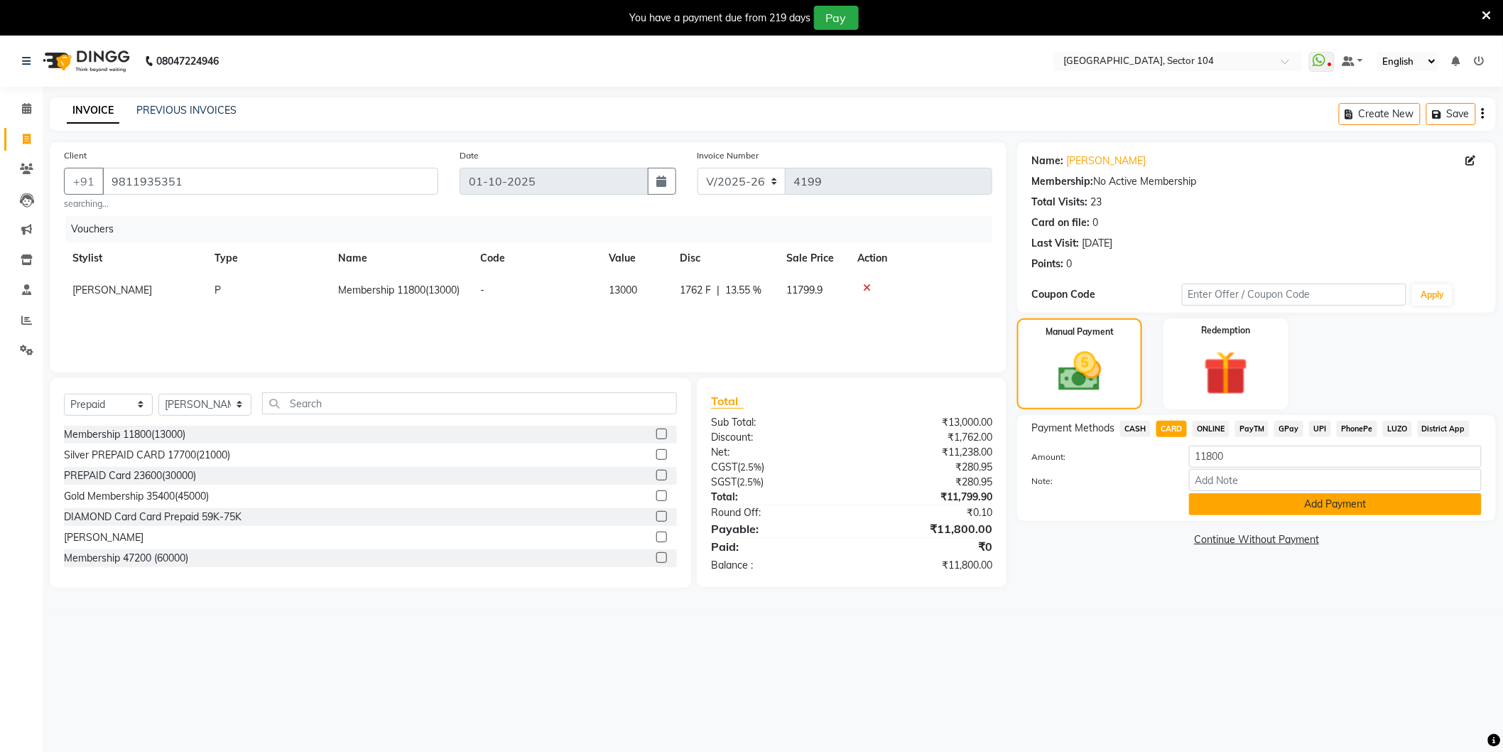
click at [1224, 499] on button "Add Payment" at bounding box center [1335, 504] width 293 height 22
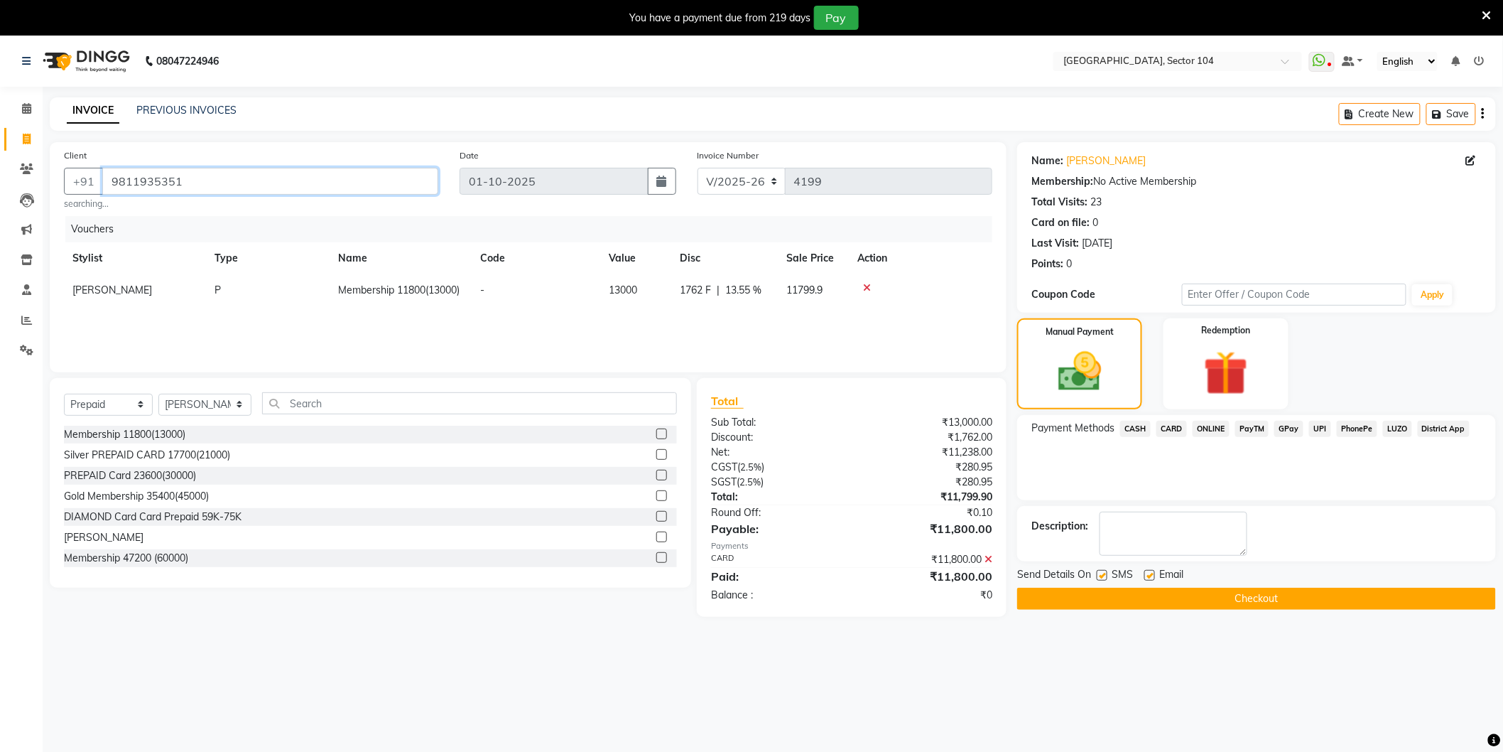
click at [407, 194] on input "9811935351" at bounding box center [270, 181] width 336 height 27
click at [1060, 605] on button "Checkout" at bounding box center [1256, 599] width 479 height 22
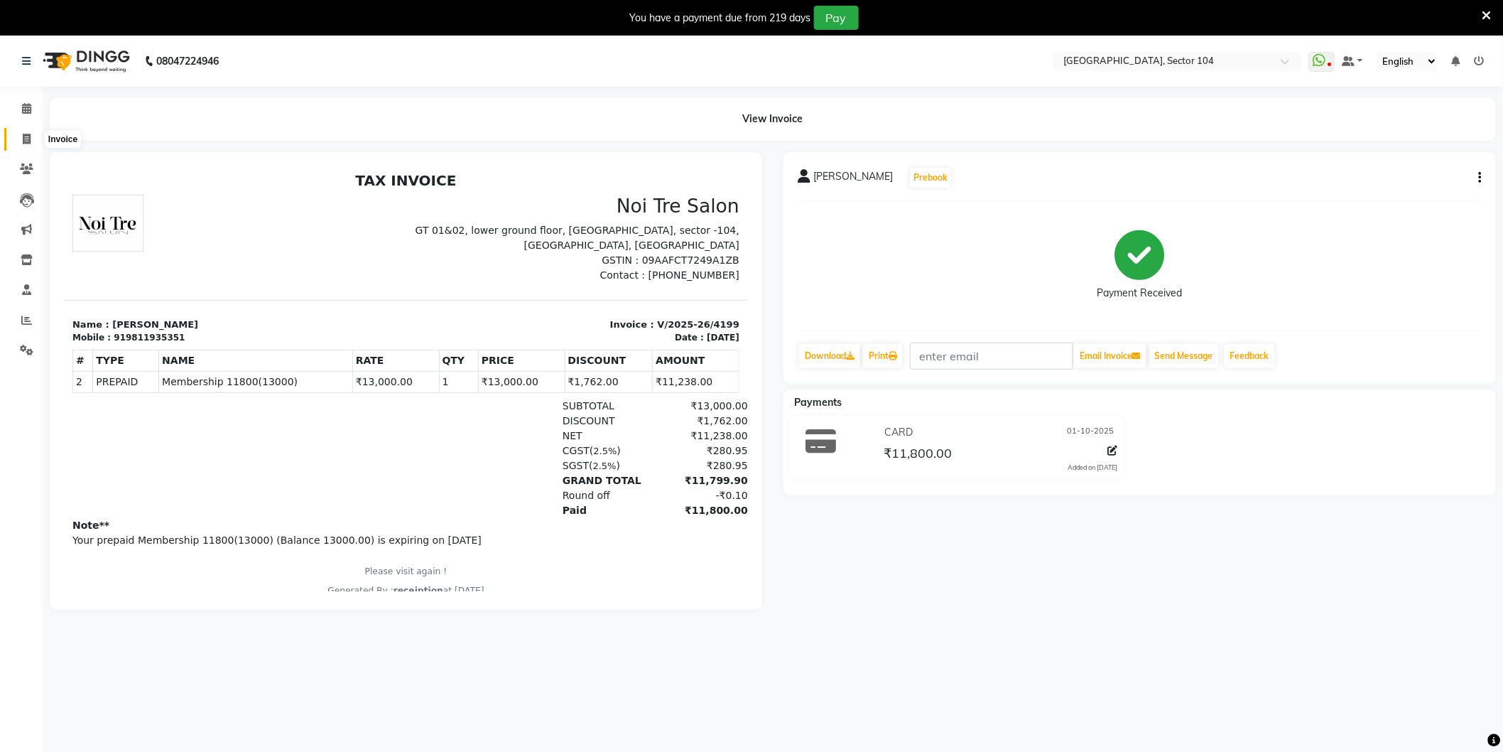
click at [20, 132] on span at bounding box center [26, 139] width 25 height 16
select select "4009"
select select "service"
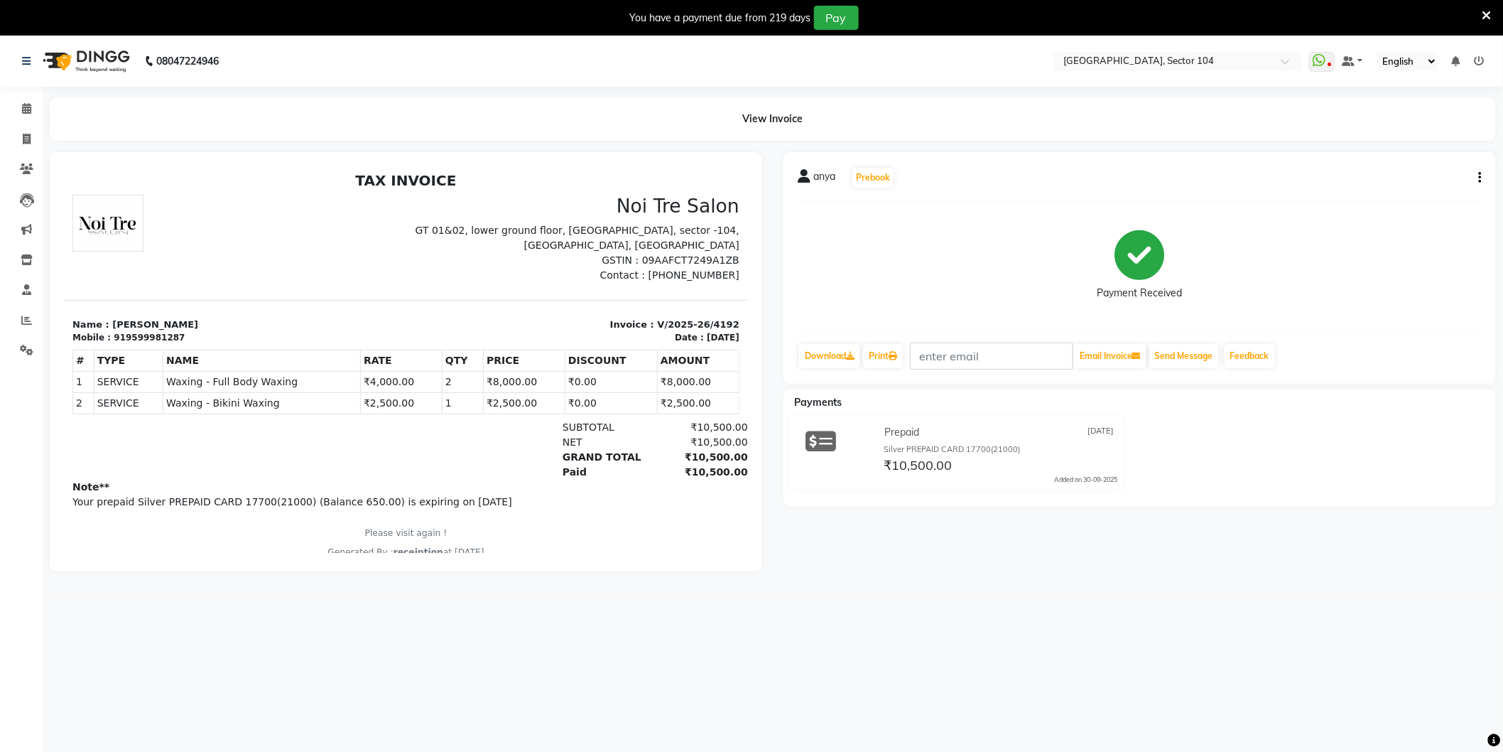
click at [153, 337] on div "919599981287" at bounding box center [148, 336] width 71 height 13
click at [191, 323] on p "Name : anya" at bounding box center [234, 324] width 325 height 14
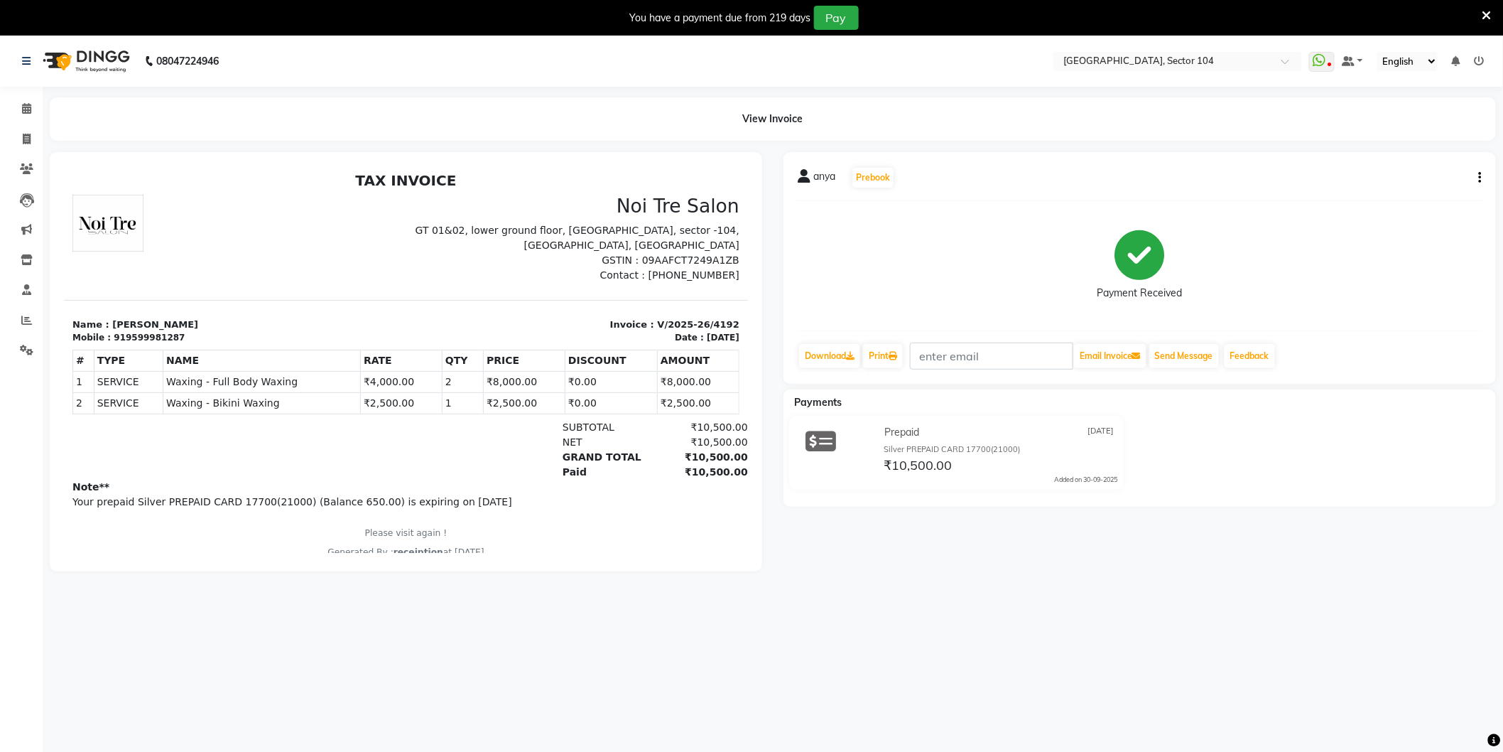
click at [156, 338] on div "919599981287" at bounding box center [148, 336] width 71 height 13
click at [148, 340] on div "919599981287" at bounding box center [148, 336] width 71 height 13
copy div "919599981287"
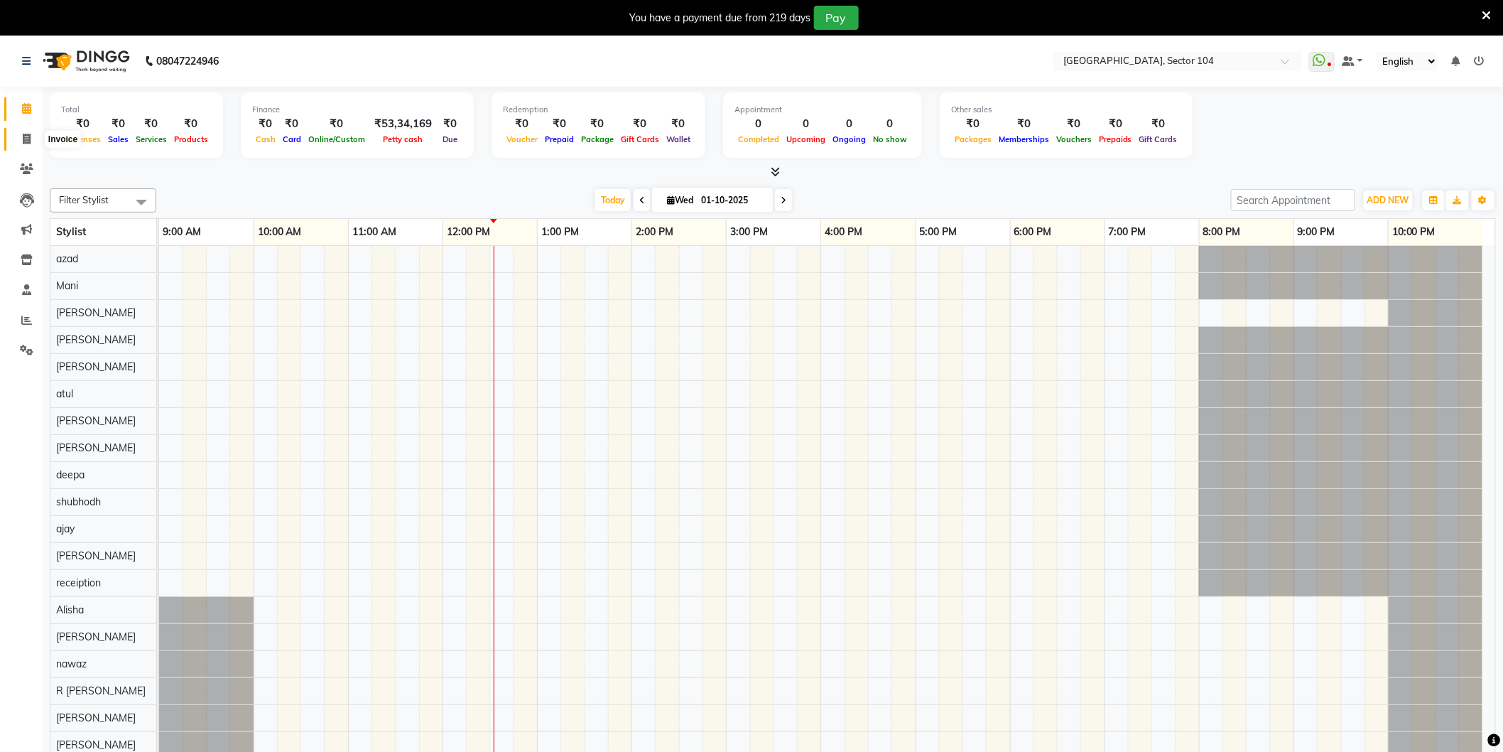
click at [33, 140] on span at bounding box center [26, 139] width 25 height 16
select select "service"
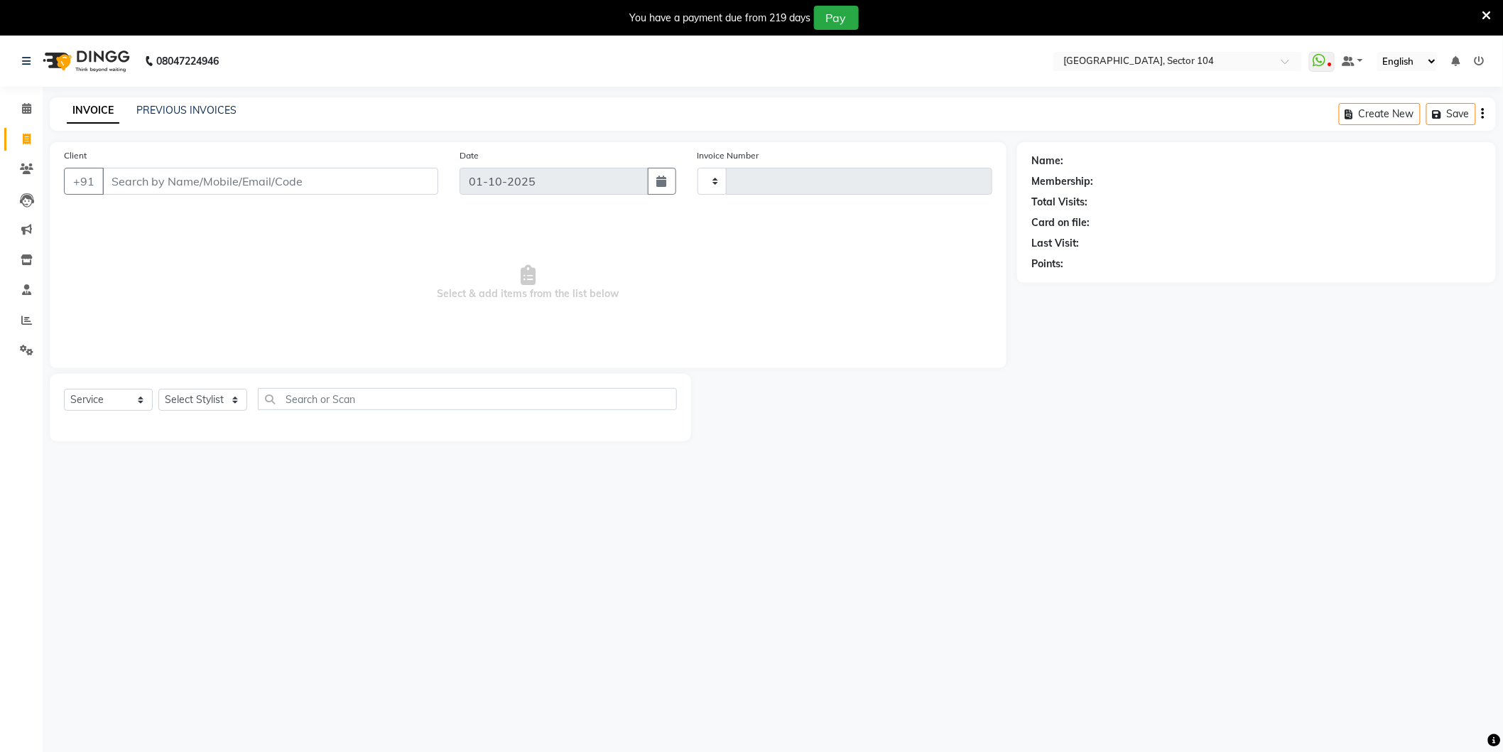
type input "4194"
select select "4009"
type input "919599981287"
click at [1071, 284] on icon "button" at bounding box center [1071, 284] width 10 height 10
click at [1086, 158] on link "Anya" at bounding box center [1077, 160] width 23 height 15
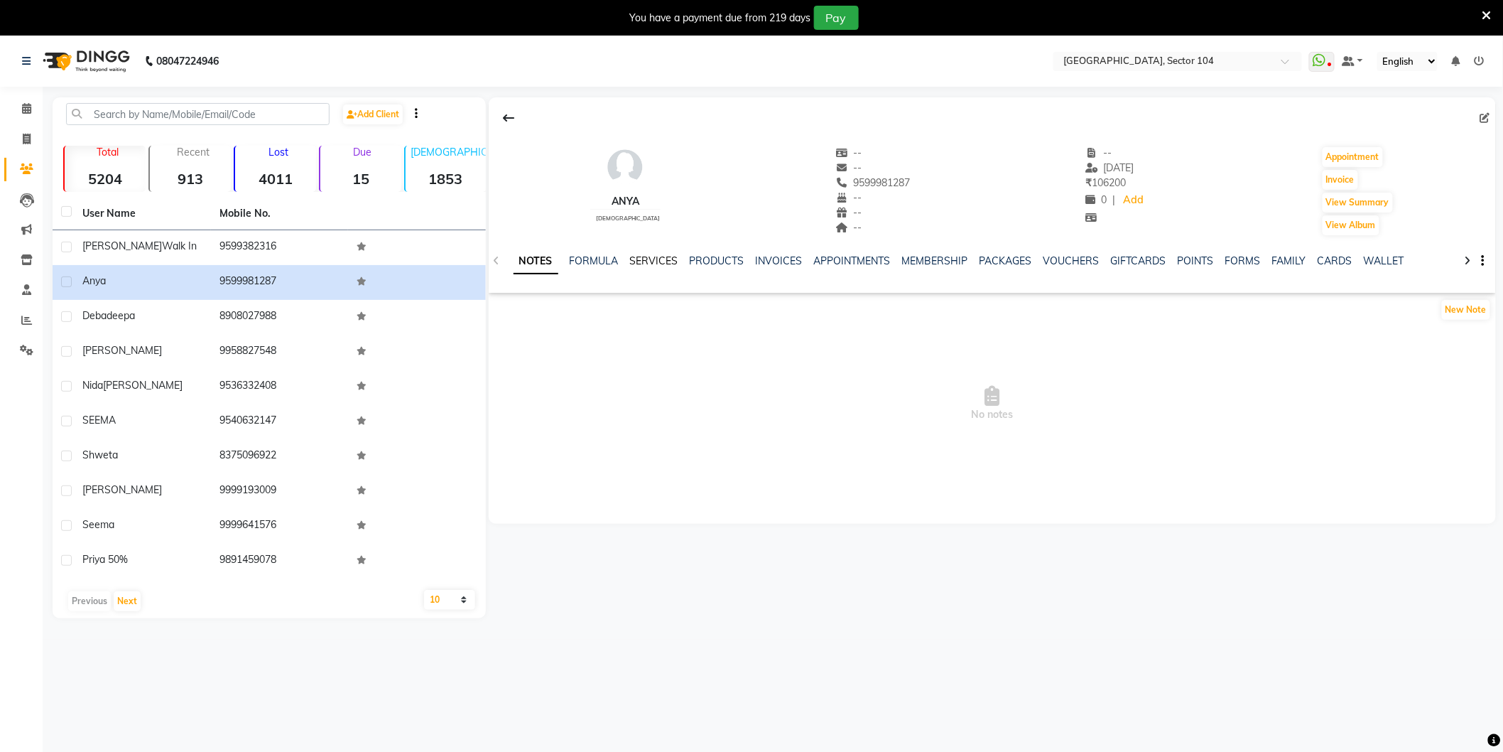
click at [644, 256] on link "SERVICES" at bounding box center [654, 260] width 48 height 13
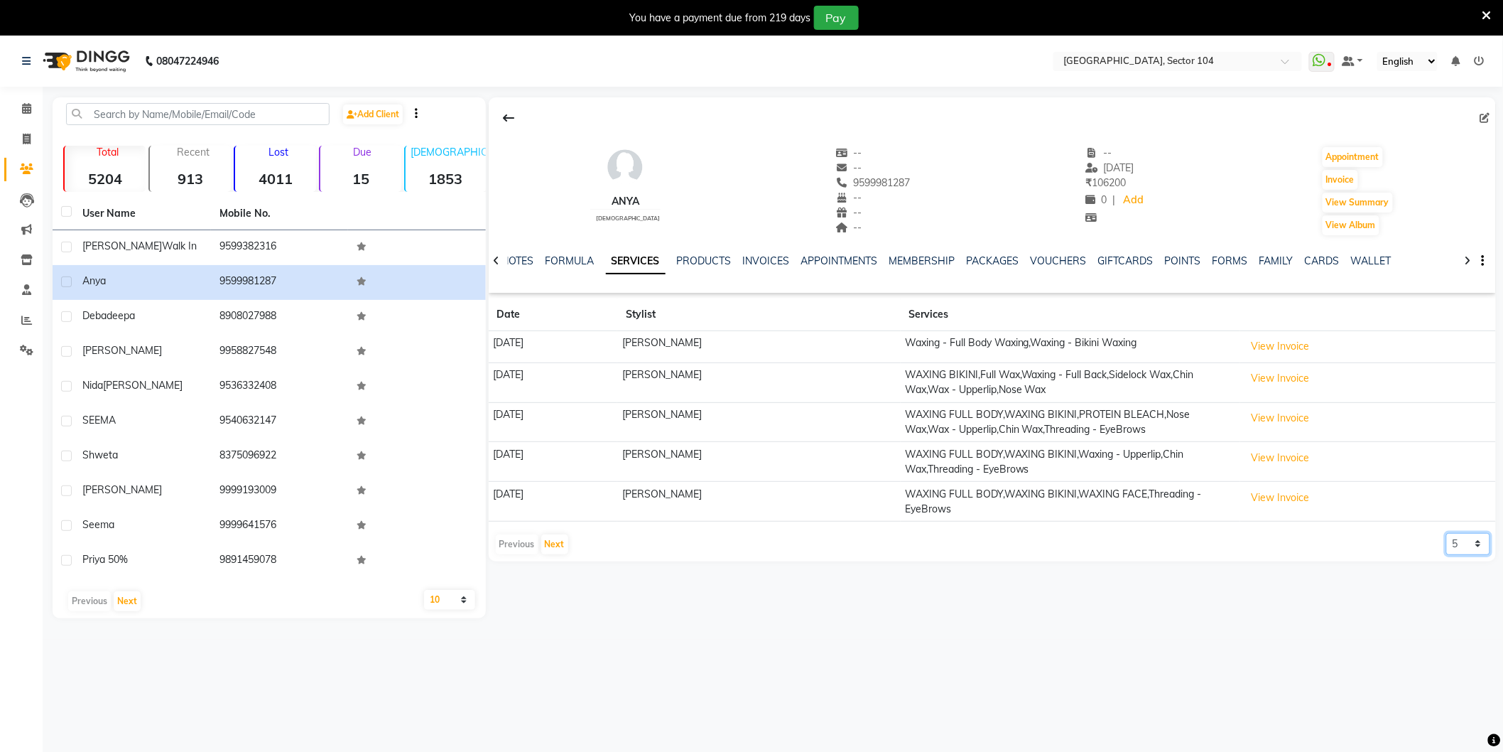
click at [1473, 534] on select "5 10 50 100 500" at bounding box center [1468, 544] width 44 height 22
select select "500"
click at [1446, 533] on select "5 10 50 100 500" at bounding box center [1468, 544] width 44 height 22
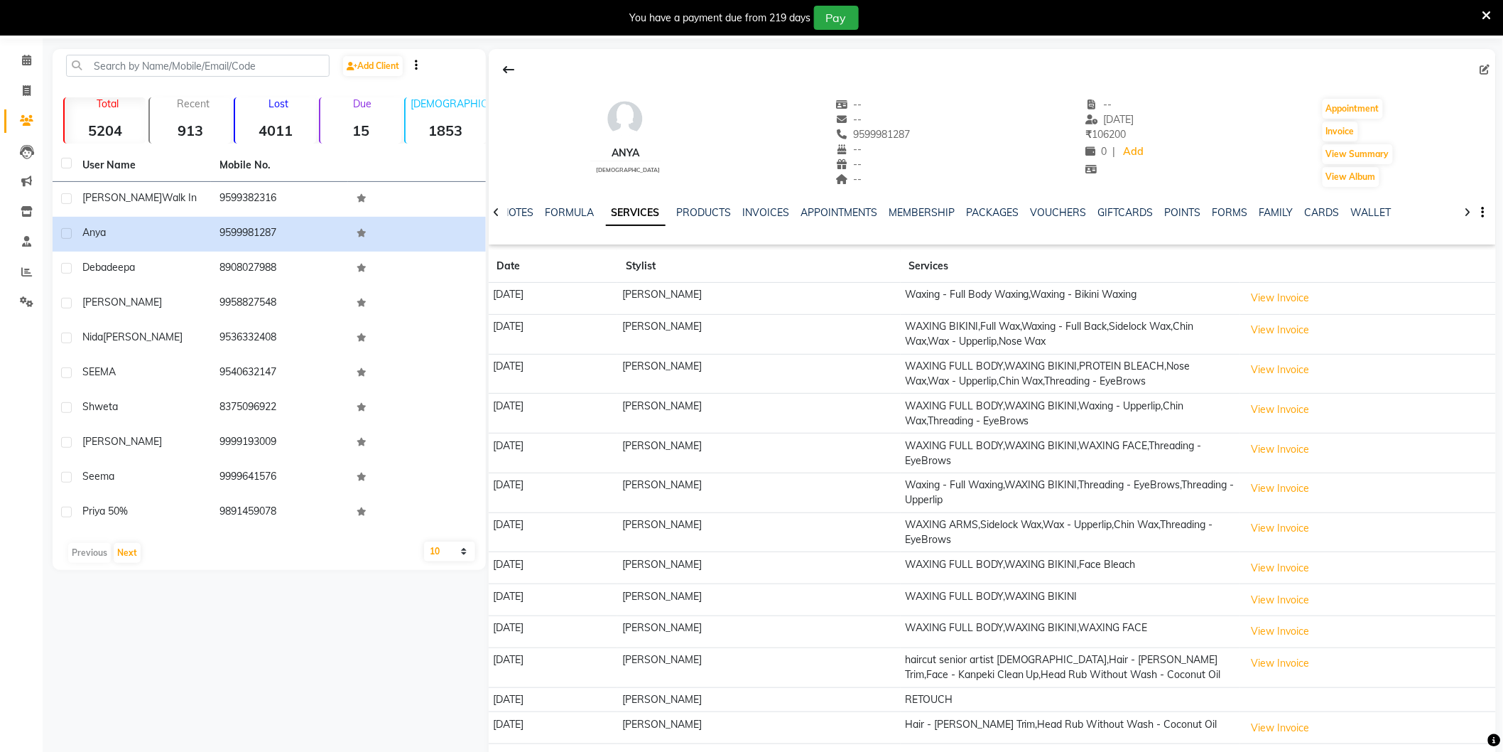
scroll to position [48, 0]
click at [1064, 207] on link "VOUCHERS" at bounding box center [1059, 213] width 56 height 13
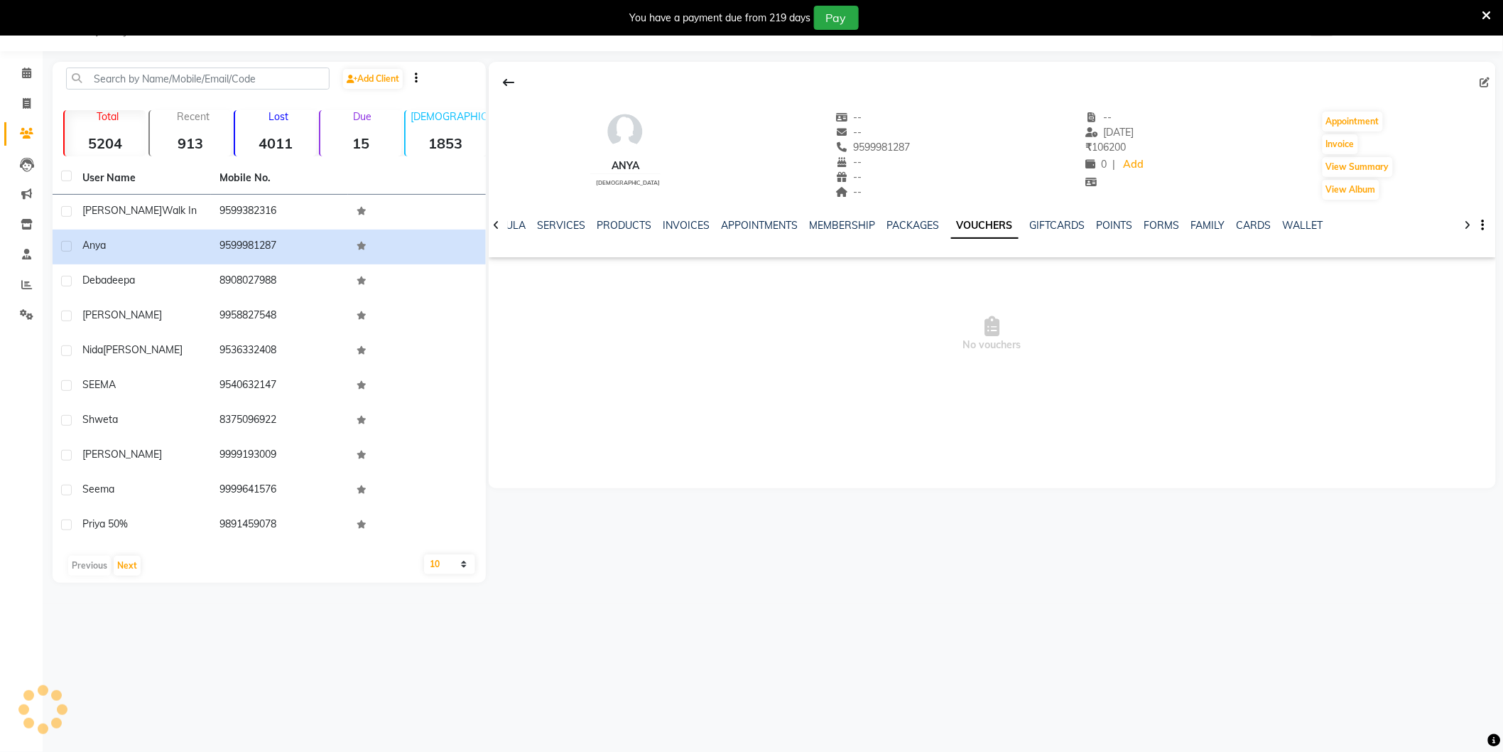
scroll to position [36, 0]
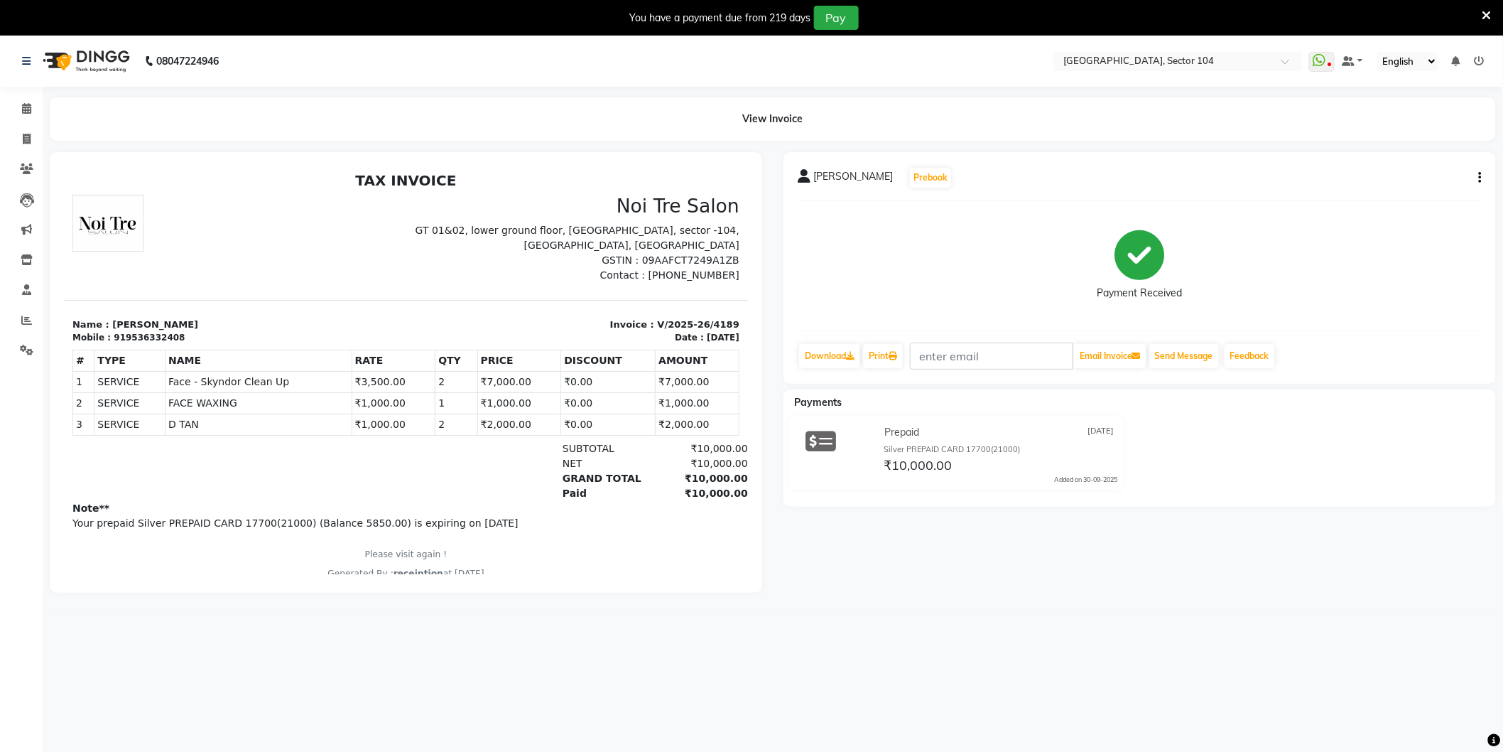
click at [1480, 178] on icon "button" at bounding box center [1480, 178] width 3 height 1
click at [1446, 169] on div "Split Service Amount" at bounding box center [1409, 169] width 97 height 18
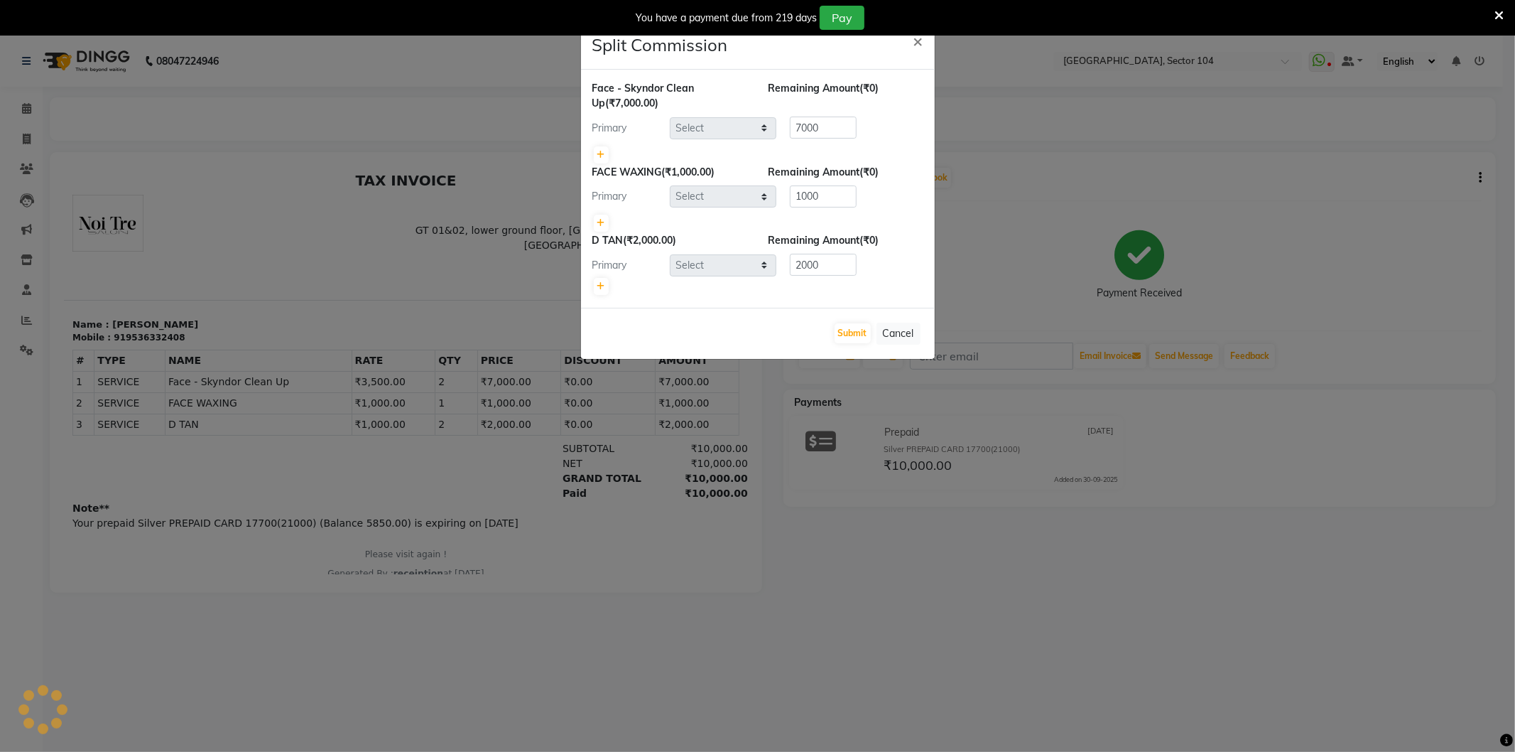
select select "37308"
click at [906, 328] on button "Cancel" at bounding box center [899, 334] width 44 height 22
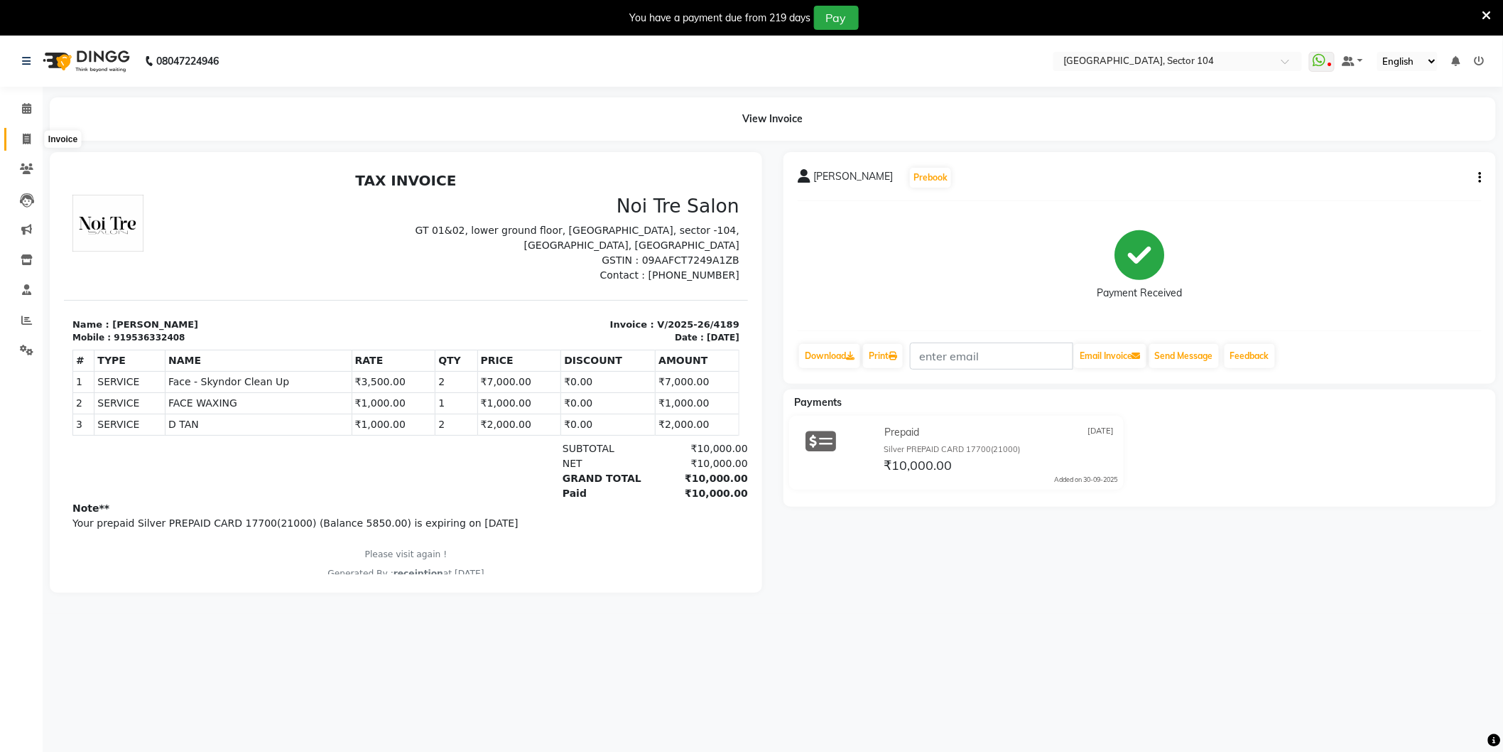
click at [31, 137] on span at bounding box center [26, 139] width 25 height 16
select select "service"
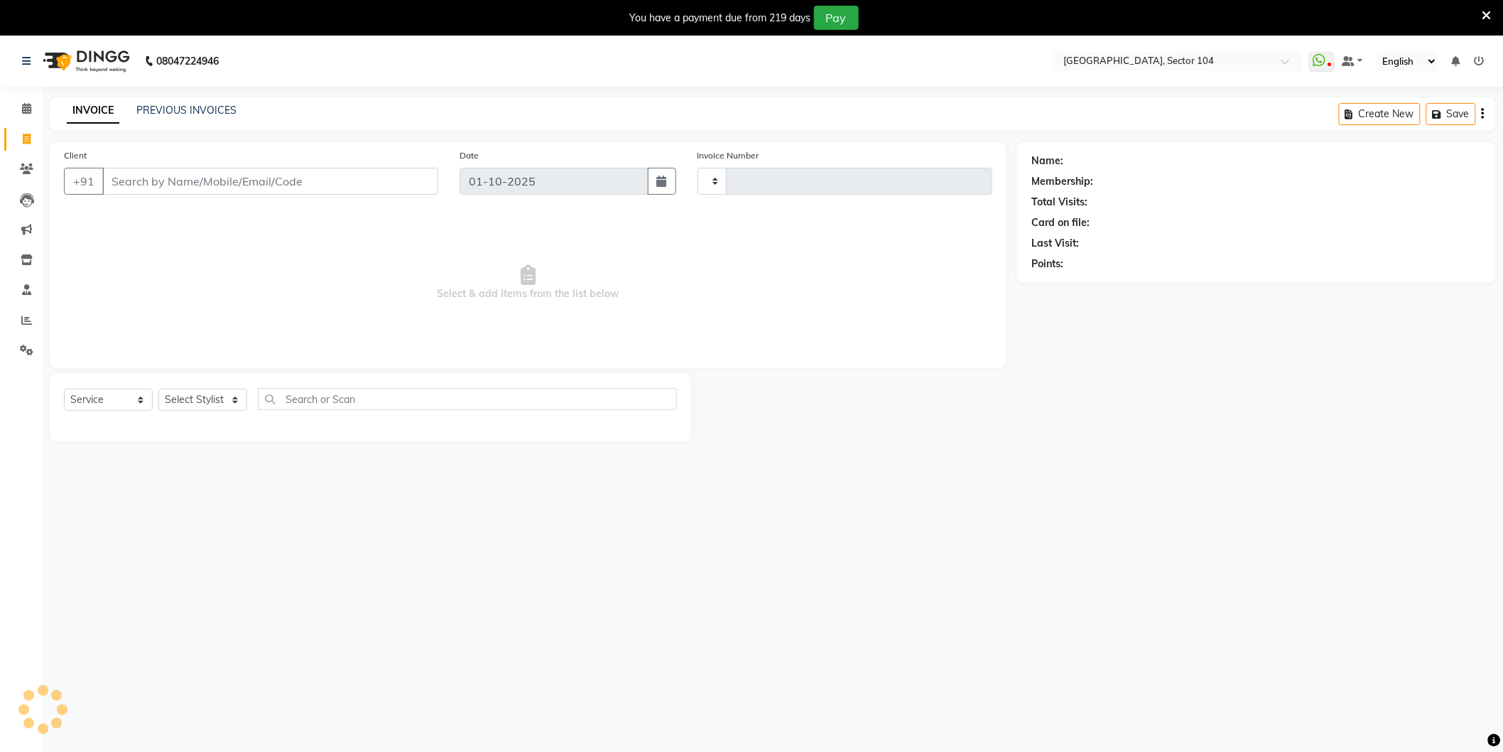
type input "4194"
select select "4009"
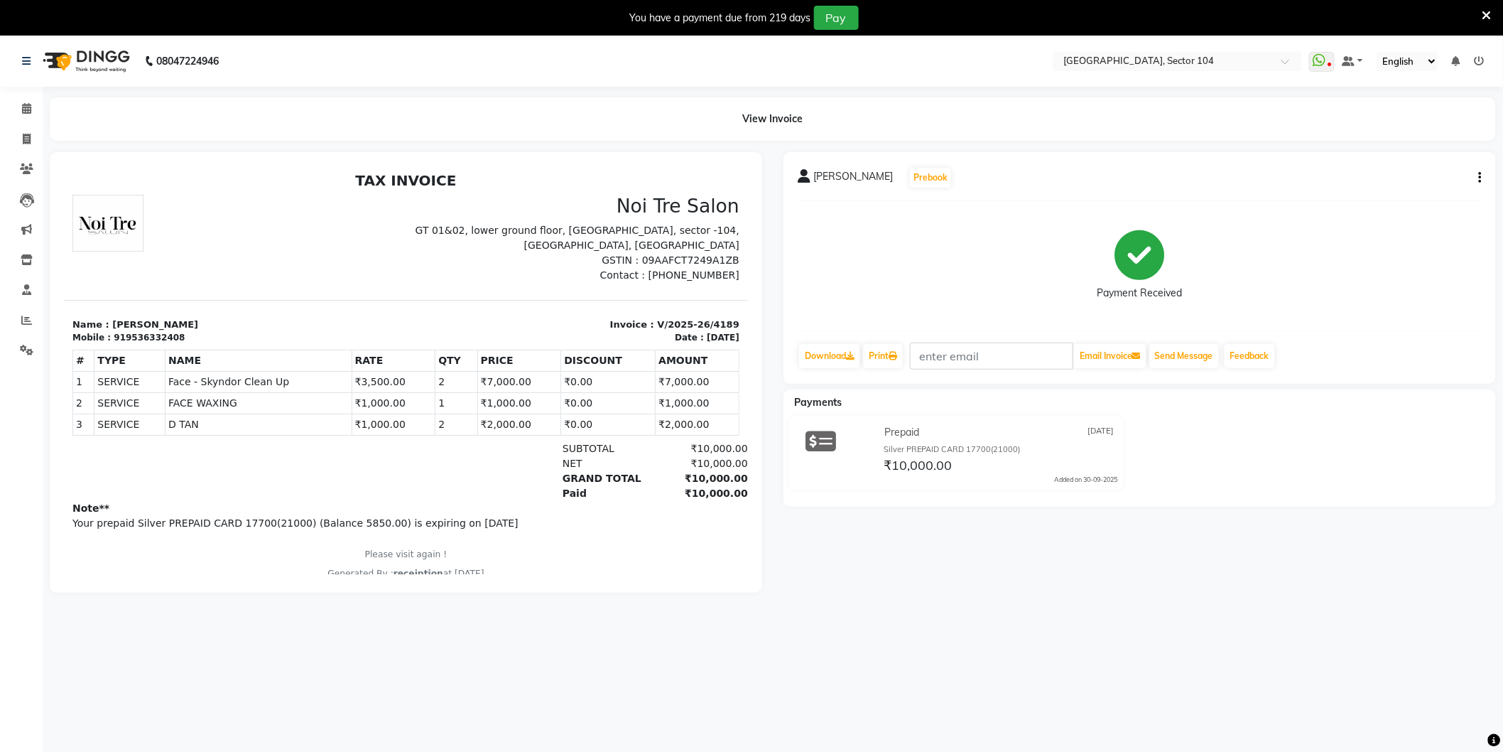
click at [142, 335] on div "919536332408" at bounding box center [148, 336] width 71 height 13
copy div "919536332408"
click at [28, 139] on icon at bounding box center [27, 139] width 8 height 11
select select "service"
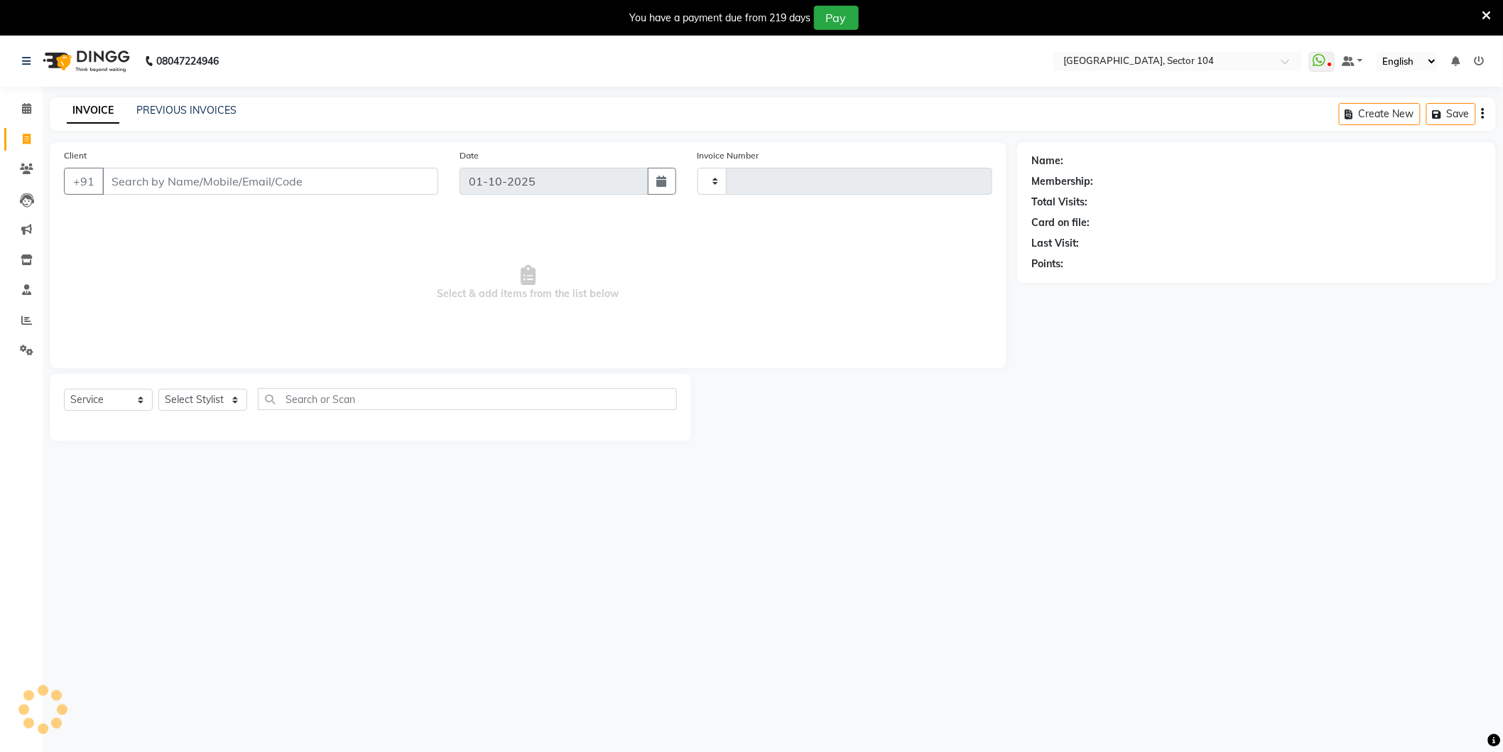
type input "4194"
select select "4009"
type input "919536332408"
click at [1088, 161] on link "[PERSON_NAME]" at bounding box center [1106, 160] width 80 height 15
click at [168, 110] on link "PREVIOUS INVOICES" at bounding box center [186, 110] width 100 height 13
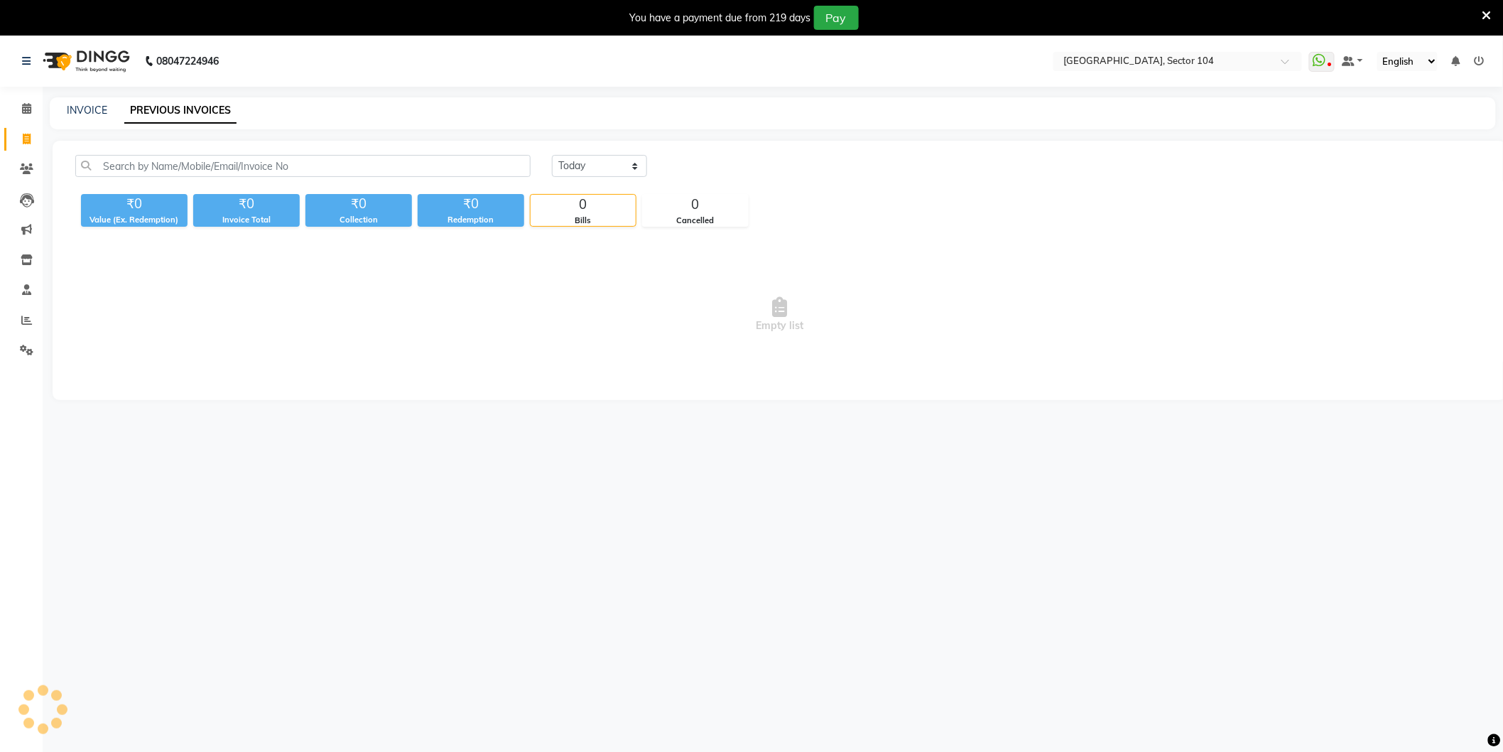
click at [844, 114] on div "INVOICE PREVIOUS INVOICES" at bounding box center [764, 110] width 1429 height 15
click at [86, 114] on link "INVOICE" at bounding box center [87, 110] width 40 height 13
select select "service"
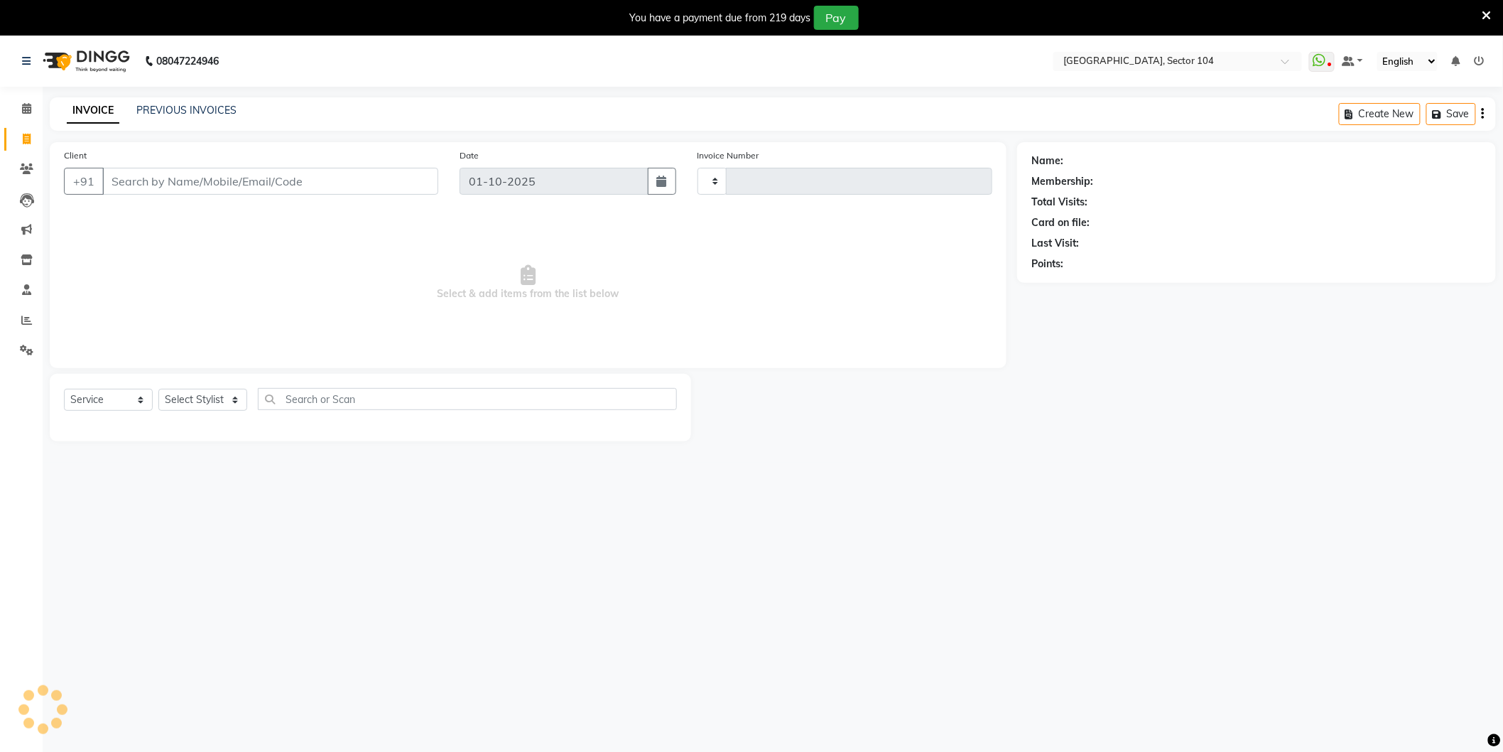
type input "4194"
select select "4009"
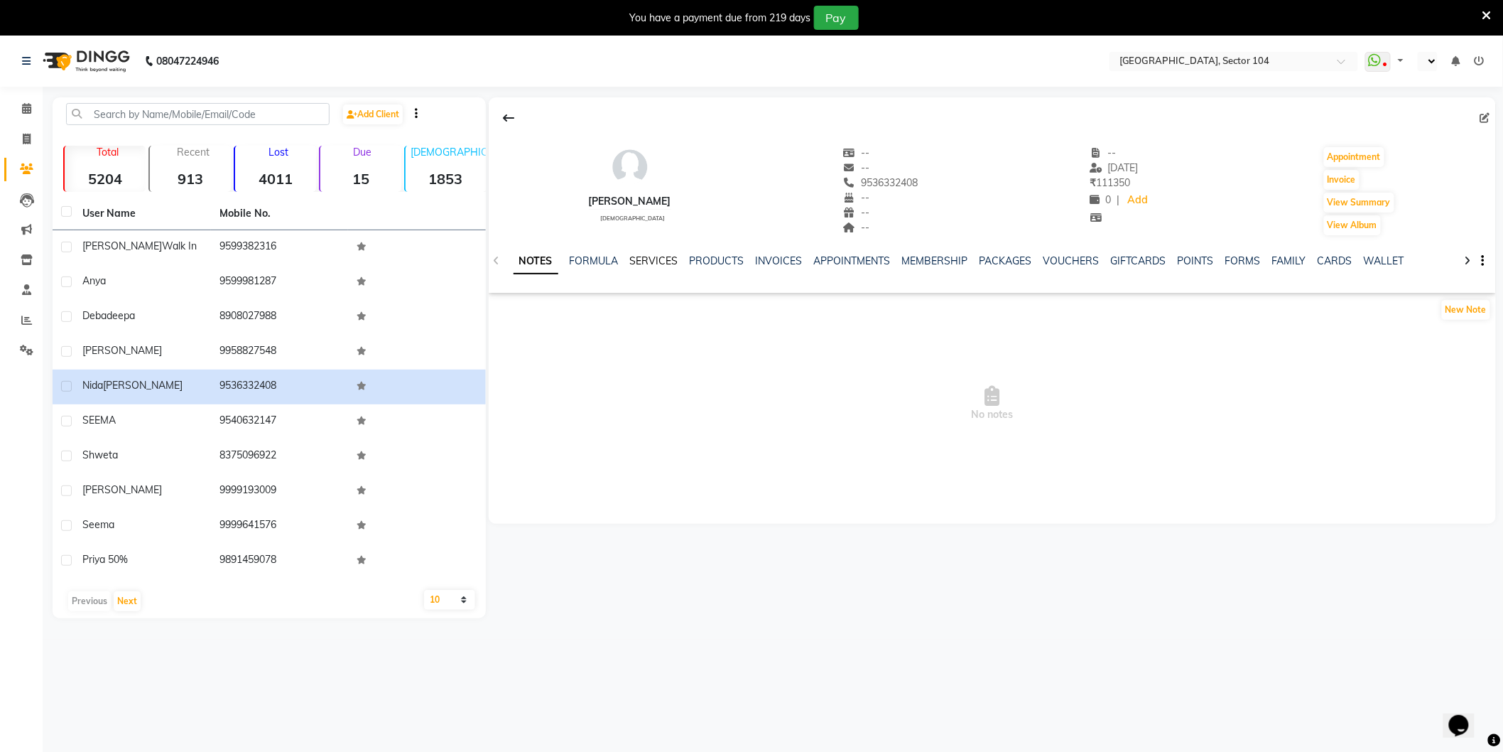
click at [659, 261] on link "SERVICES" at bounding box center [654, 260] width 48 height 13
select select "en"
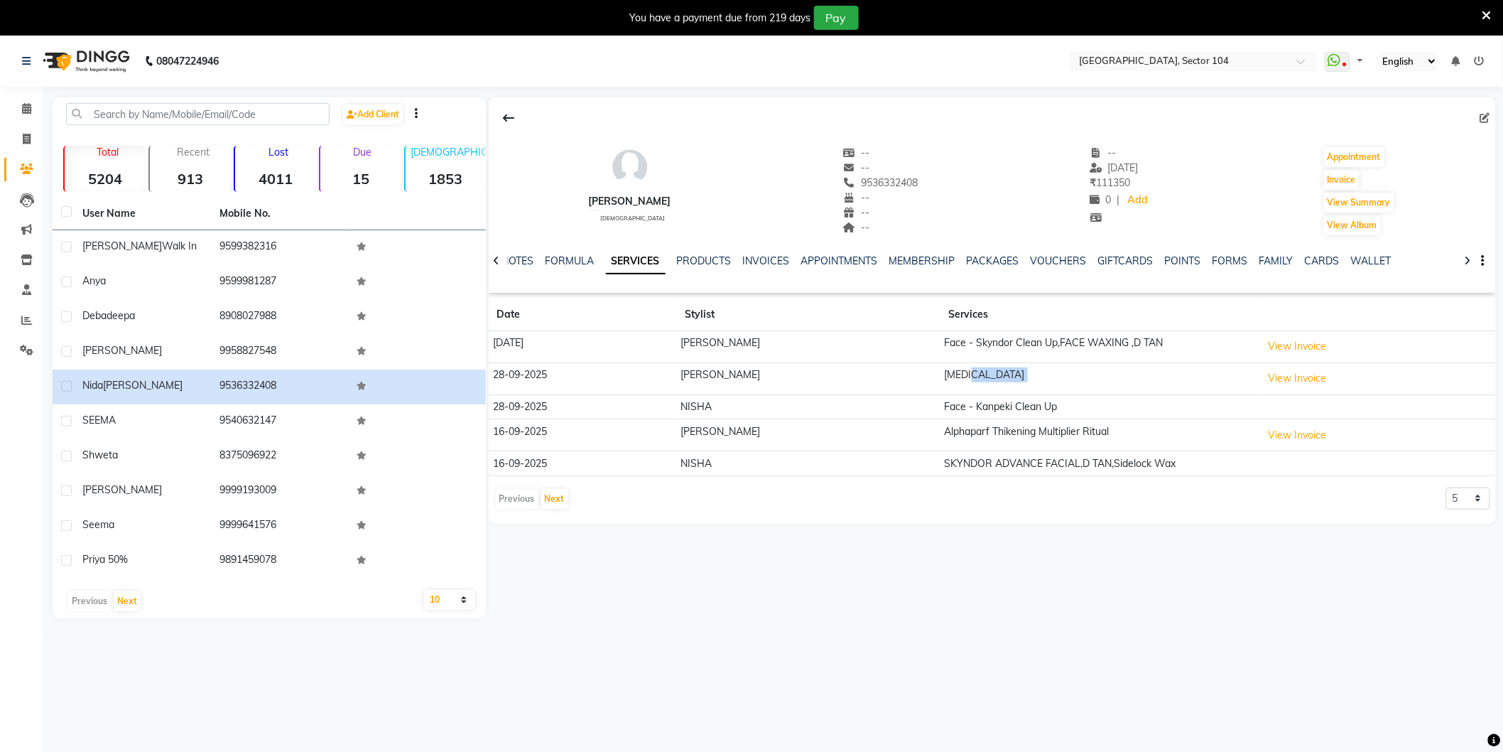
drag, startPoint x: 1223, startPoint y: 378, endPoint x: 1304, endPoint y: 375, distance: 81.0
click at [1304, 375] on tr "28-09-2025 L Sam Botox View Invoice" at bounding box center [992, 378] width 1007 height 32
click at [1270, 380] on button "View Invoice" at bounding box center [1297, 378] width 71 height 22
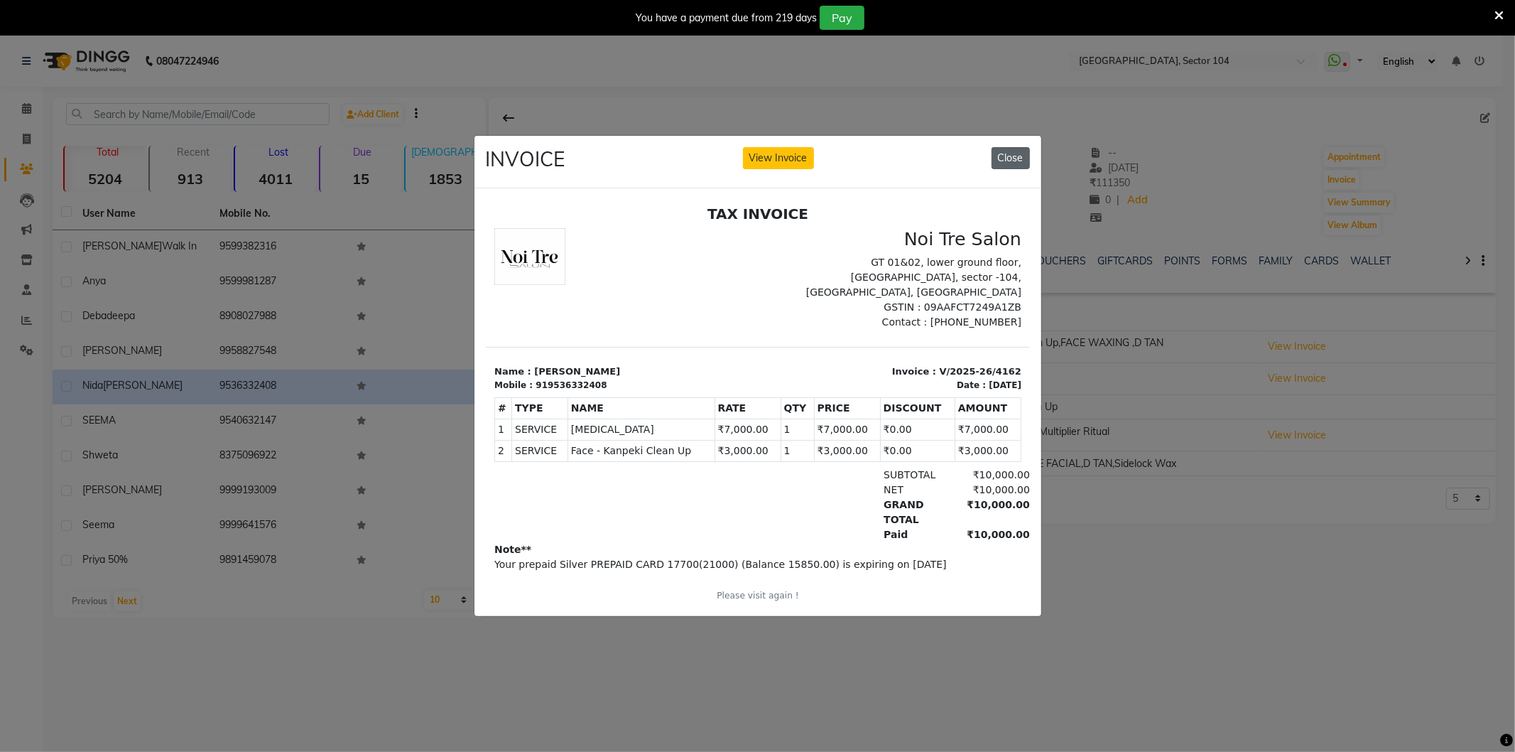
click at [1013, 155] on button "Close" at bounding box center [1011, 158] width 38 height 22
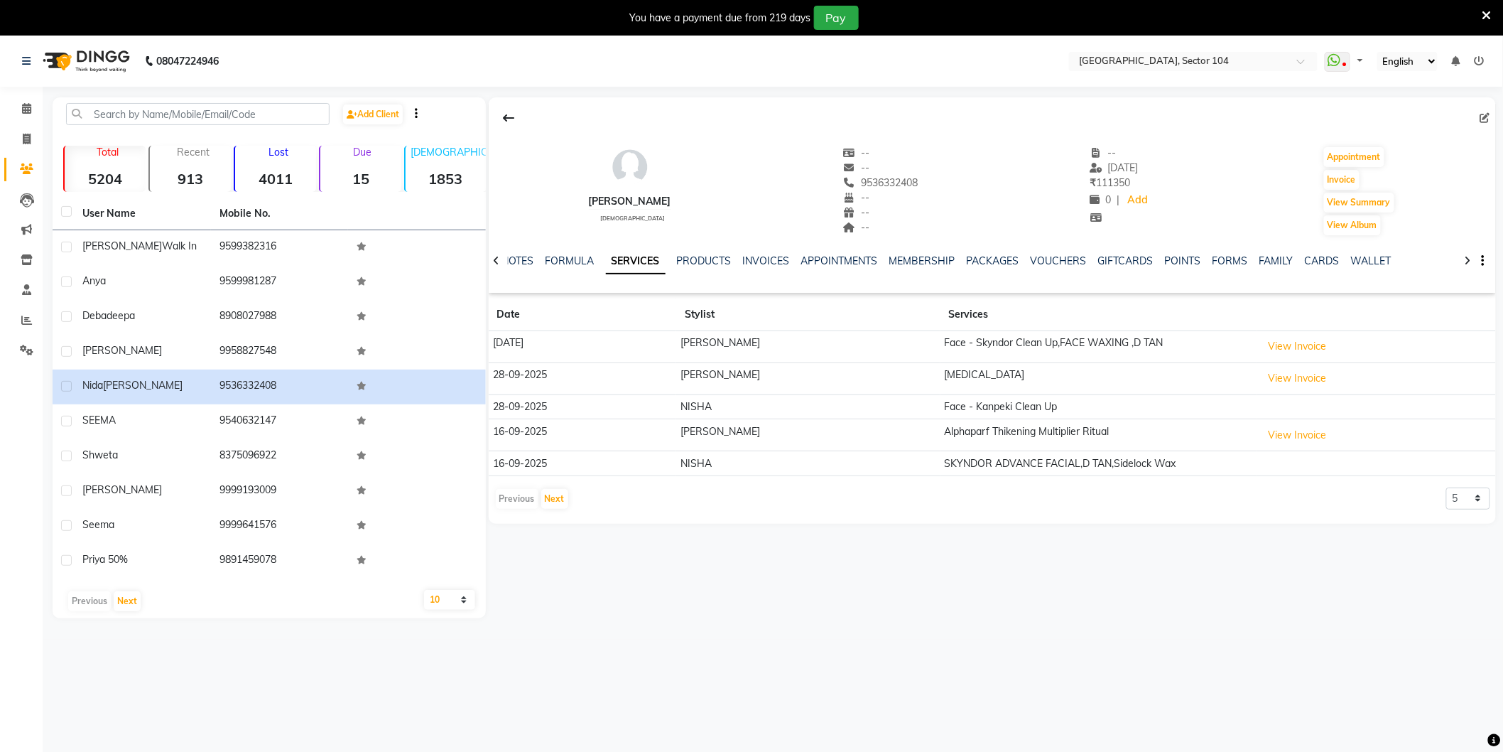
click at [496, 263] on icon at bounding box center [497, 261] width 6 height 10
click at [496, 263] on div "NOTES FORMULA SERVICES PRODUCTS INVOICES APPOINTMENTS MEMBERSHIP PACKAGES VOUCH…" at bounding box center [992, 261] width 1007 height 49
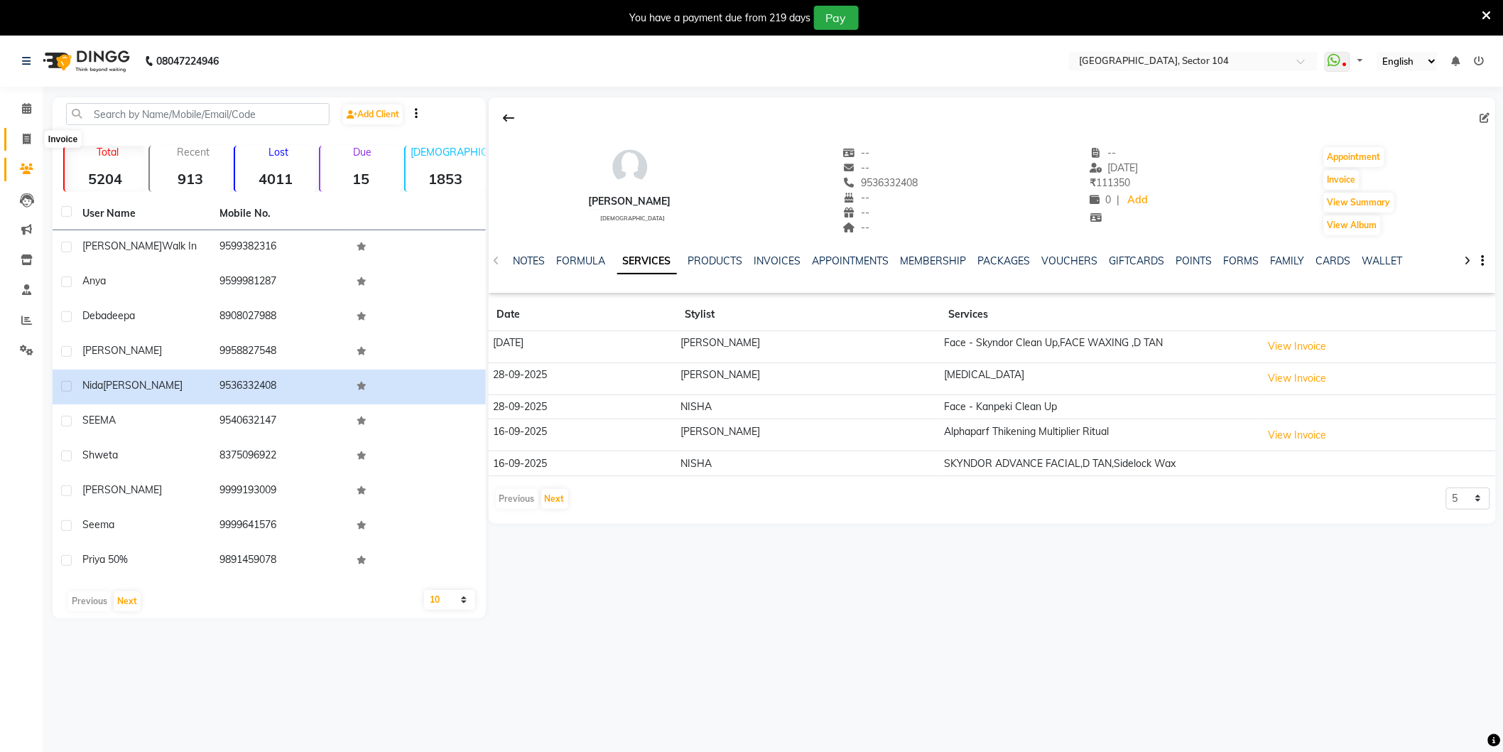
click at [30, 136] on icon at bounding box center [27, 139] width 8 height 11
select select "service"
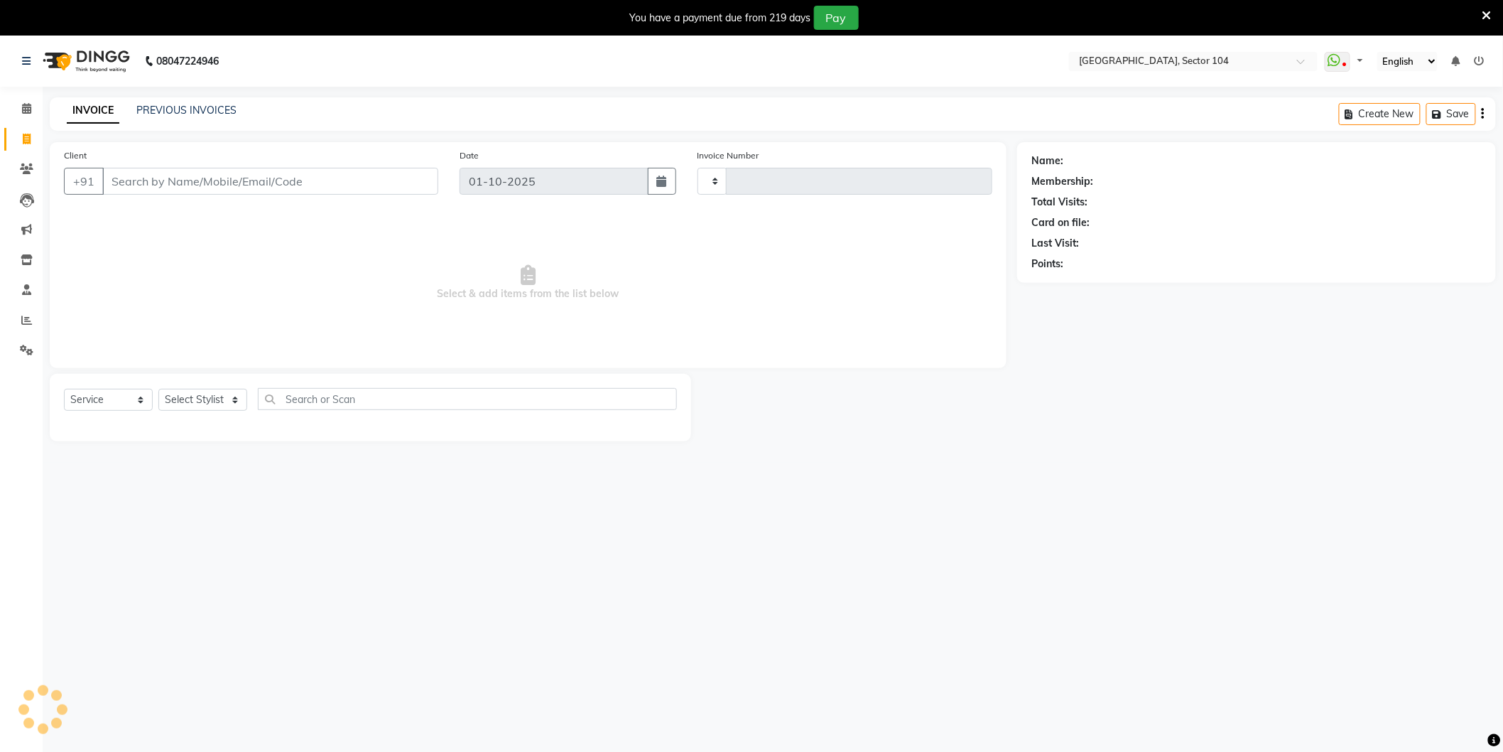
type input "4194"
select select "4009"
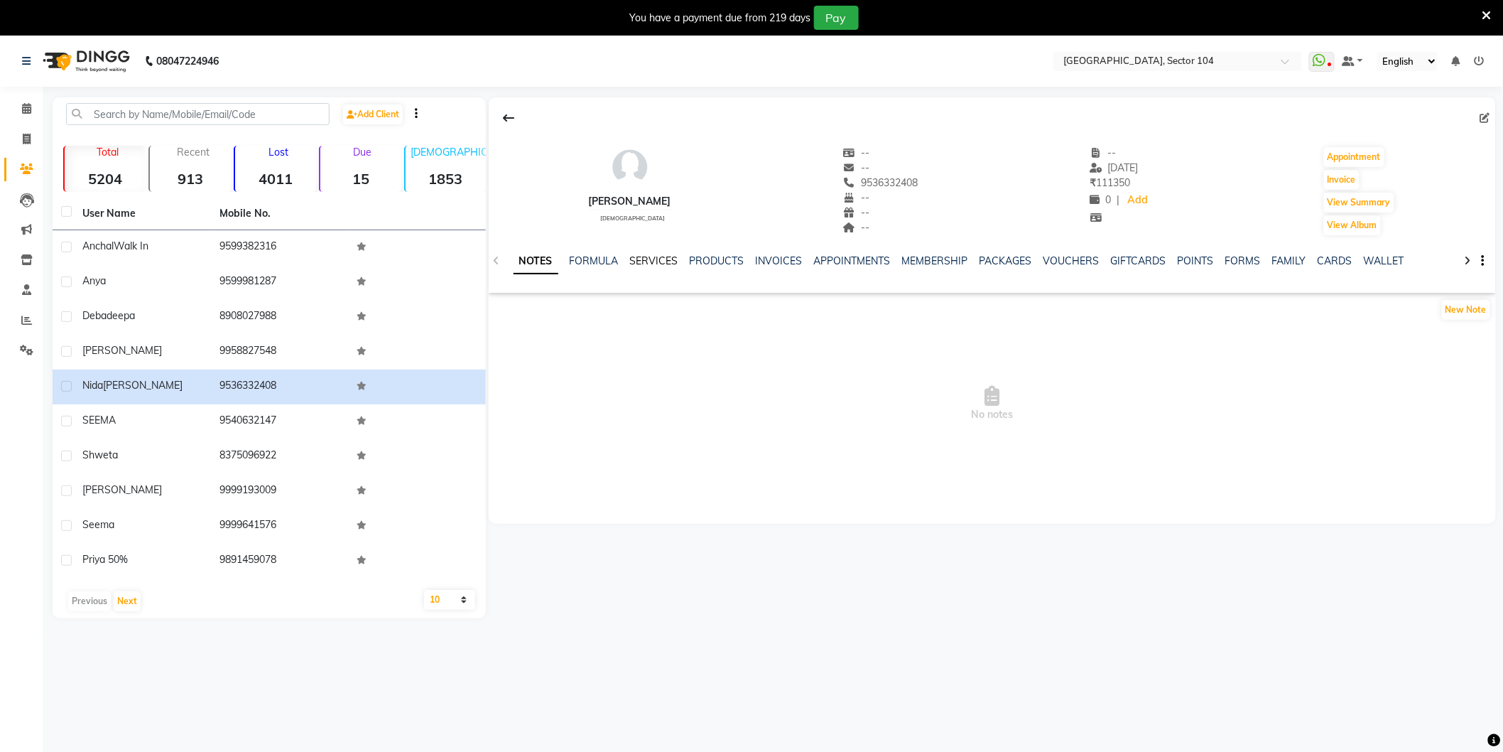
click at [649, 258] on link "SERVICES" at bounding box center [654, 260] width 48 height 13
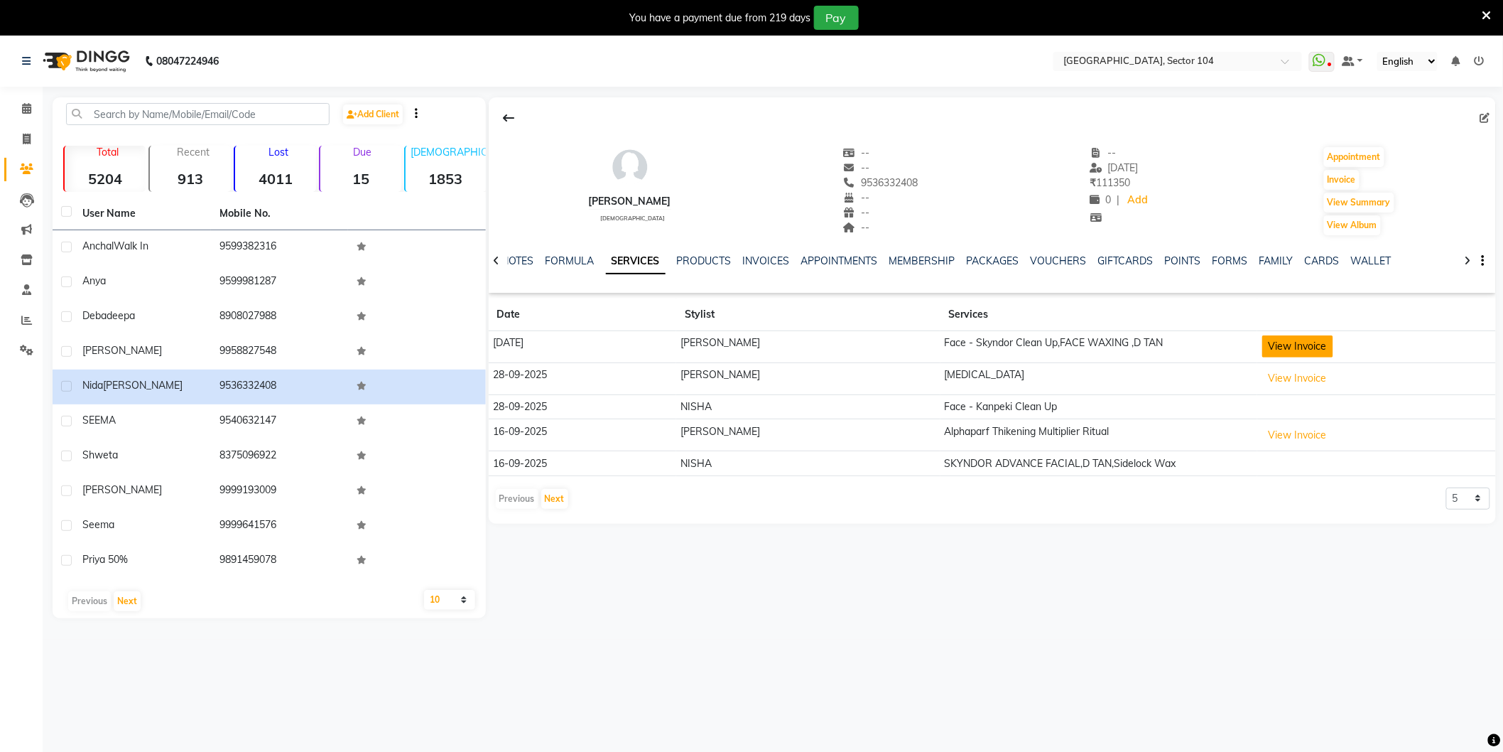
click at [1262, 348] on button "View Invoice" at bounding box center [1297, 346] width 71 height 22
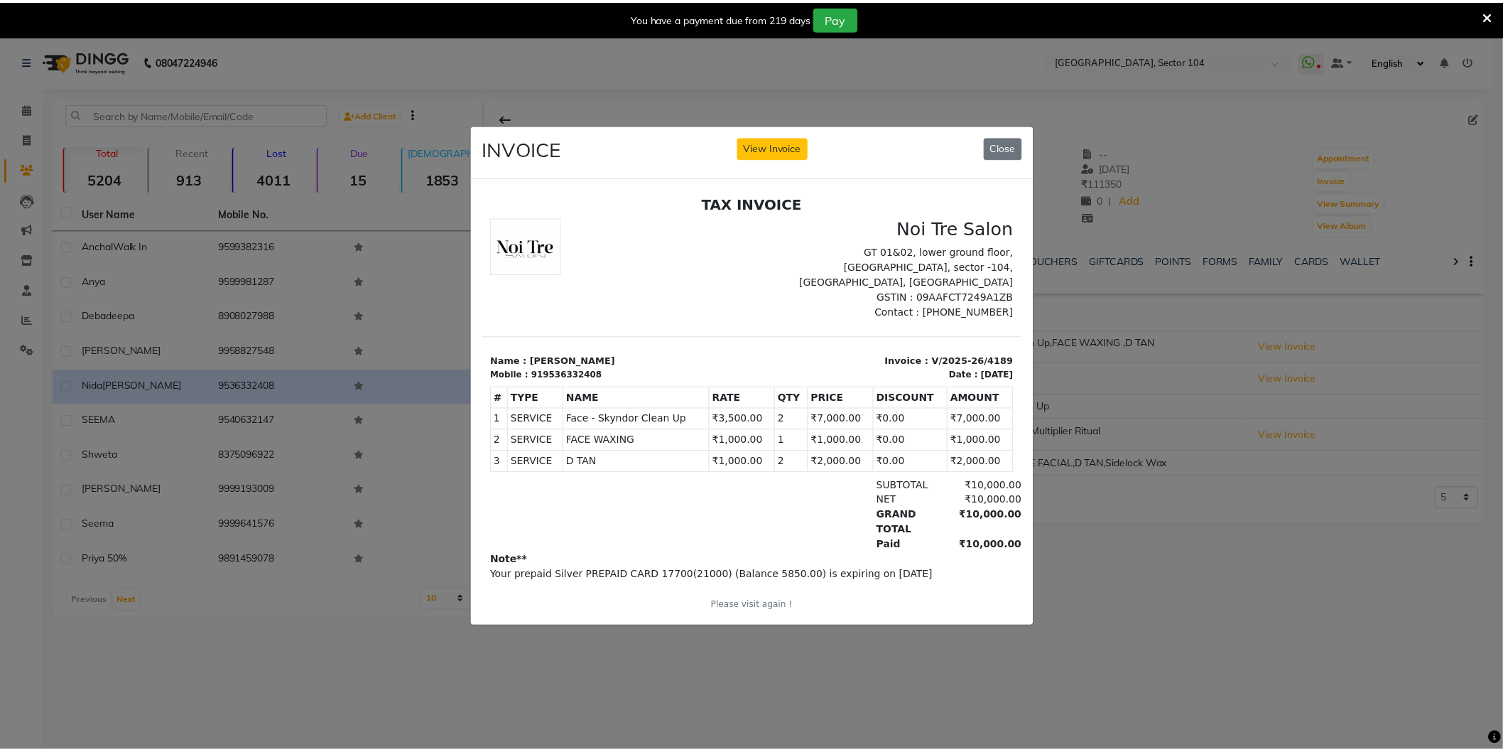
scroll to position [11, 0]
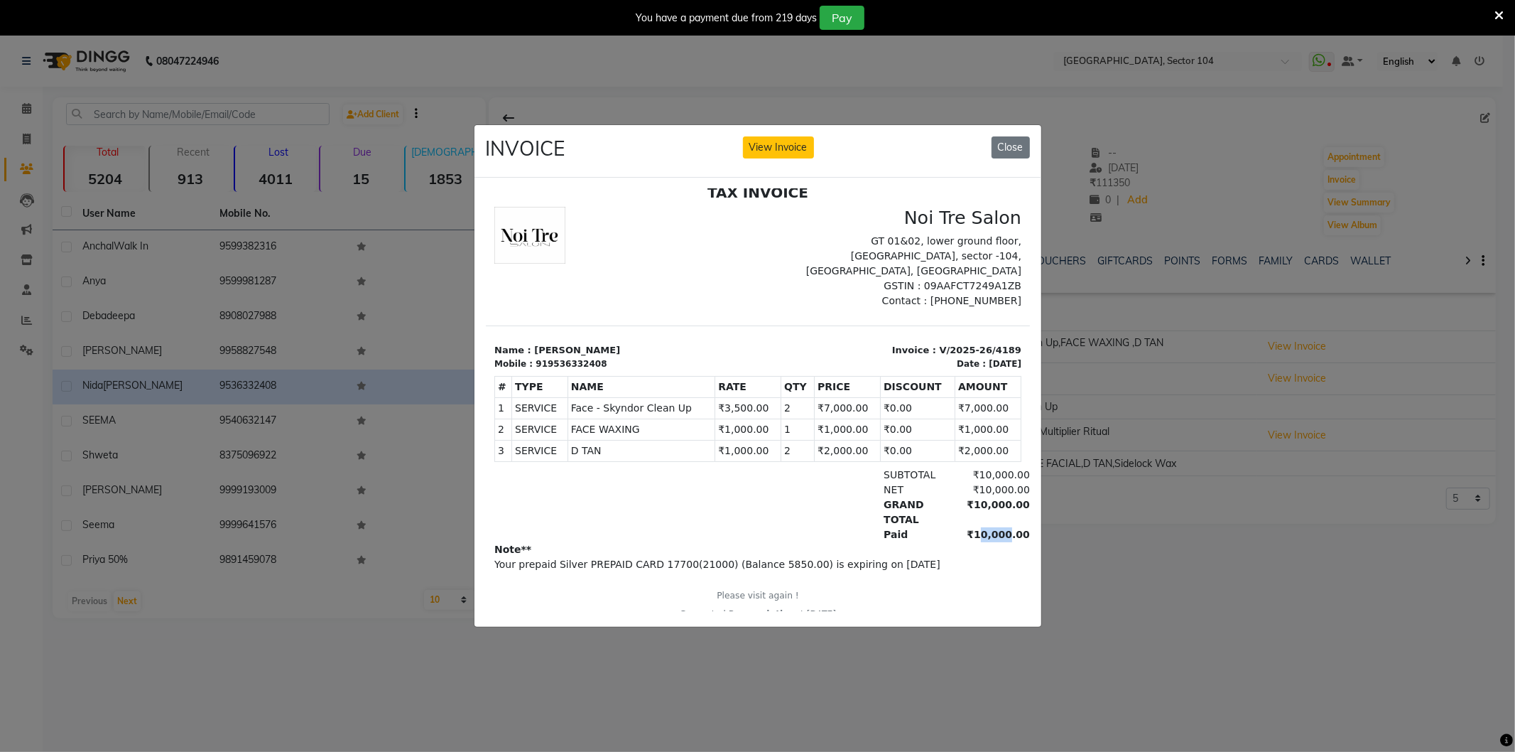
drag, startPoint x: 959, startPoint y: 520, endPoint x: 985, endPoint y: 525, distance: 26.8
click at [985, 527] on div "₹10,000.00" at bounding box center [990, 534] width 77 height 15
click at [975, 563] on div "Note** Your prepaid Silver PREPAID CARD 17700(21000) (Balance 5850.00) is expir…" at bounding box center [757, 581] width 527 height 79
click at [1014, 144] on button "Close" at bounding box center [1011, 147] width 38 height 22
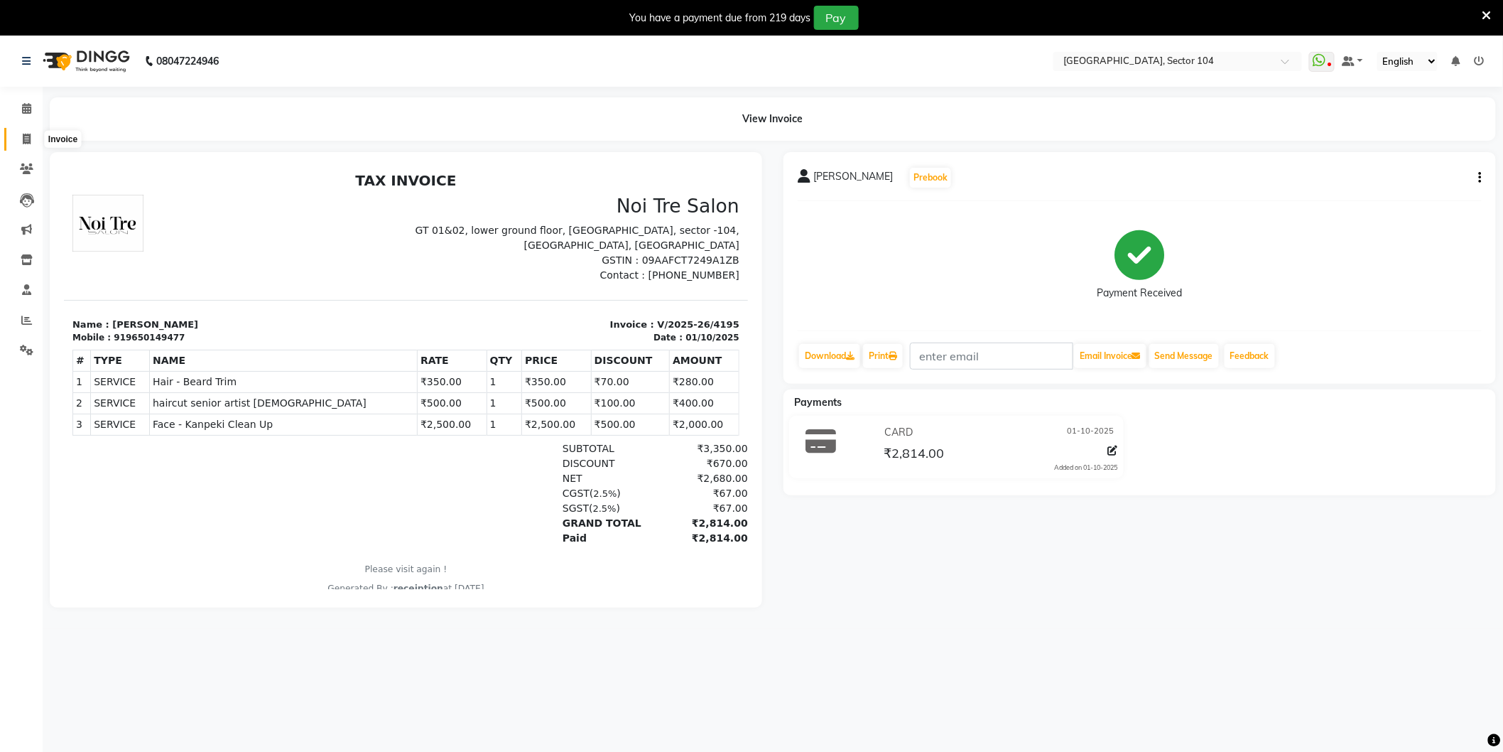
click at [27, 135] on icon at bounding box center [27, 139] width 8 height 11
select select "4009"
select select "service"
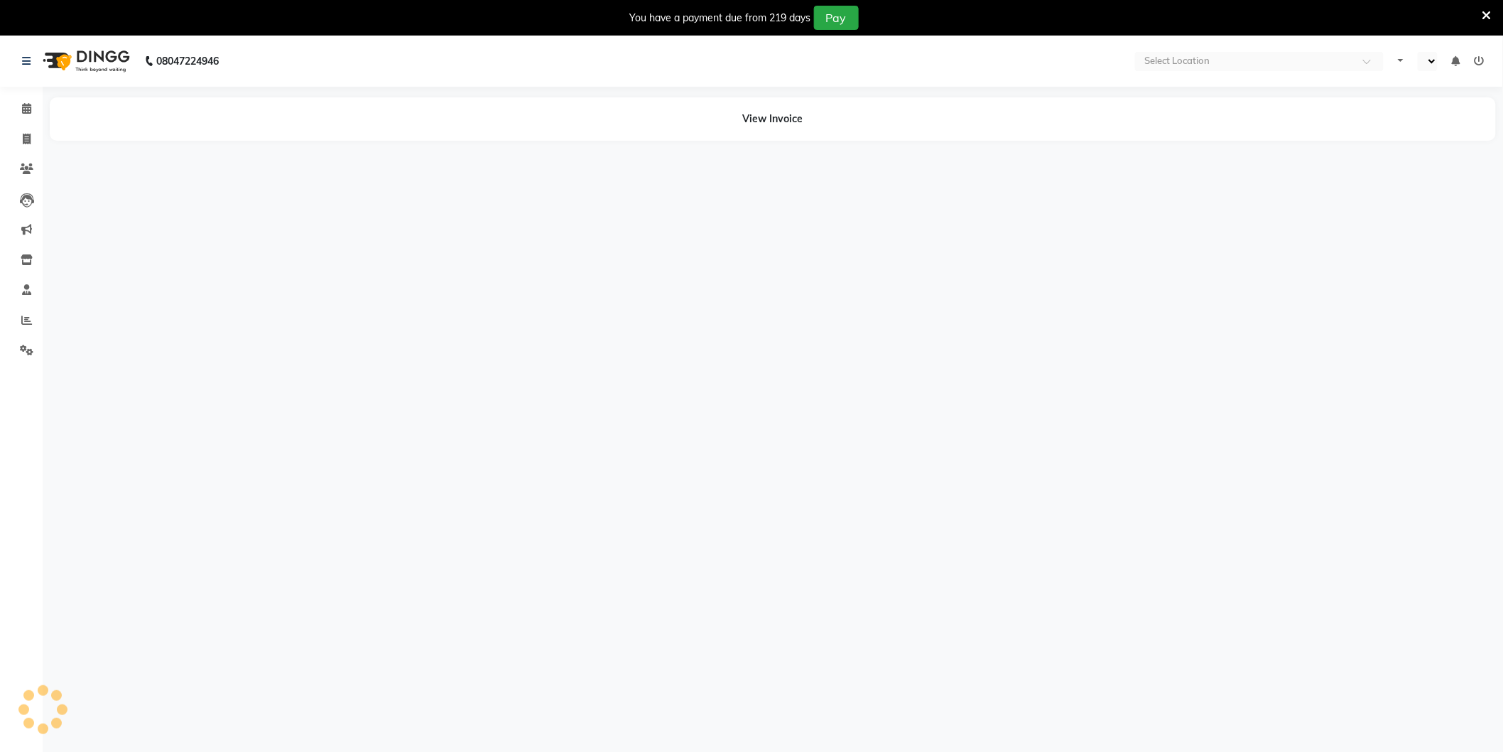
select select "en"
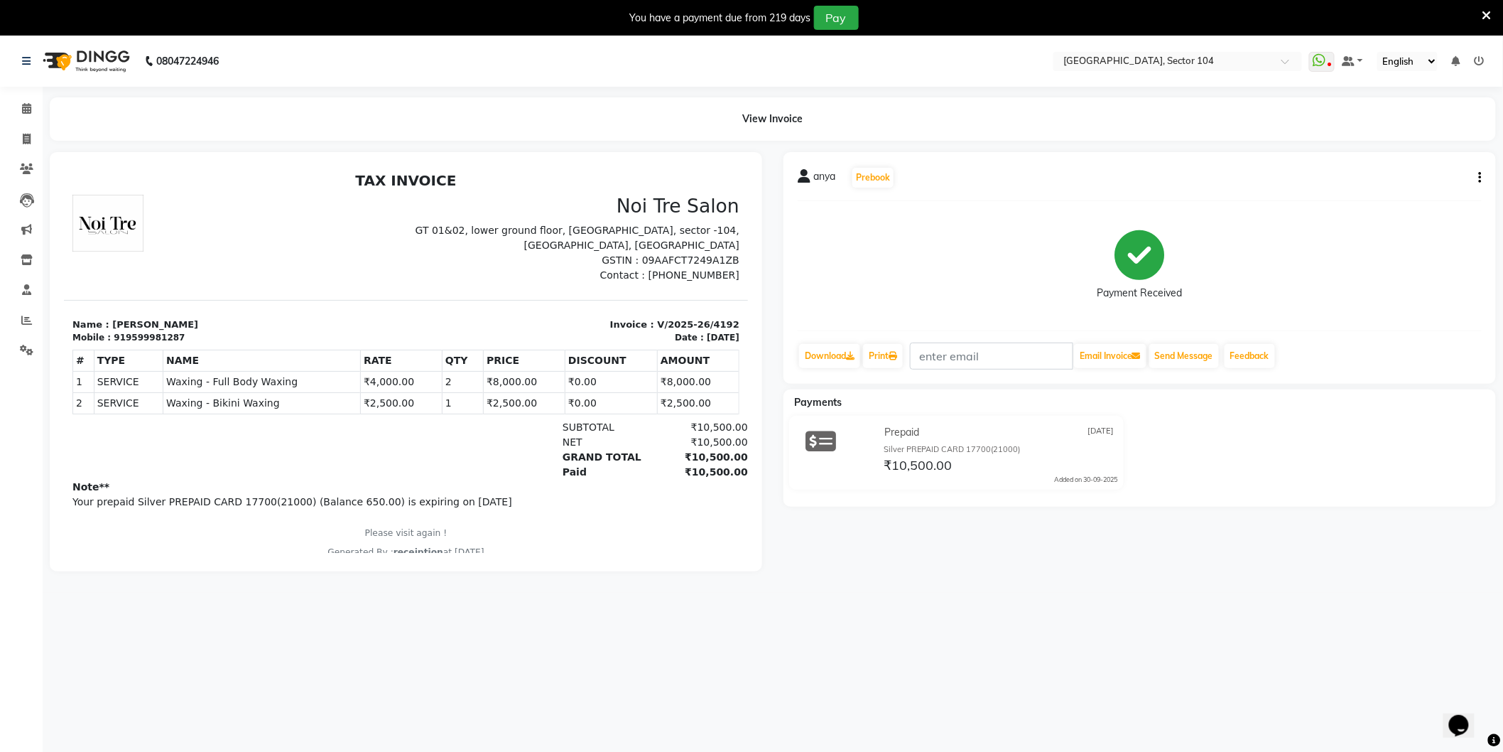
click at [146, 335] on div "919599981287" at bounding box center [148, 336] width 71 height 13
copy div "919599981287"
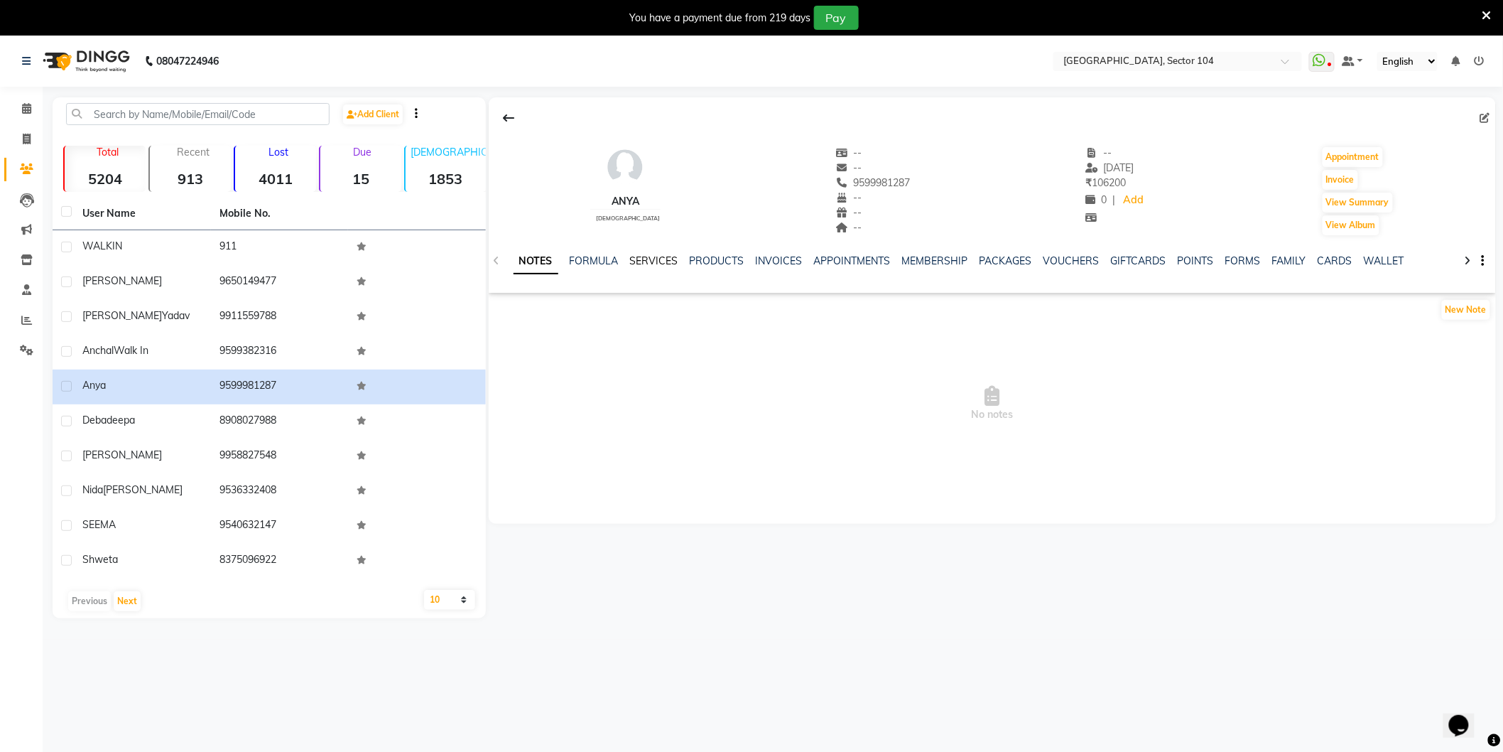
click at [664, 258] on link "SERVICES" at bounding box center [654, 260] width 48 height 13
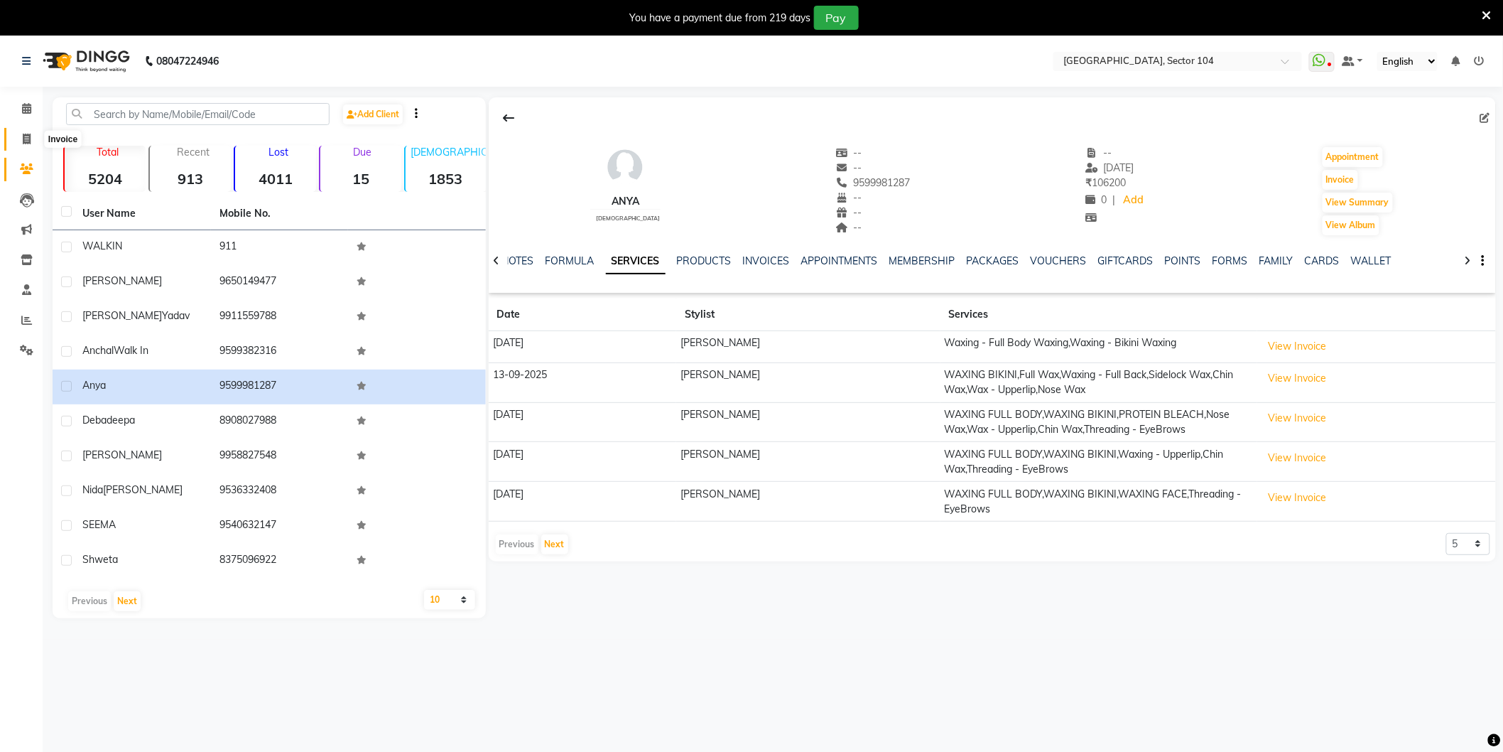
click at [34, 140] on span at bounding box center [26, 139] width 25 height 16
select select "service"
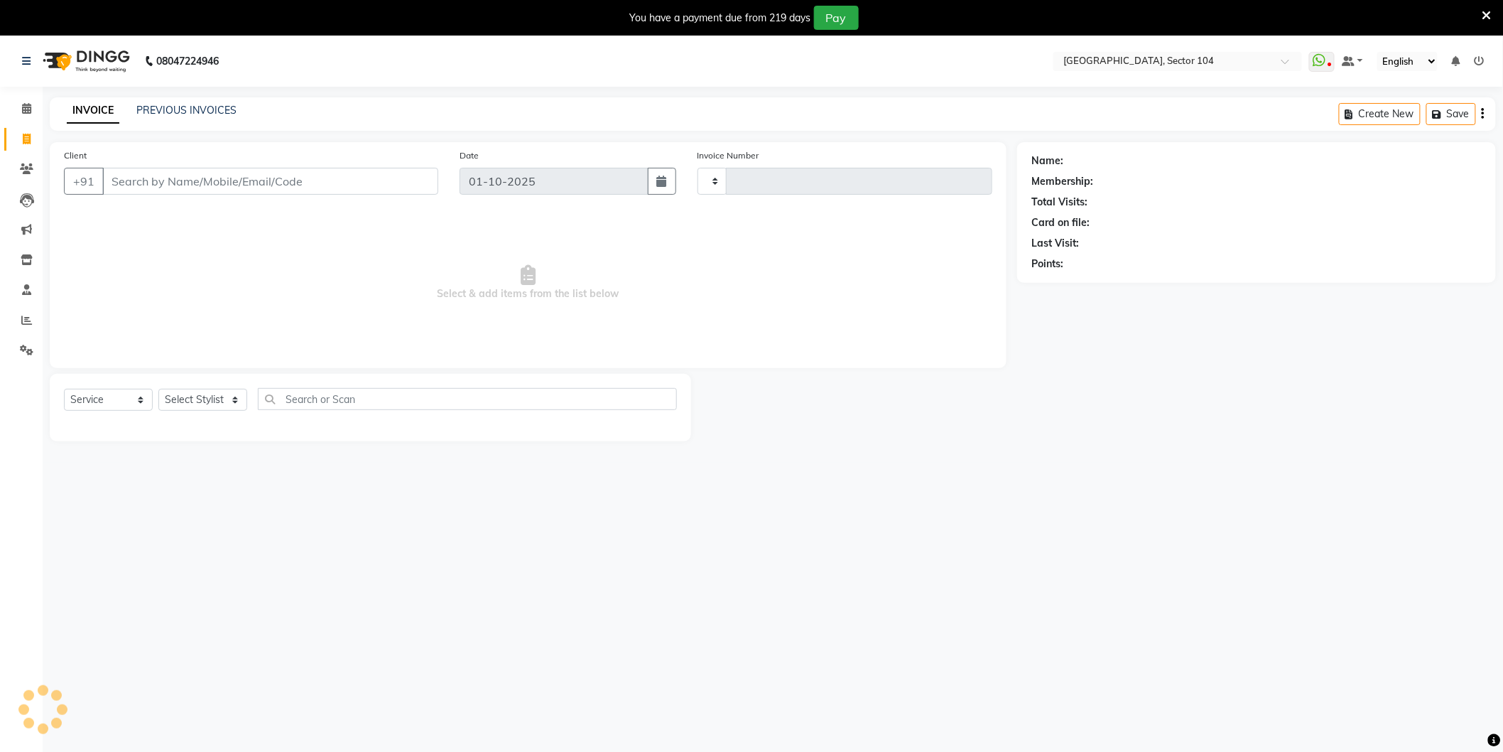
type input "4197"
select select "4009"
click at [180, 105] on link "PREVIOUS INVOICES" at bounding box center [186, 110] width 100 height 13
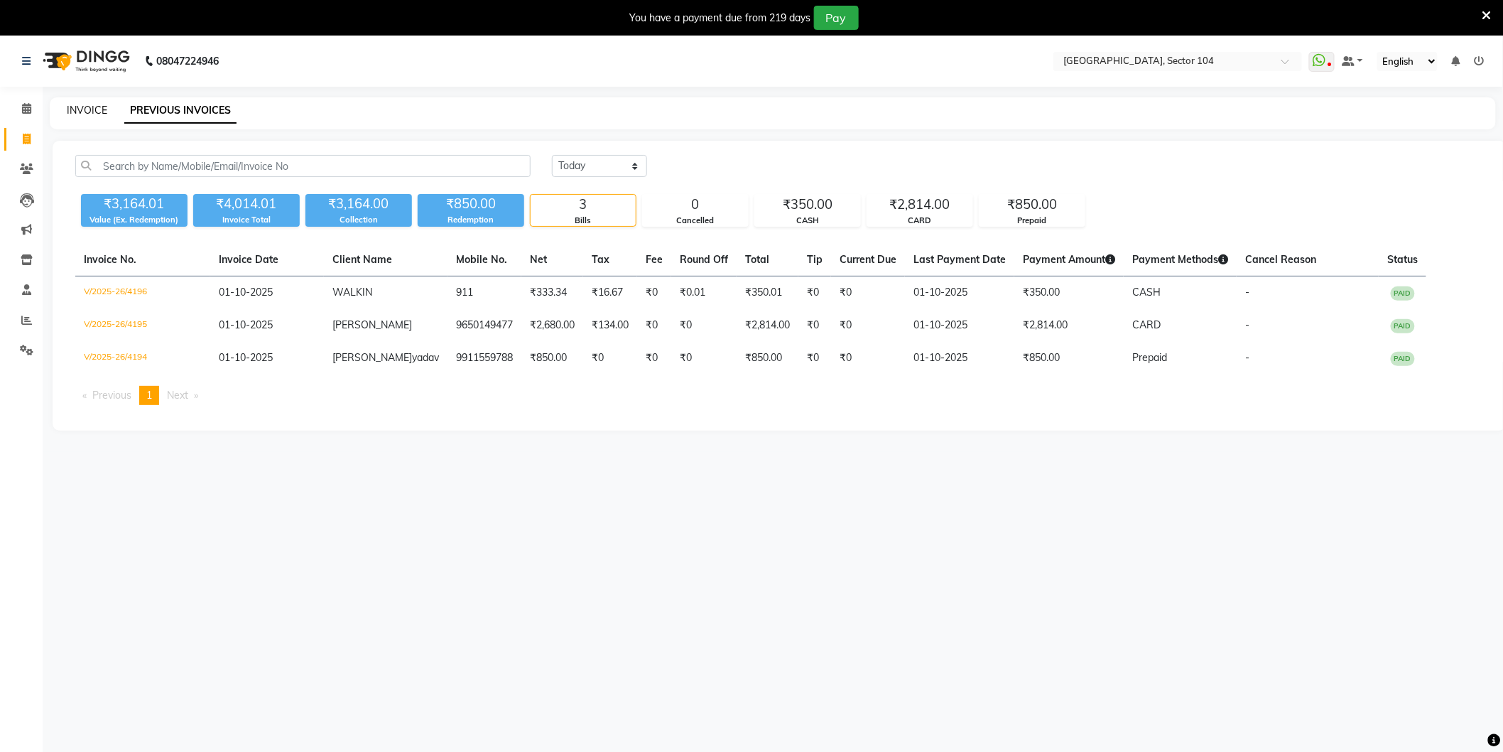
click at [100, 109] on link "INVOICE" at bounding box center [87, 110] width 40 height 13
select select "service"
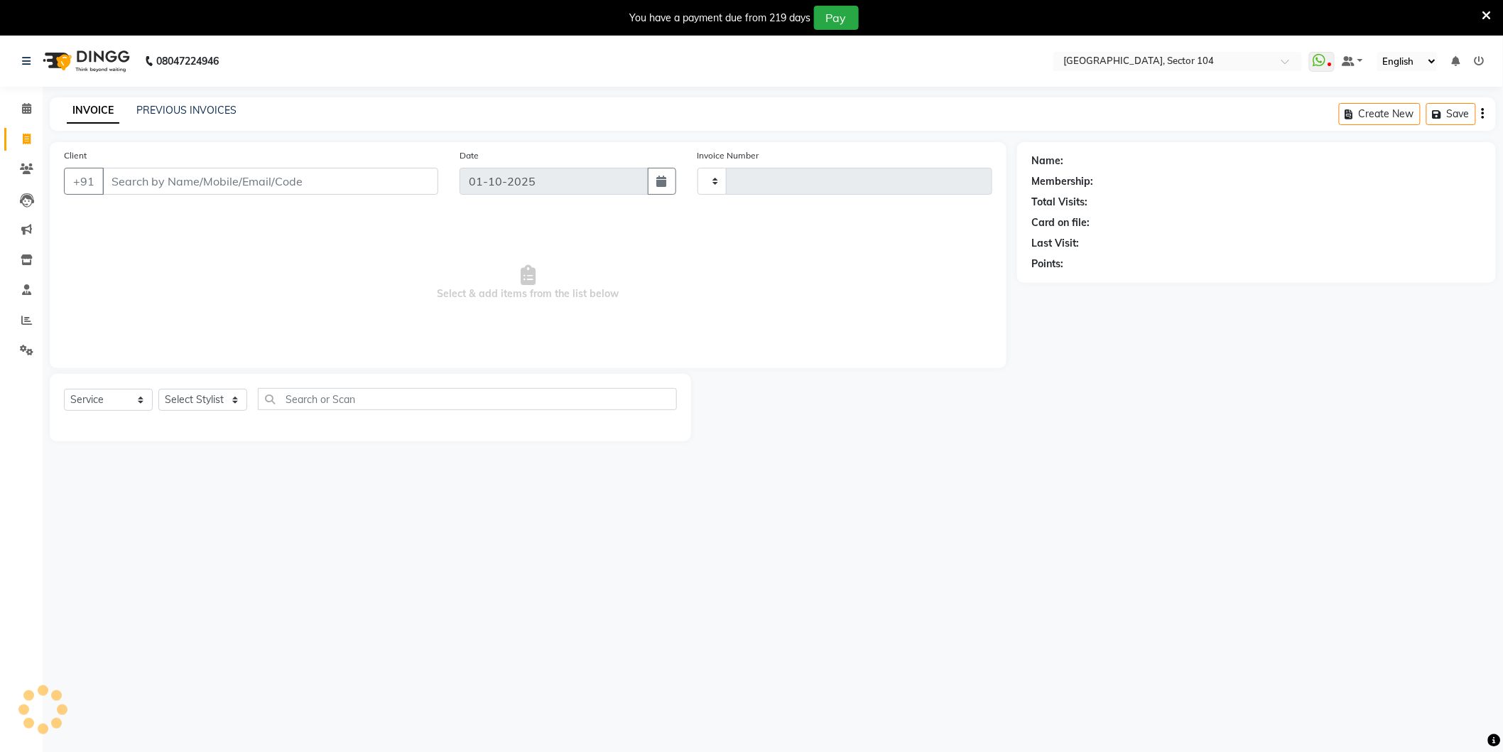
type input "4197"
select select "4009"
click at [271, 185] on input "Client" at bounding box center [270, 181] width 336 height 27
click at [303, 183] on input "Client" at bounding box center [270, 181] width 336 height 27
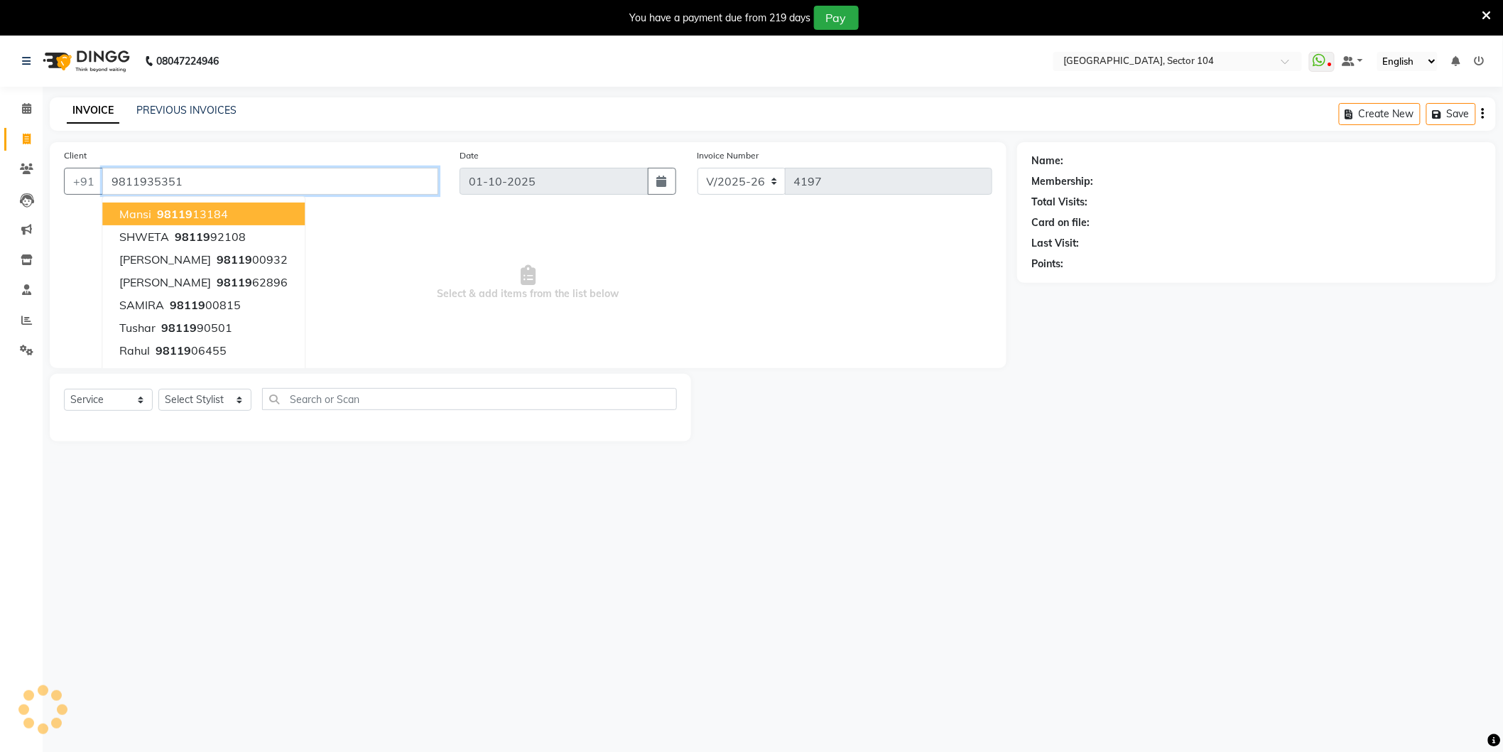
type input "9811935351"
click at [418, 240] on span "Select & add items from the list below" at bounding box center [528, 283] width 929 height 142
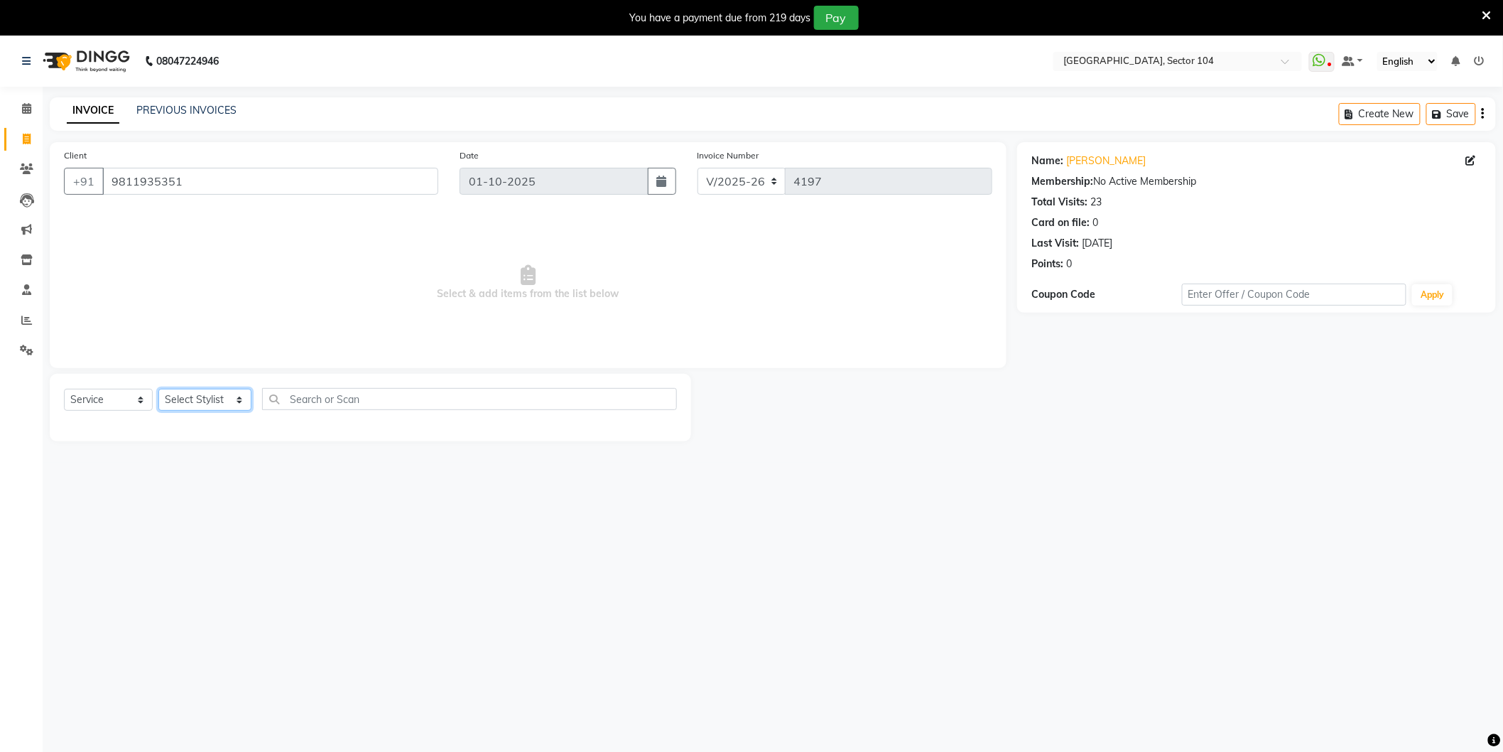
click at [212, 404] on select "Select Stylist AAMIR Aashis ajay AJEET akram Ali Alic ashok vihar Alice makeup …" at bounding box center [204, 400] width 93 height 22
select select "44687"
click at [158, 389] on select "Select Stylist AAMIR Aashis ajay AJEET akram Ali Alic ashok vihar Alice makeup …" at bounding box center [204, 400] width 93 height 22
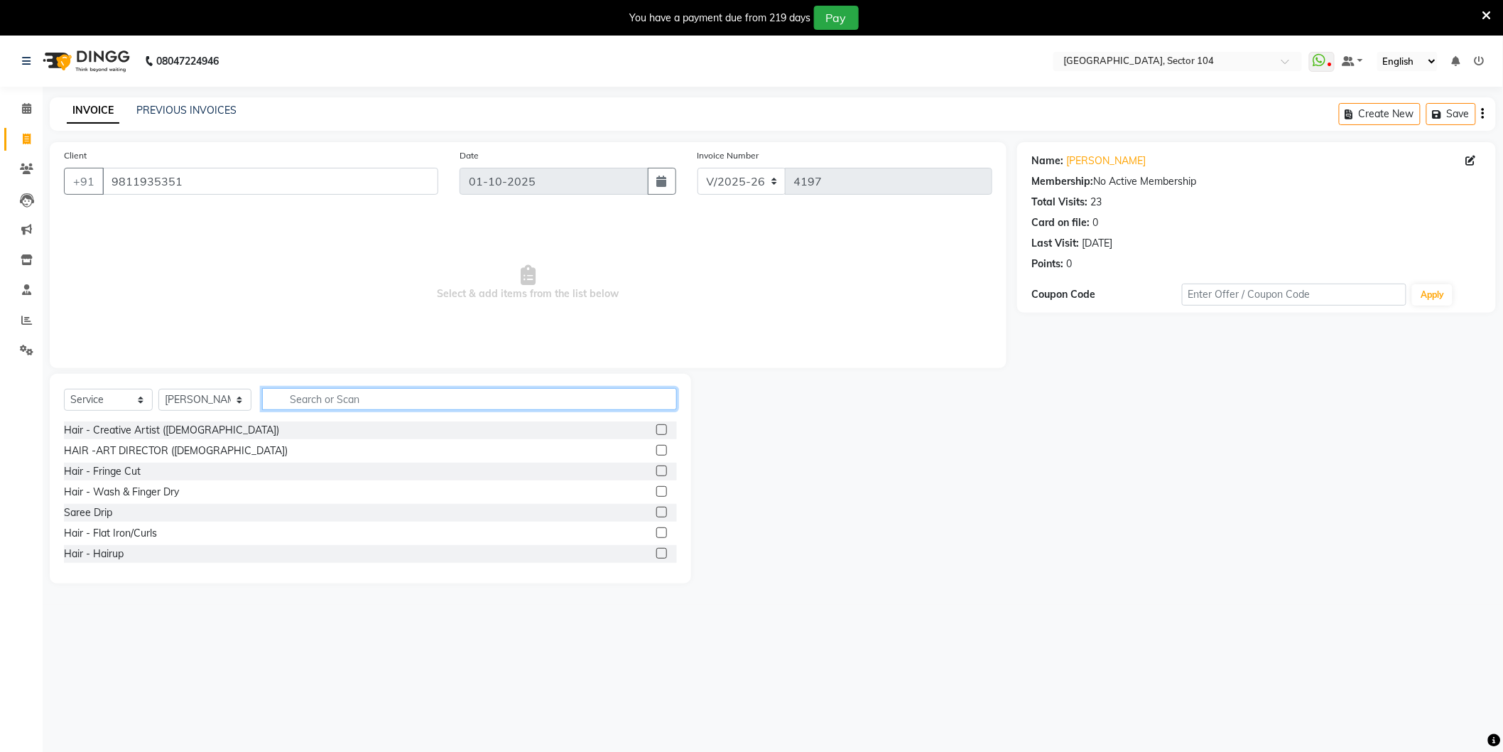
click at [480, 402] on input "text" at bounding box center [469, 399] width 415 height 22
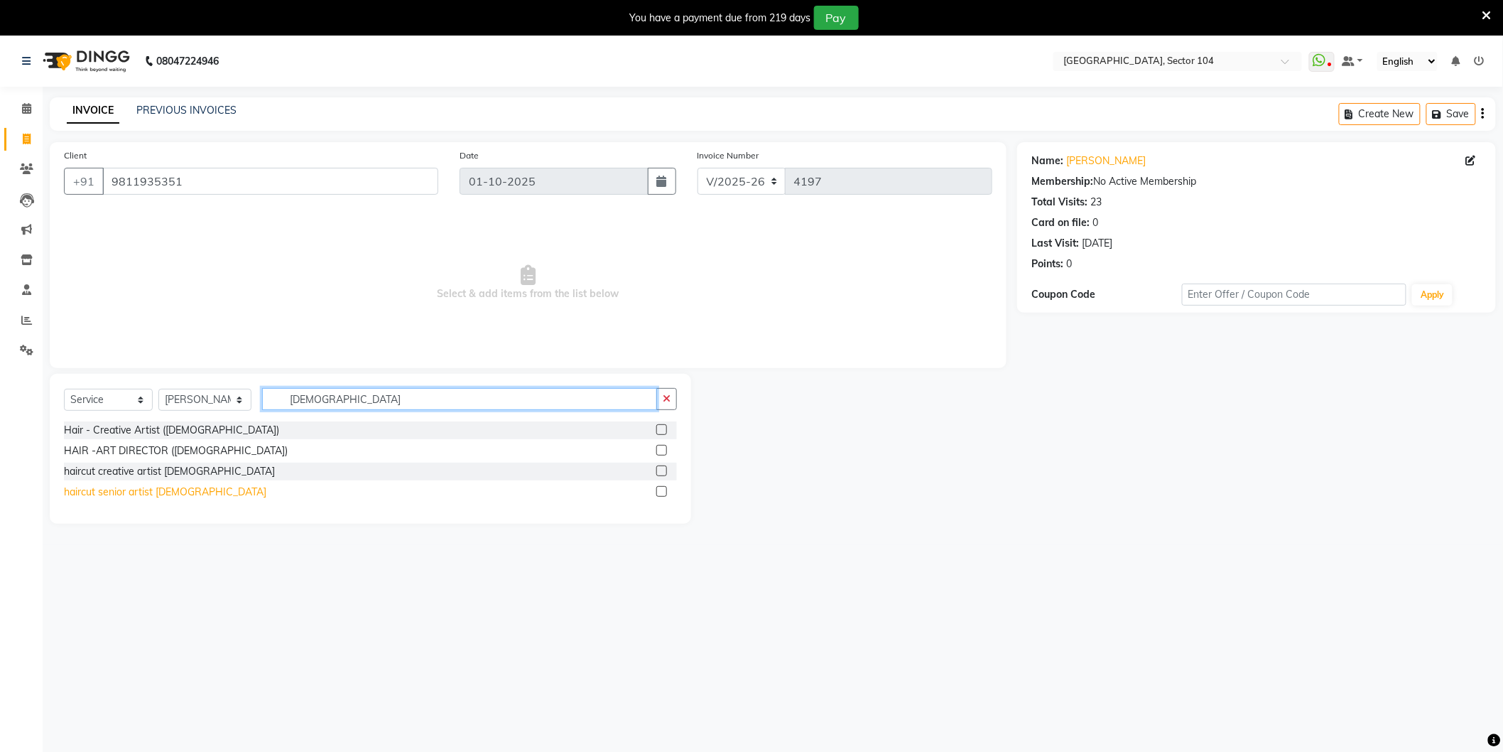
type input "Male"
click at [174, 488] on div "haircut senior artist male" at bounding box center [165, 492] width 202 height 15
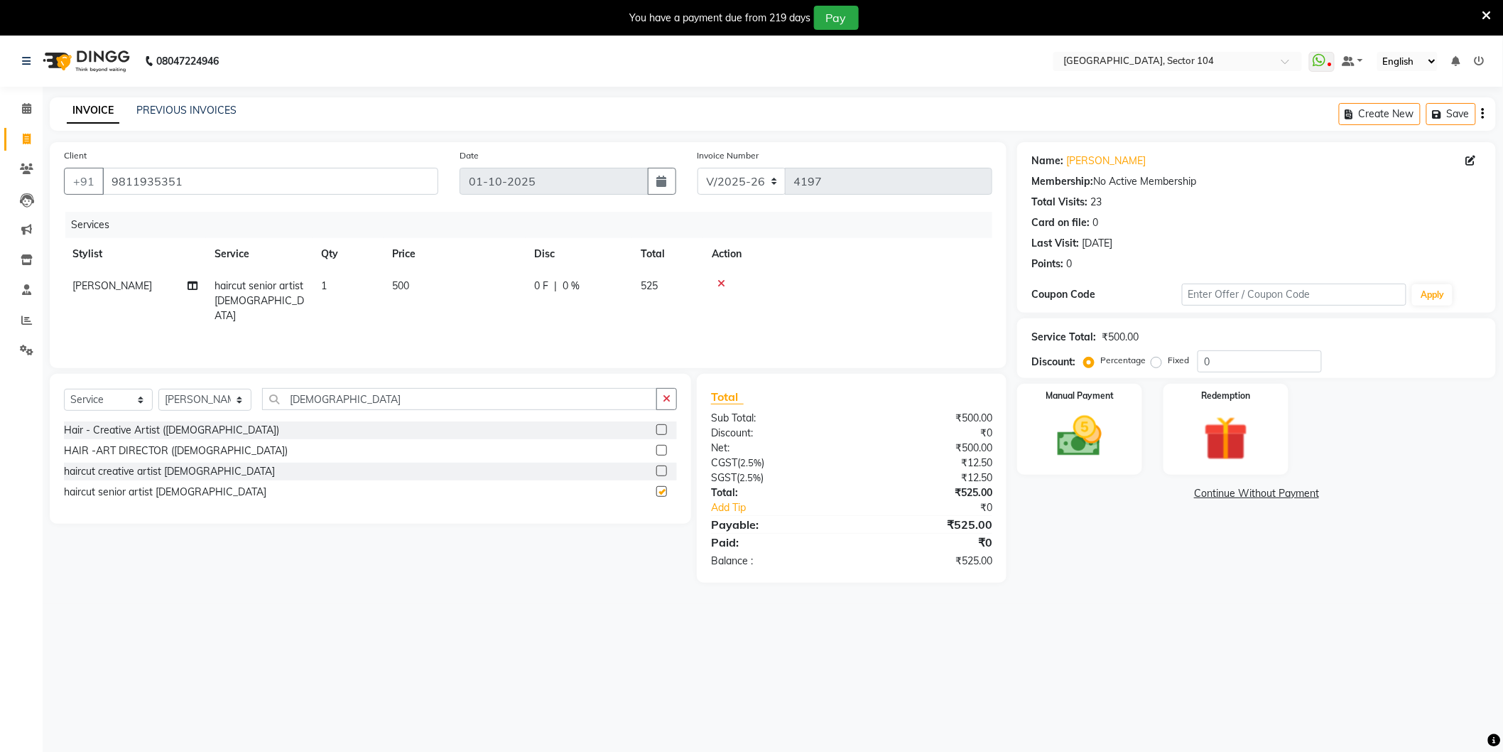
checkbox input "false"
click at [371, 395] on input "Male" at bounding box center [459, 399] width 395 height 22
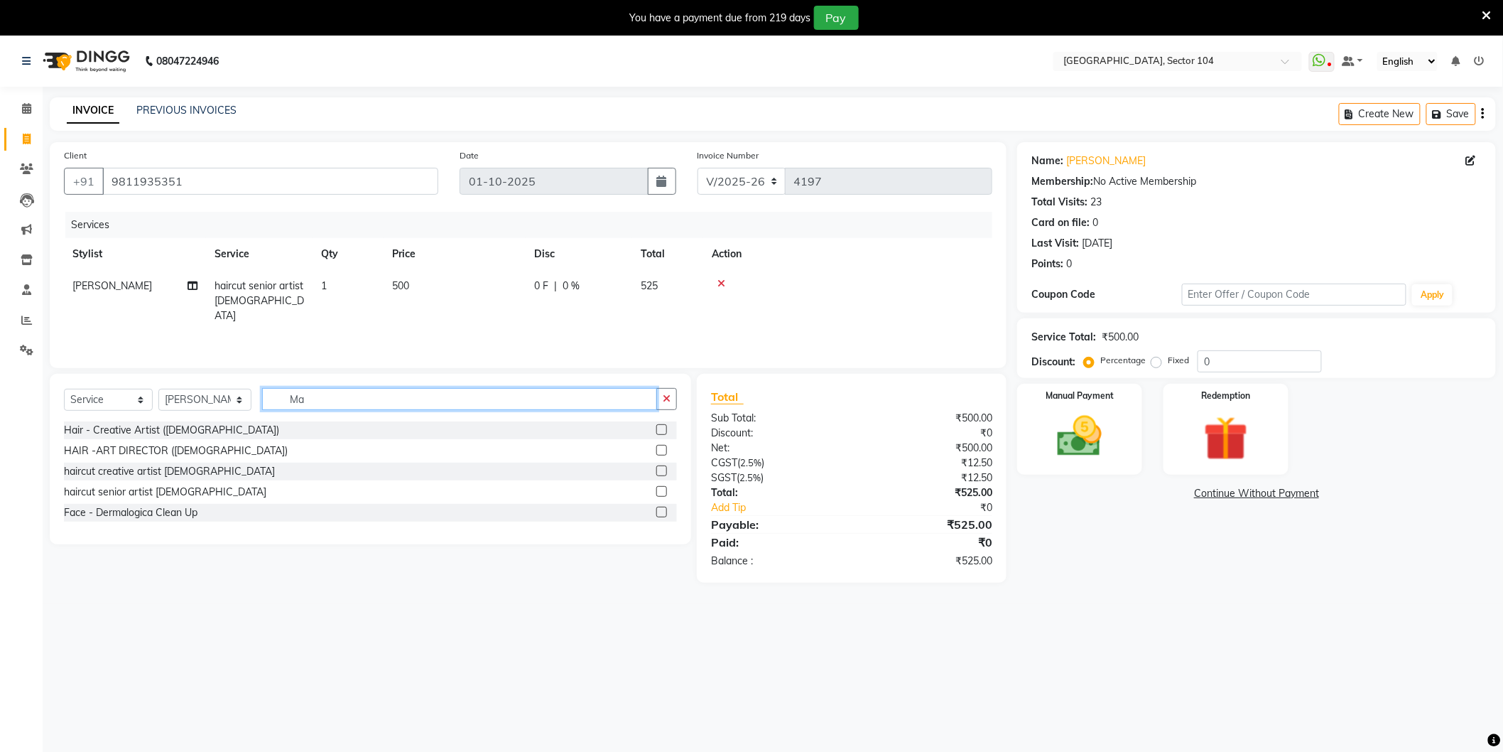
type input "M"
type input "Beard"
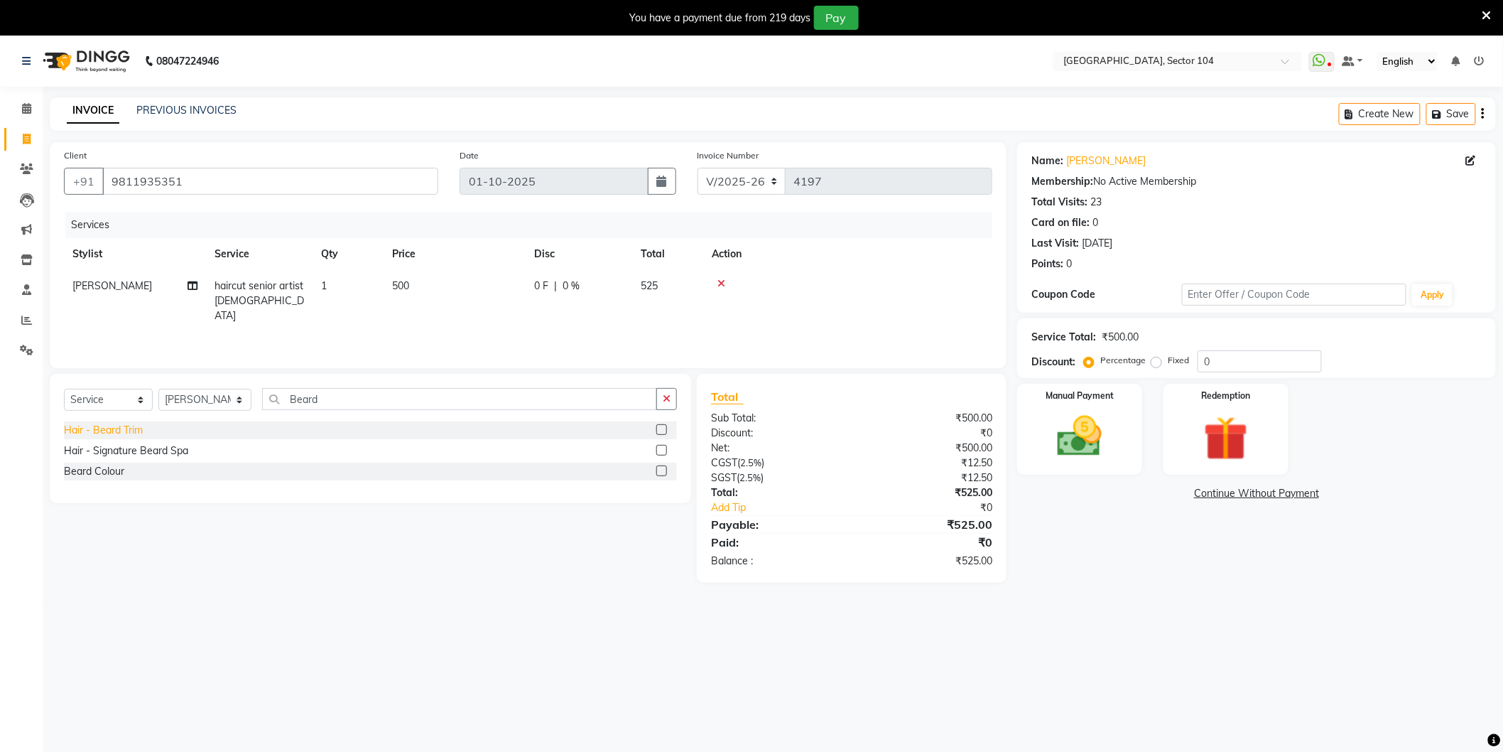
click at [90, 430] on div "Hair - Beard Trim" at bounding box center [103, 430] width 79 height 15
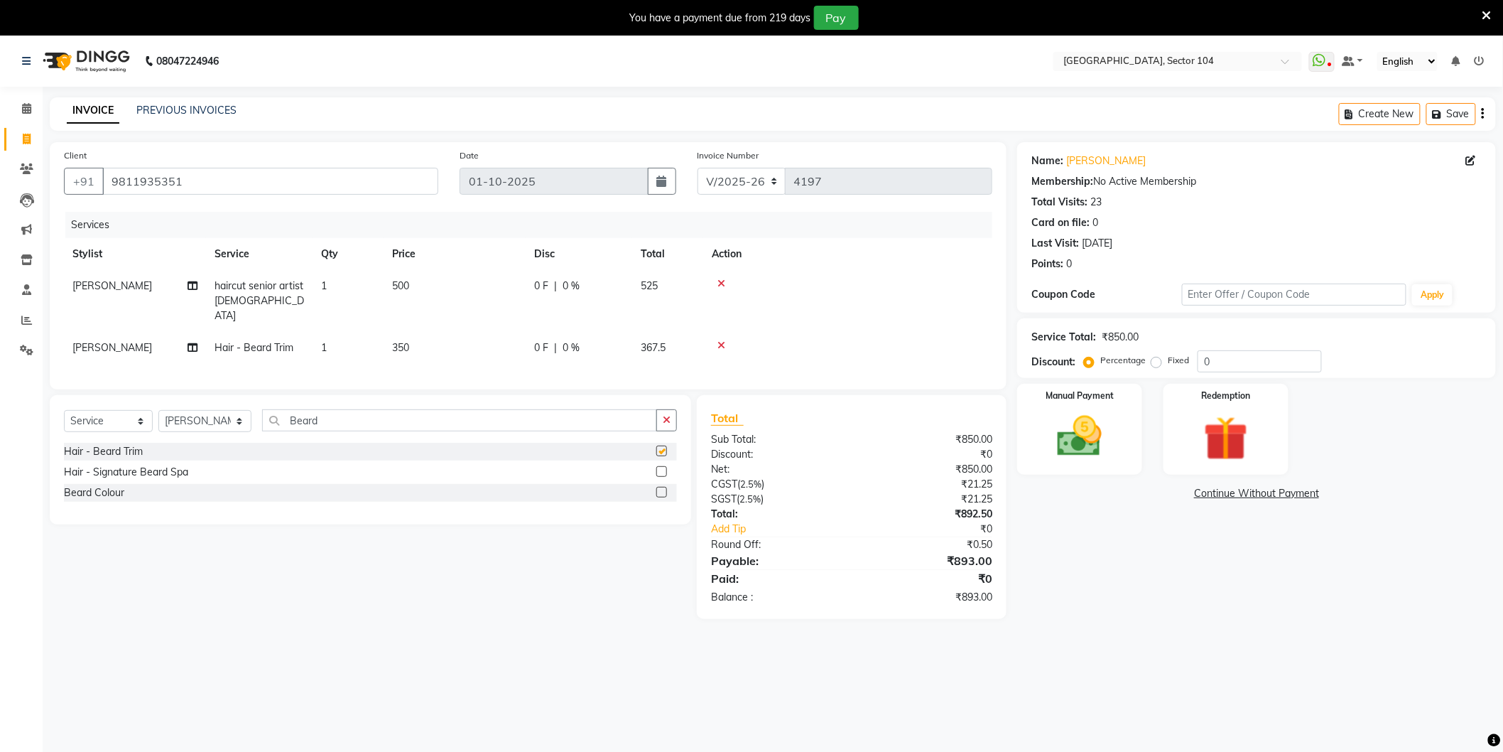
checkbox input "false"
click at [367, 422] on input "Beard" at bounding box center [459, 420] width 395 height 22
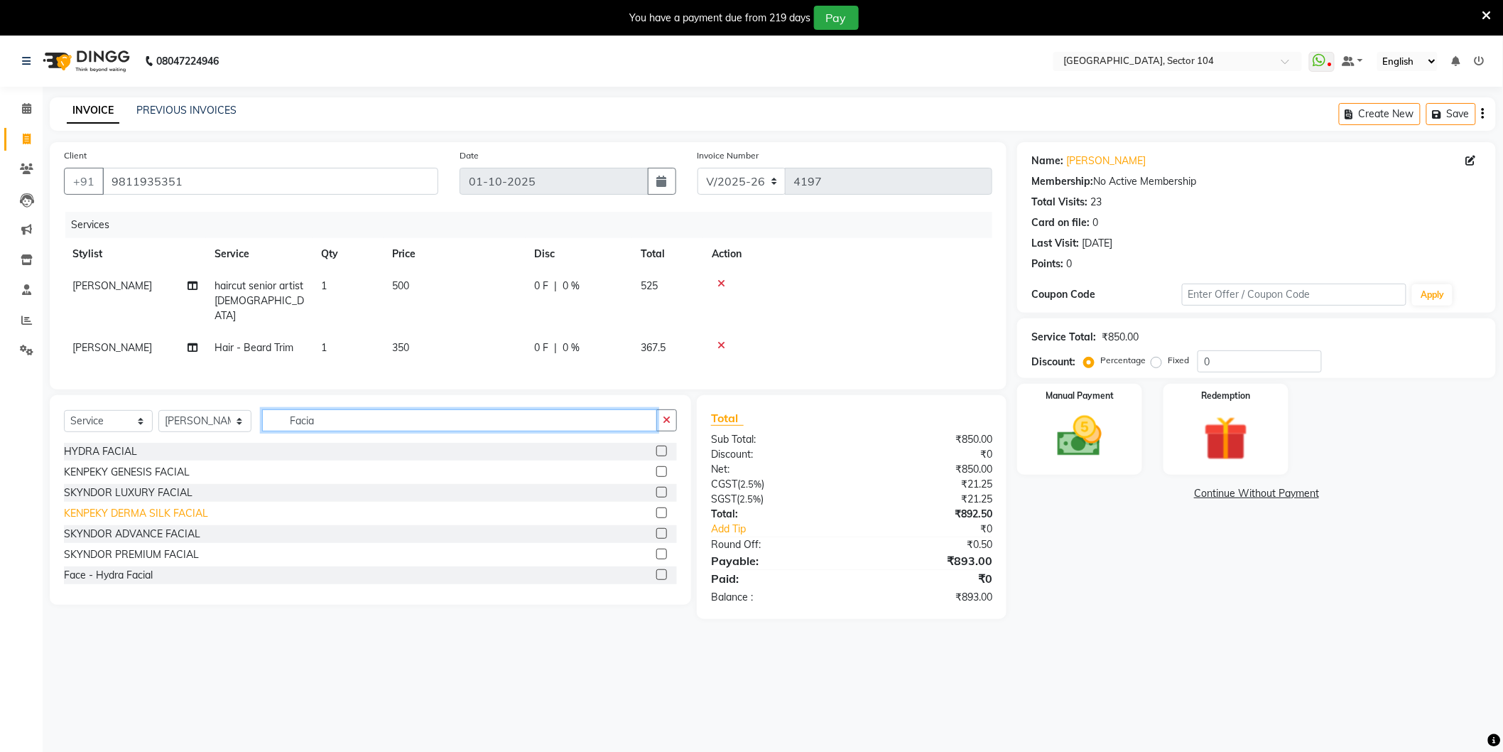
type input "Facia"
click at [157, 509] on div "KENPEKY DERMA SILK FACIAL" at bounding box center [136, 513] width 144 height 15
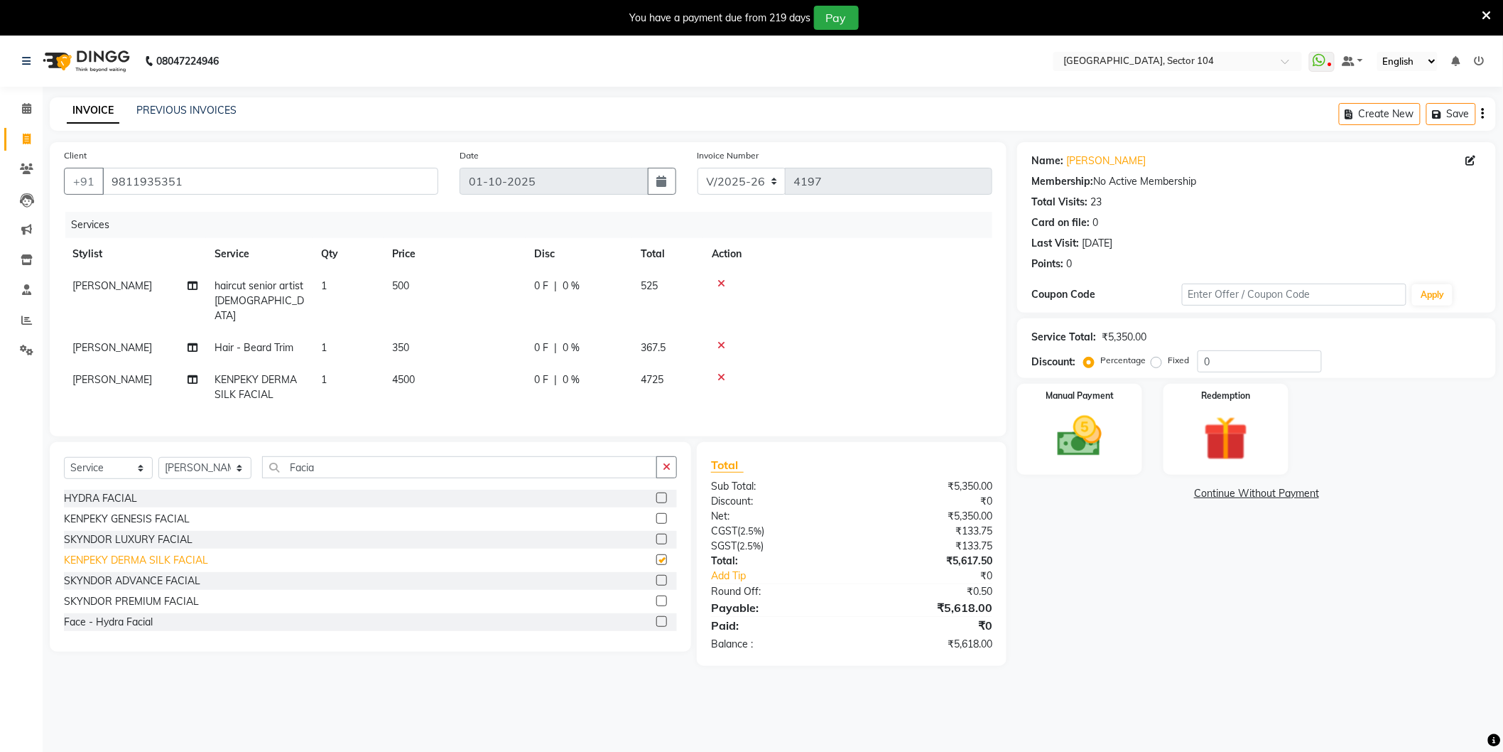
checkbox input "false"
click at [1137, 587] on div "Name: Sidhant Membership: No Active Membership Total Visits: 23 Card on file: 0…" at bounding box center [1262, 404] width 490 height 524
click at [223, 185] on input "9811935351" at bounding box center [270, 181] width 336 height 27
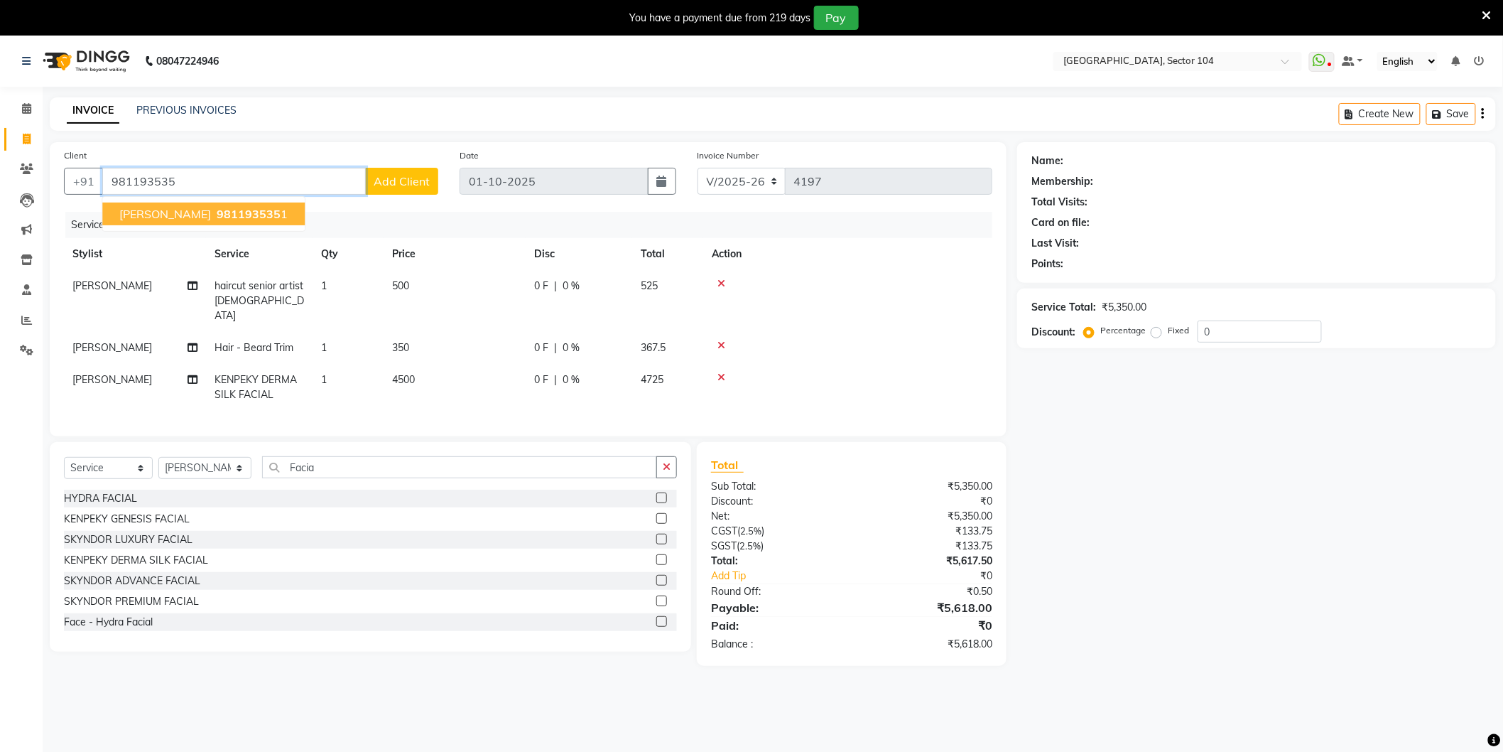
click at [215, 203] on button "sidhant 981193535 1" at bounding box center [203, 213] width 202 height 23
type input "9811935351"
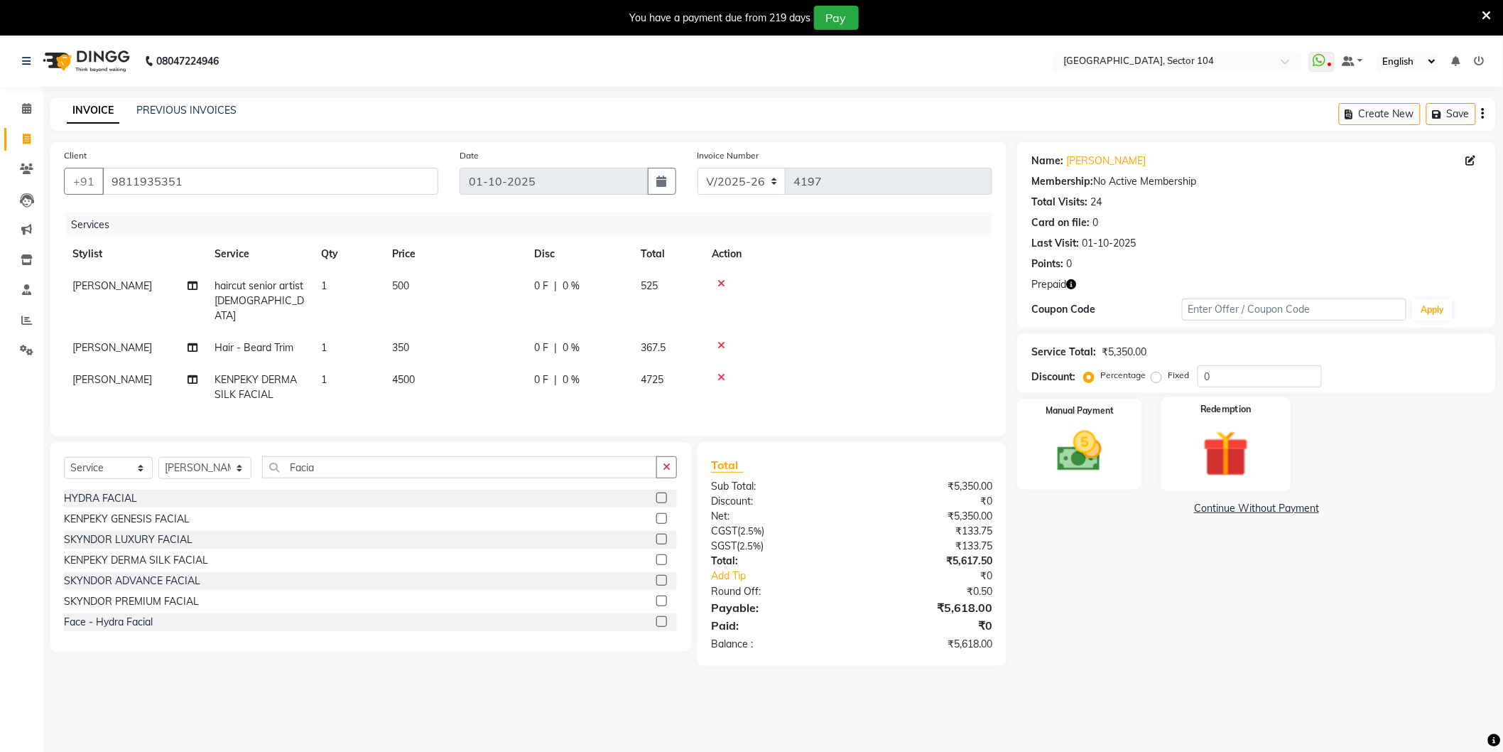
click at [1233, 443] on img at bounding box center [1226, 454] width 75 height 58
click at [1244, 513] on span "Prepaid 1" at bounding box center [1234, 510] width 46 height 16
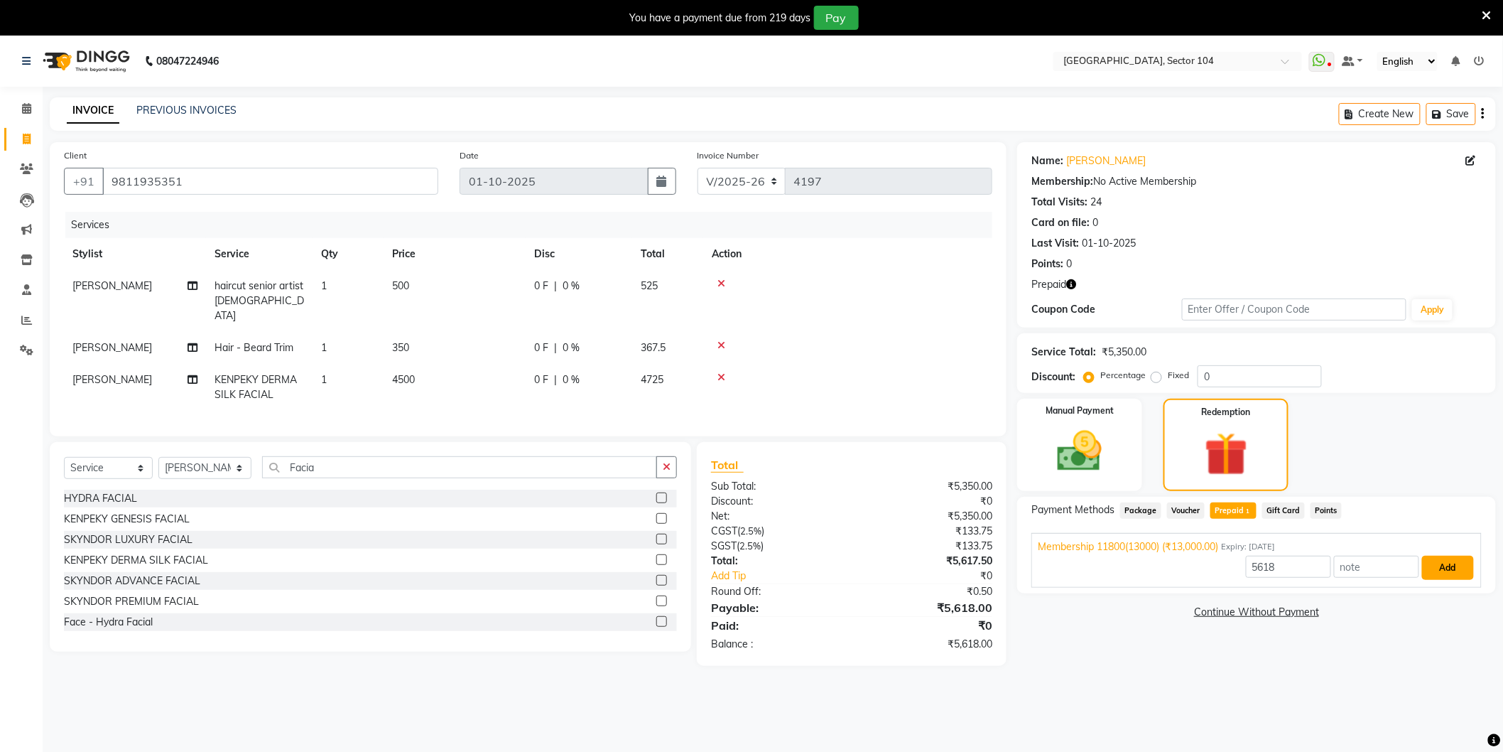
click at [1451, 567] on button "Add" at bounding box center [1448, 568] width 52 height 24
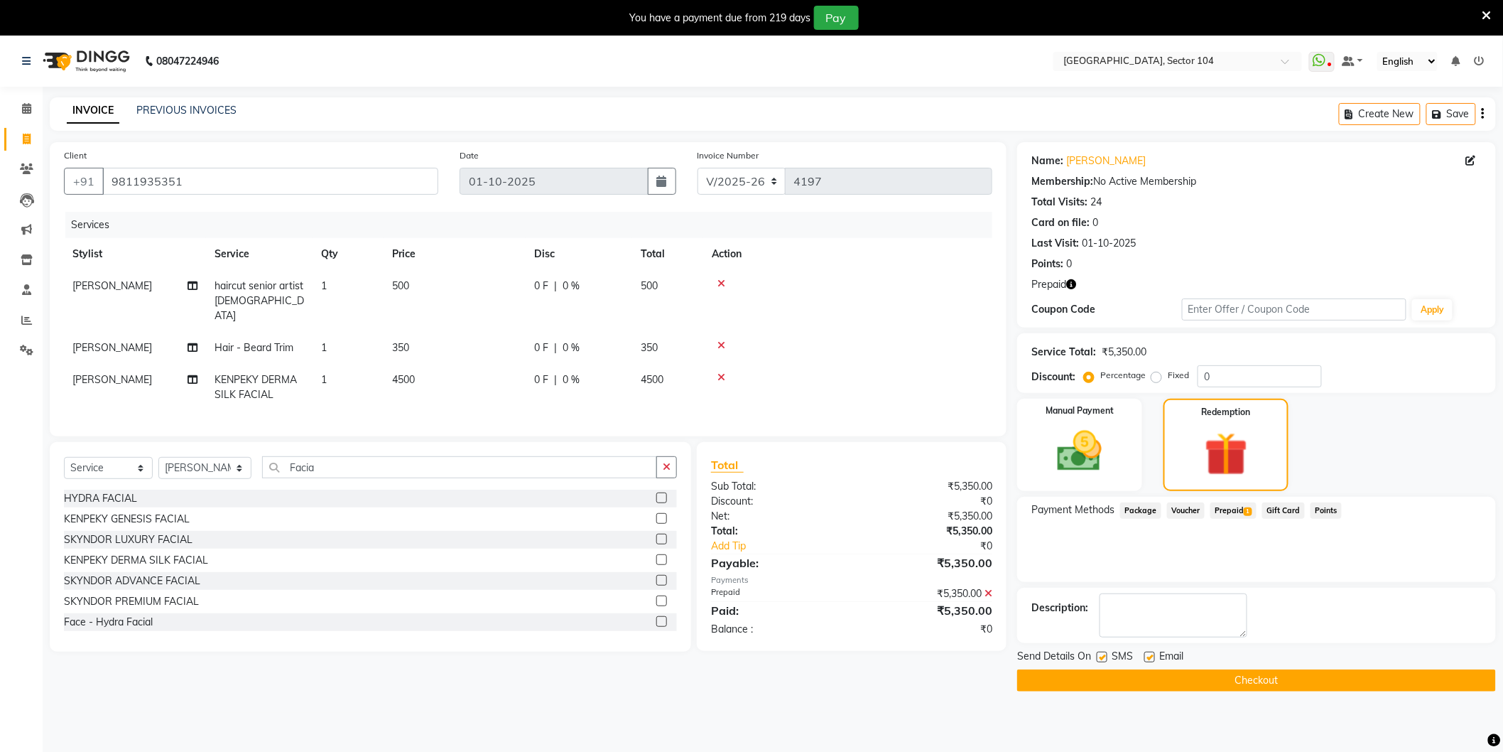
click at [1279, 676] on button "Checkout" at bounding box center [1256, 680] width 479 height 22
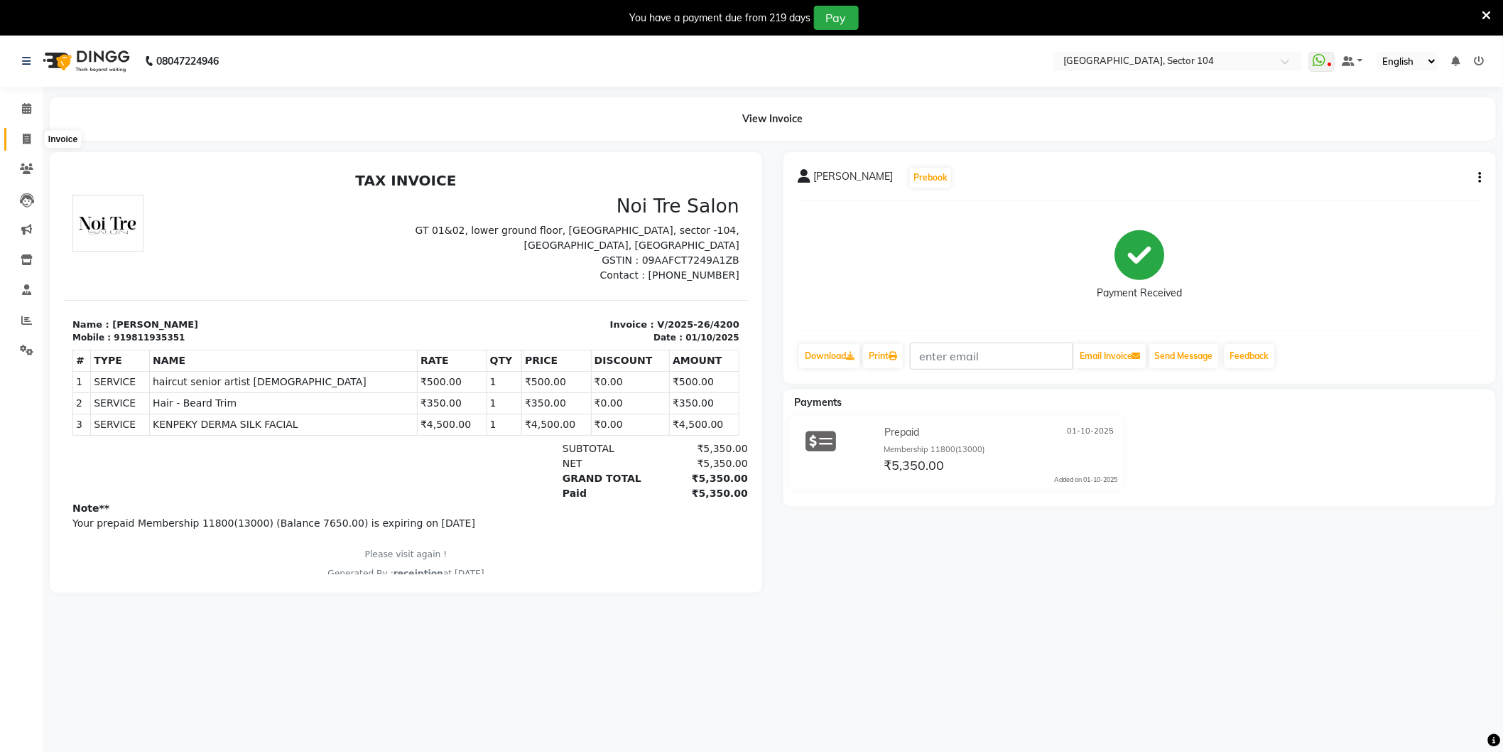
click at [23, 140] on icon at bounding box center [27, 139] width 8 height 11
select select "service"
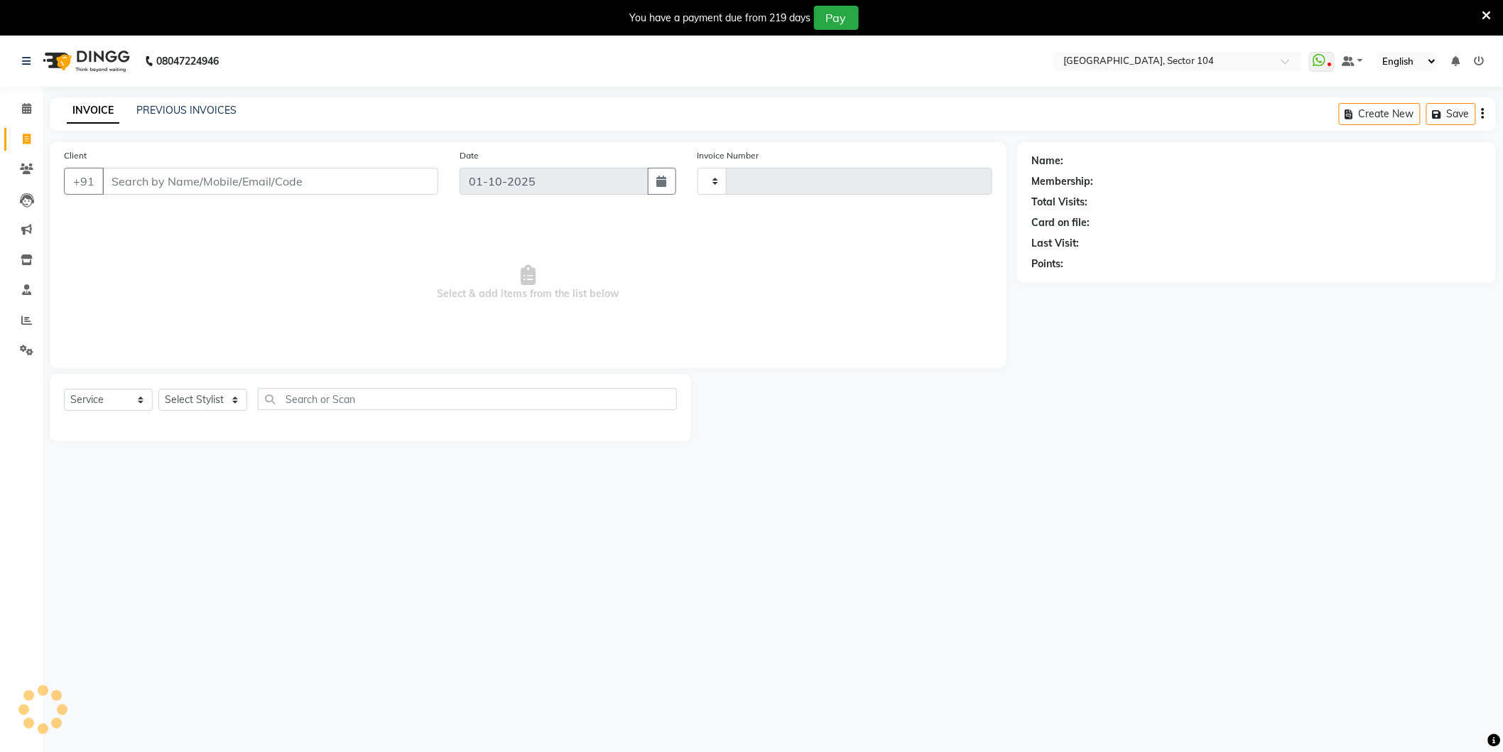
type input "4201"
select select "4009"
click at [162, 107] on link "PREVIOUS INVOICES" at bounding box center [186, 110] width 100 height 13
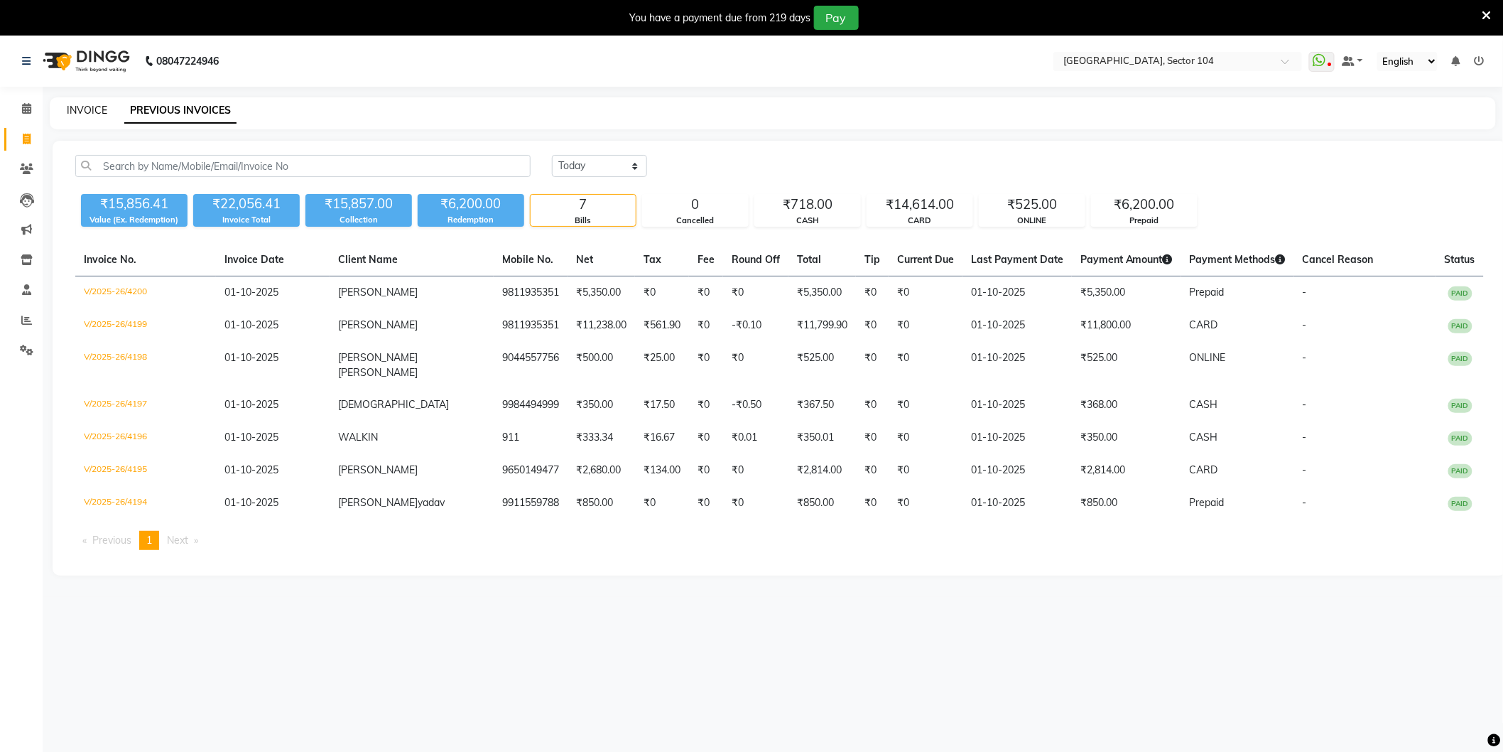
click at [94, 105] on link "INVOICE" at bounding box center [87, 110] width 40 height 13
select select "4009"
select select "service"
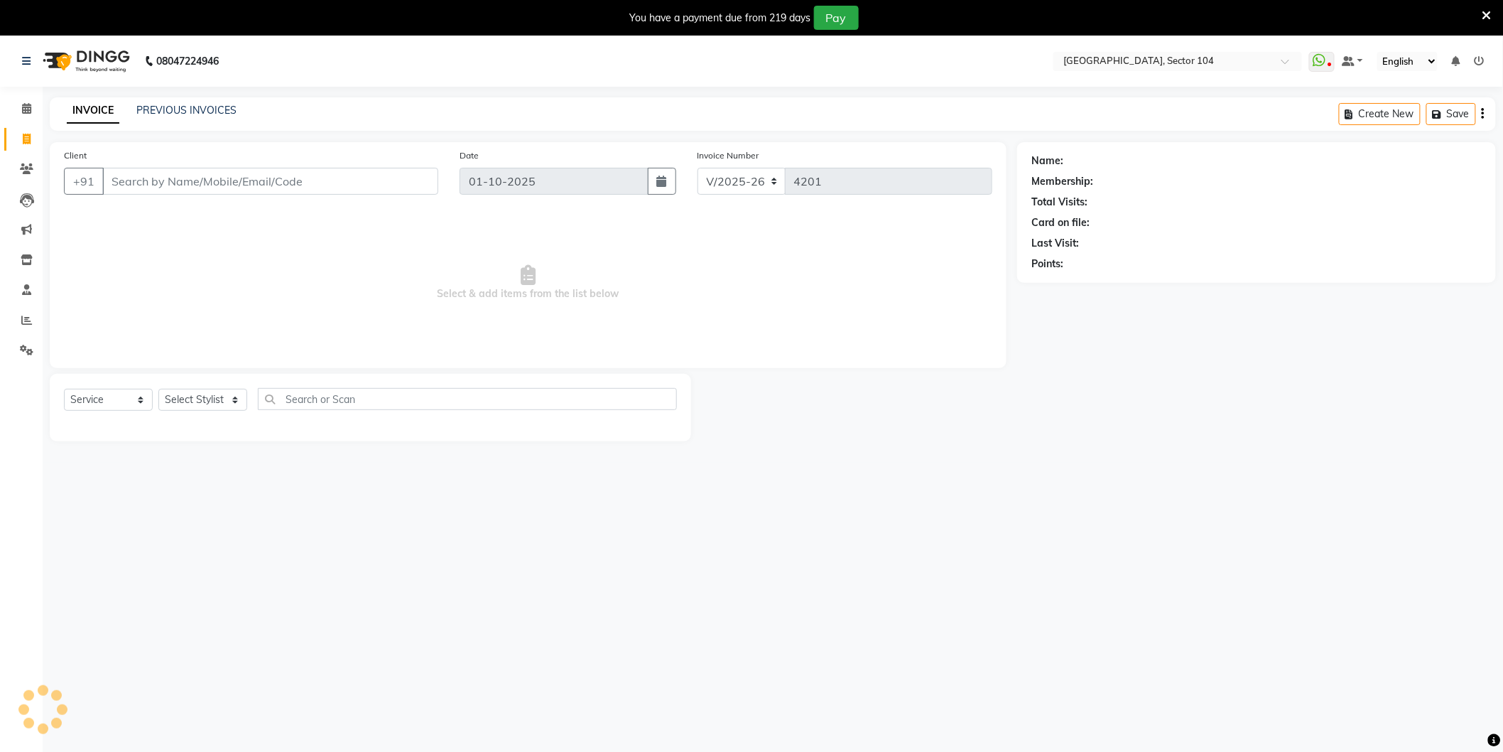
click at [94, 105] on link "INVOICE" at bounding box center [93, 111] width 53 height 26
click at [311, 117] on div "INVOICE PREVIOUS INVOICES Create New Save" at bounding box center [773, 113] width 1446 height 33
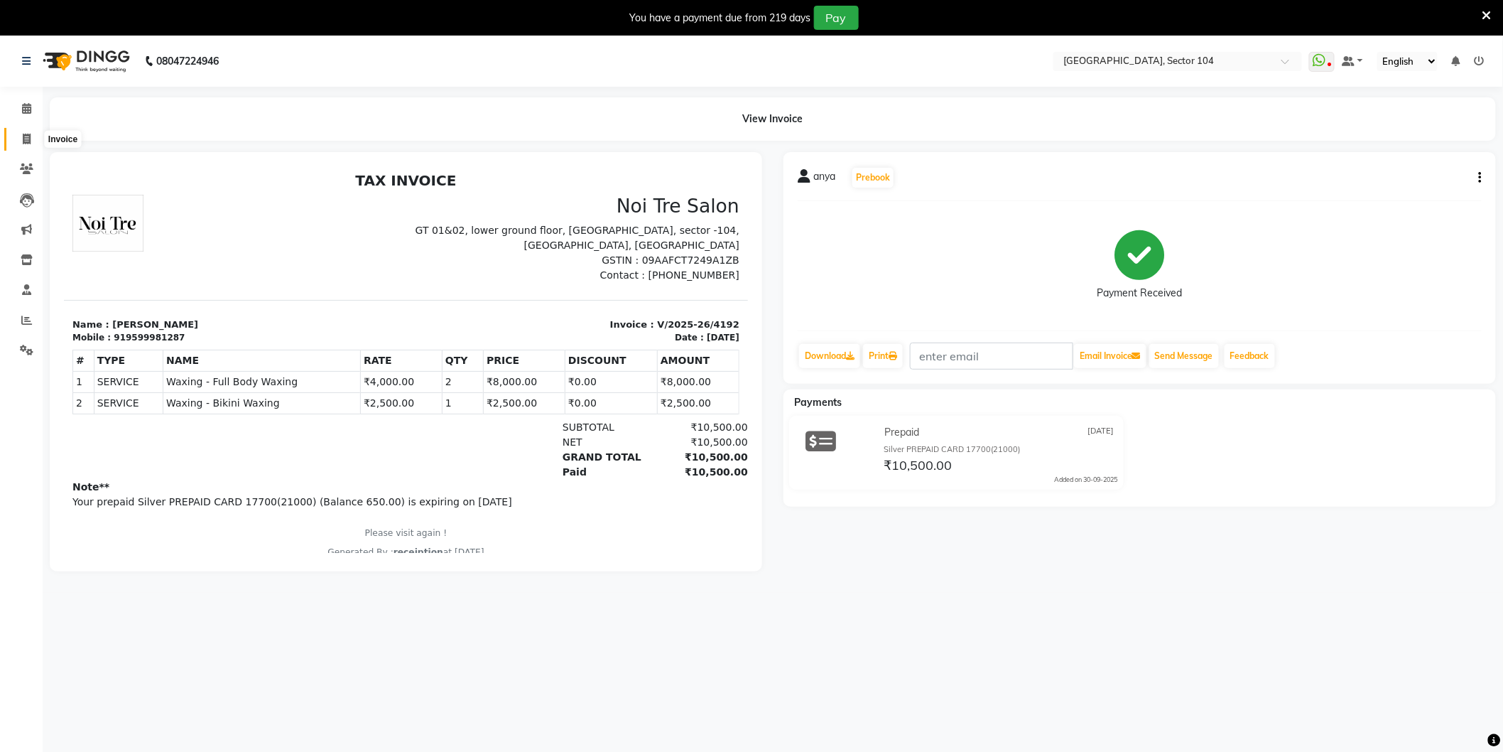
click at [25, 142] on icon at bounding box center [27, 139] width 8 height 11
select select "service"
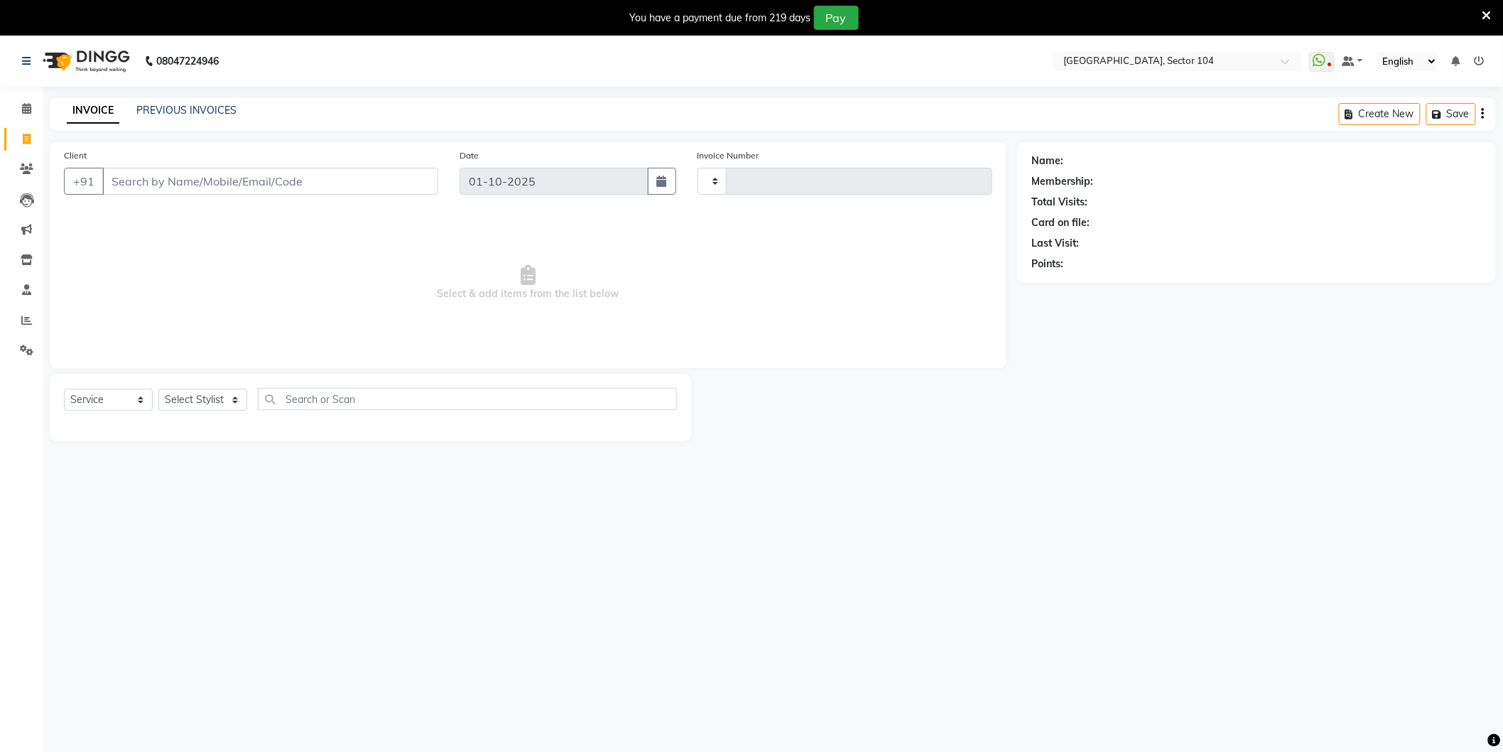
type input "4201"
select select "4009"
